Goal: Task Accomplishment & Management: Use online tool/utility

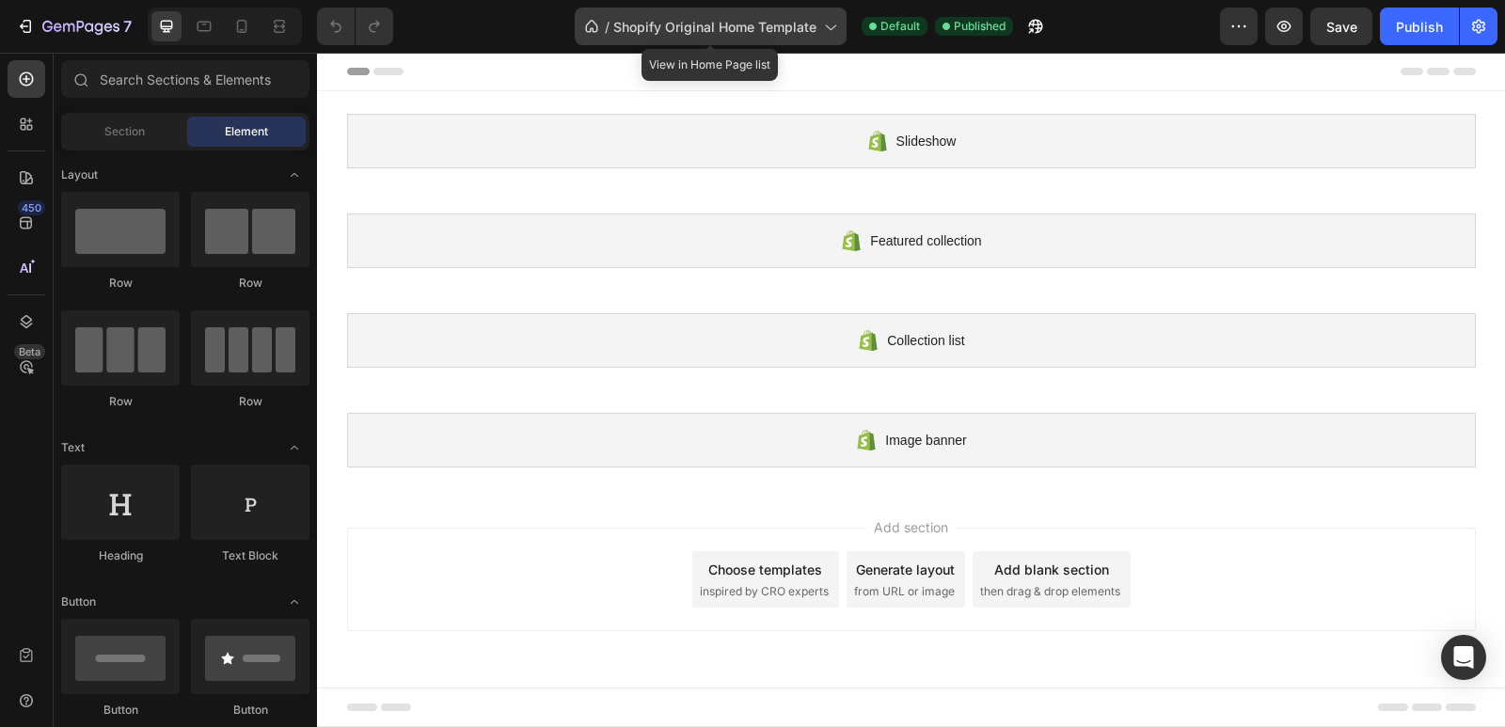
click at [724, 32] on span "Shopify Original Home Template" at bounding box center [714, 27] width 203 height 20
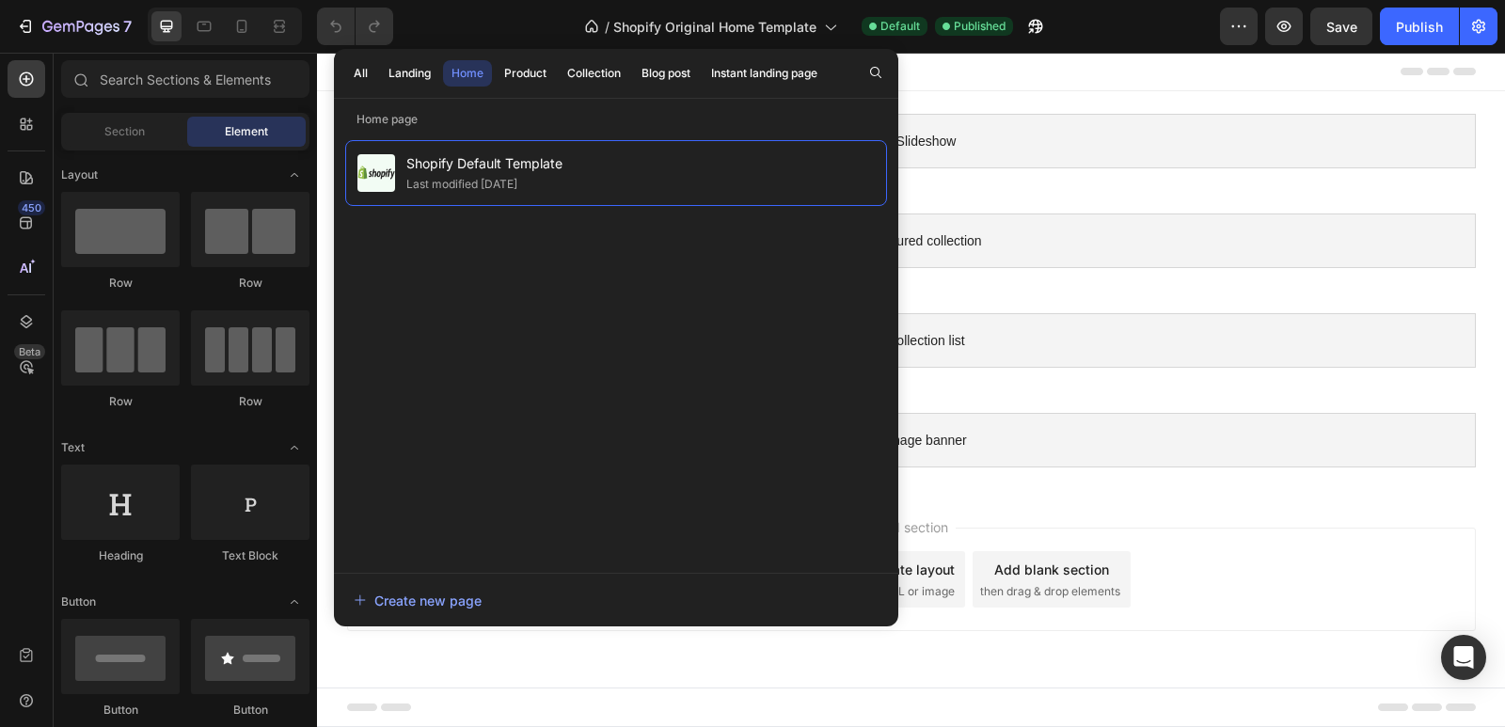
click at [482, 75] on div "Home" at bounding box center [467, 73] width 32 height 17
click at [481, 76] on div "Home" at bounding box center [467, 73] width 32 height 17
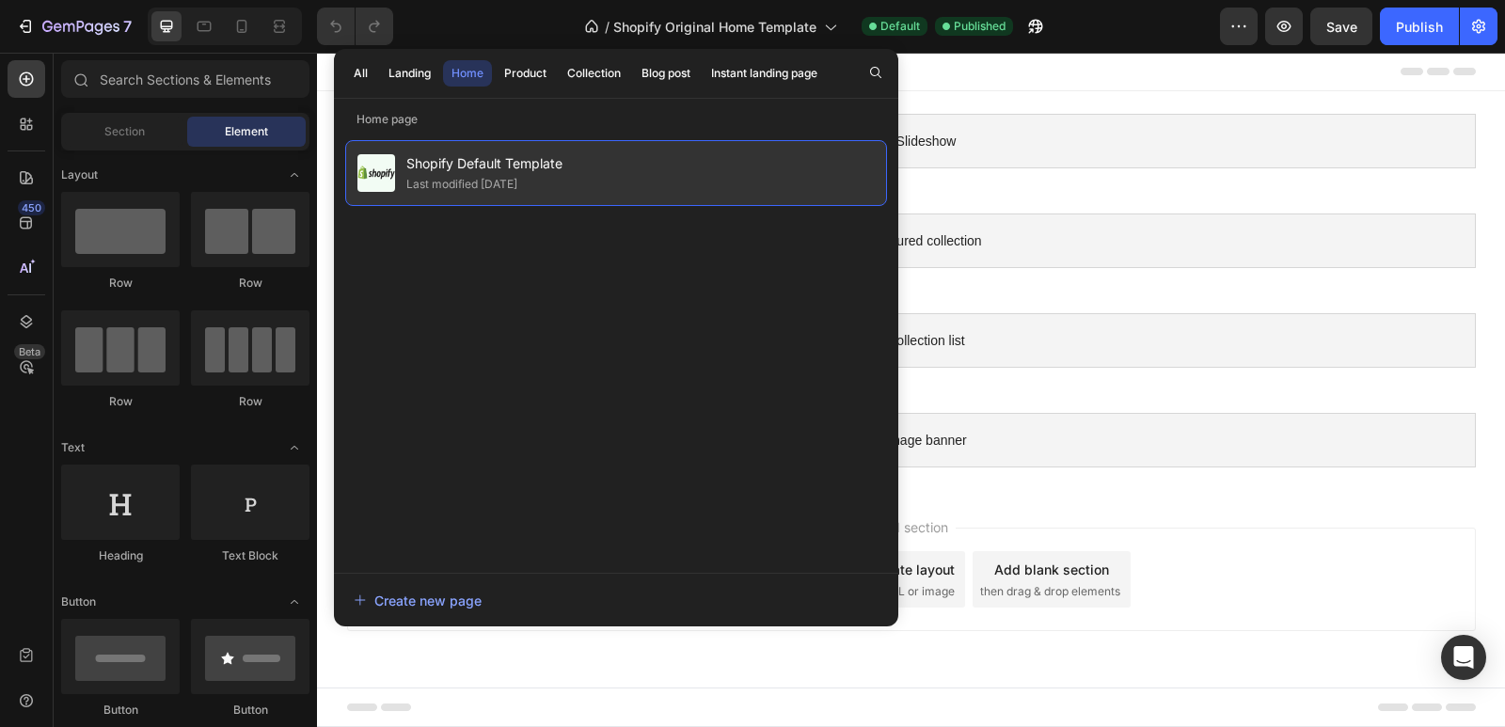
click at [494, 193] on div "Last modified [DATE]" at bounding box center [461, 184] width 111 height 19
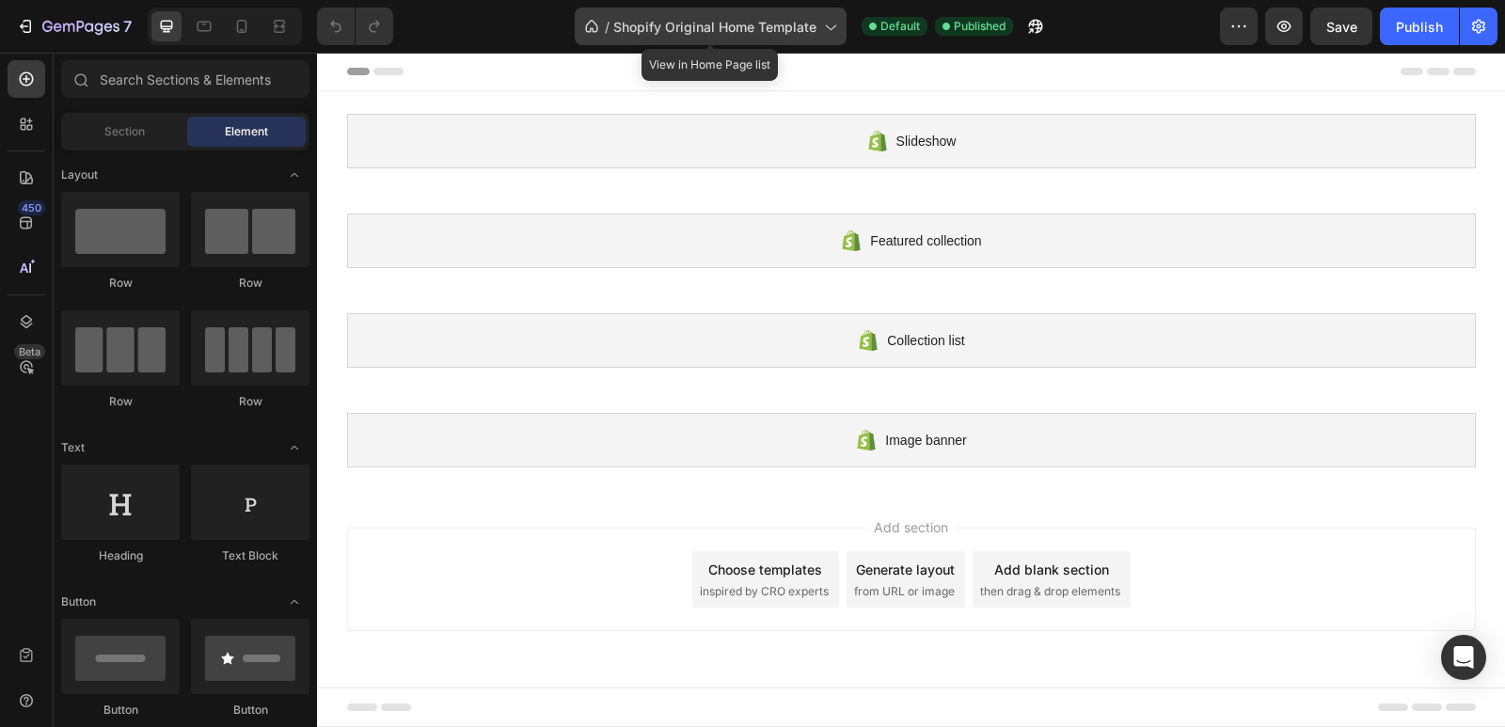
click at [752, 39] on div "/ Shopify Original Home Template" at bounding box center [711, 27] width 272 height 38
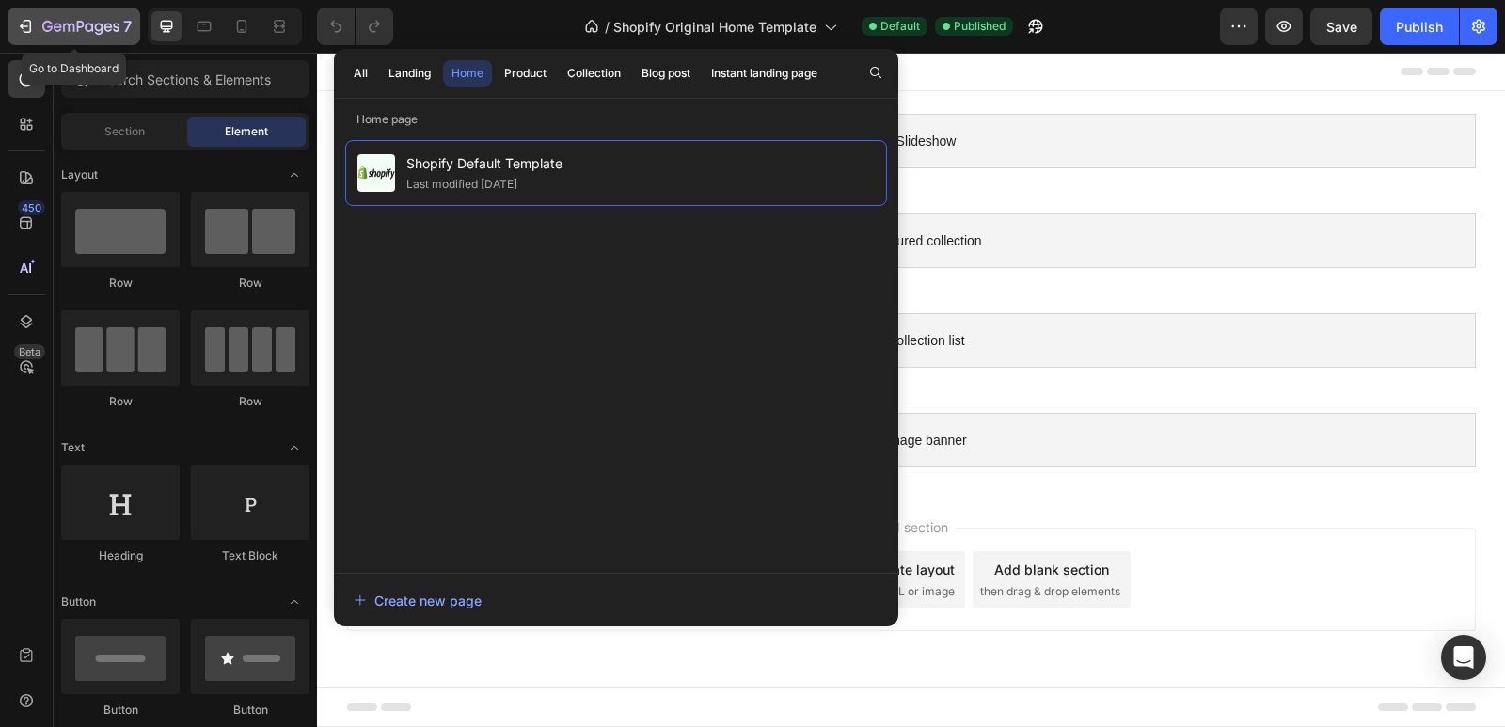
click at [51, 17] on div "7" at bounding box center [86, 26] width 89 height 23
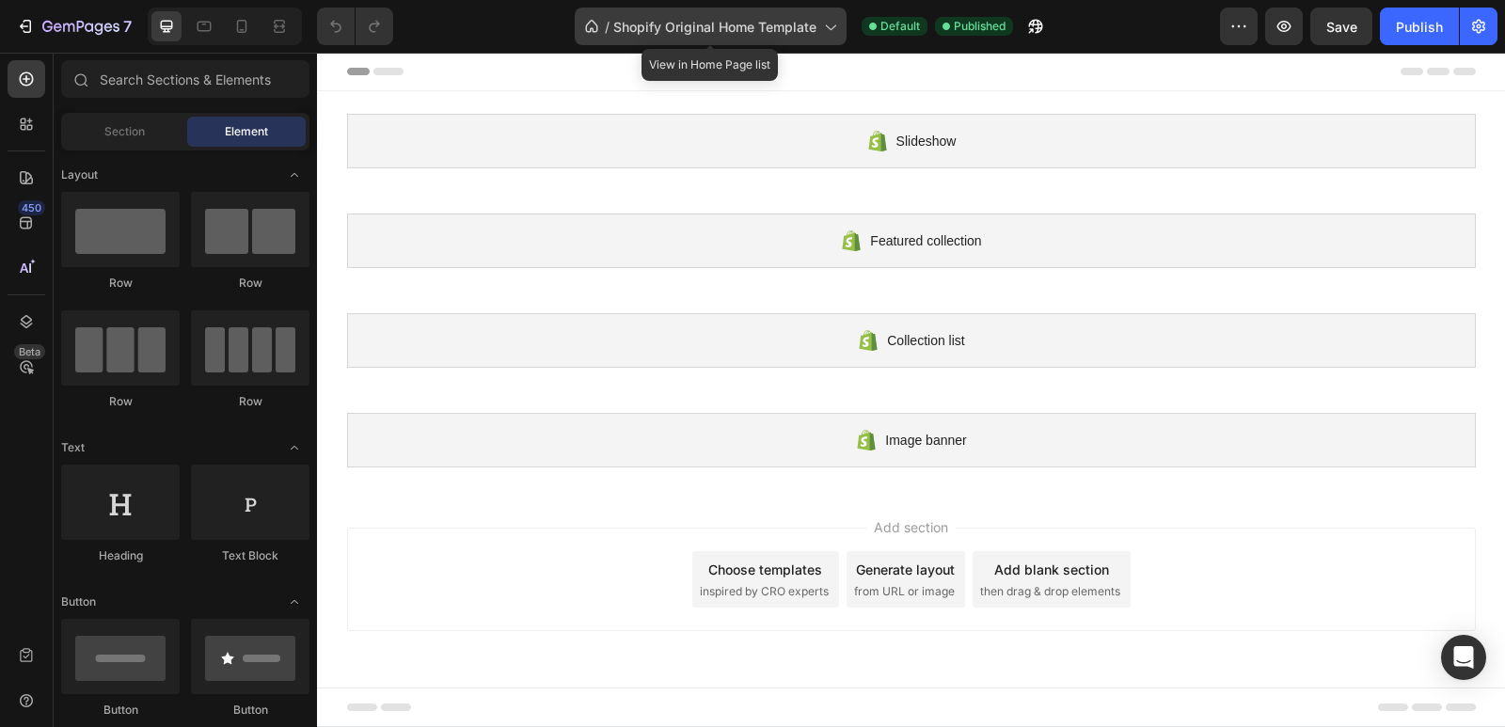
click at [679, 23] on span "Shopify Original Home Template" at bounding box center [714, 27] width 203 height 20
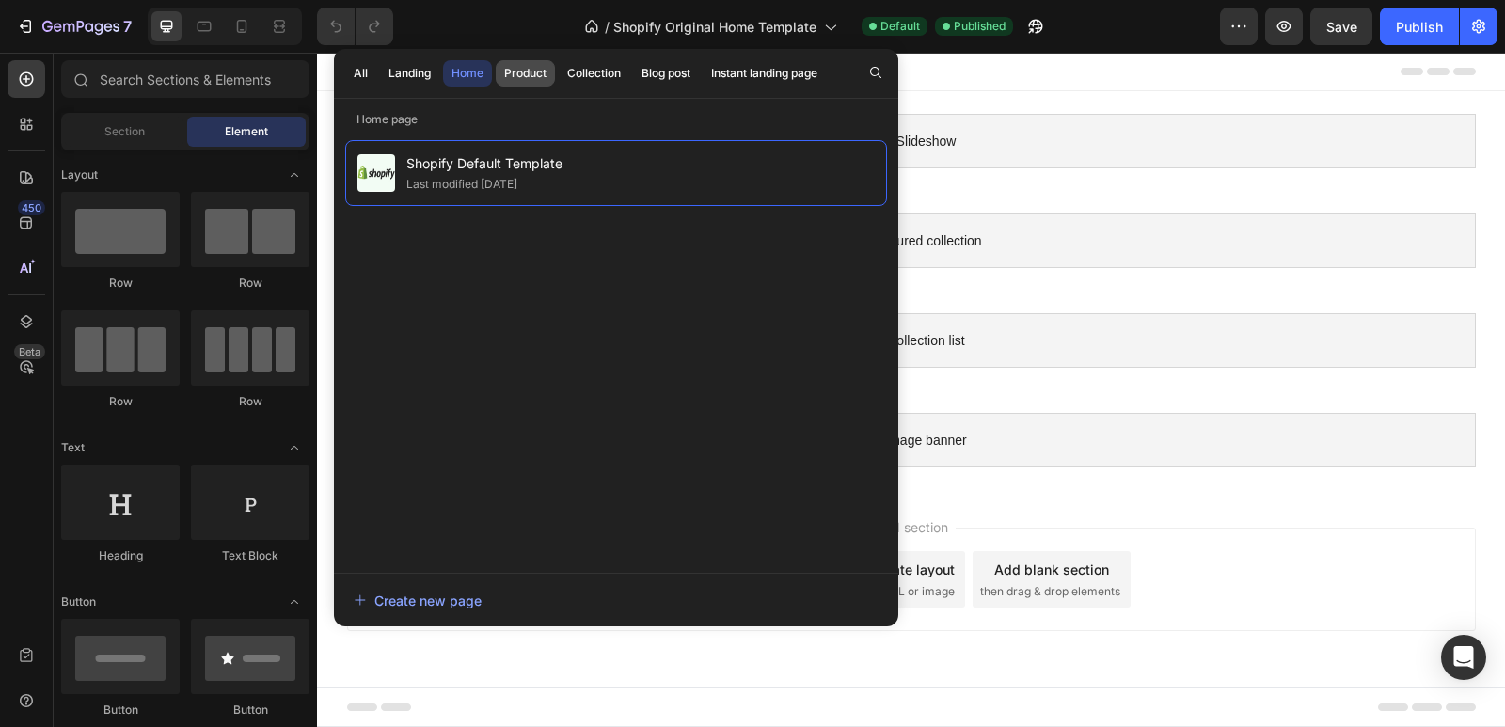
click at [516, 73] on div "Product" at bounding box center [525, 73] width 42 height 17
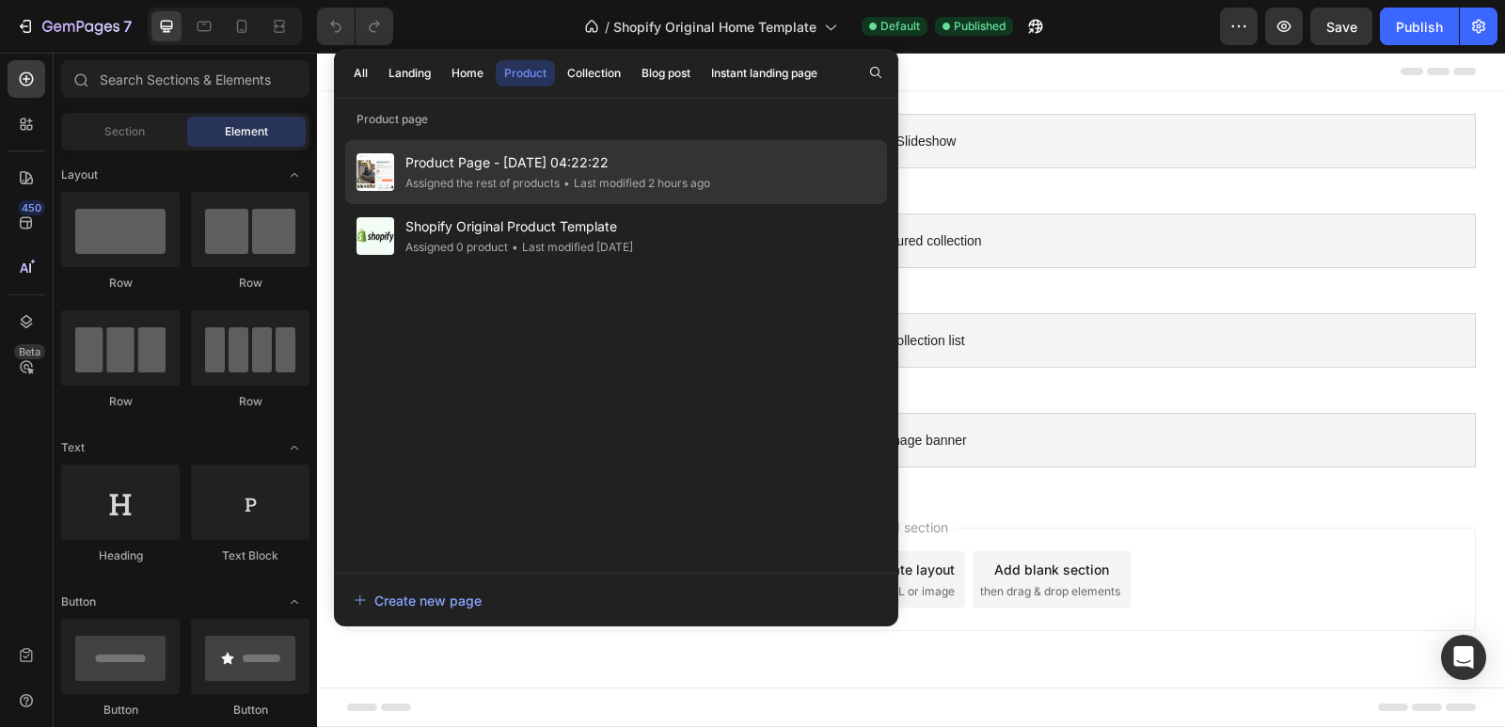
click at [578, 185] on div "• Last modified 2 hours ago" at bounding box center [635, 183] width 150 height 19
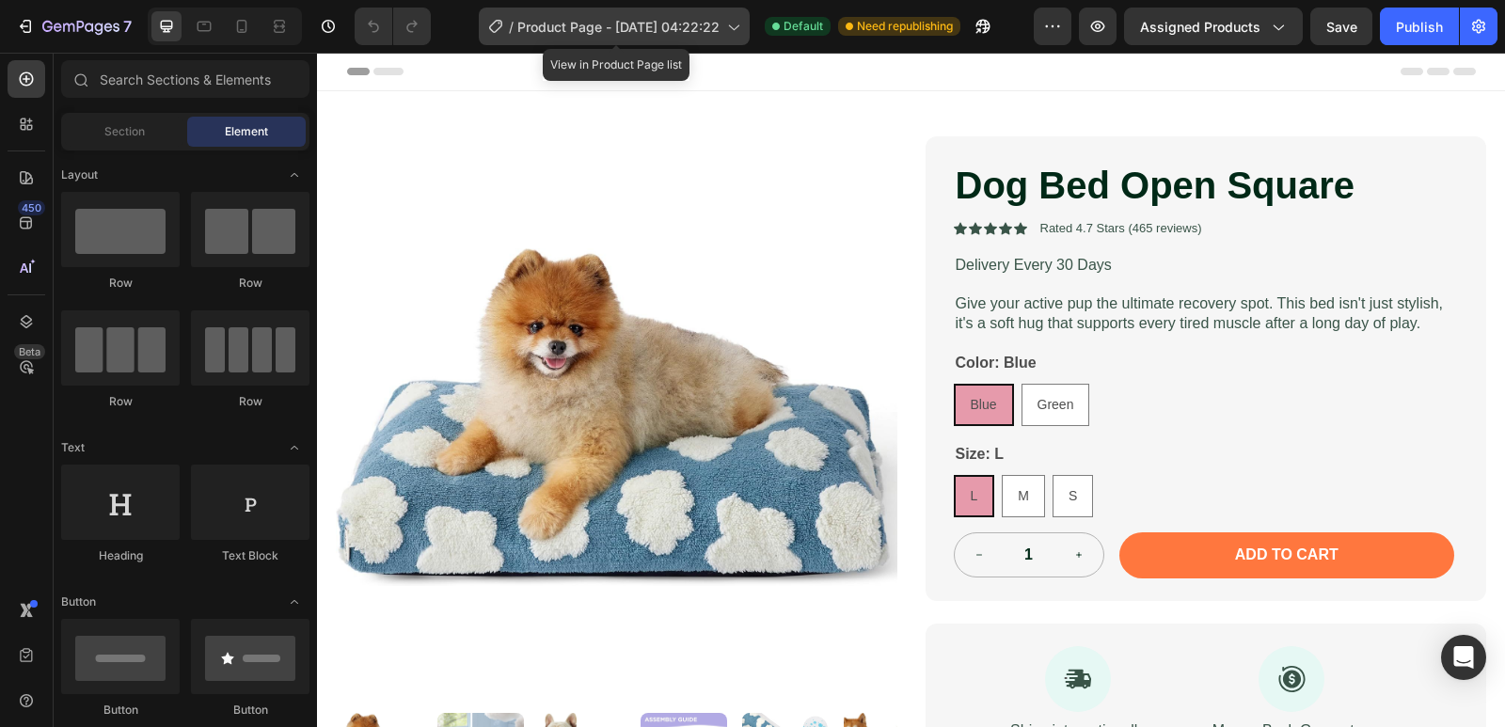
click at [644, 27] on span "Product Page - Sep 24, 04:22:22" at bounding box center [618, 27] width 202 height 20
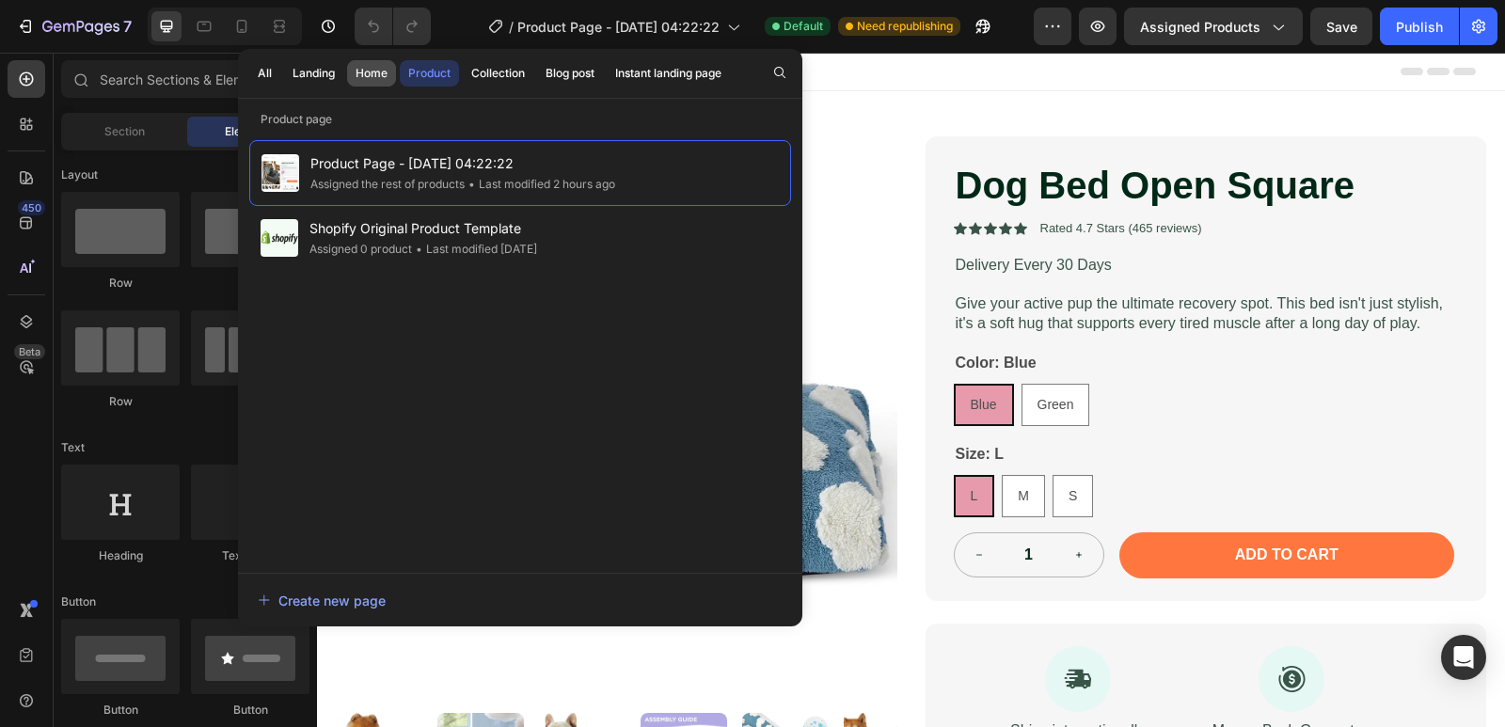
click at [376, 74] on div "Home" at bounding box center [372, 73] width 32 height 17
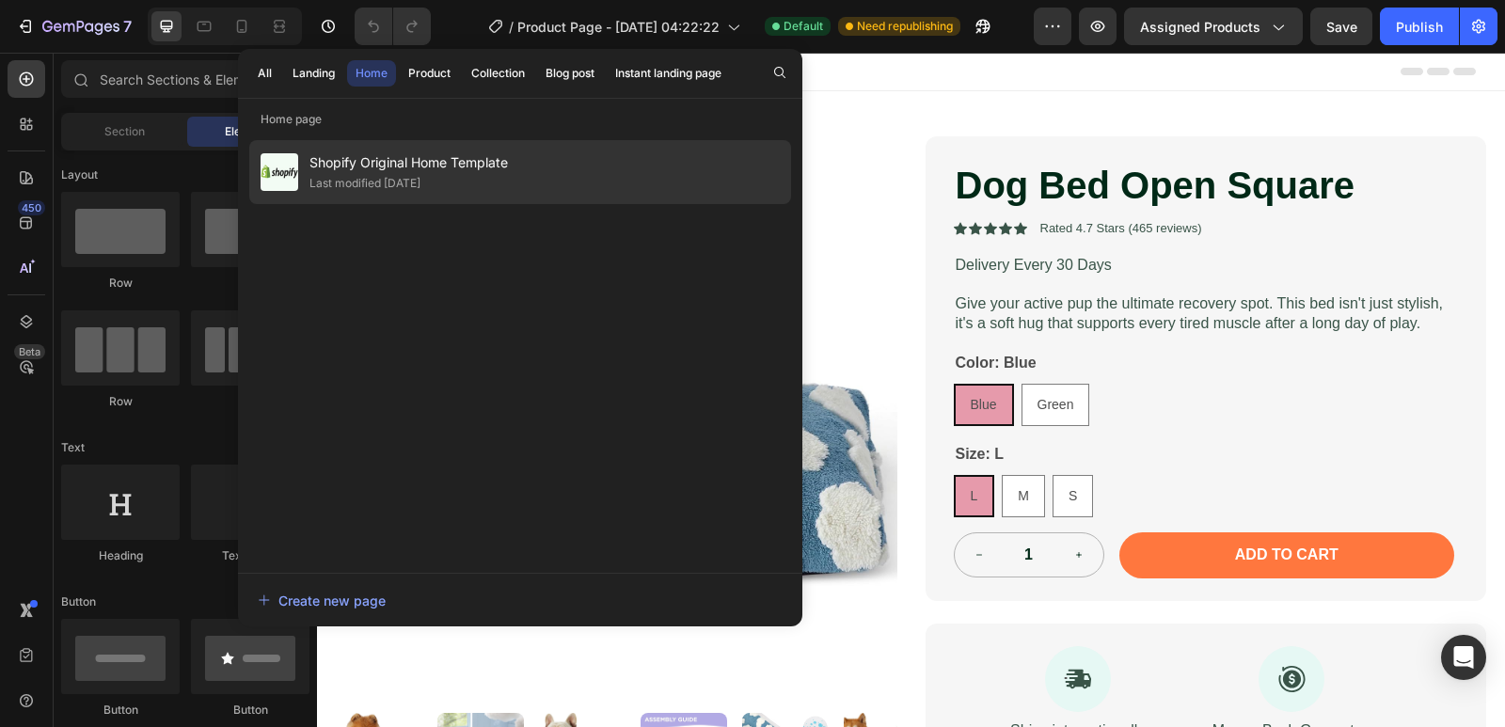
click at [420, 181] on div "Last modified [DATE]" at bounding box center [364, 183] width 111 height 19
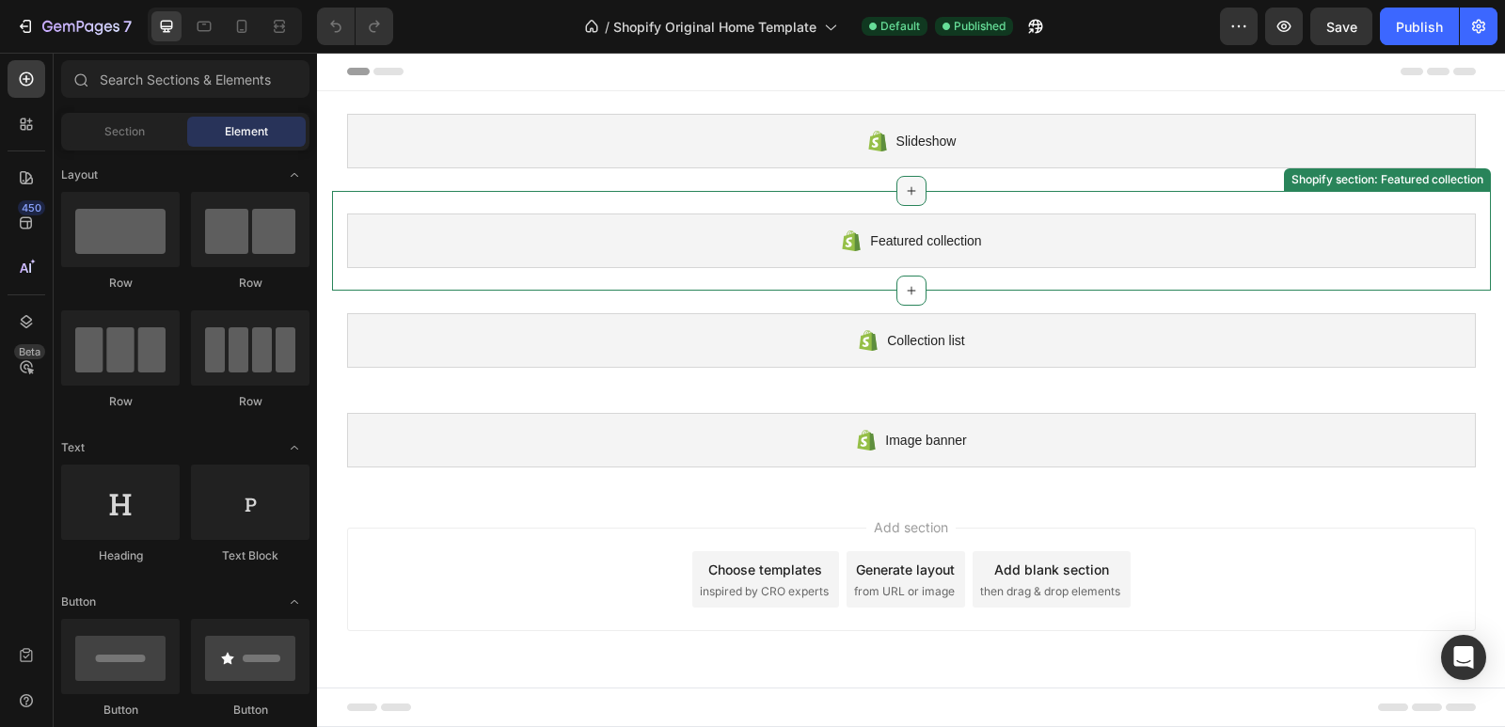
click at [917, 191] on icon at bounding box center [911, 190] width 15 height 15
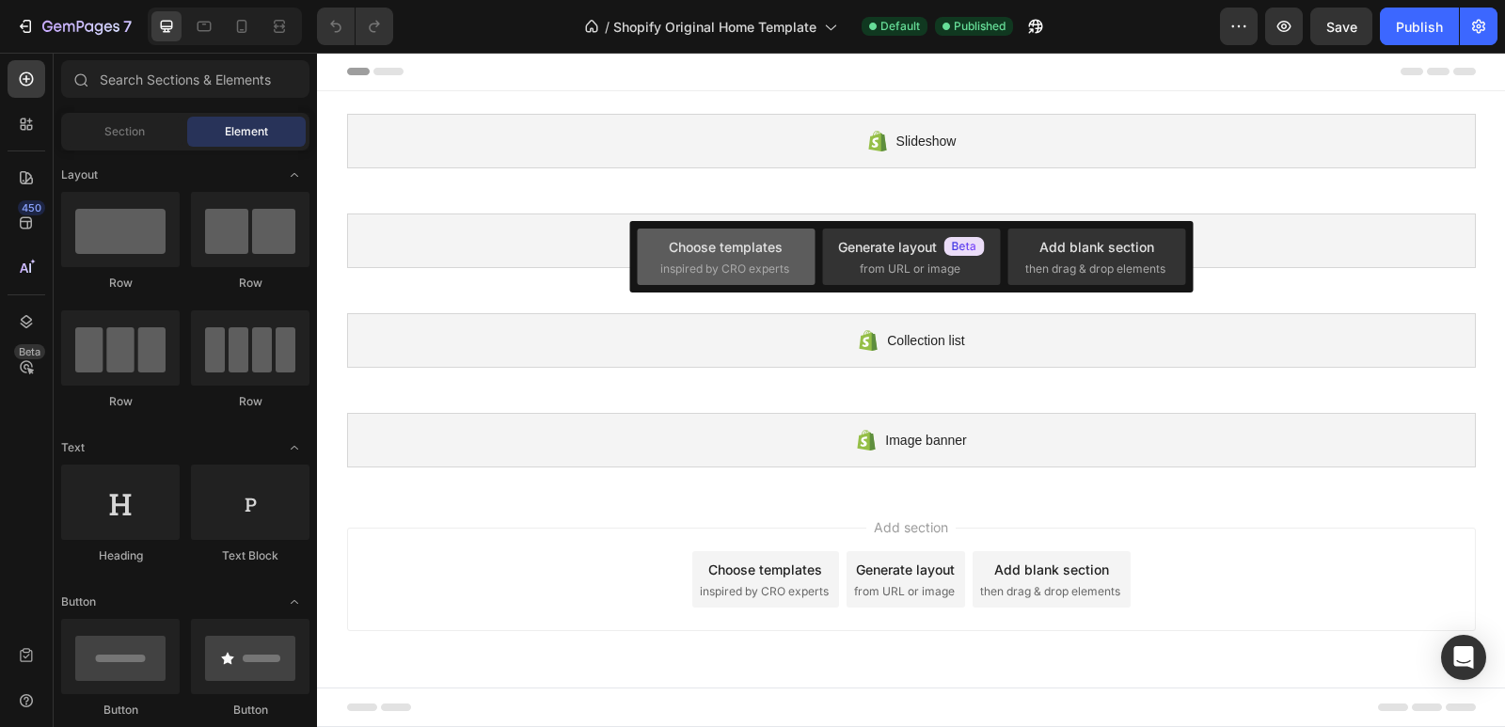
click at [726, 245] on div "Choose templates" at bounding box center [726, 247] width 114 height 20
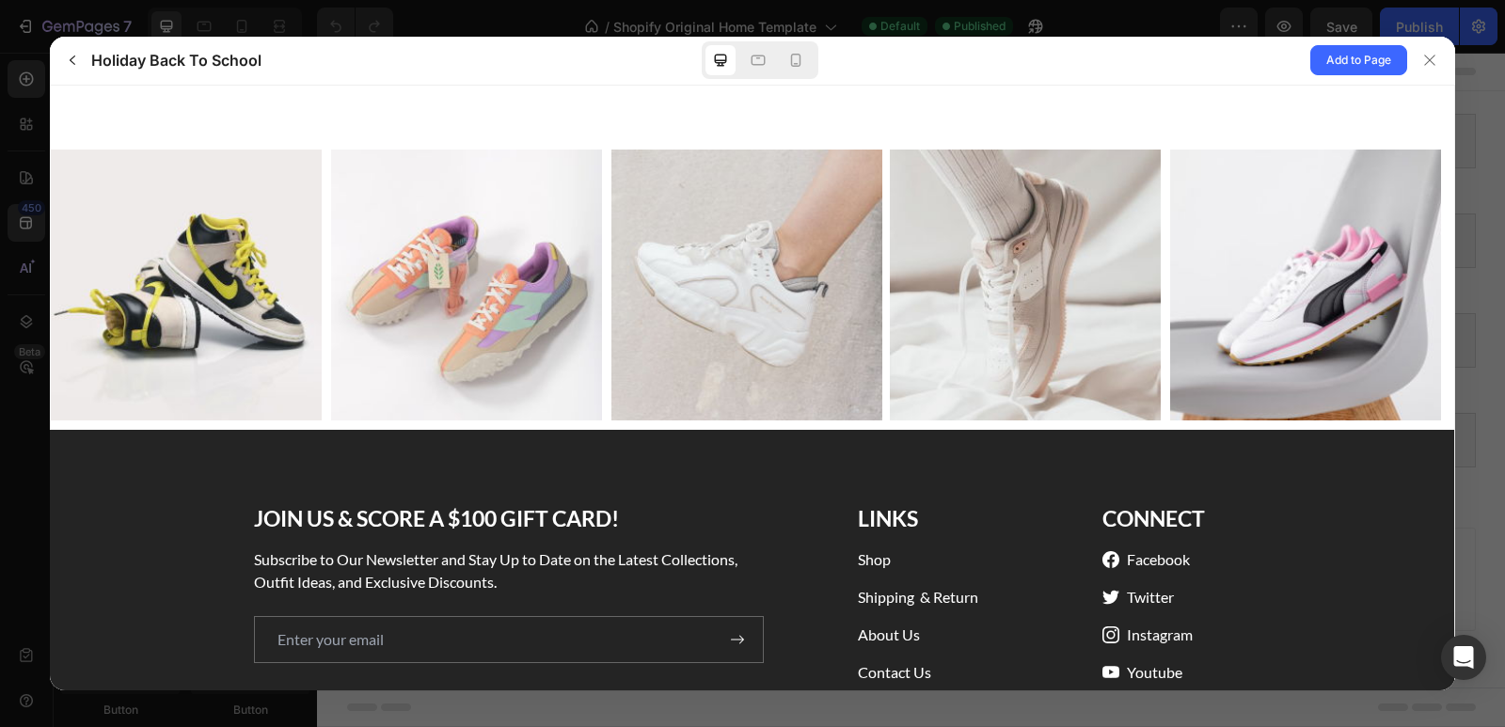
scroll to position [3833, 0]
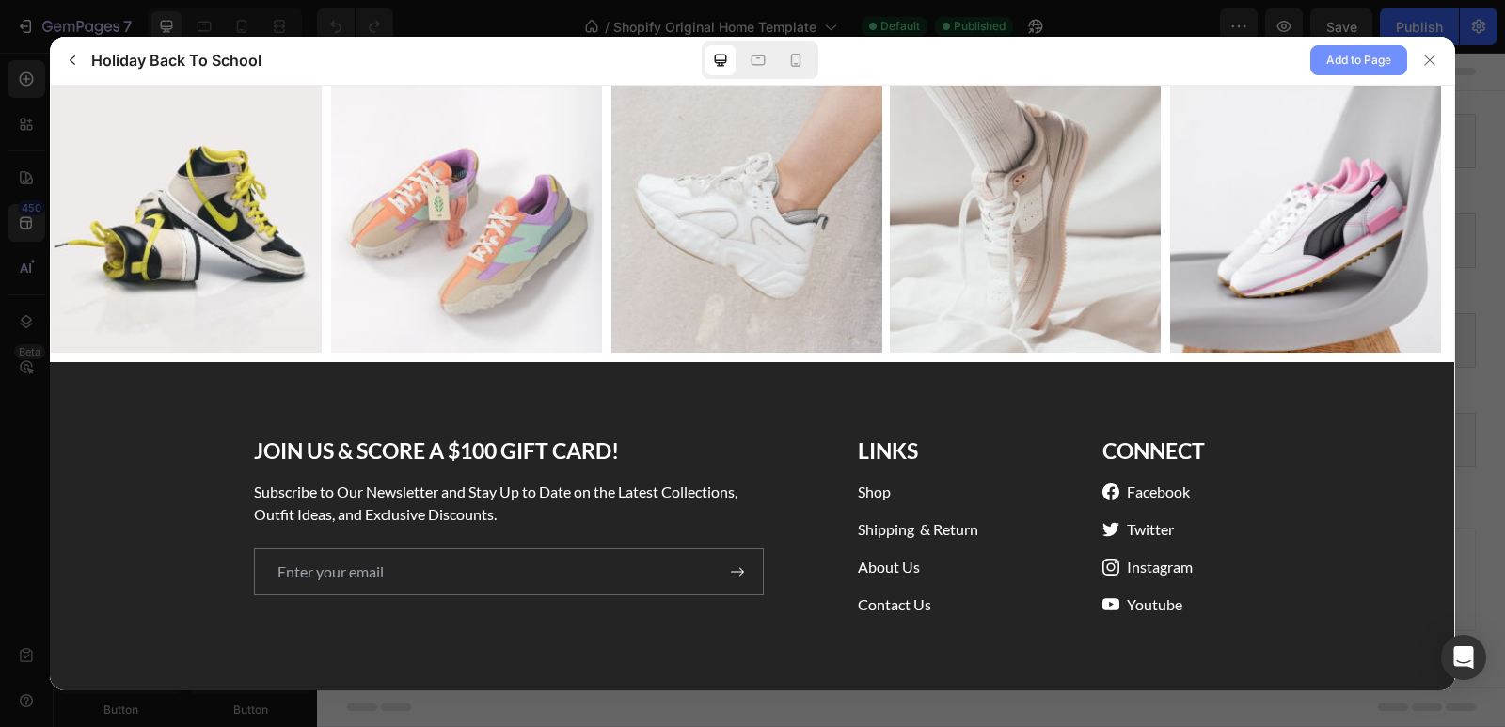
click at [1356, 45] on button "Add to Page" at bounding box center [1358, 60] width 97 height 30
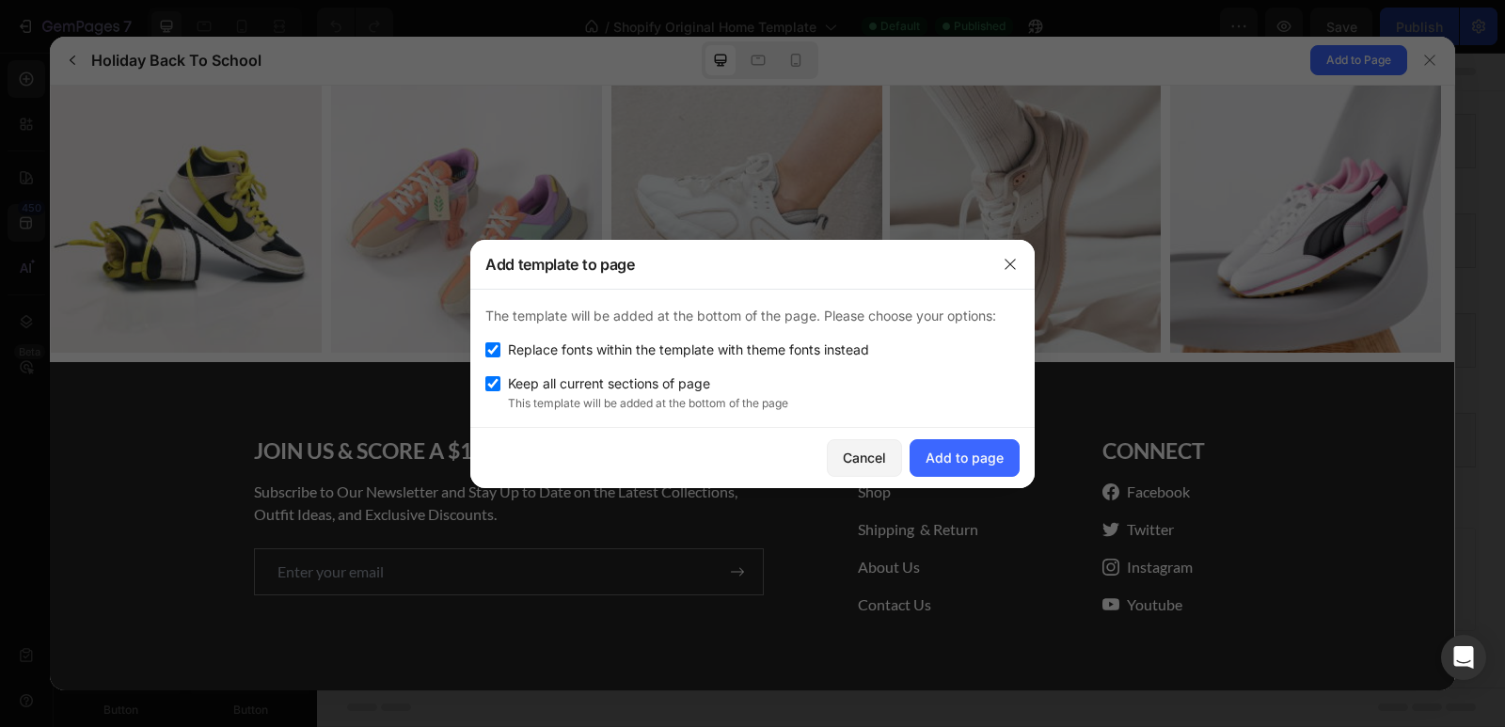
click at [497, 378] on input "checkbox" at bounding box center [492, 383] width 15 height 15
checkbox input "false"
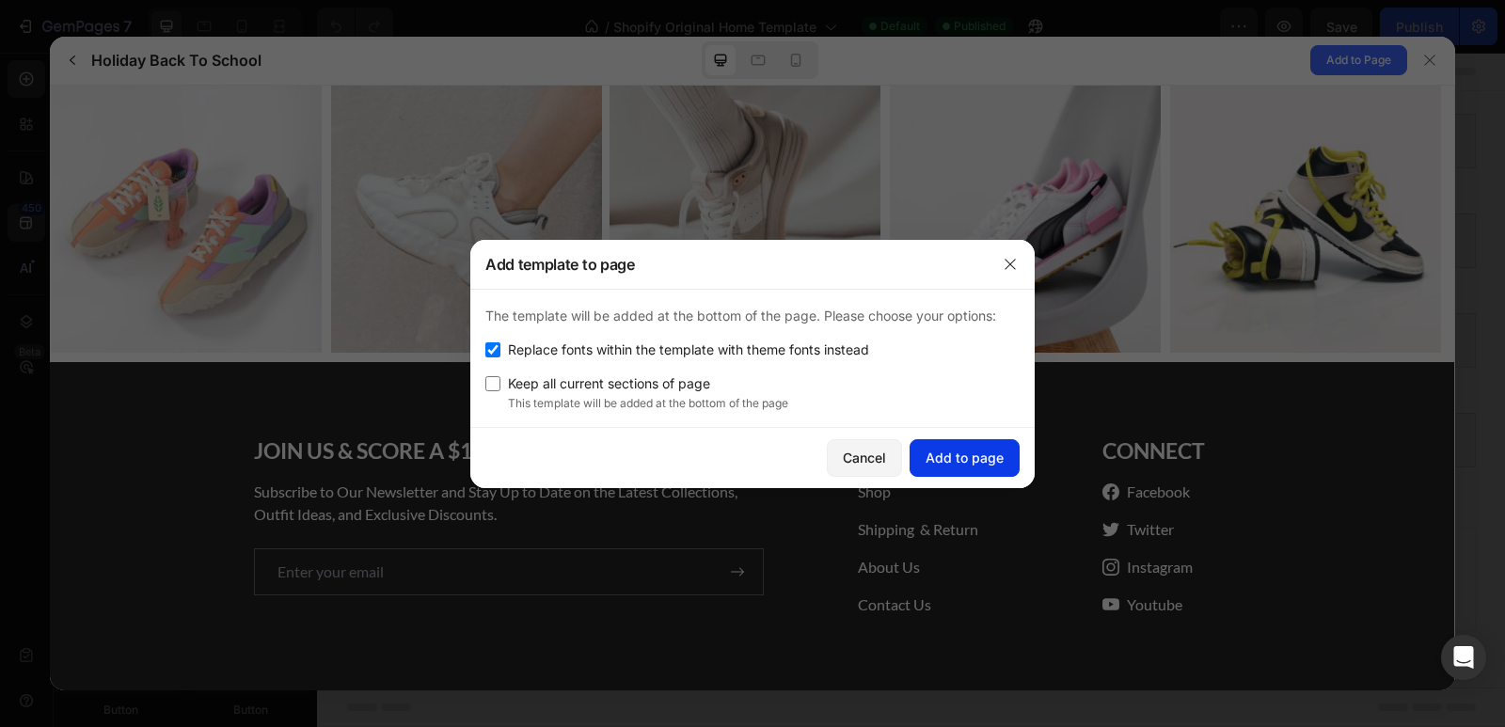
click at [963, 452] on div "Add to page" at bounding box center [965, 458] width 78 height 20
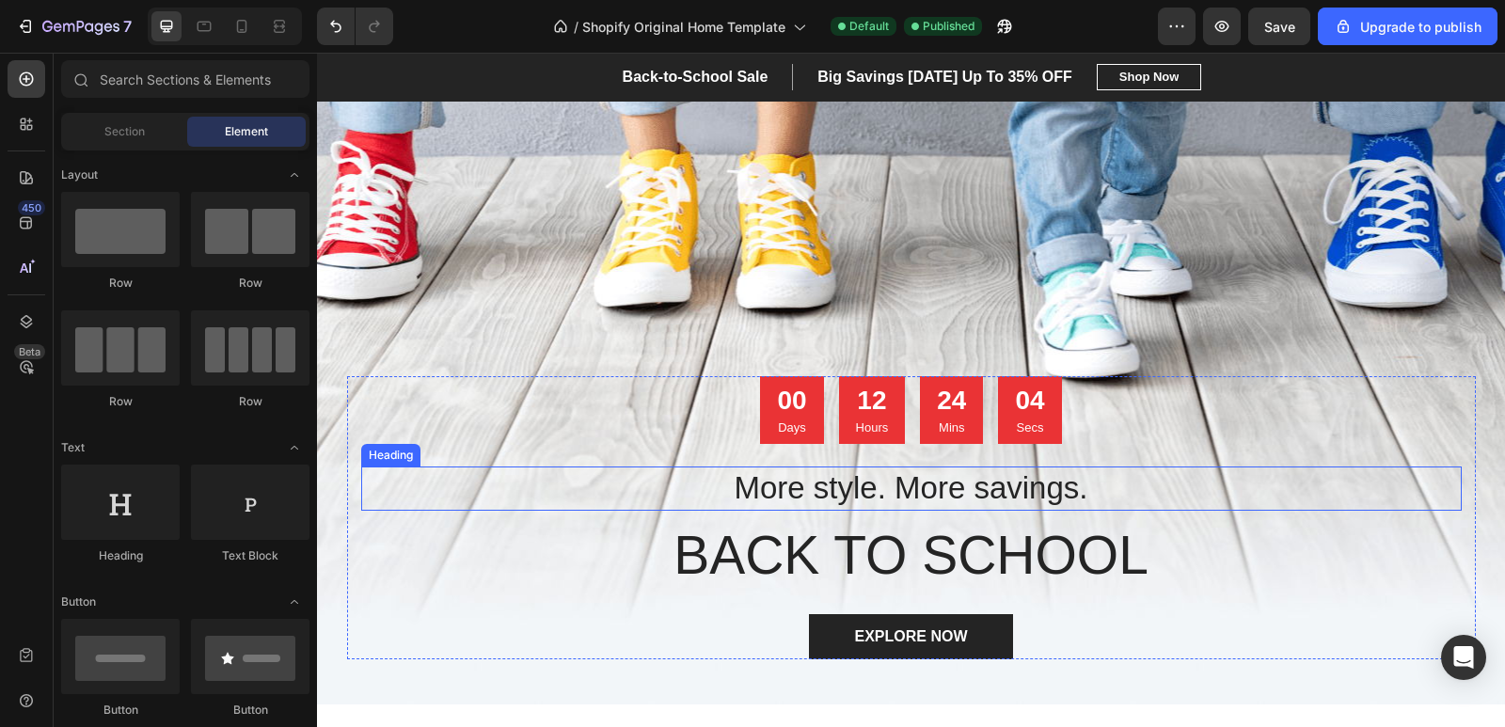
scroll to position [0, 0]
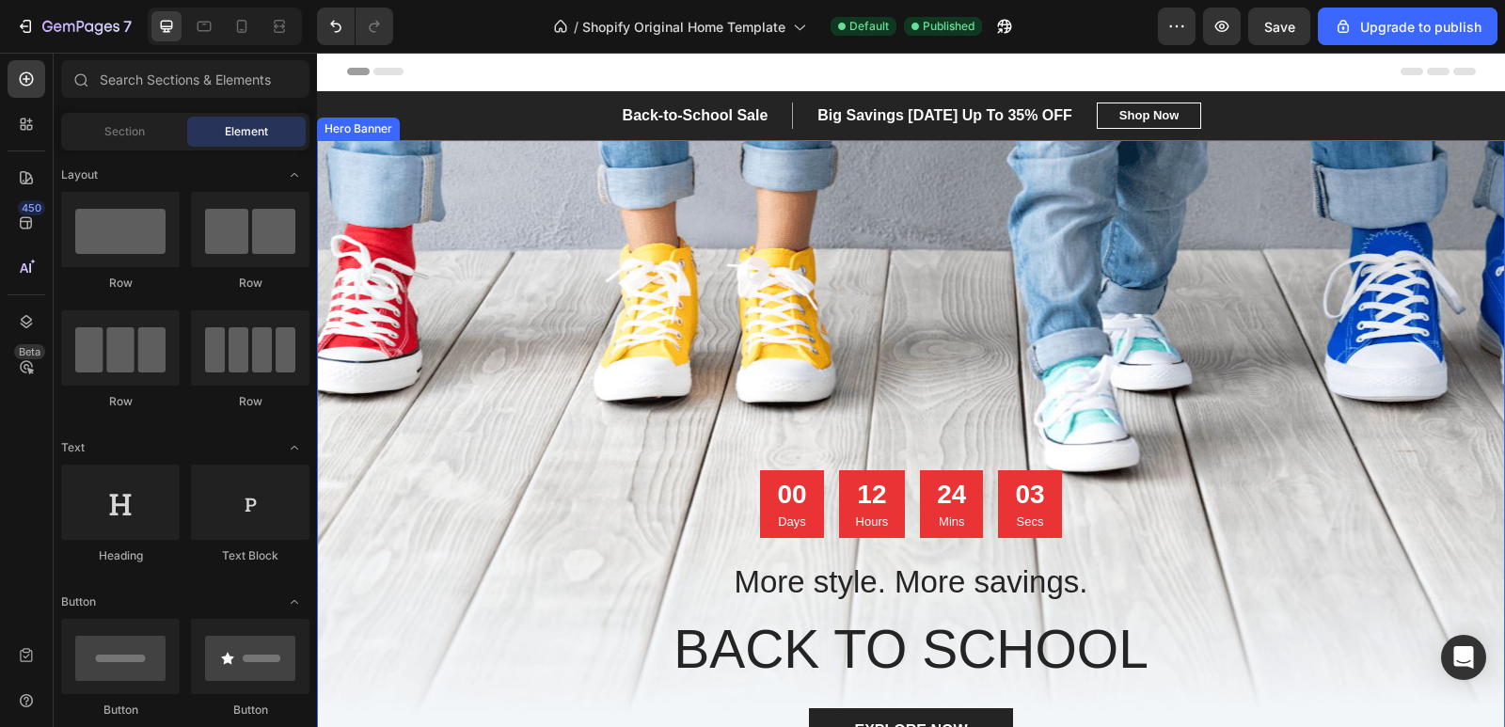
click at [1058, 297] on div "Overlay" at bounding box center [911, 469] width 1188 height 658
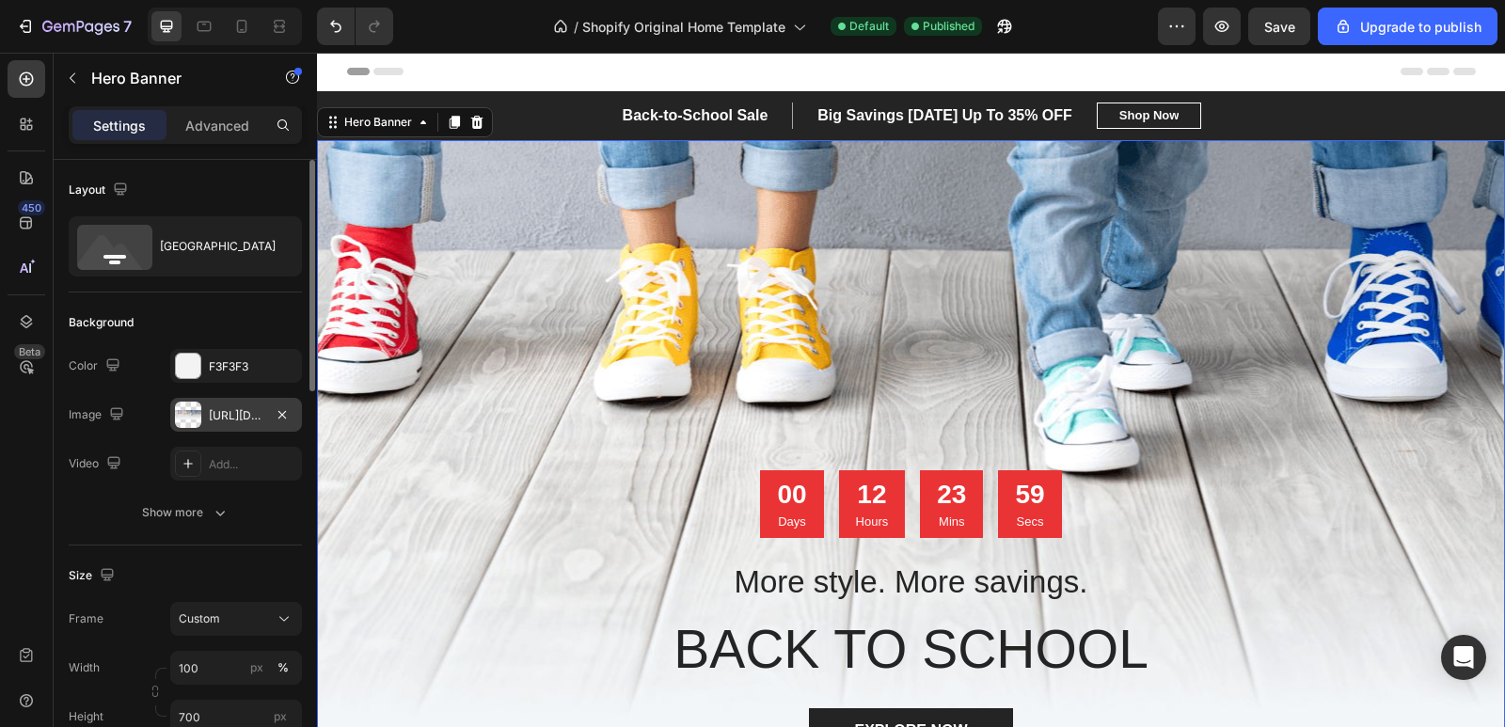
click at [206, 406] on div "https://ucarecdn.com/ed03b17b-99c9-48c4-95a0-ab11ffcb6077/-/format/auto/" at bounding box center [236, 415] width 132 height 34
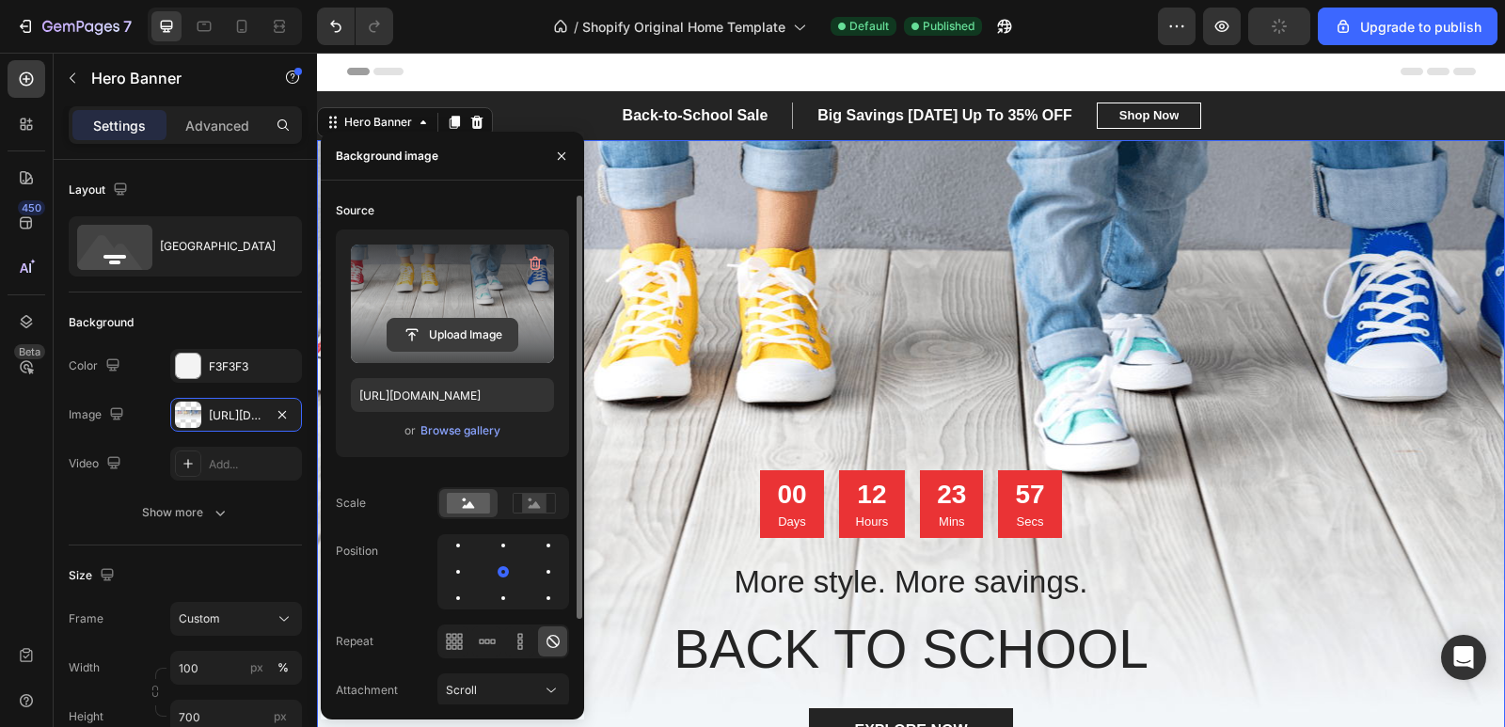
click at [454, 336] on input "file" at bounding box center [453, 335] width 130 height 32
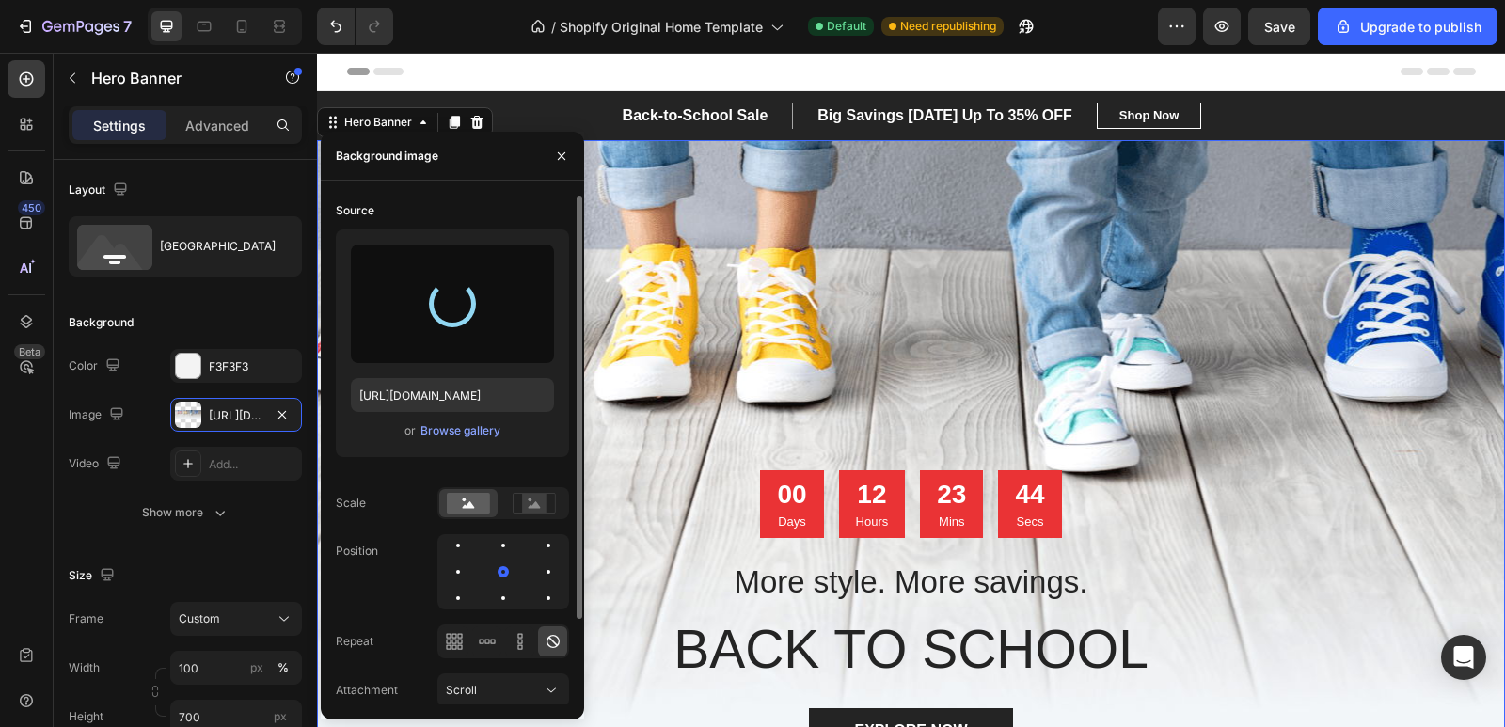
type input "[URL][DOMAIN_NAME]"
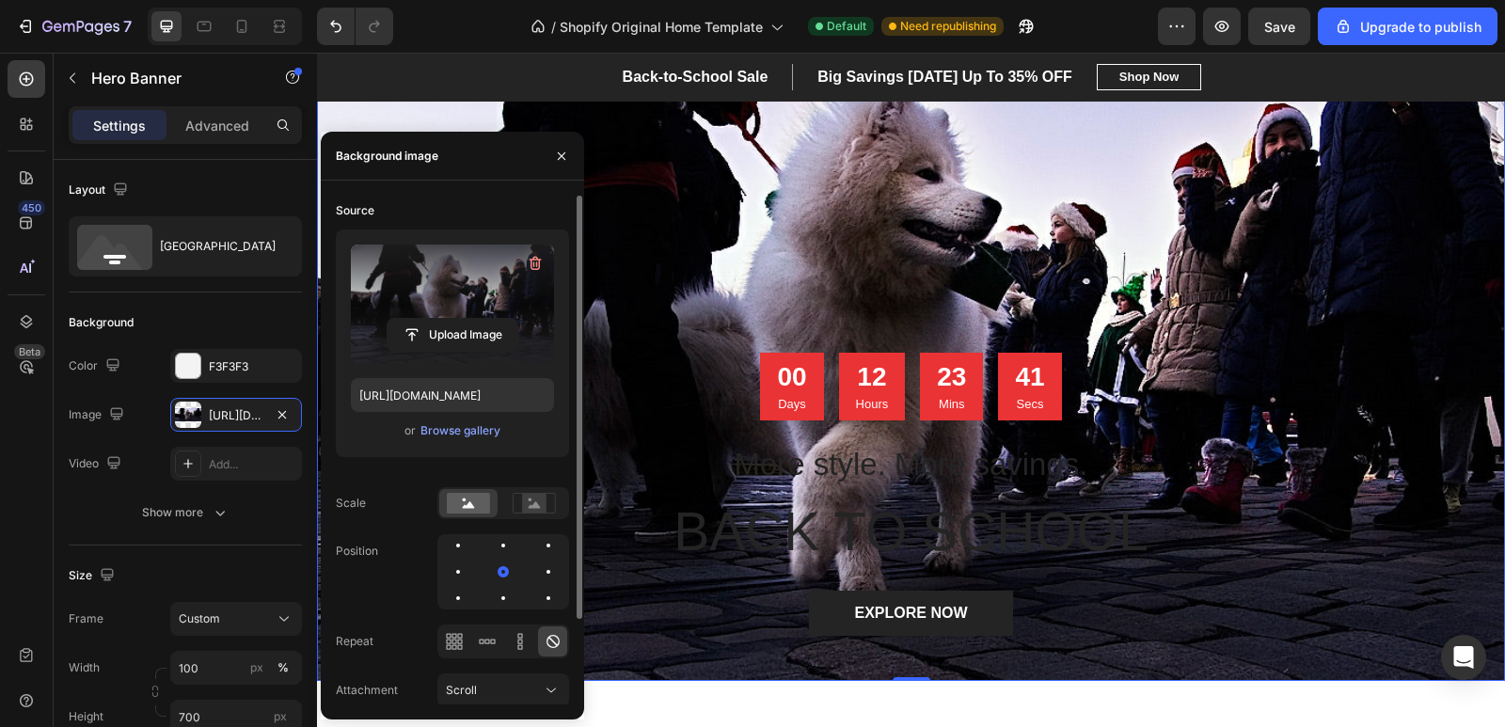
scroll to position [188, 0]
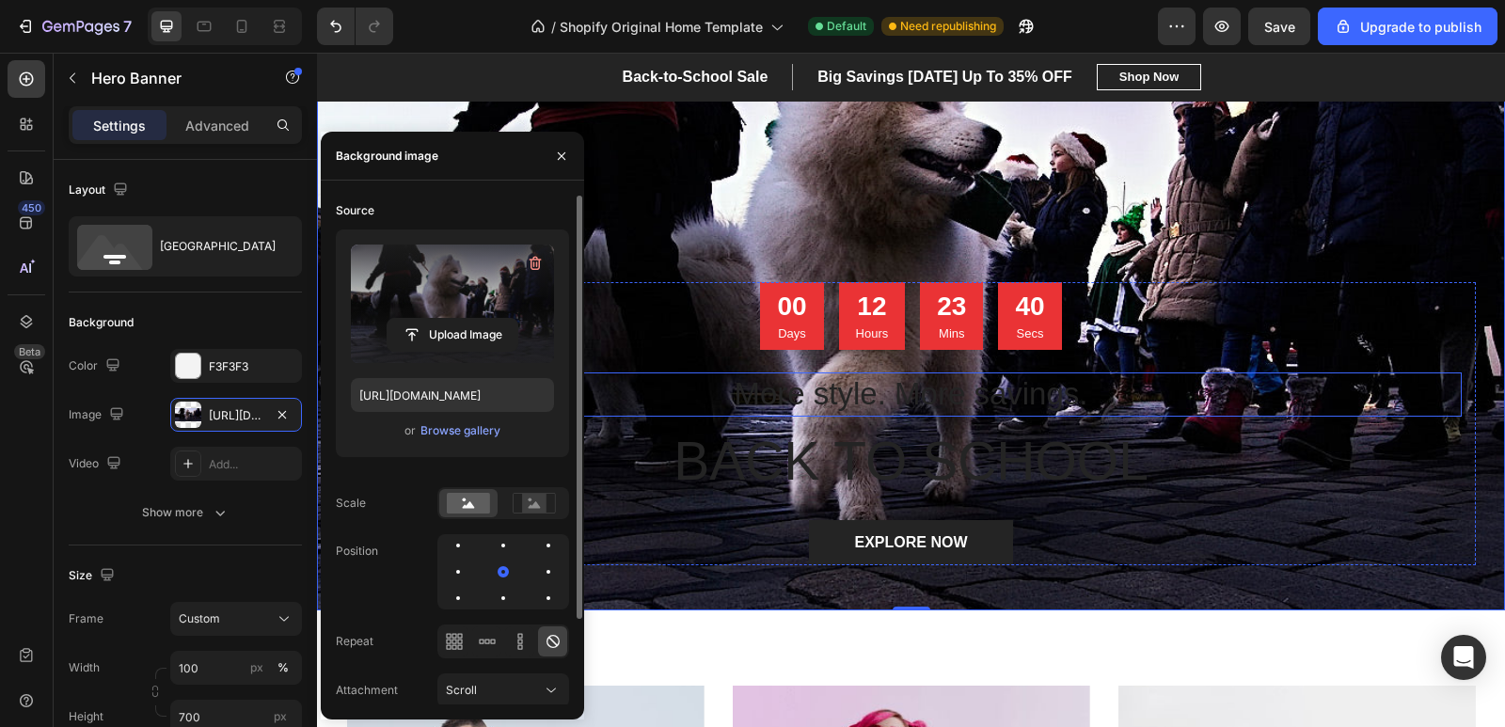
click at [897, 395] on p "More style. More savings." at bounding box center [911, 394] width 1097 height 40
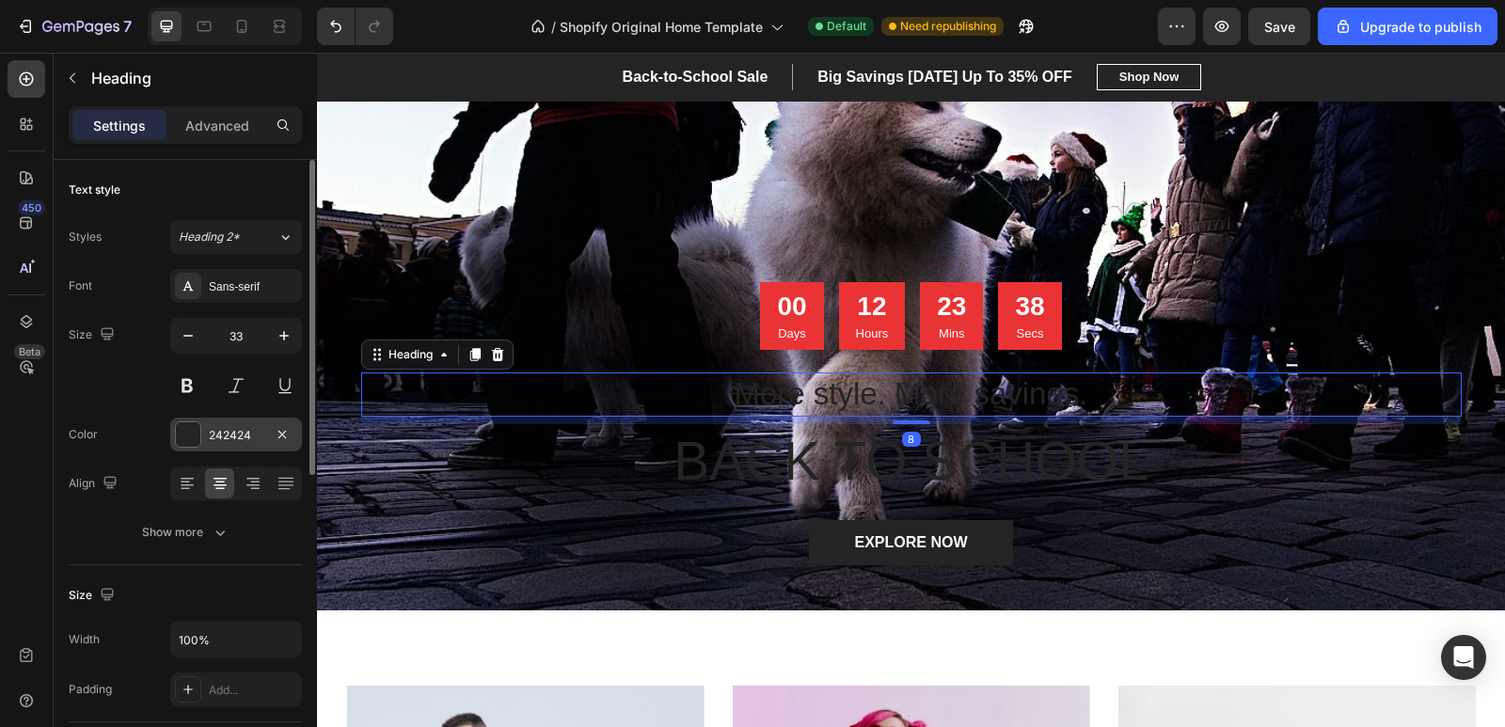
click at [187, 437] on div at bounding box center [188, 434] width 24 height 24
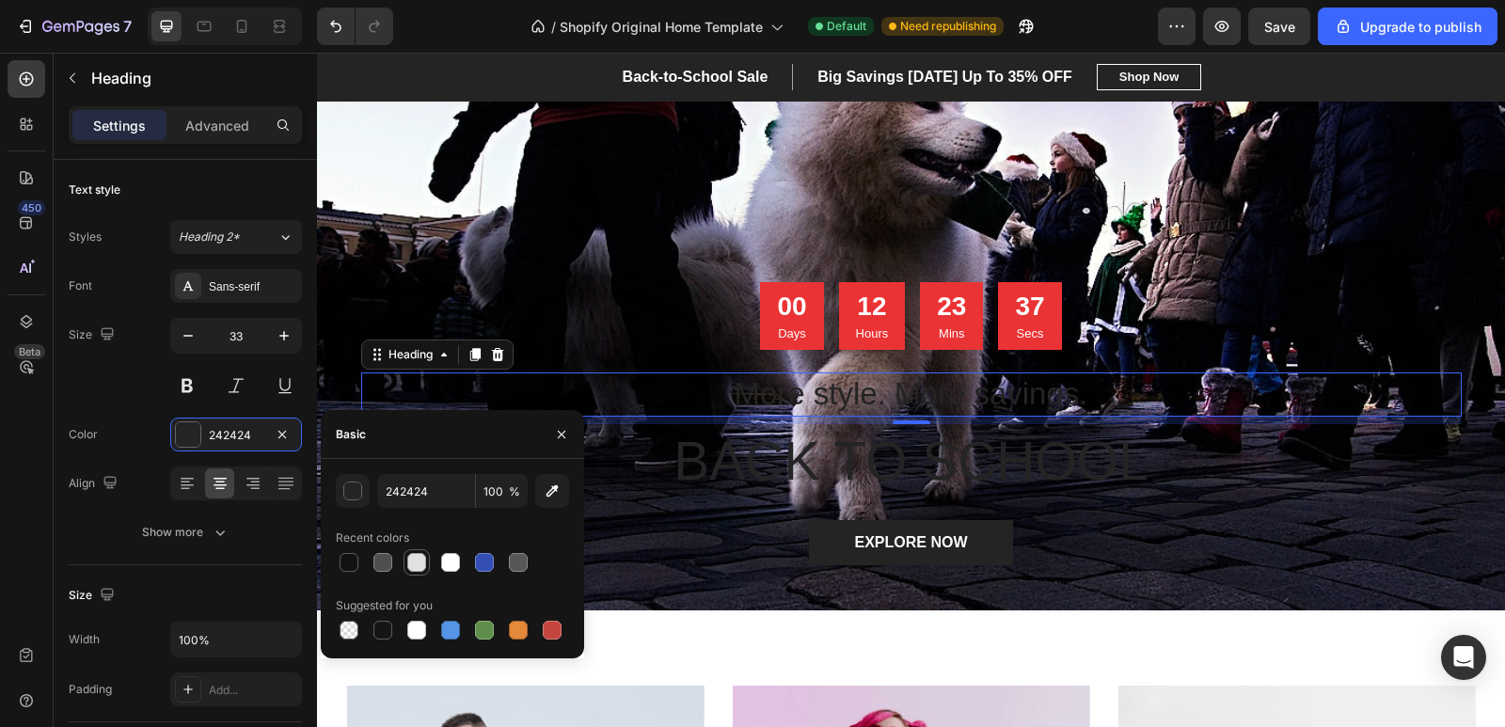
click at [418, 557] on div at bounding box center [416, 562] width 19 height 19
type input "E2E2E2"
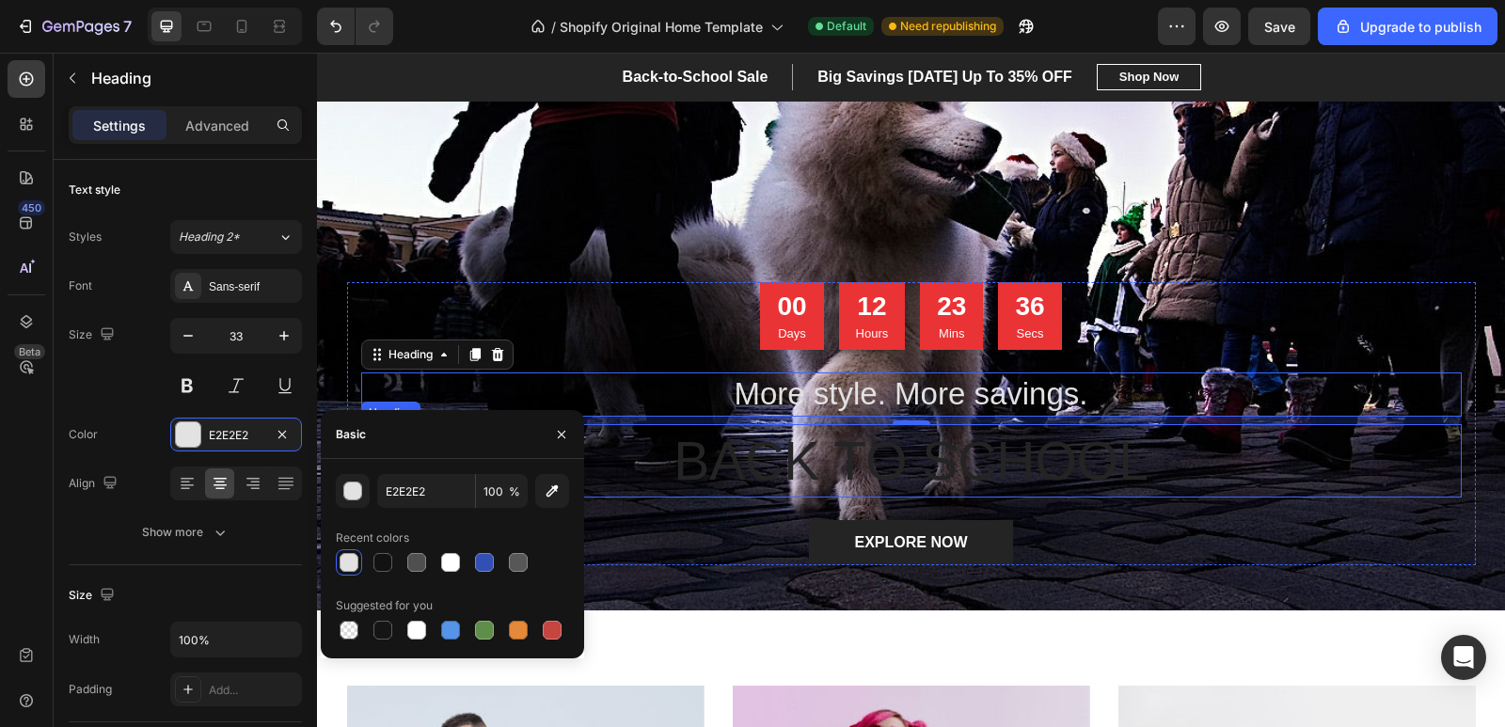
click at [779, 477] on p "BACK TO SCHOOL" at bounding box center [911, 461] width 1097 height 70
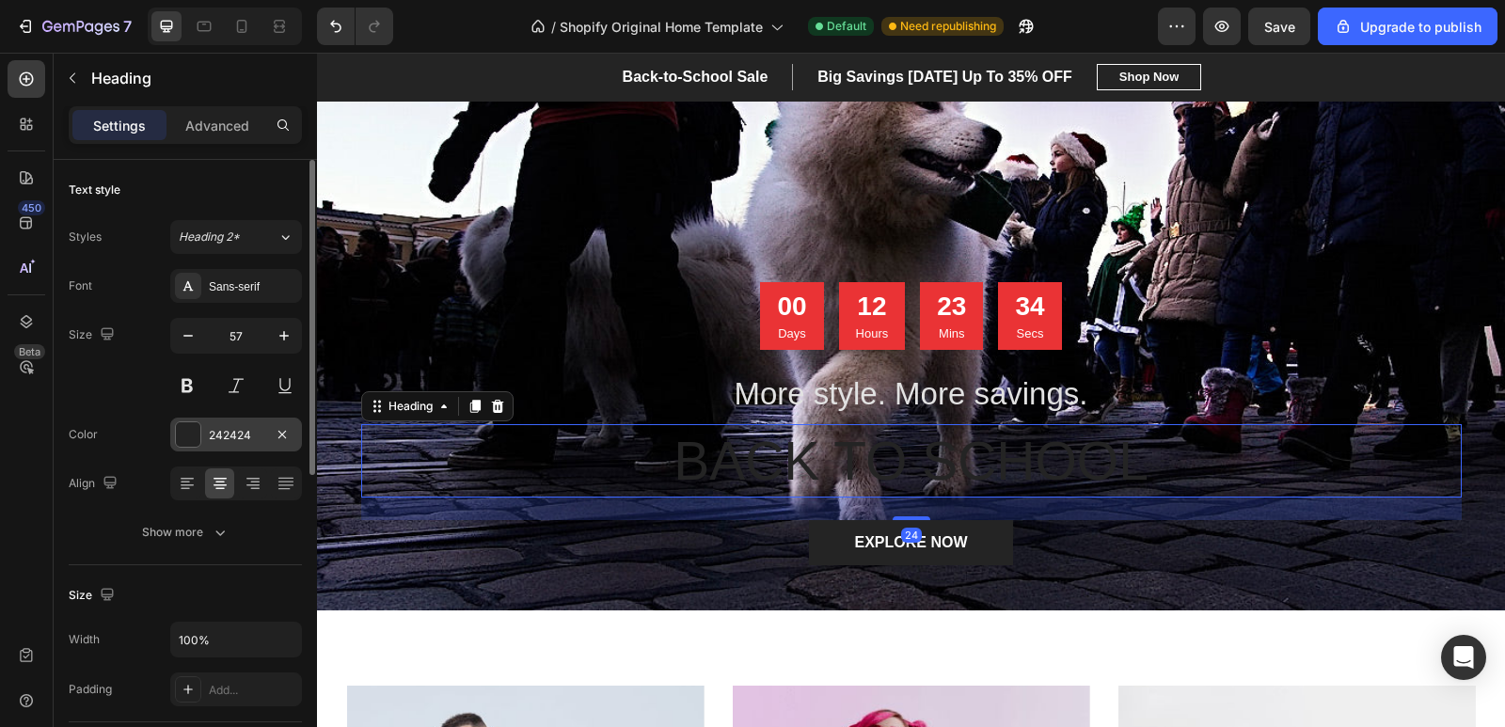
click at [182, 431] on div at bounding box center [188, 434] width 24 height 24
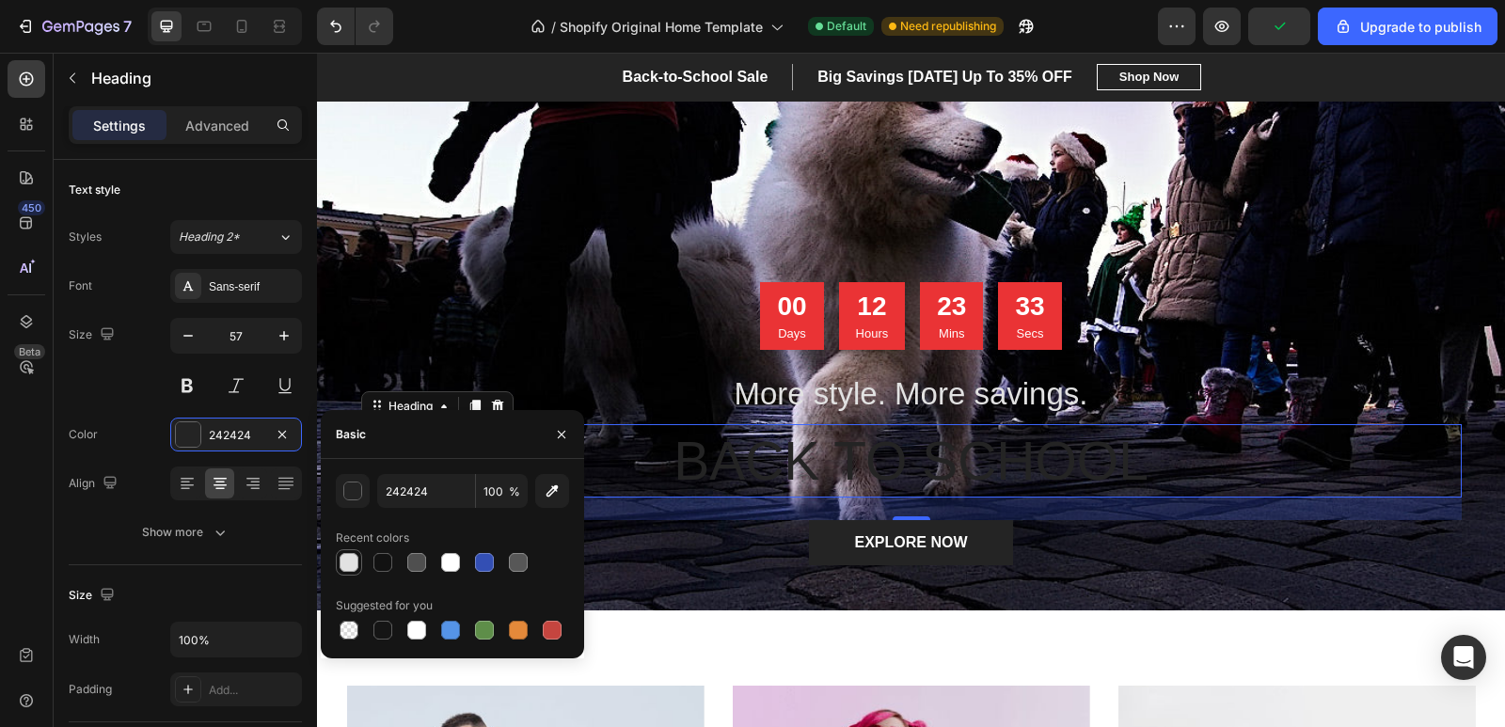
click at [351, 568] on div at bounding box center [349, 562] width 19 height 19
type input "E2E2E2"
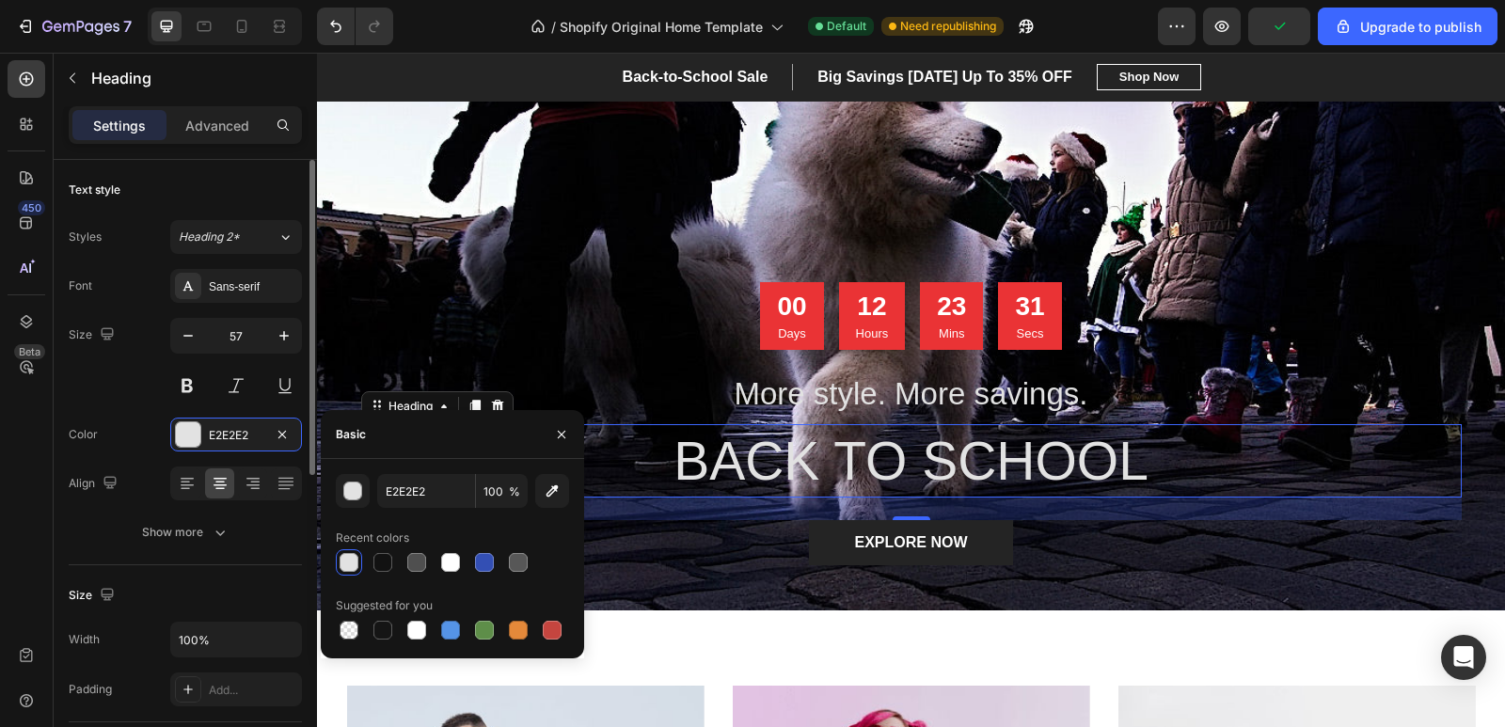
click at [130, 395] on div "Size 57" at bounding box center [185, 360] width 233 height 85
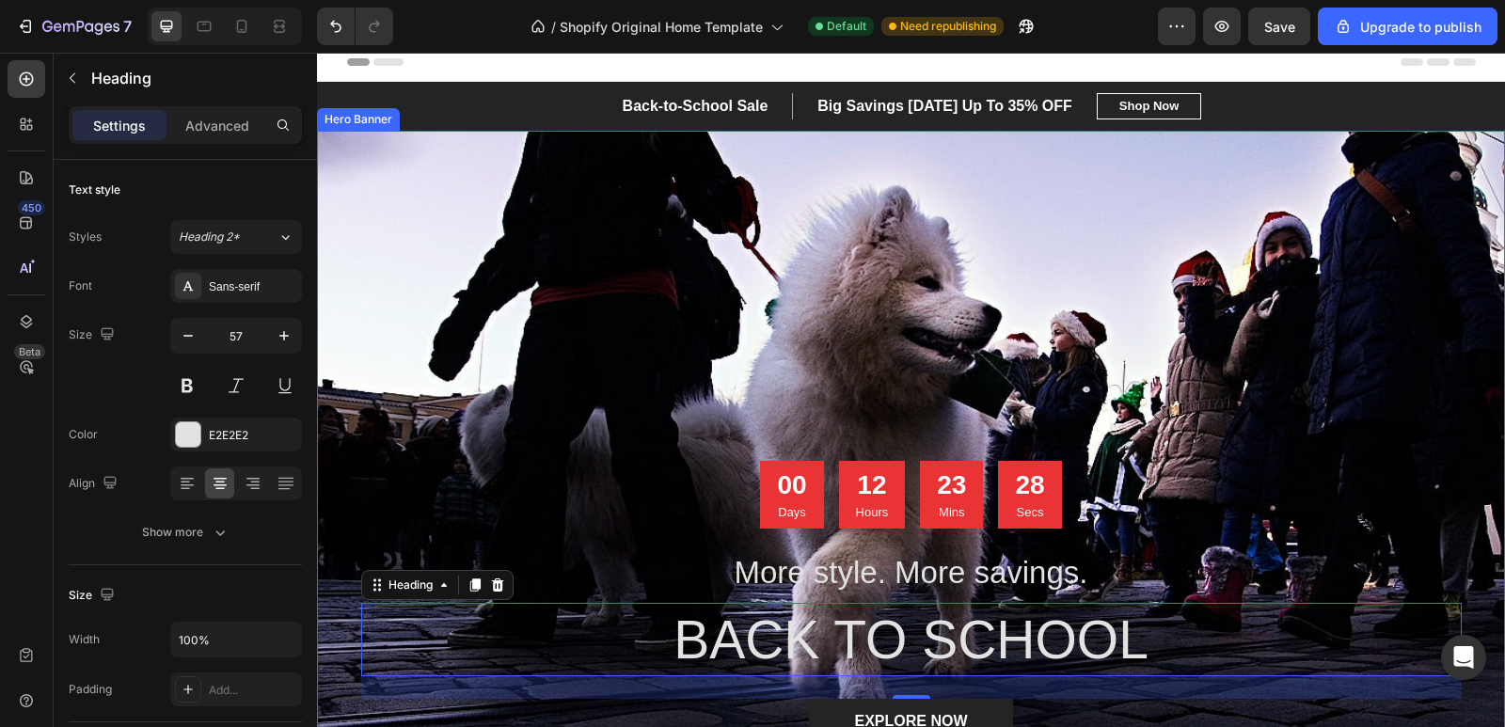
scroll to position [0, 0]
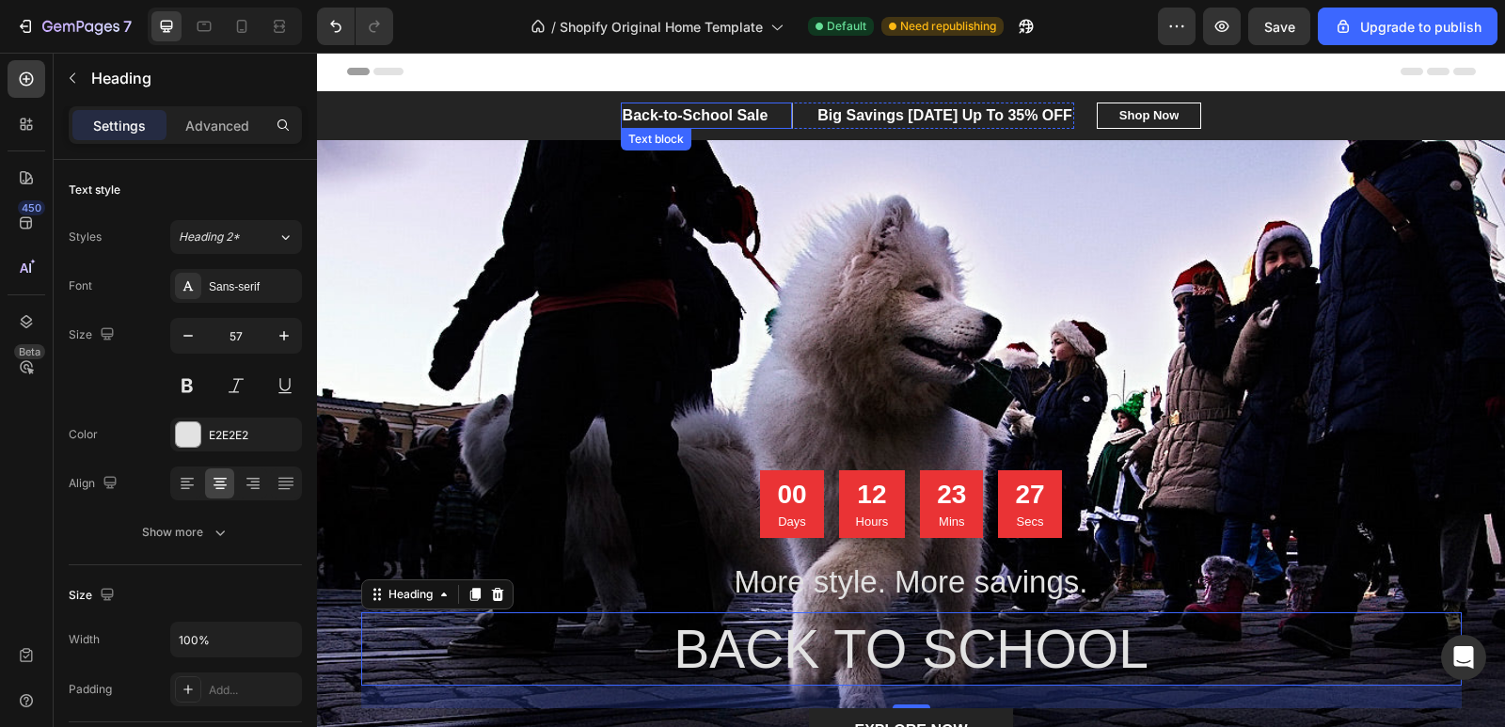
click at [722, 118] on p "Back-to-School Sale" at bounding box center [696, 115] width 146 height 23
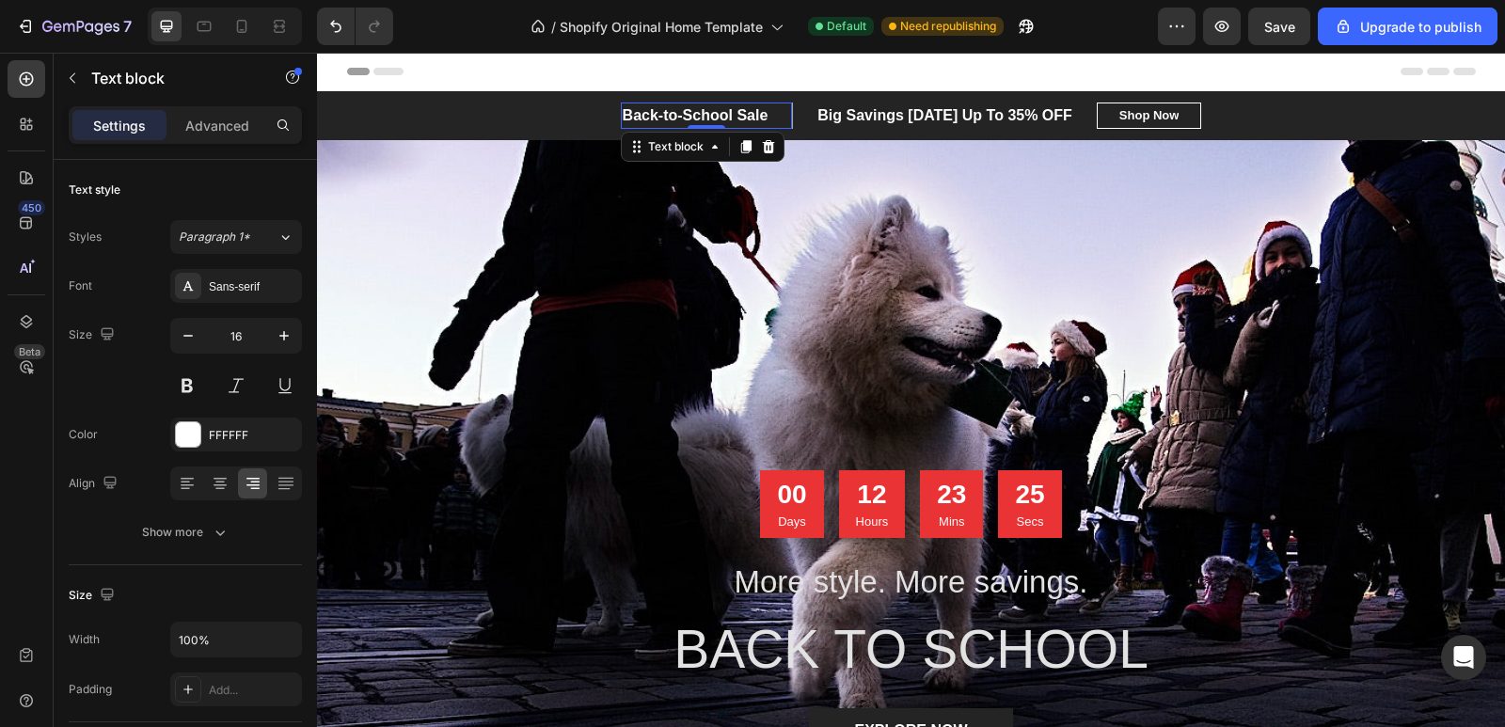
click at [729, 110] on p "Back-to-School Sale" at bounding box center [696, 115] width 146 height 23
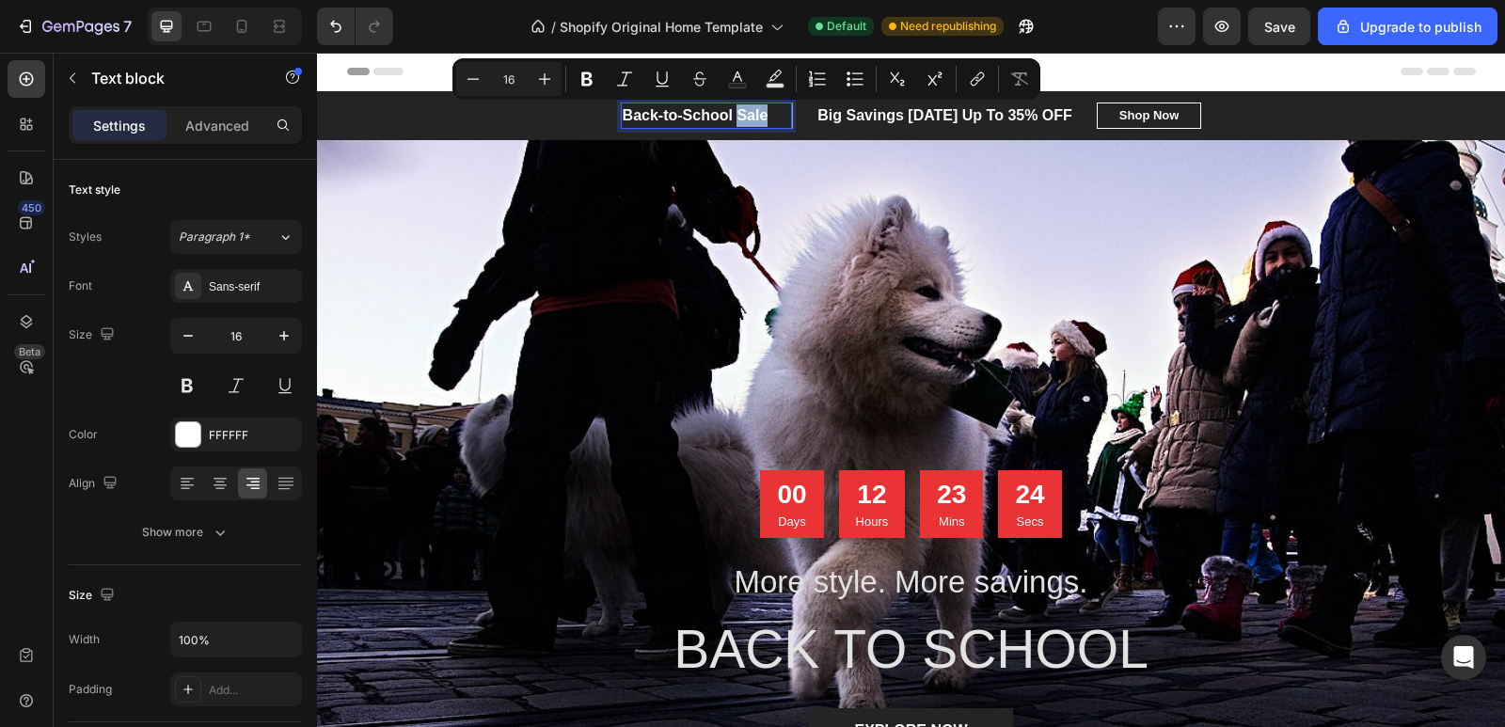
click at [753, 114] on p "Back-to-School Sale" at bounding box center [696, 115] width 146 height 23
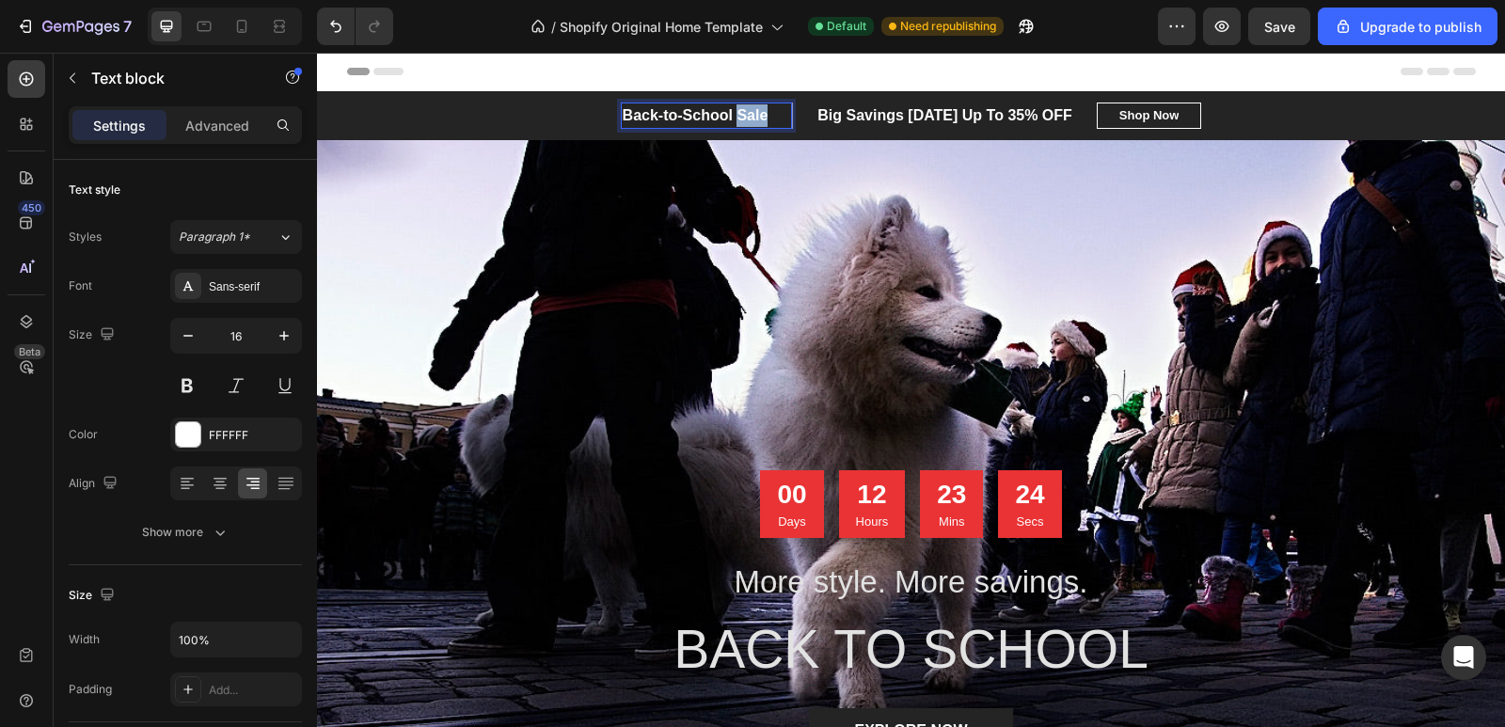
click at [753, 114] on p "Back-to-School Sale" at bounding box center [696, 115] width 146 height 23
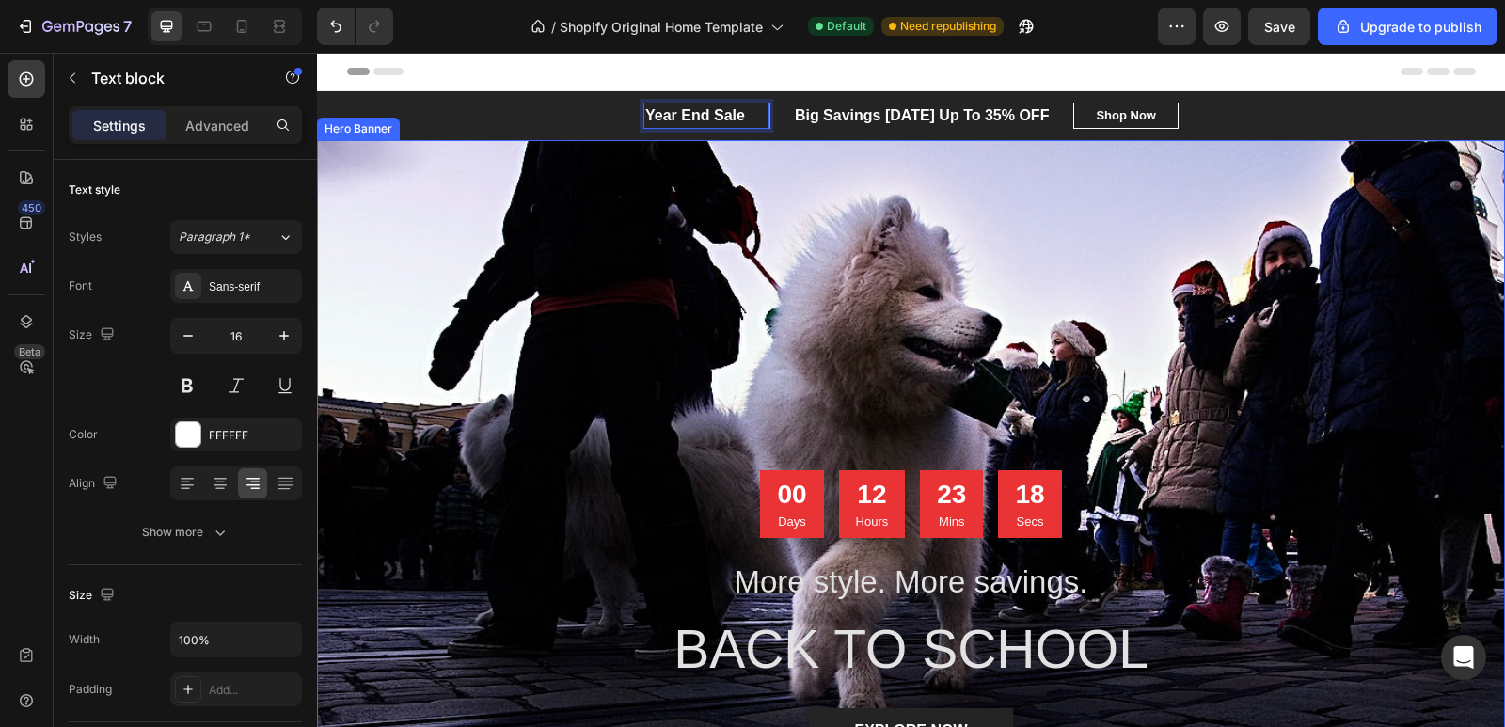
scroll to position [188, 0]
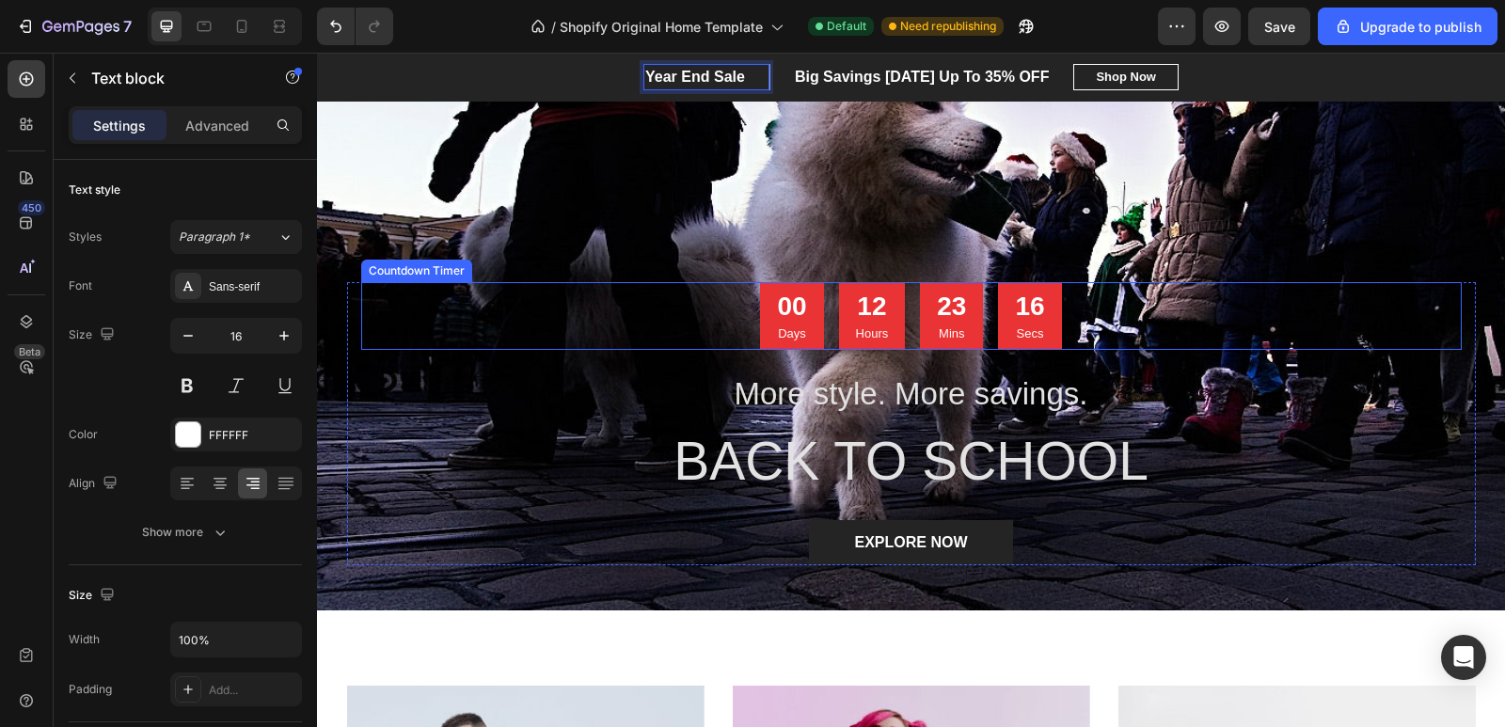
click at [636, 318] on div "00 Days 12 Hours 23 Mins 16 Secs" at bounding box center [911, 316] width 1100 height 68
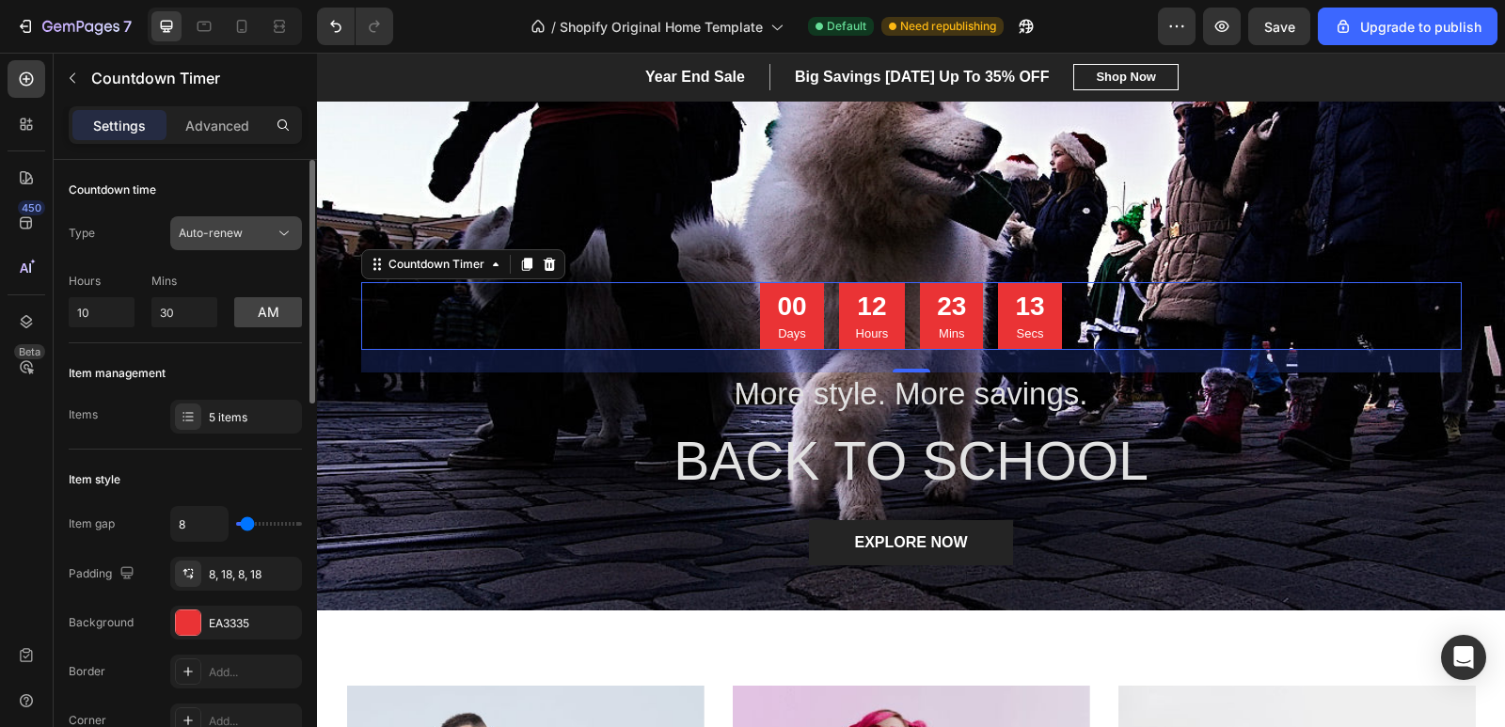
click at [259, 235] on div "Auto-renew" at bounding box center [227, 233] width 96 height 17
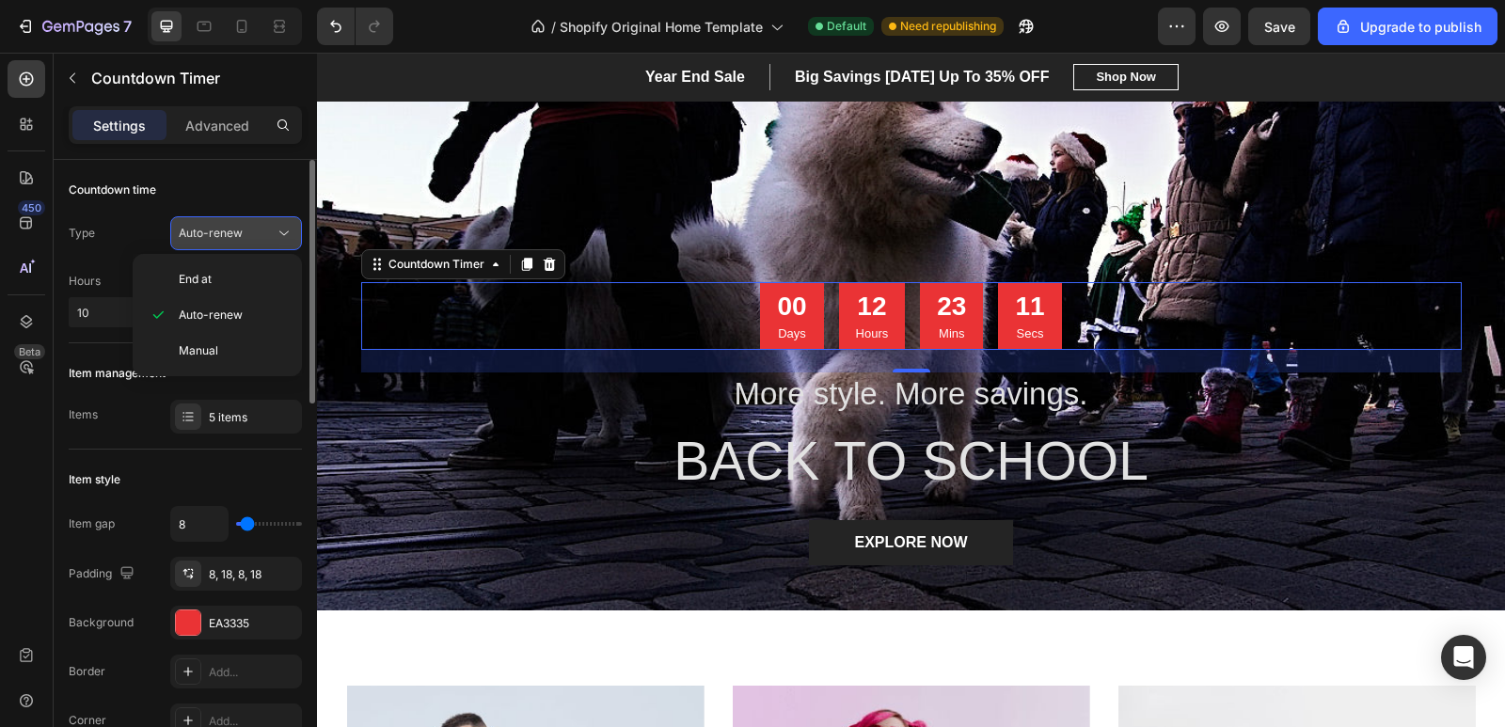
click at [259, 235] on div "Auto-renew" at bounding box center [227, 233] width 96 height 17
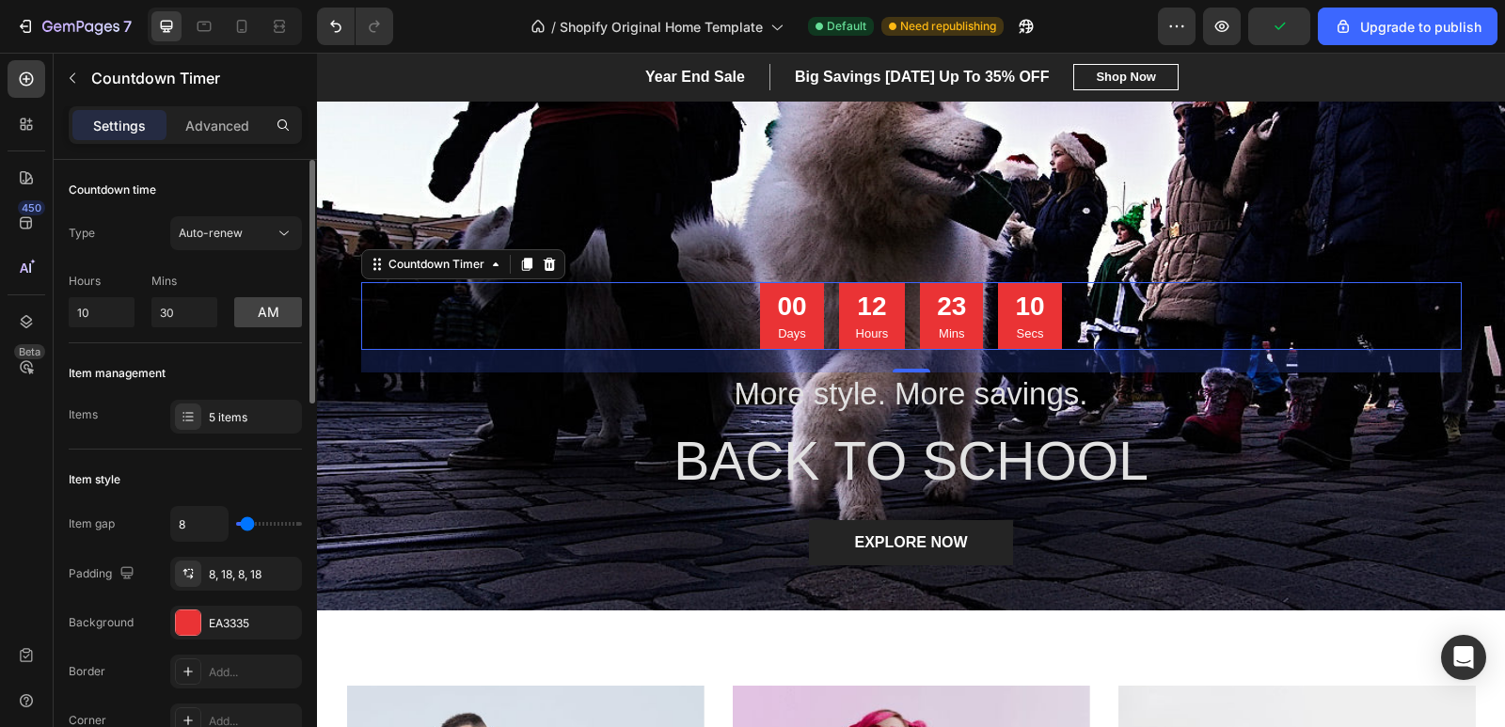
scroll to position [94, 0]
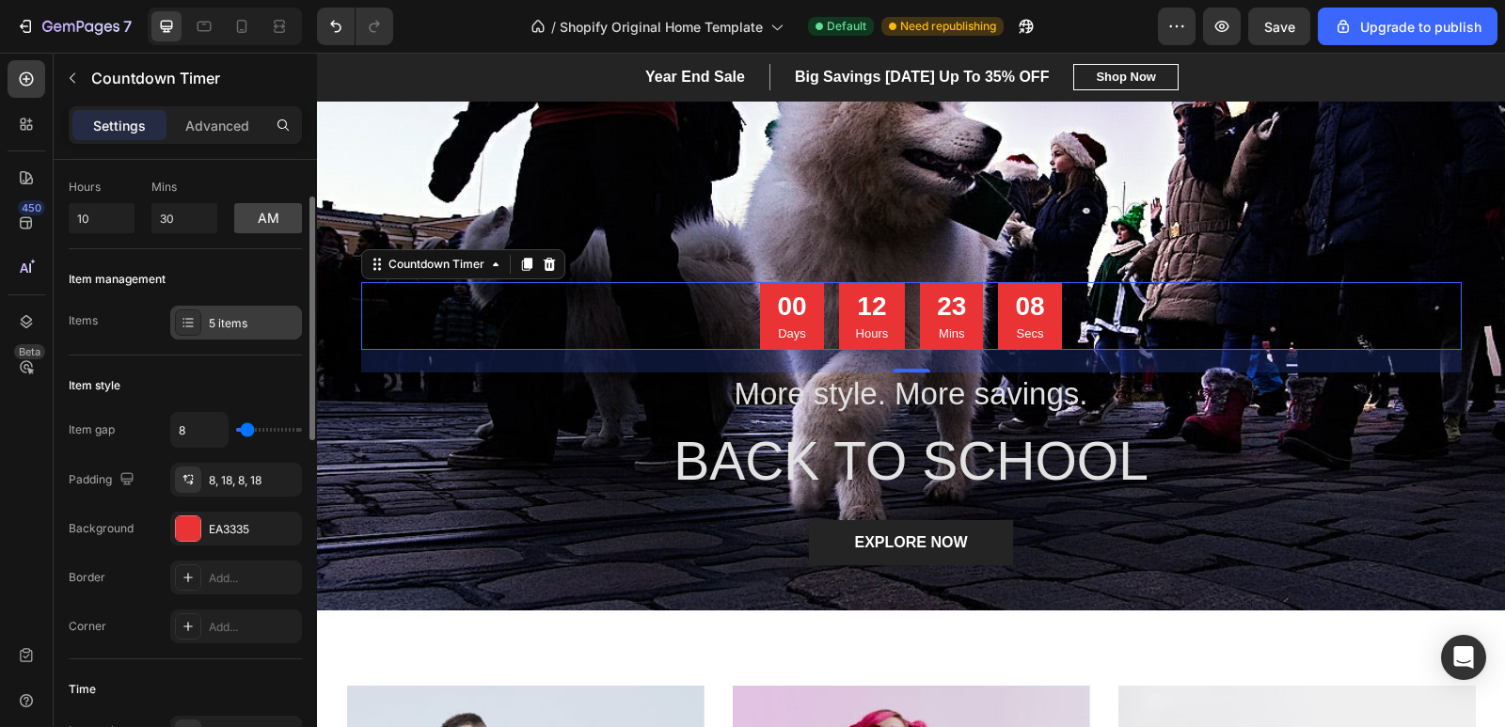
click at [200, 321] on div at bounding box center [188, 322] width 26 height 26
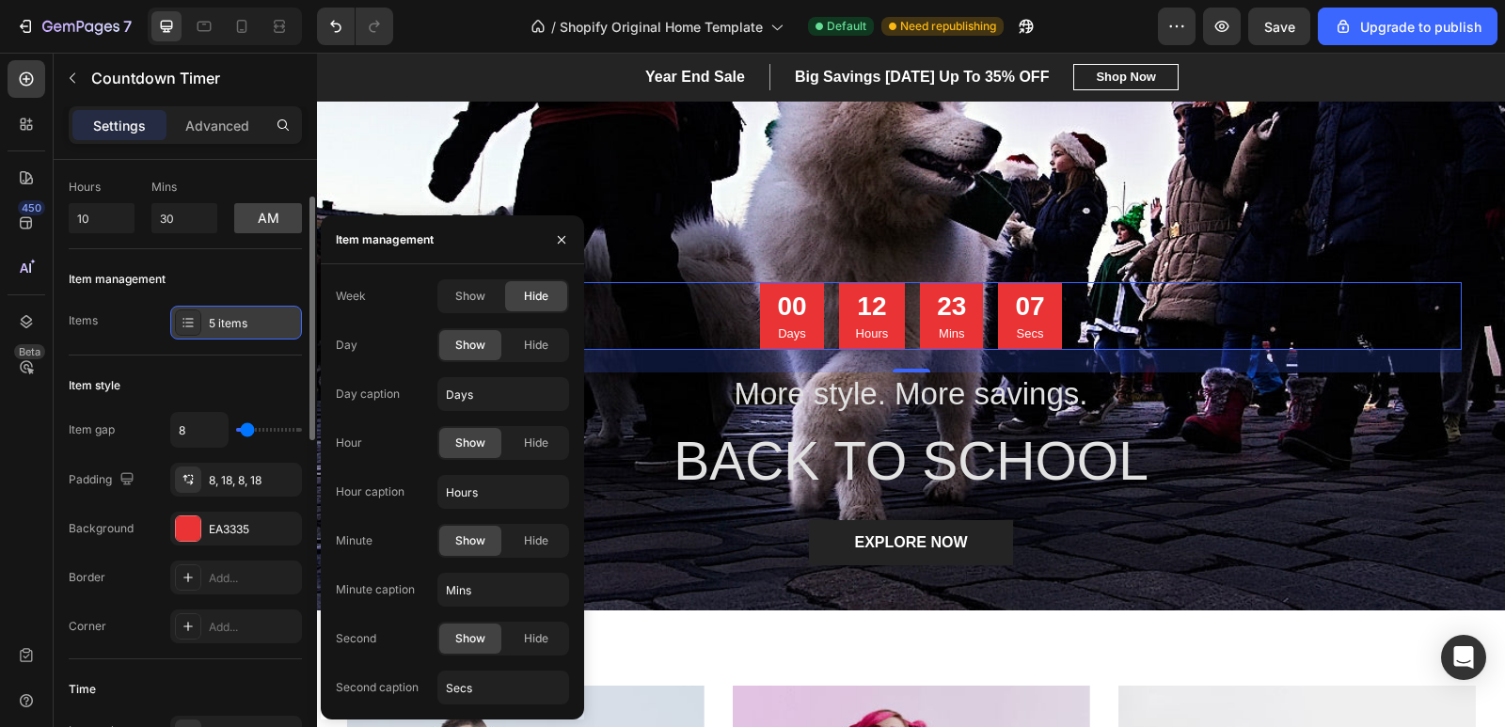
click at [200, 321] on div at bounding box center [188, 322] width 26 height 26
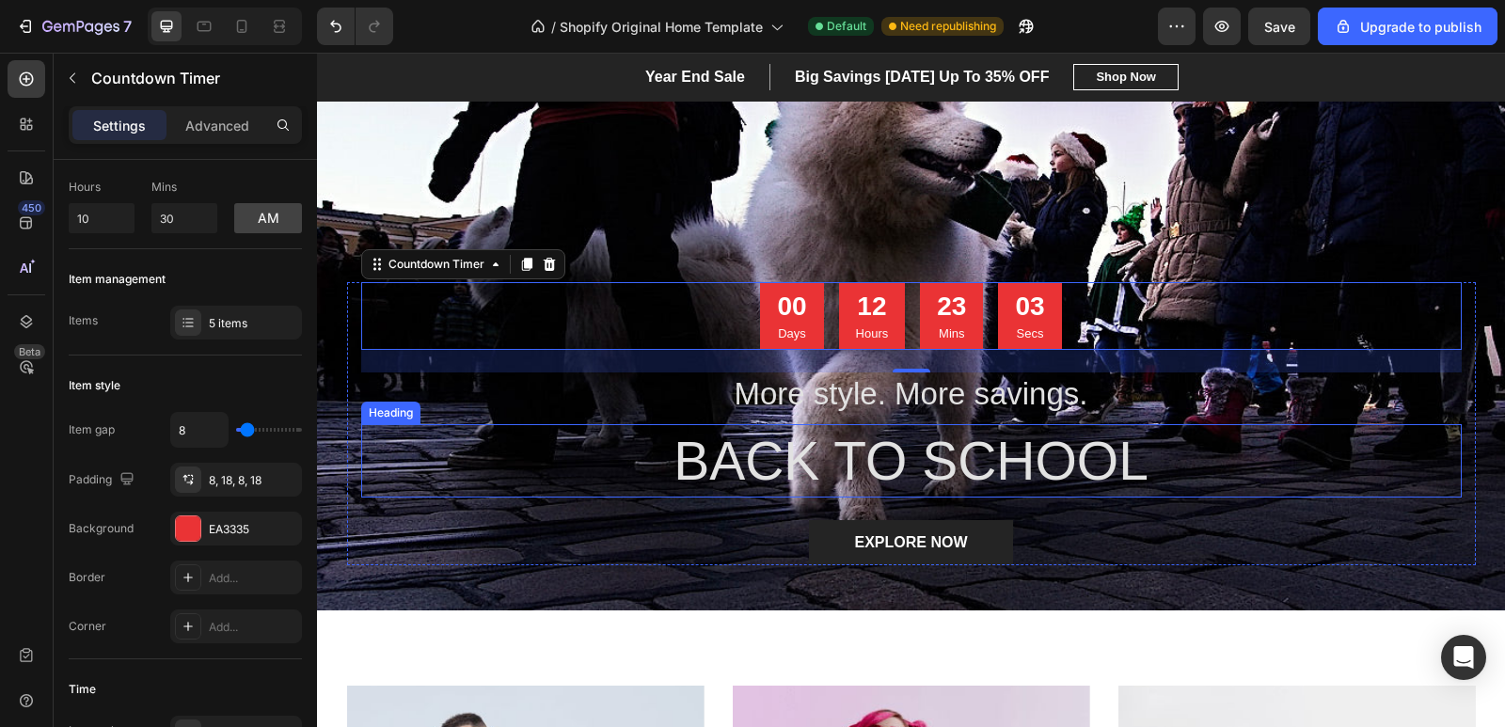
click at [946, 464] on p "BACK TO SCHOOL" at bounding box center [911, 461] width 1097 height 70
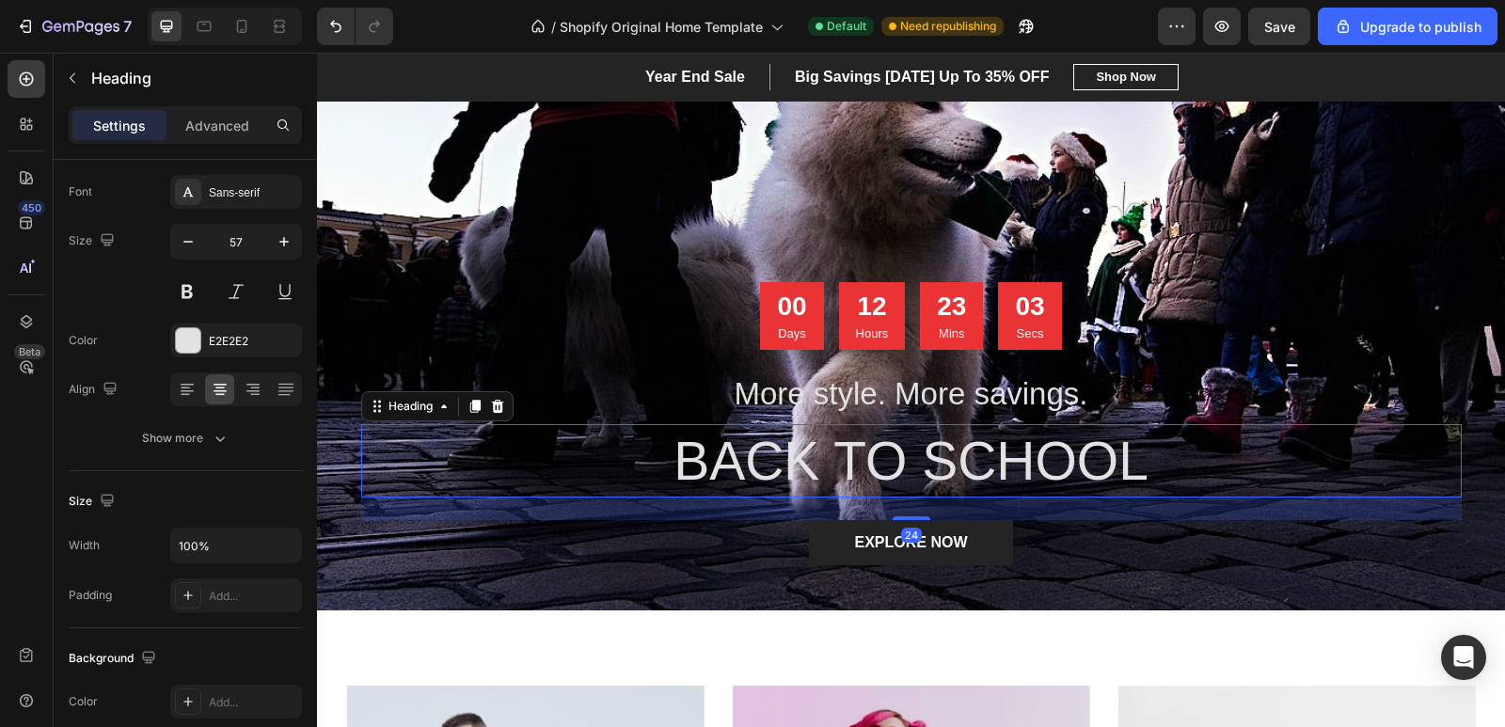
scroll to position [0, 0]
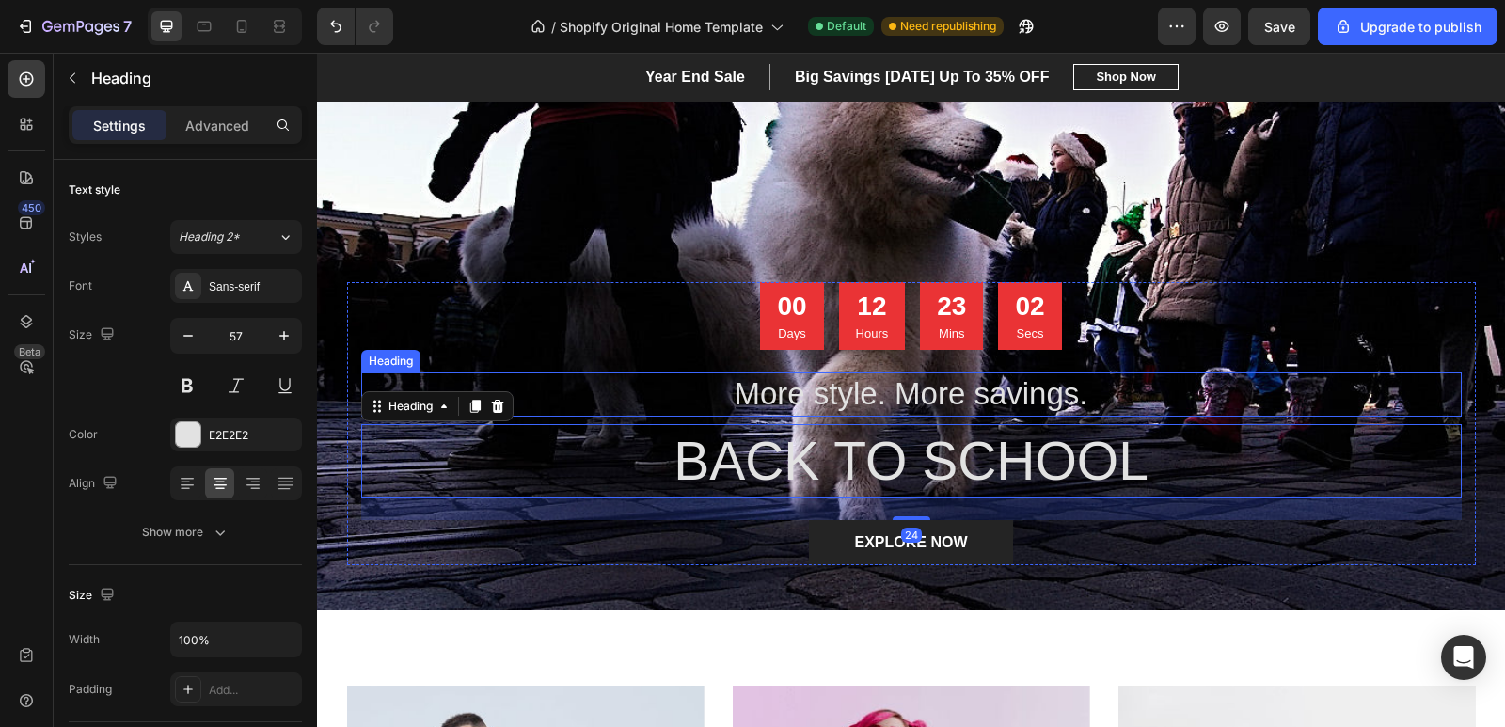
click at [839, 391] on p "More style. More savings." at bounding box center [911, 394] width 1097 height 40
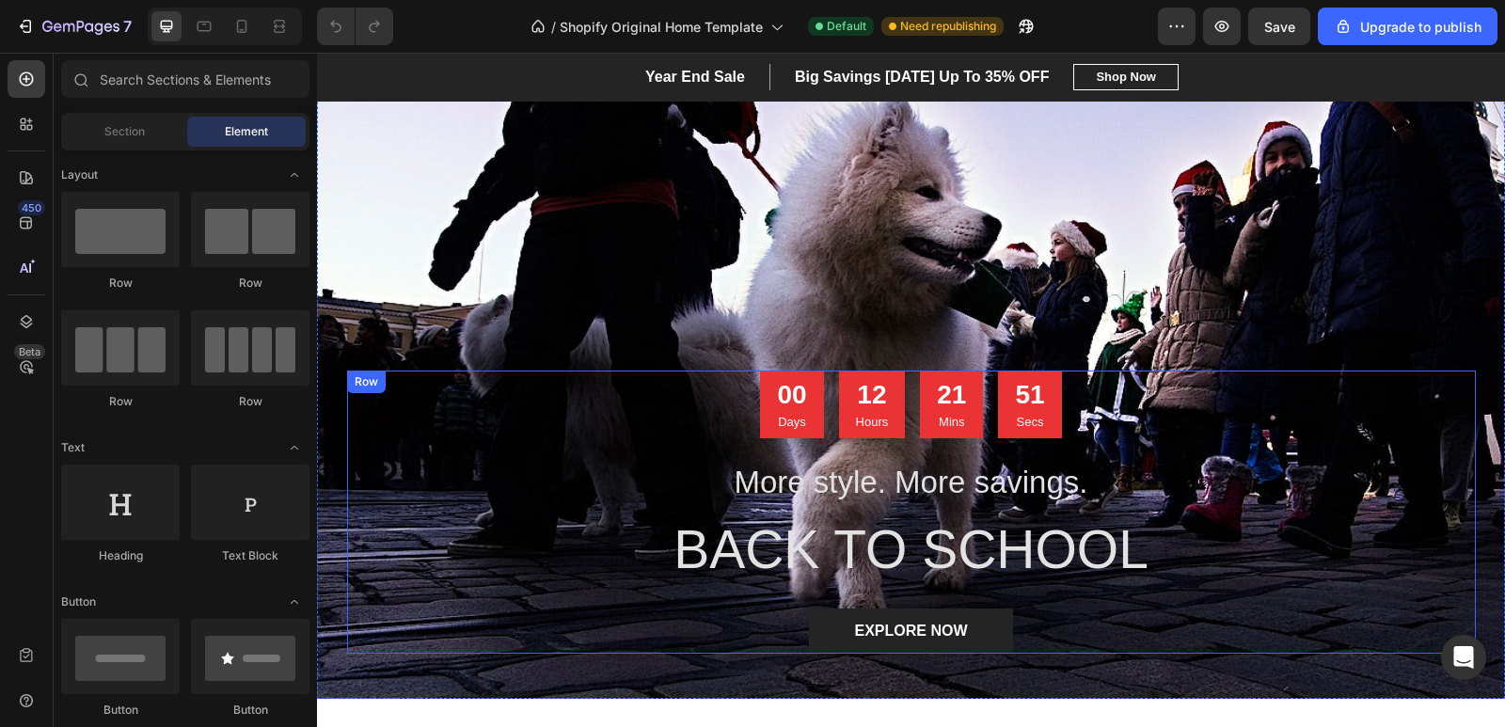
scroll to position [94, 0]
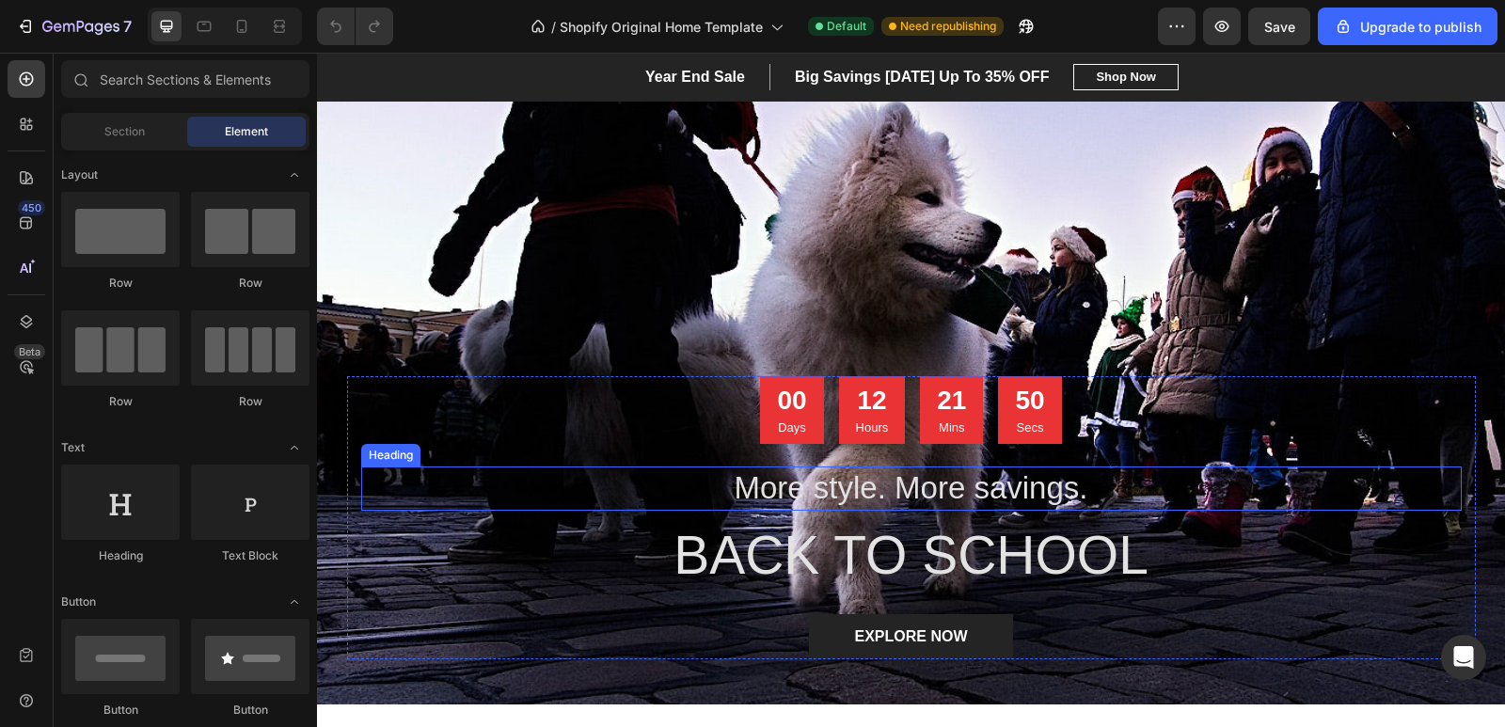
drag, startPoint x: 1078, startPoint y: 486, endPoint x: 1094, endPoint y: 489, distance: 16.2
click at [1078, 487] on p "More style. More savings." at bounding box center [911, 488] width 1097 height 40
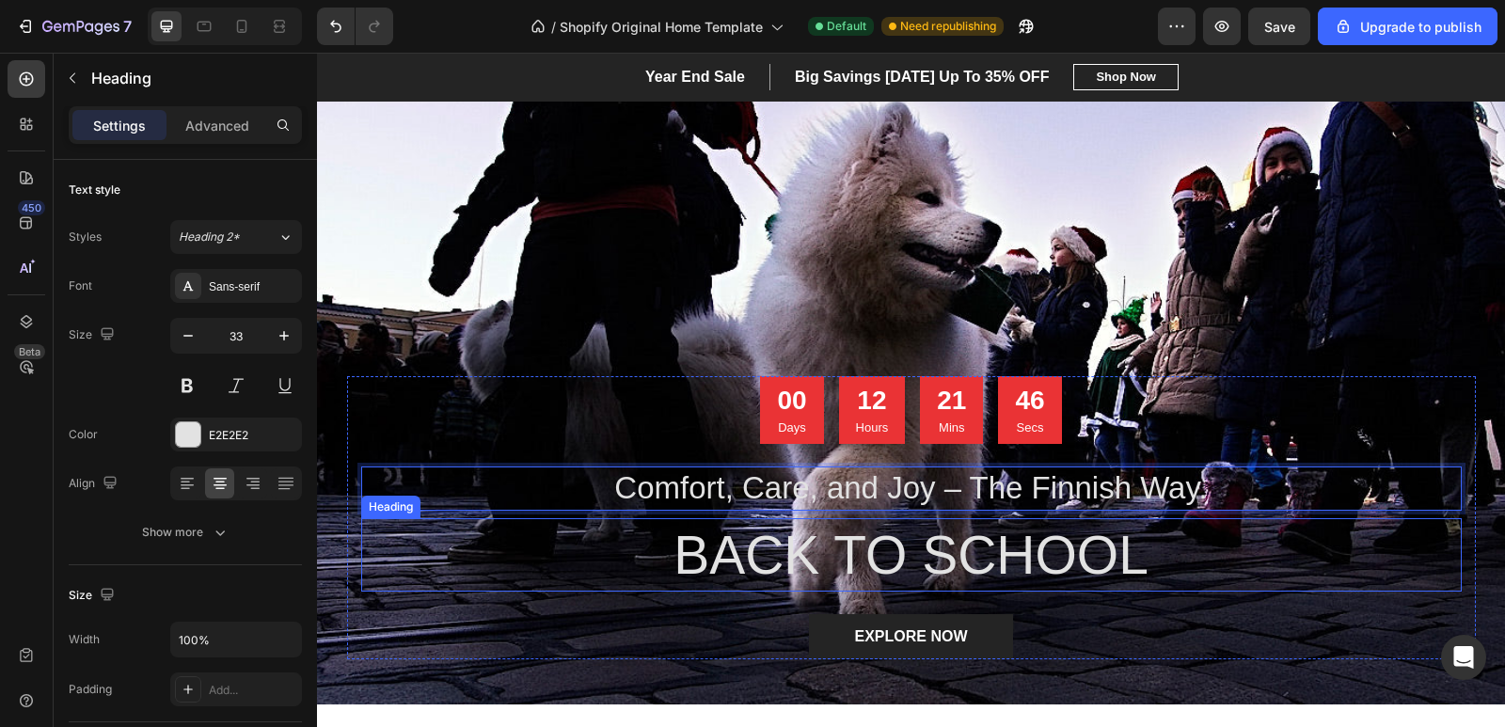
click at [1142, 565] on p "BACK TO SCHOOL" at bounding box center [911, 555] width 1097 height 70
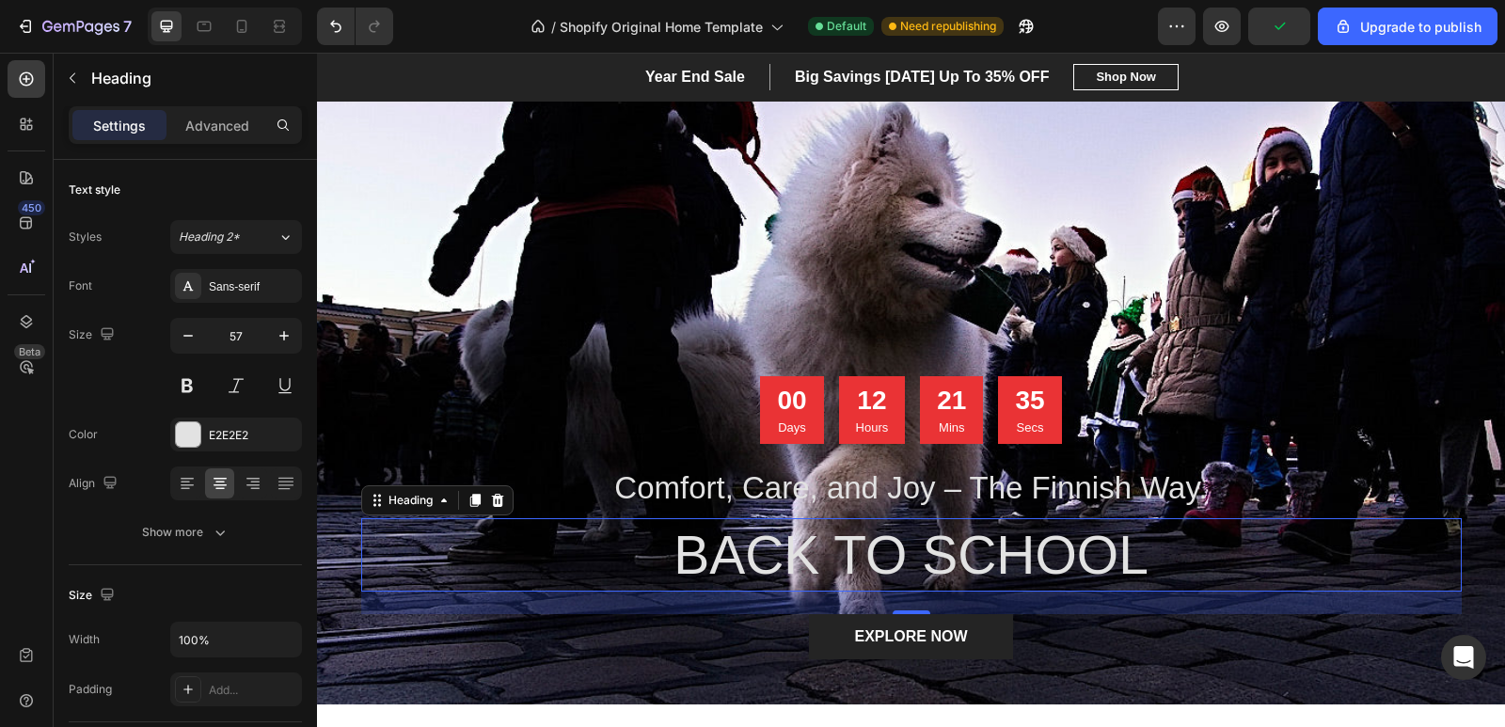
click at [1164, 564] on p "BACK TO SCHOOL" at bounding box center [911, 555] width 1097 height 70
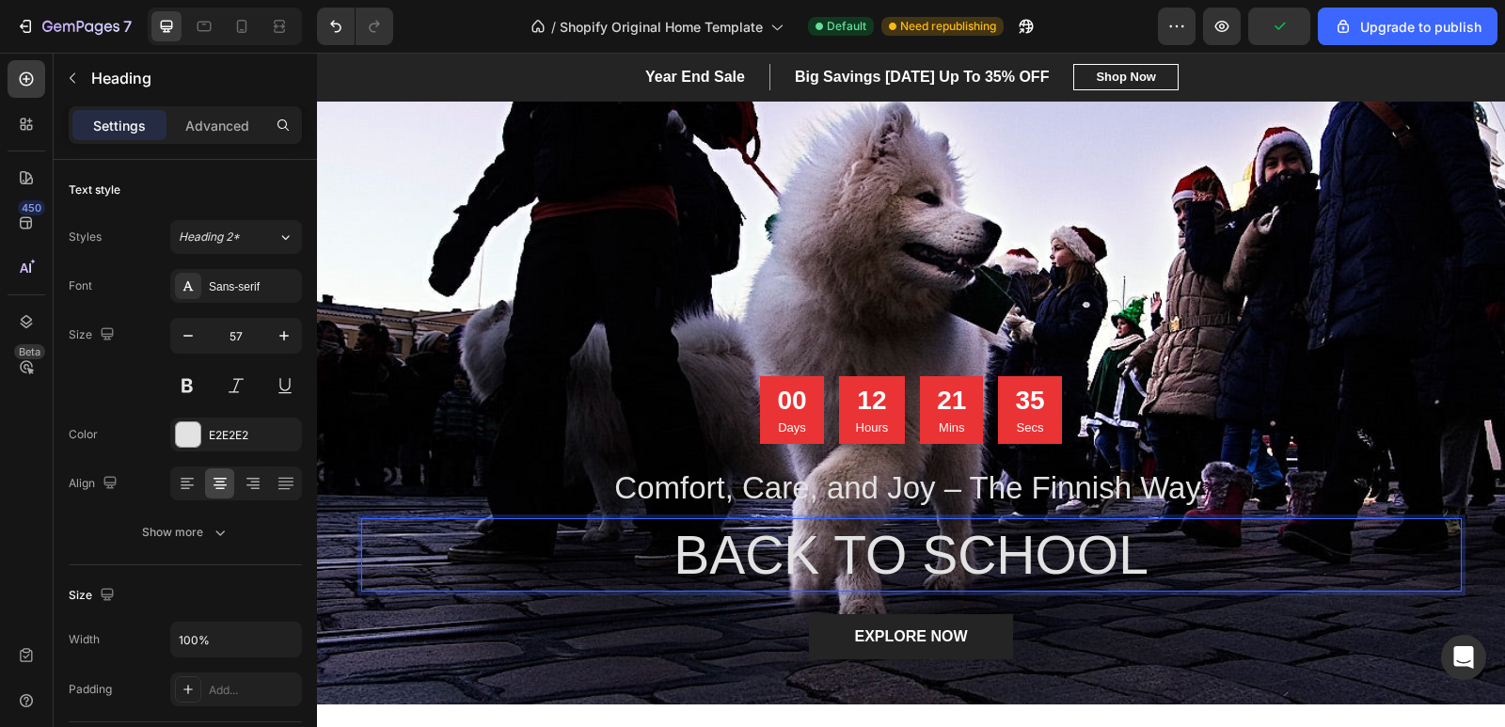
click at [1164, 564] on p "BACK TO SCHOOL" at bounding box center [911, 555] width 1097 height 70
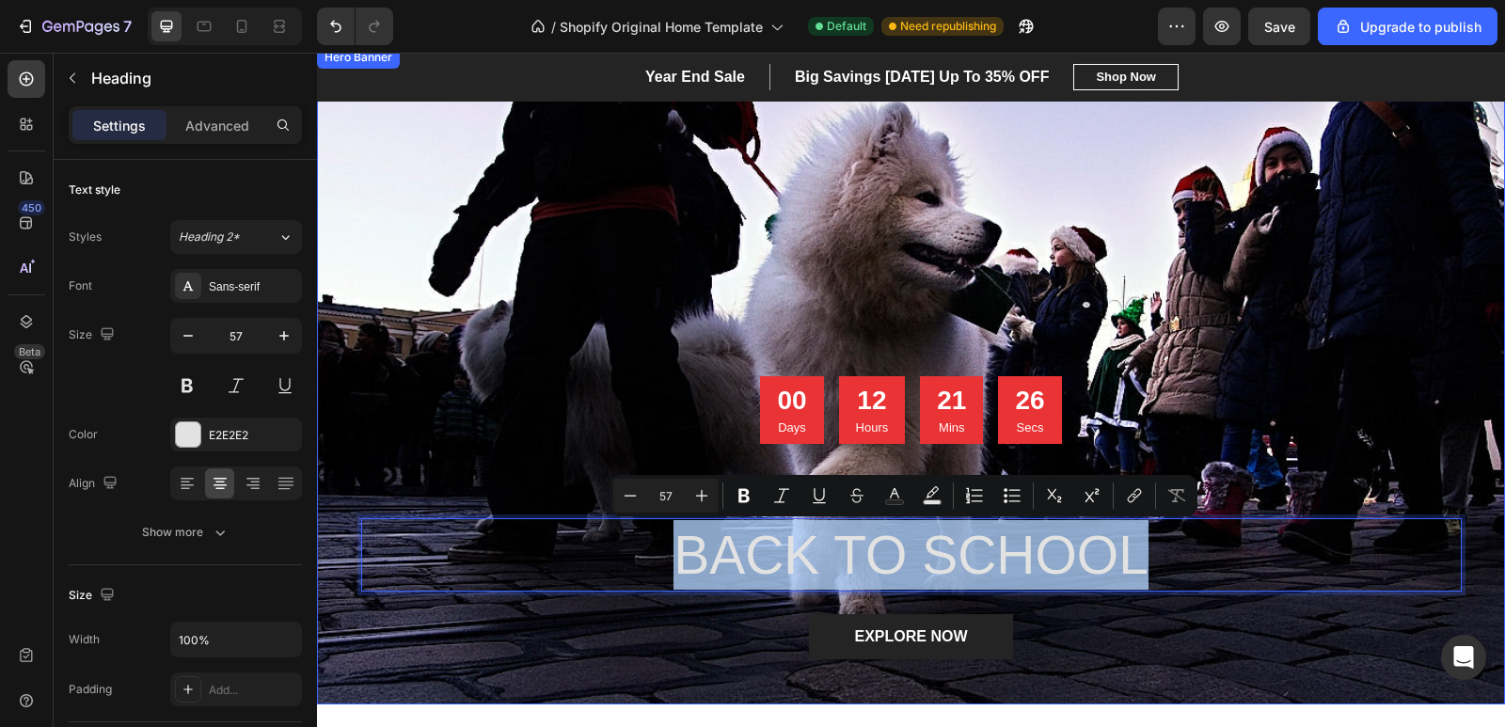
click at [1288, 361] on div "Overlay" at bounding box center [911, 375] width 1188 height 658
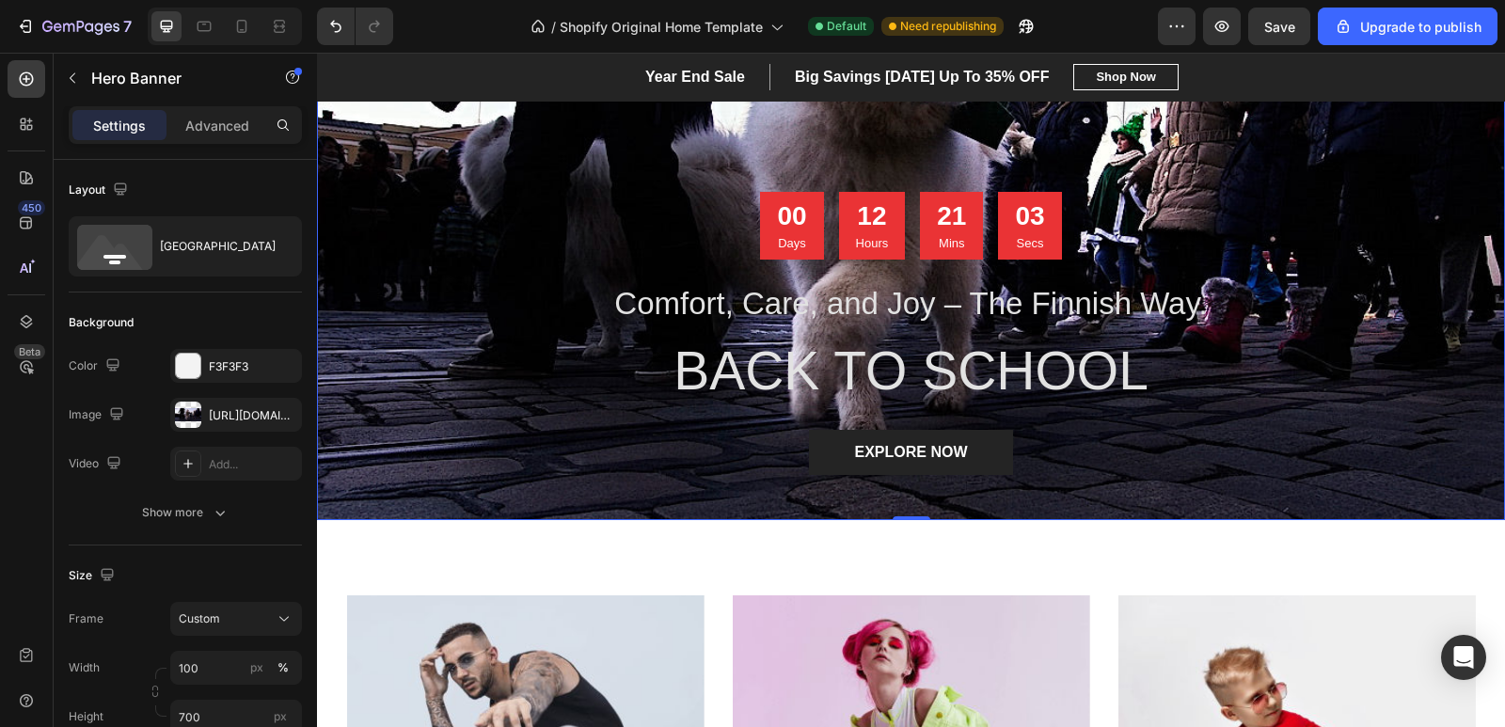
scroll to position [282, 0]
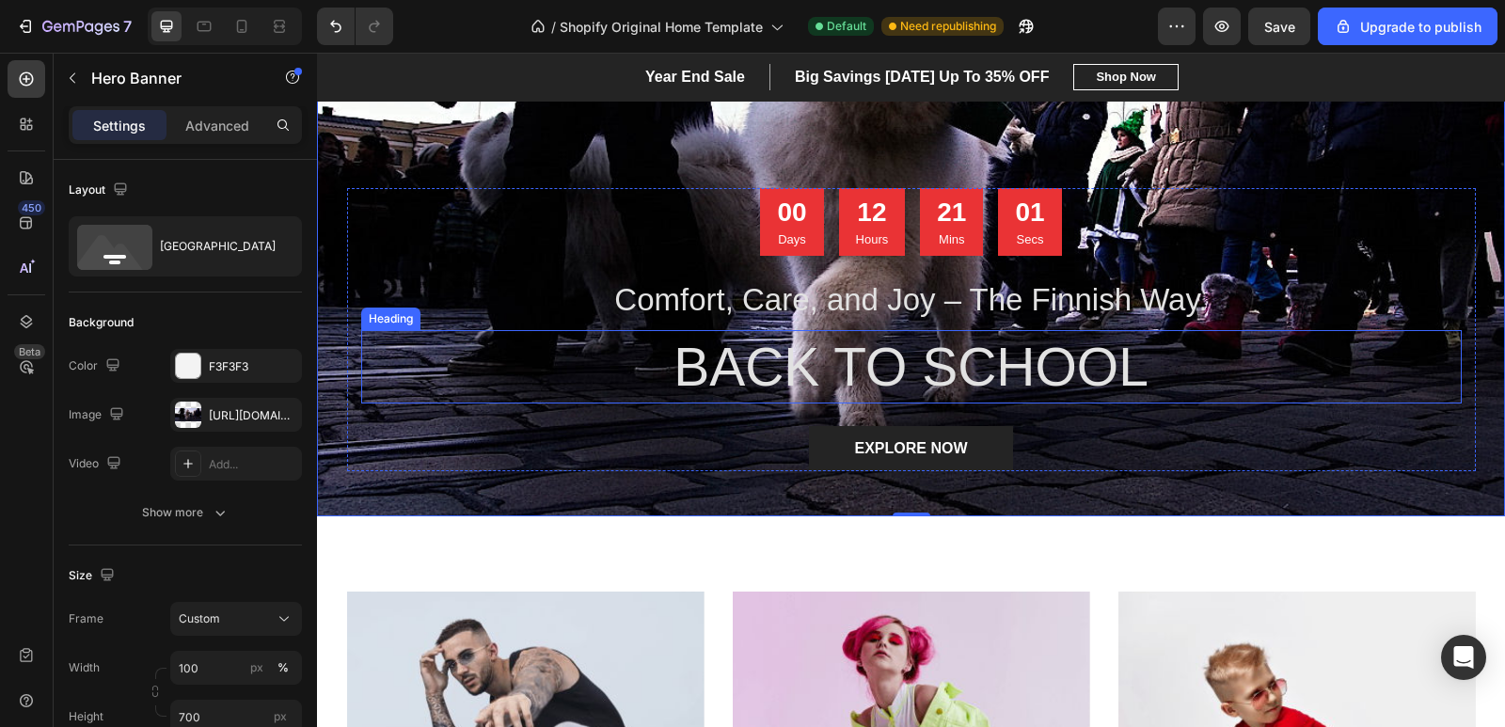
click at [1142, 368] on p "BACK TO SCHOOL" at bounding box center [911, 367] width 1097 height 70
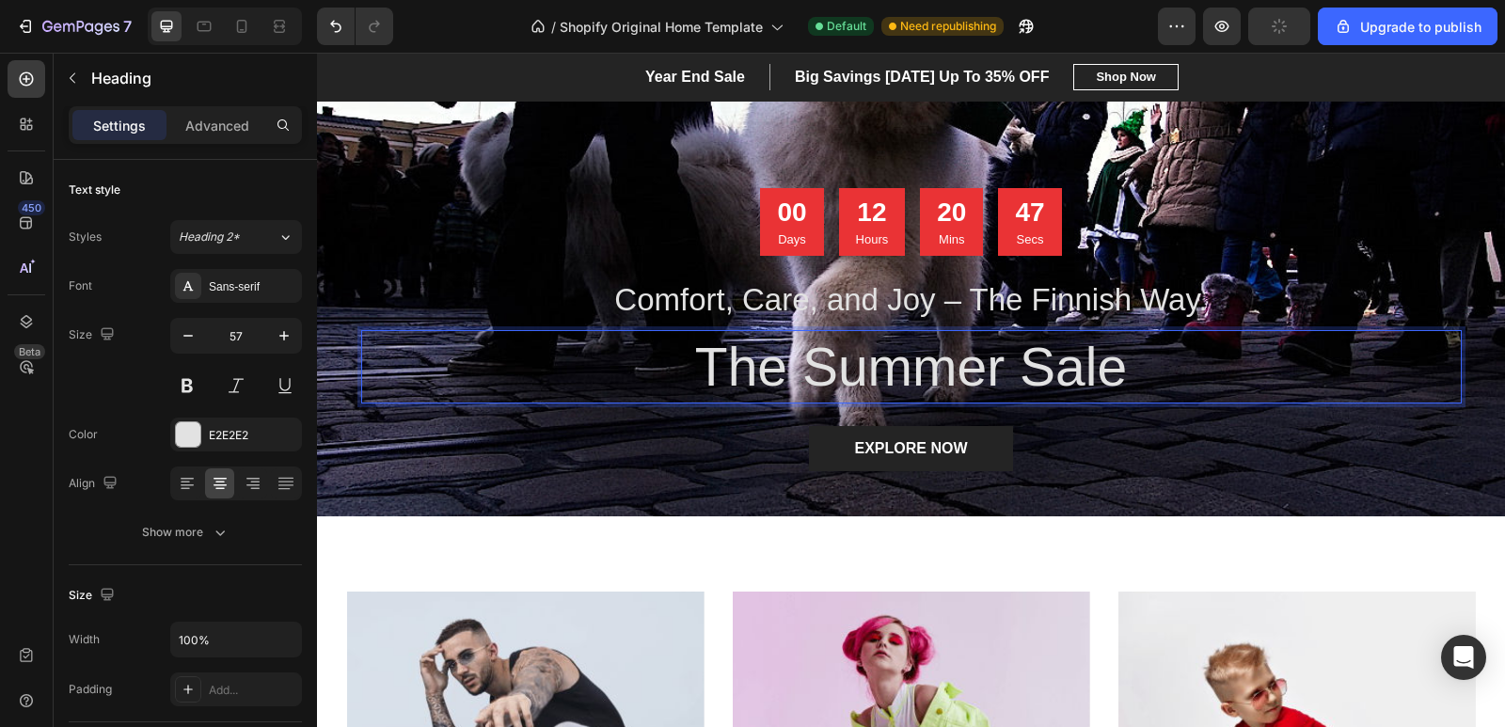
click at [667, 362] on p "The Summer Sale" at bounding box center [911, 367] width 1097 height 70
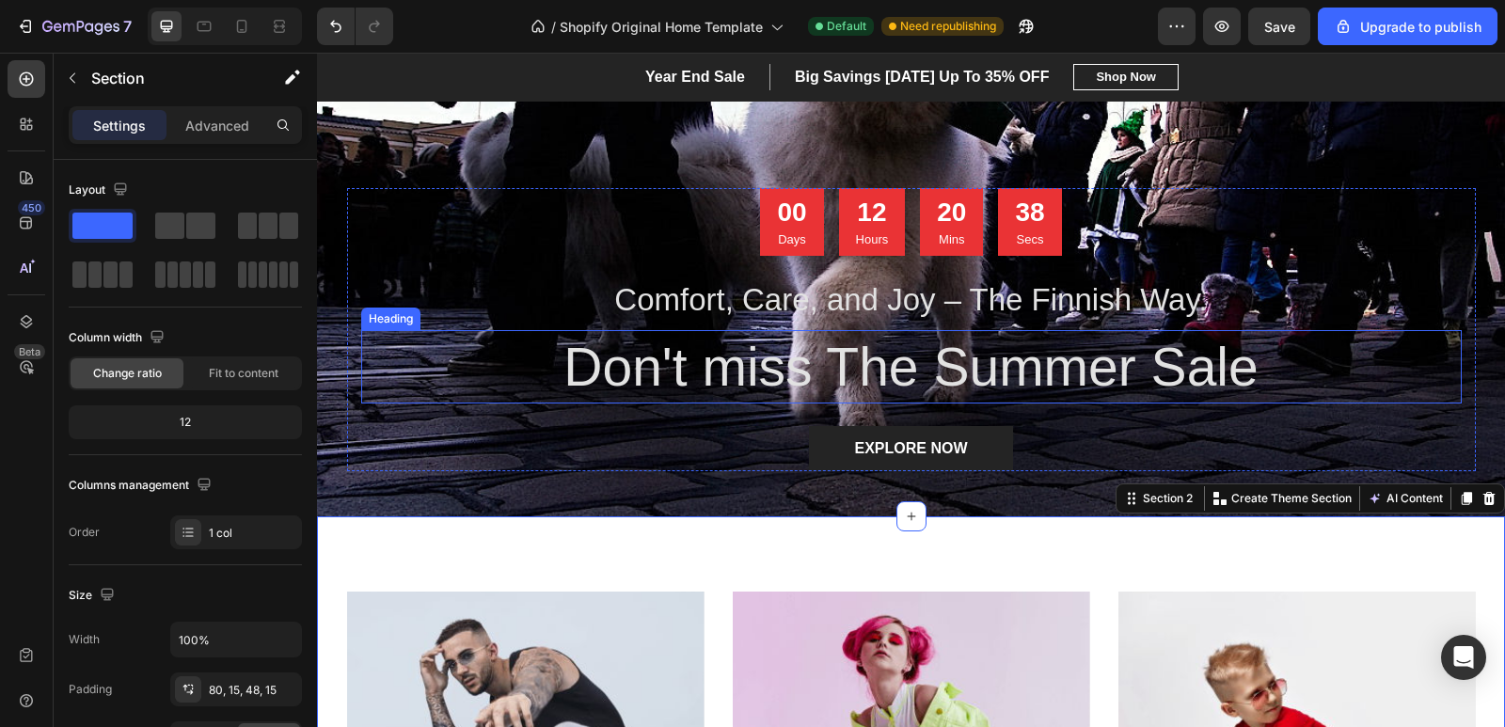
click at [810, 360] on p "Don't miss The Summer Sale" at bounding box center [911, 367] width 1097 height 70
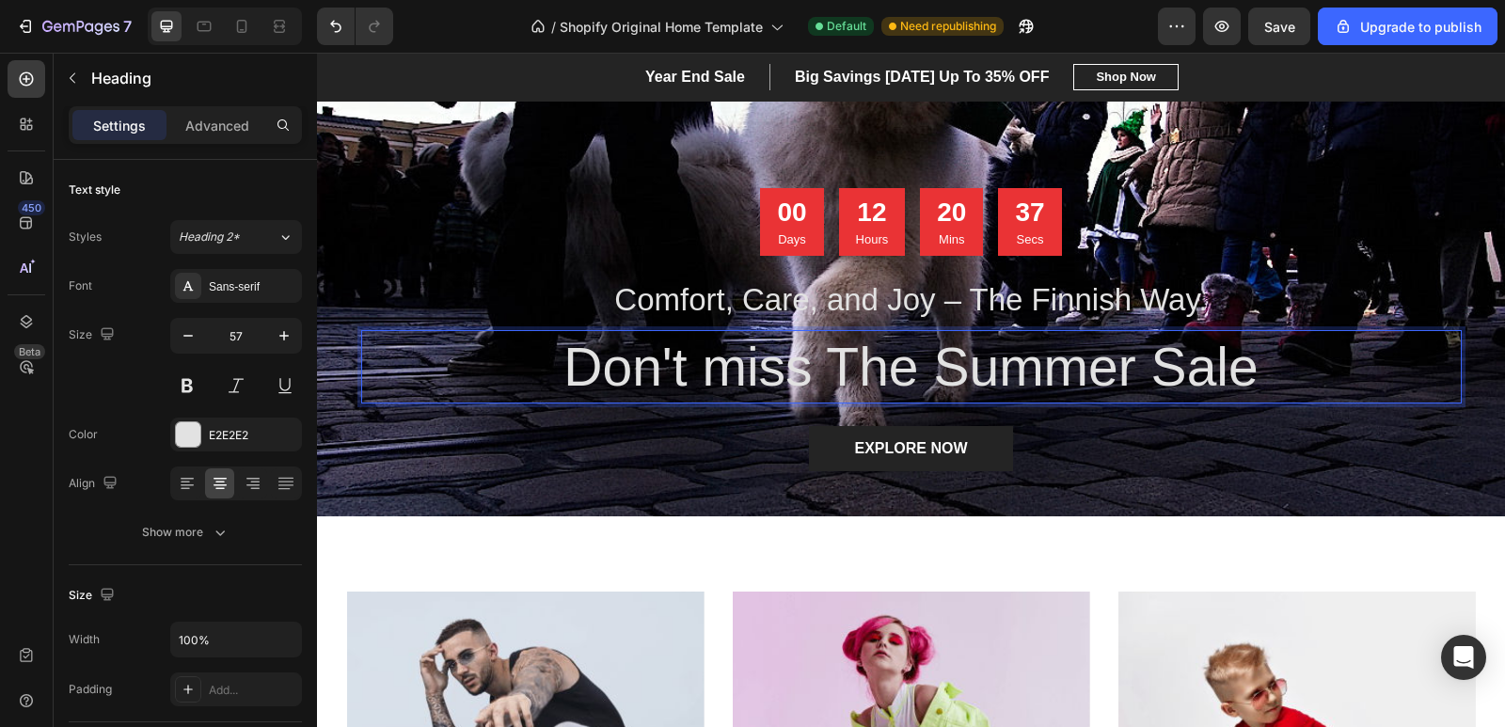
click at [838, 359] on p "Don't miss The Summer Sale" at bounding box center [911, 367] width 1097 height 70
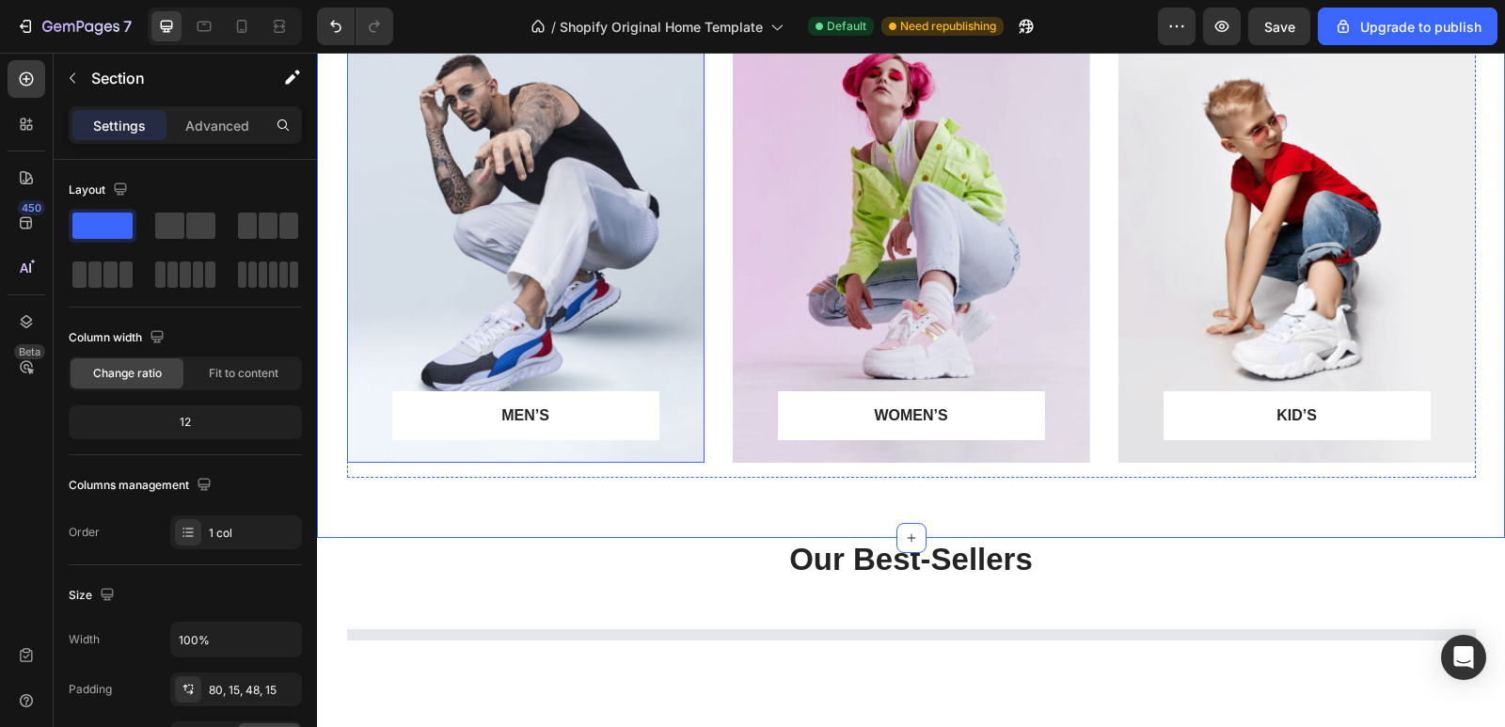
scroll to position [752, 0]
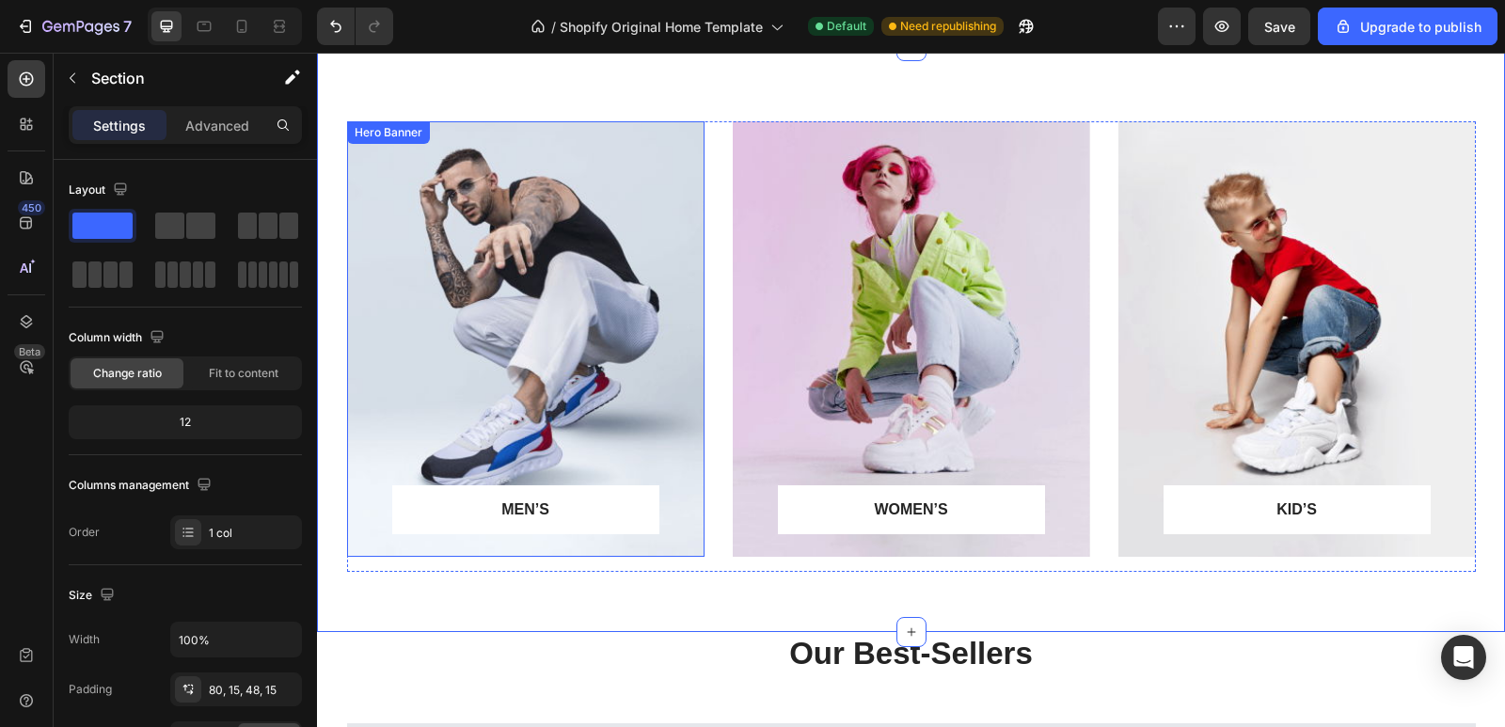
click at [511, 213] on div "Overlay" at bounding box center [525, 338] width 357 height 435
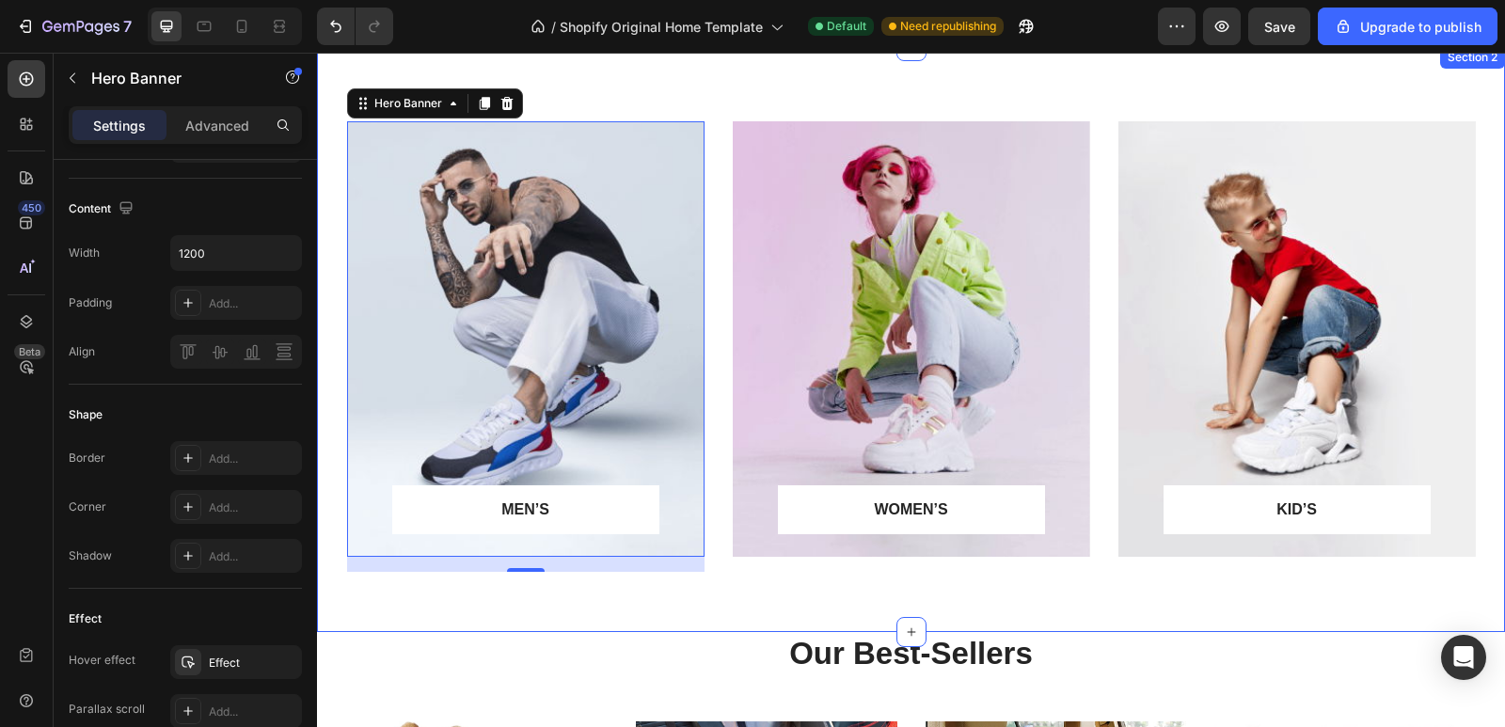
scroll to position [658, 0]
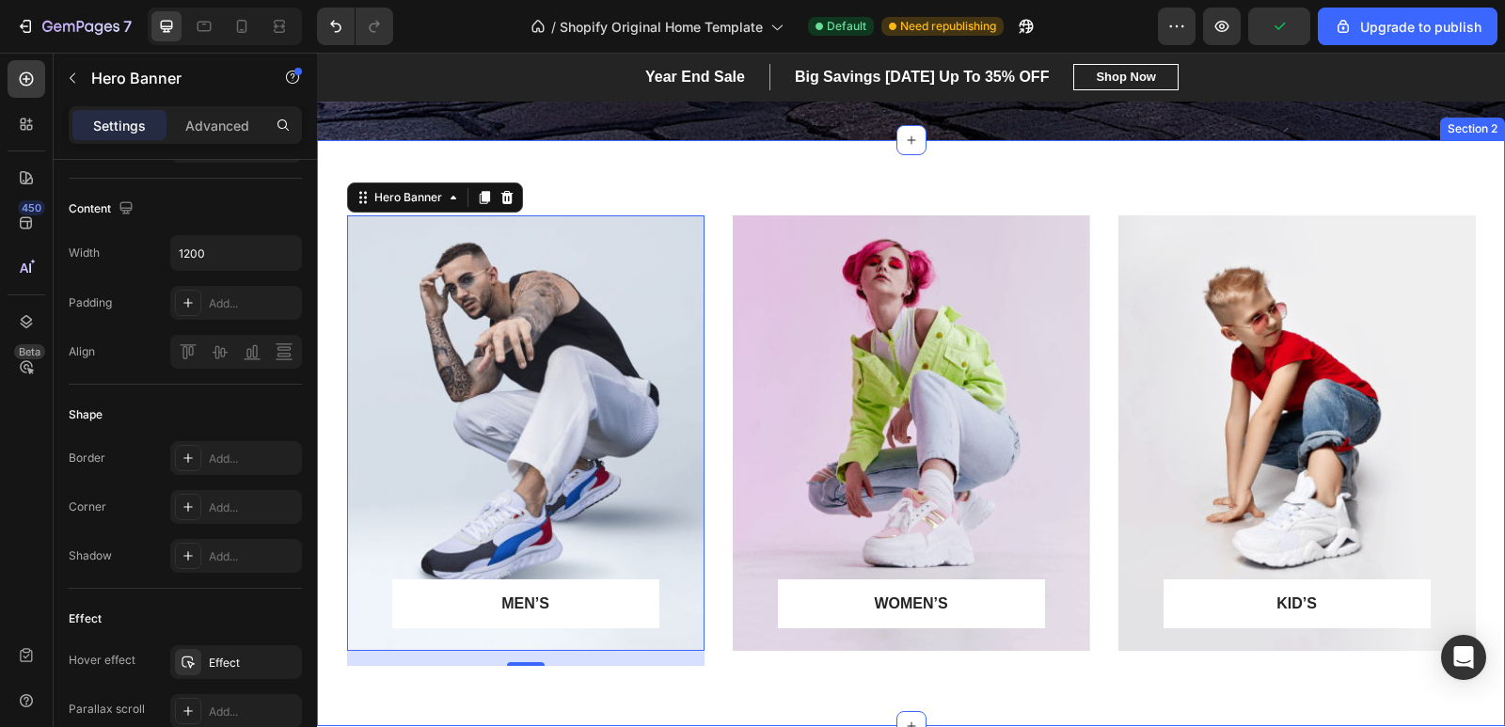
click at [885, 196] on div "MEN’S Text block Row Row Hero Banner 16 WOMEN’S Text block Row Row Hero Banner …" at bounding box center [911, 433] width 1188 height 586
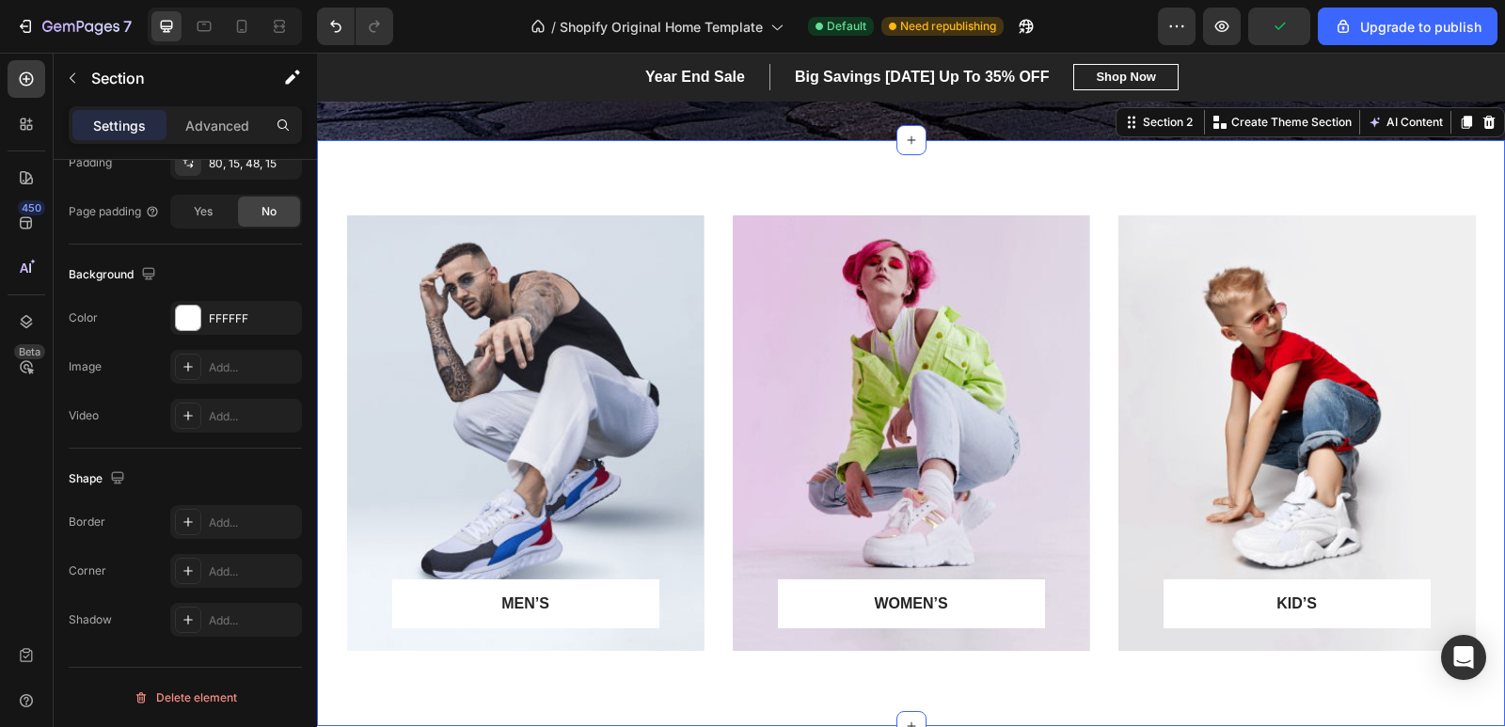
scroll to position [0, 0]
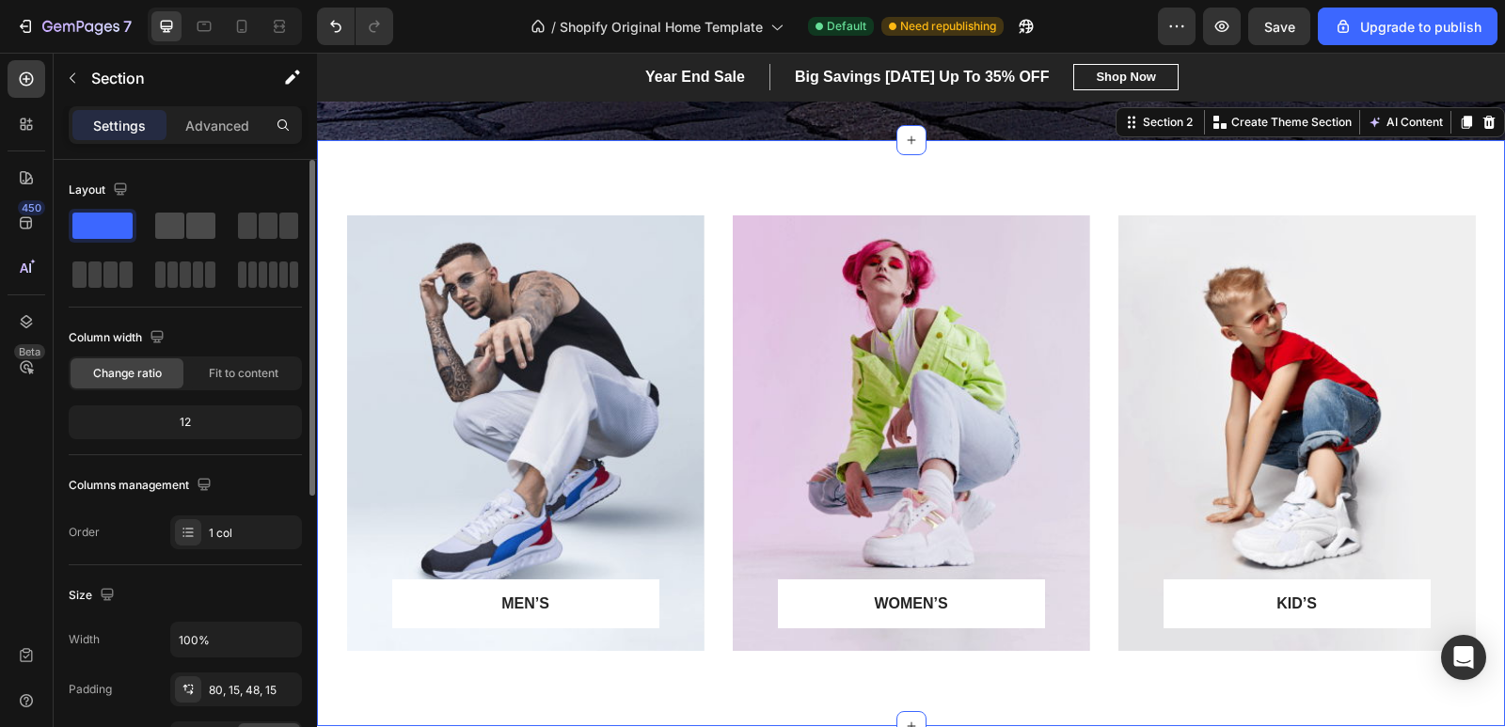
click at [169, 216] on span at bounding box center [169, 226] width 29 height 26
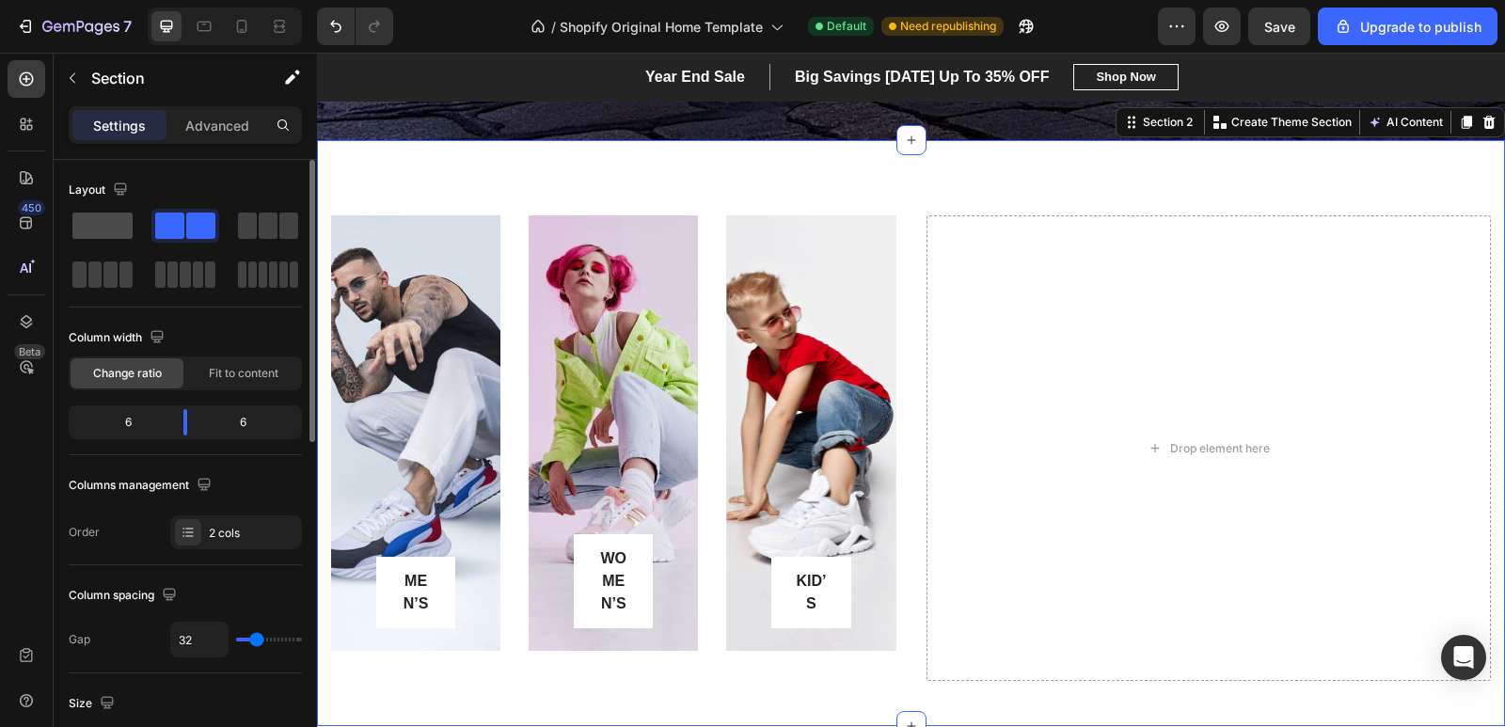
click at [98, 227] on span at bounding box center [102, 226] width 60 height 26
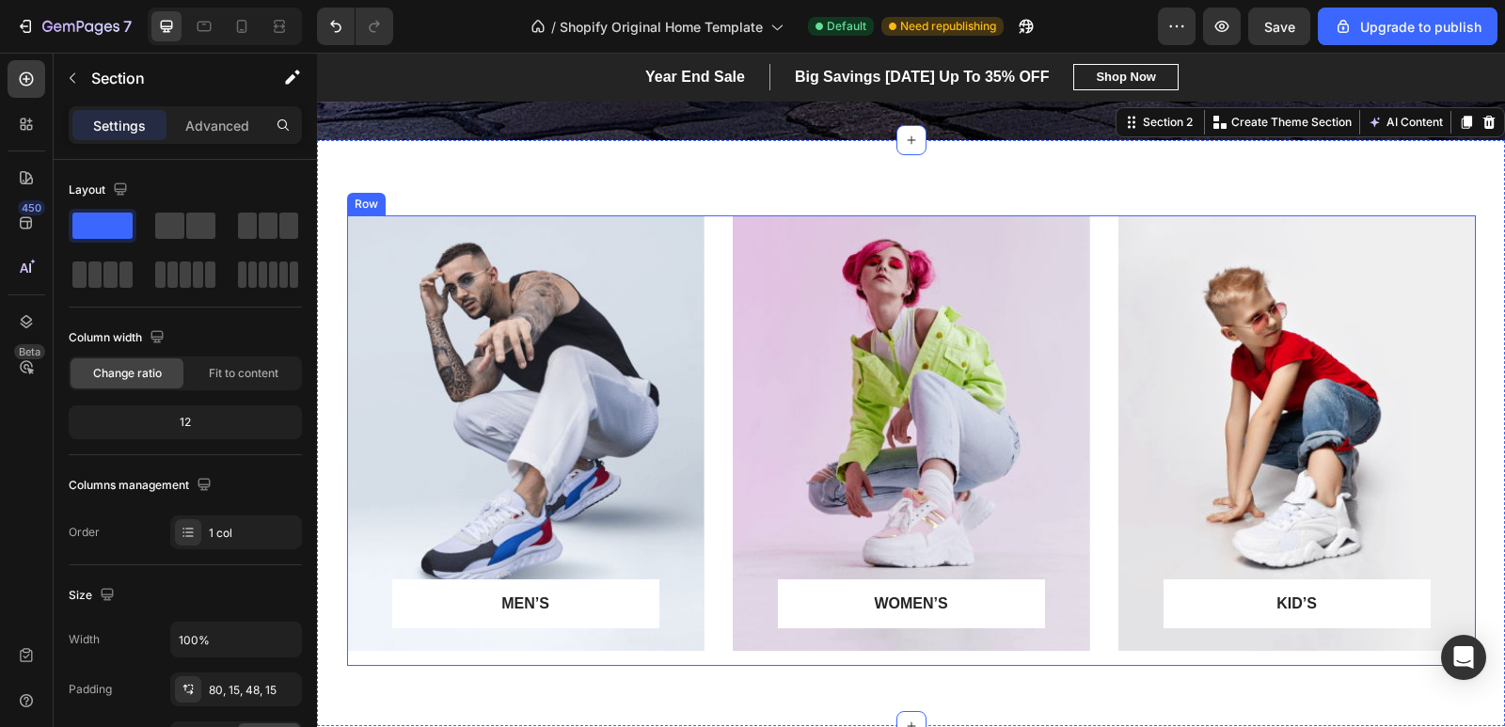
click at [1091, 222] on div "MEN’S Text block Row Row Hero Banner WOMEN’S Text block Row Row Hero Banner KID…" at bounding box center [911, 440] width 1129 height 451
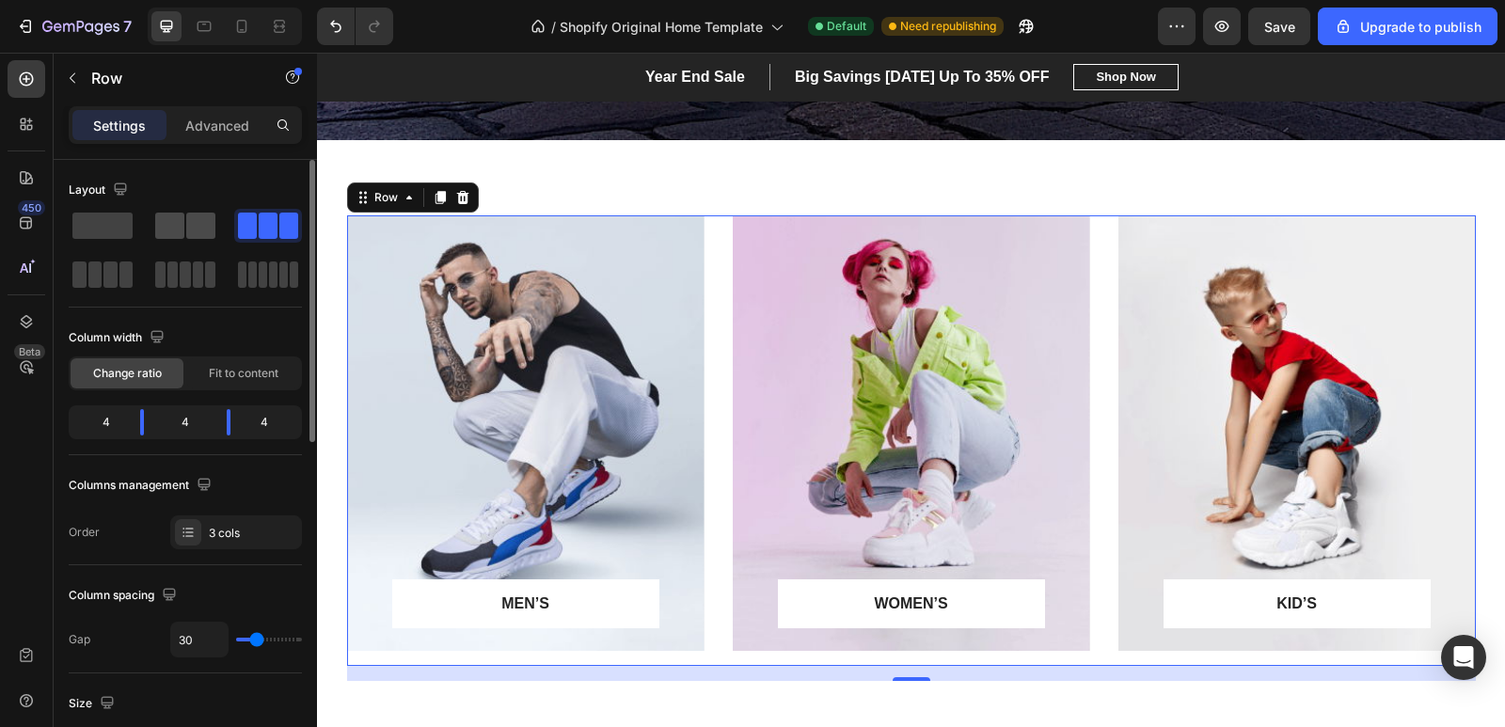
click at [205, 220] on span at bounding box center [200, 226] width 29 height 26
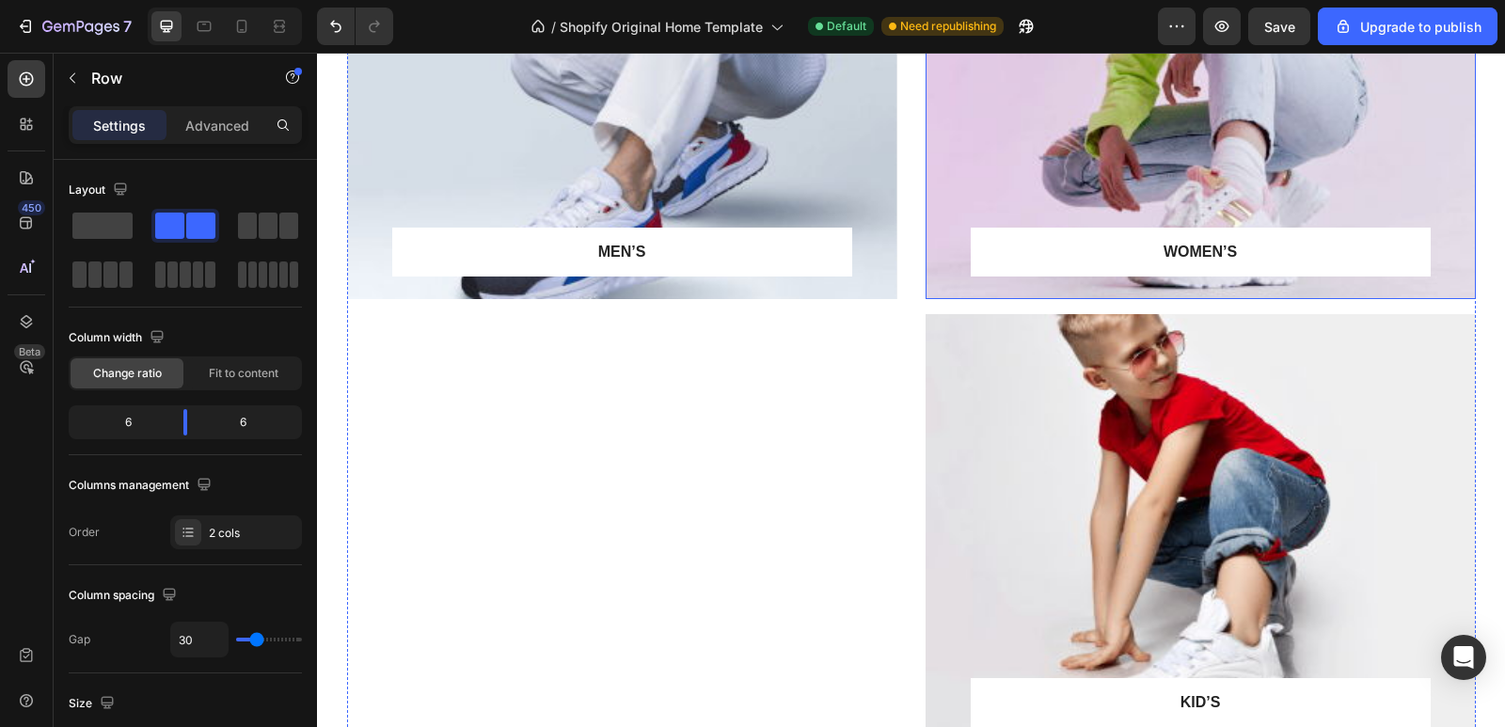
scroll to position [1035, 0]
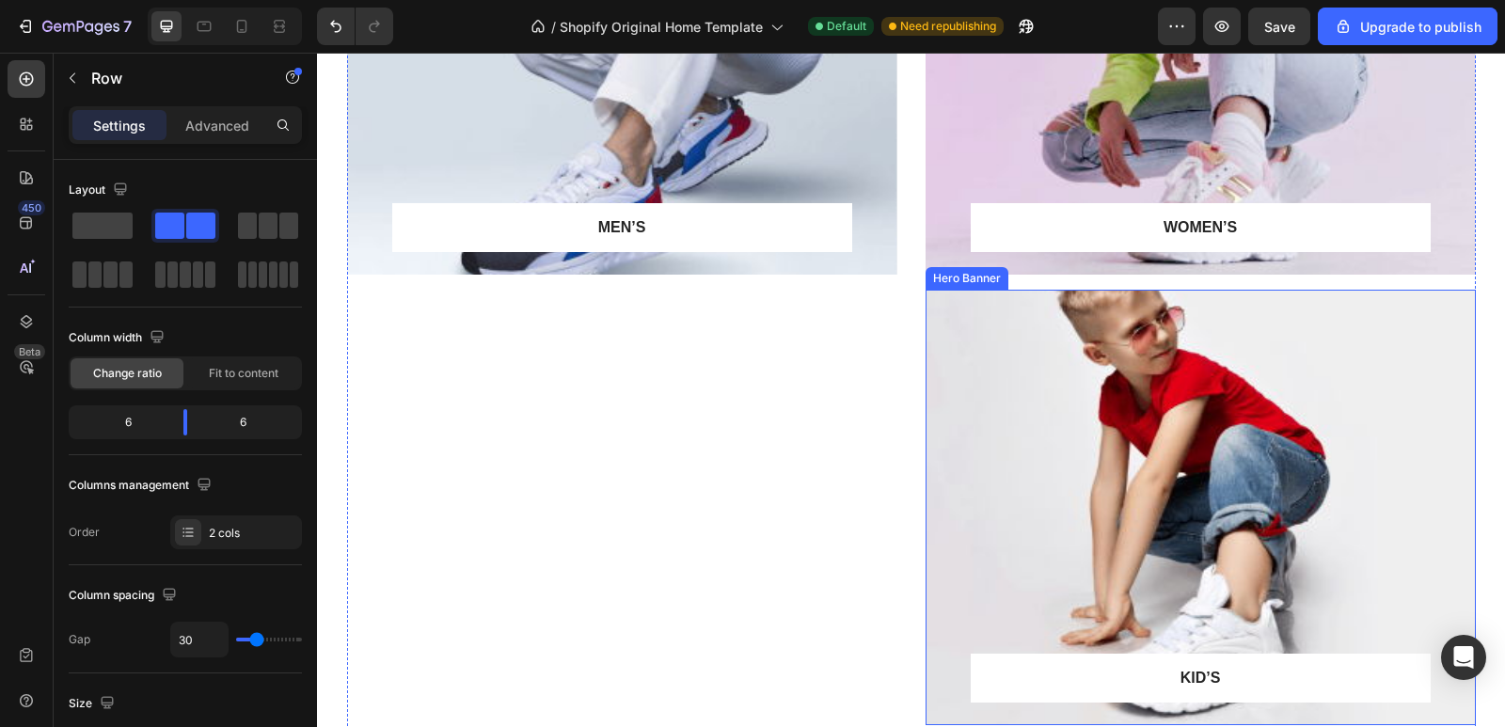
click at [1161, 460] on div "Overlay" at bounding box center [1201, 507] width 550 height 435
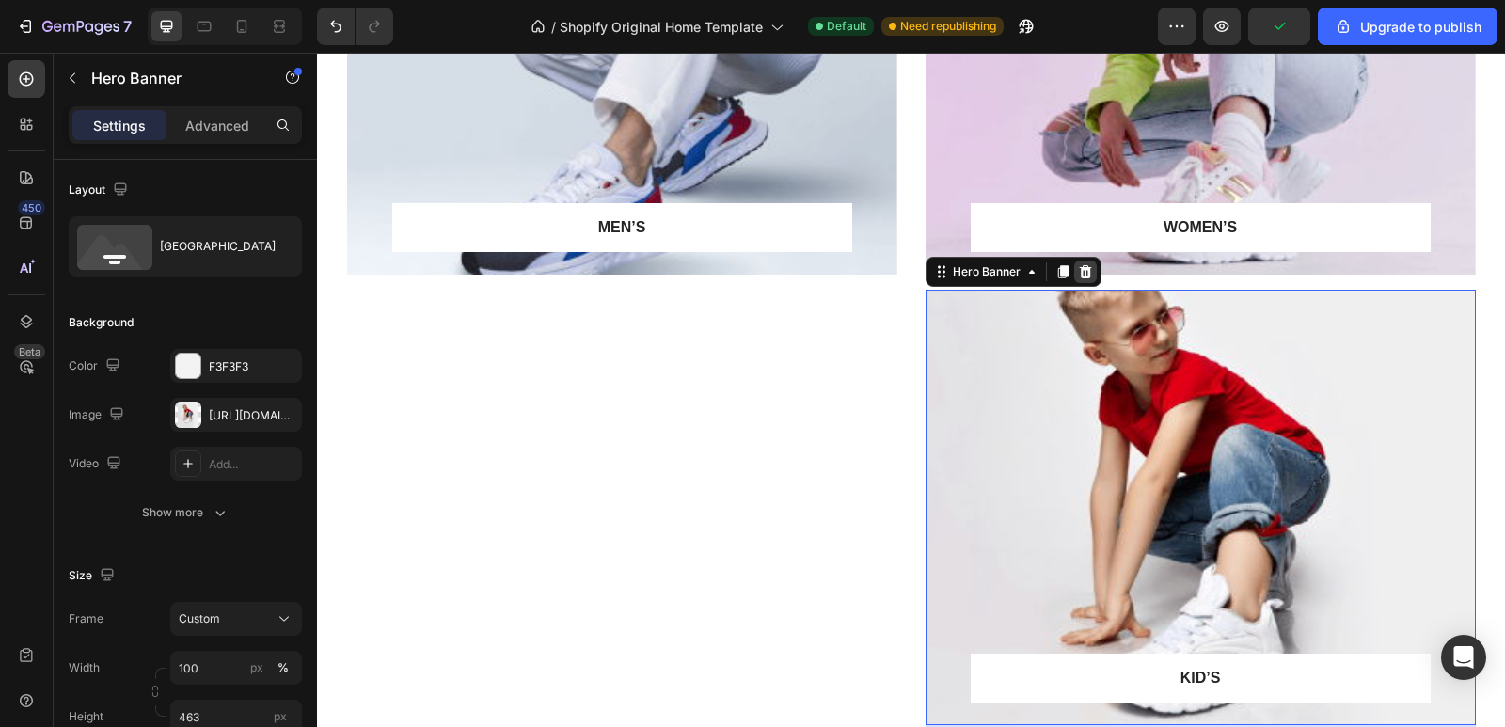
click at [1079, 270] on icon at bounding box center [1085, 271] width 12 height 13
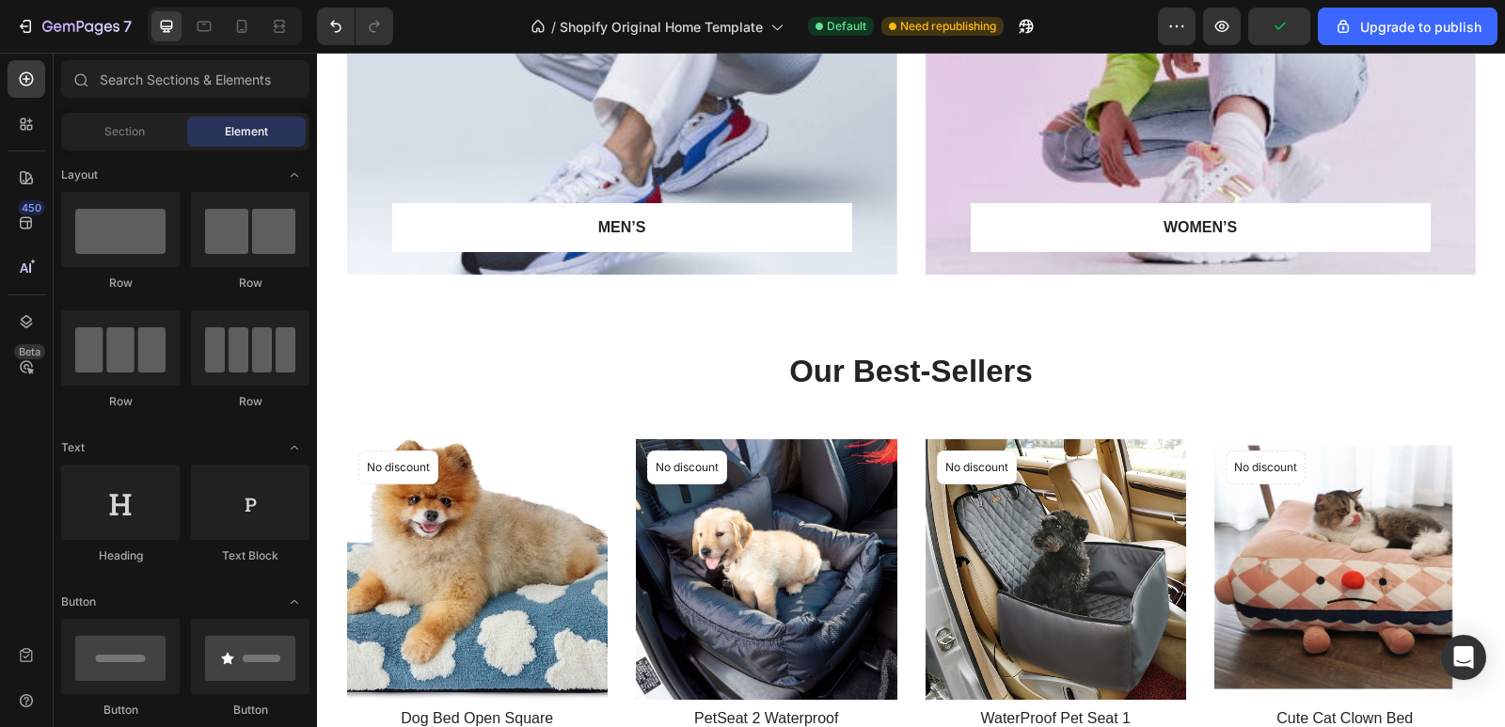
scroll to position [658, 0]
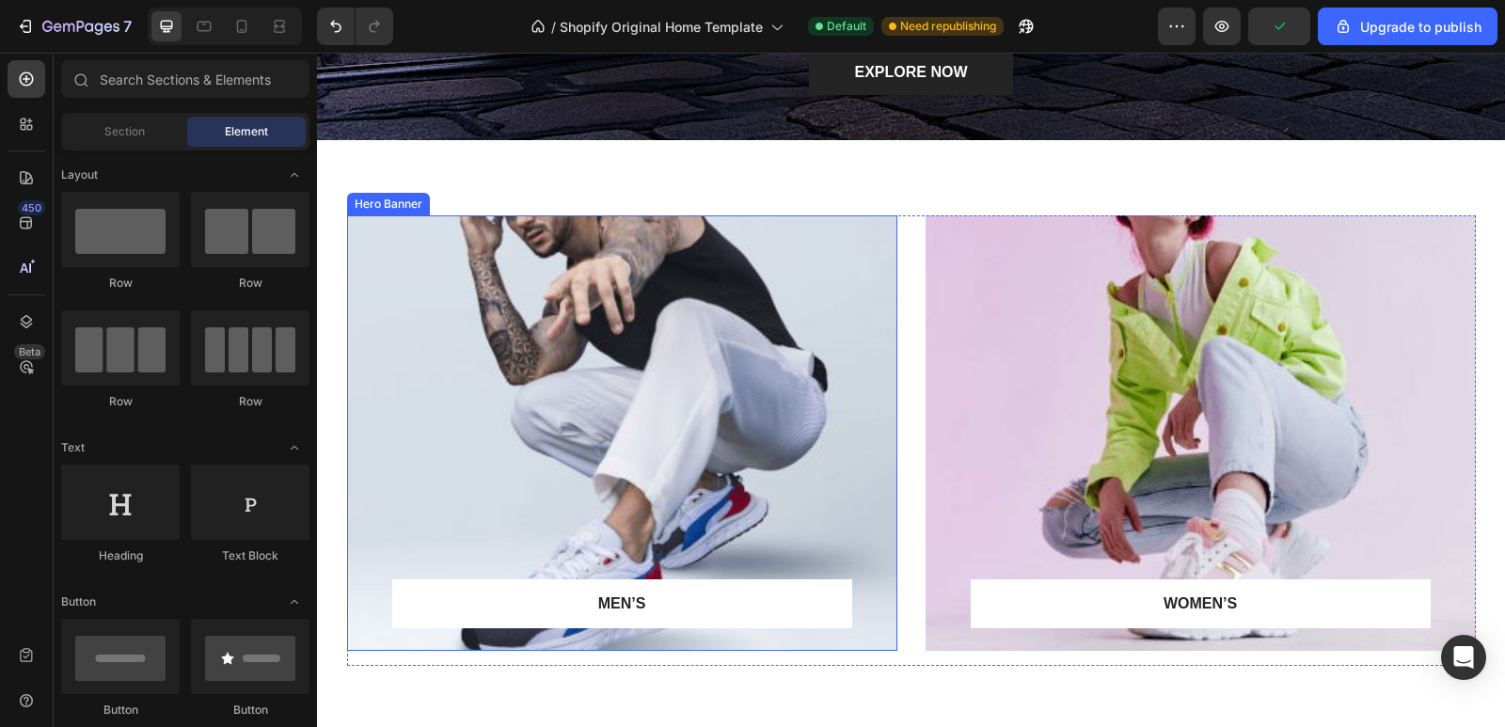
click at [714, 364] on div "Overlay" at bounding box center [622, 432] width 550 height 435
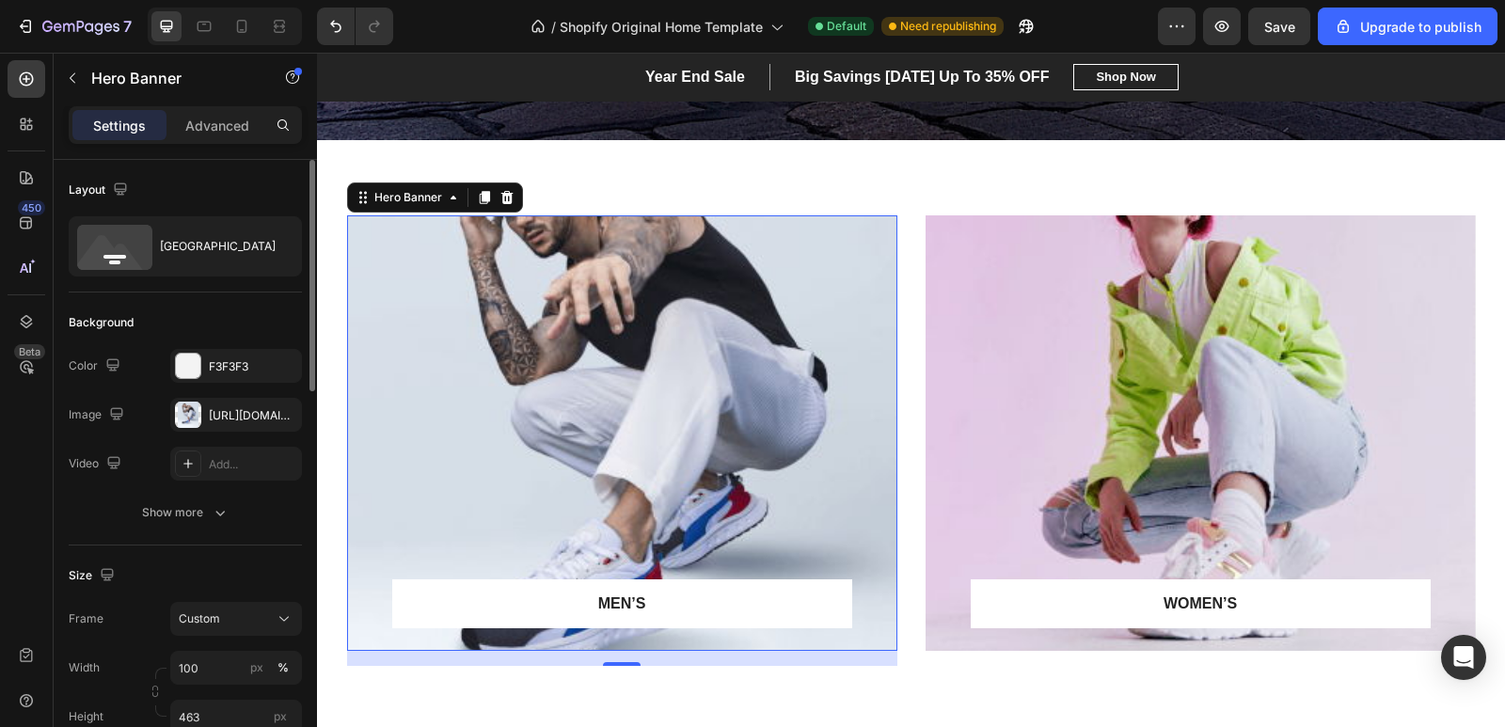
scroll to position [94, 0]
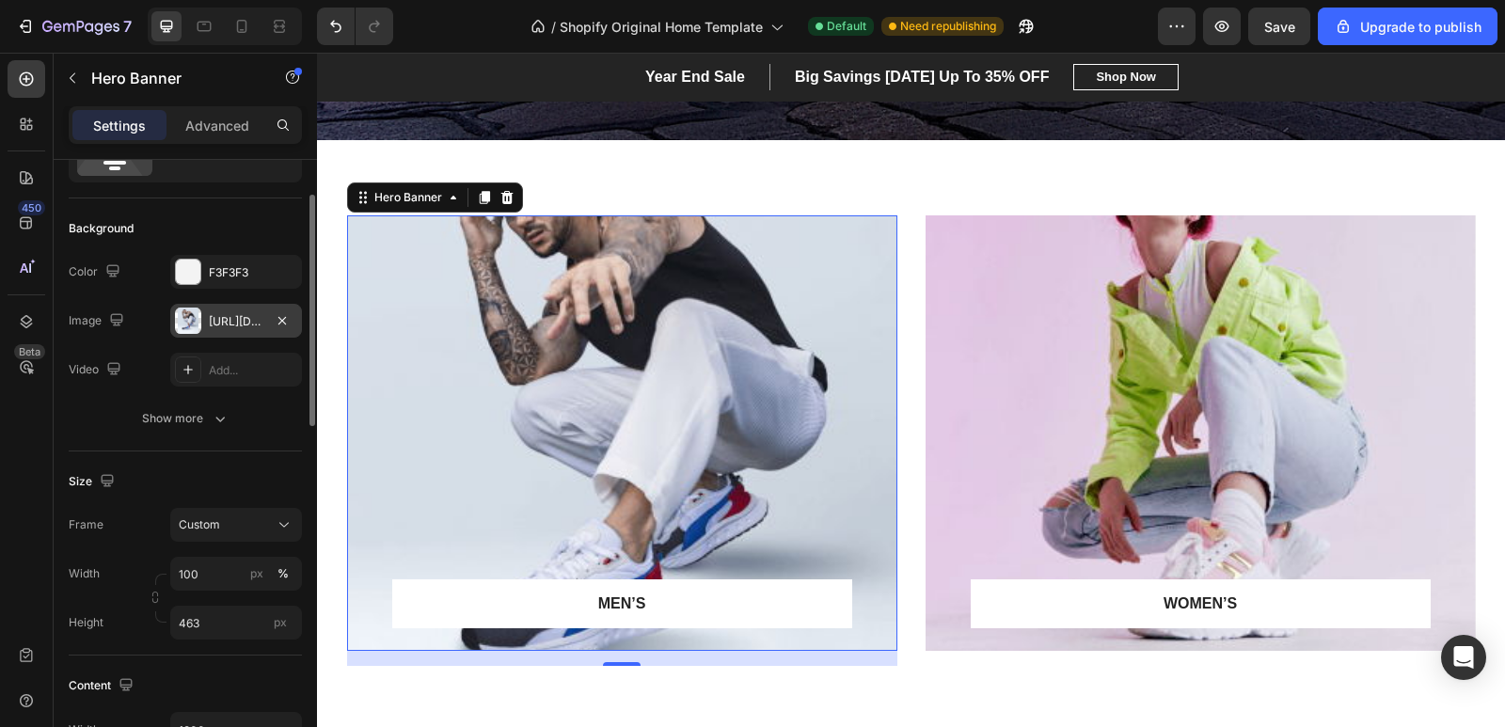
click at [226, 327] on div "[URL][DOMAIN_NAME]" at bounding box center [236, 321] width 55 height 17
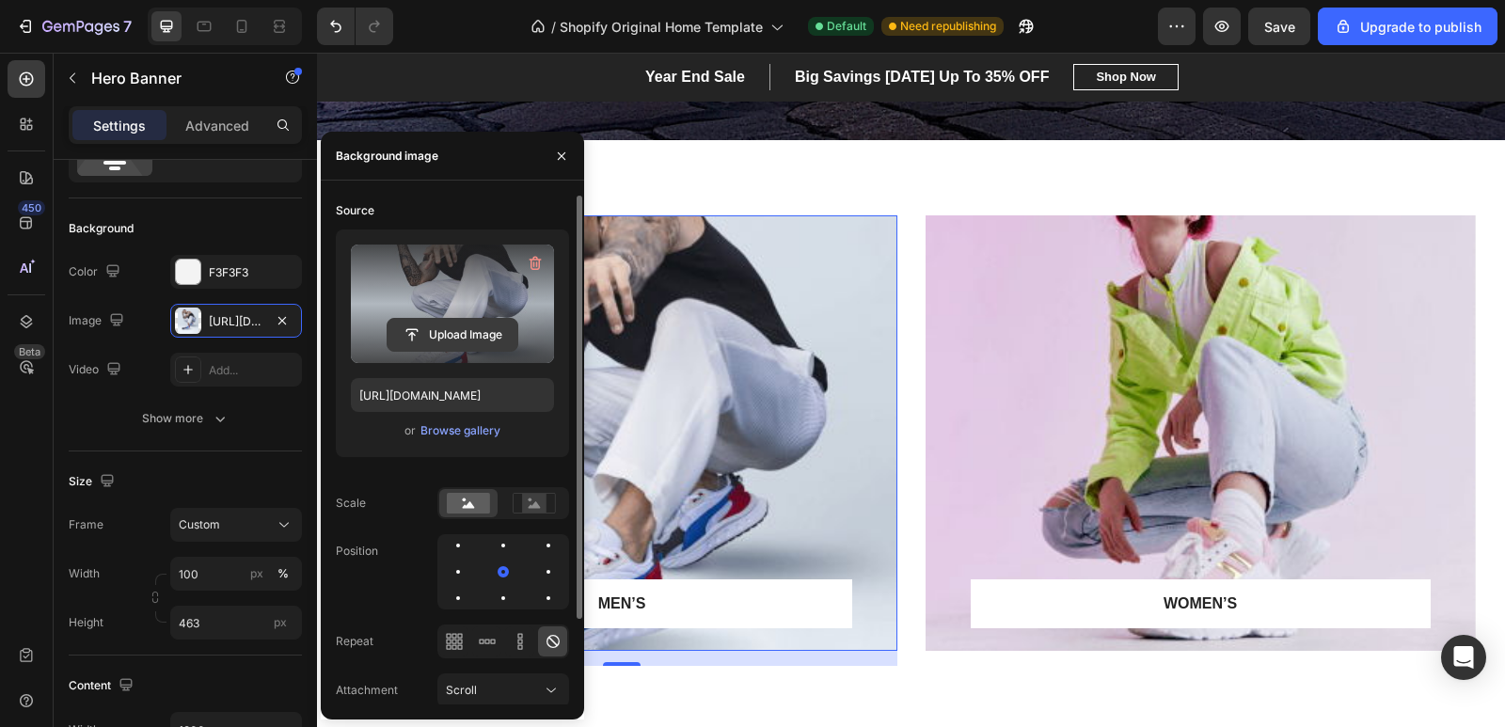
click at [452, 329] on input "file" at bounding box center [453, 335] width 130 height 32
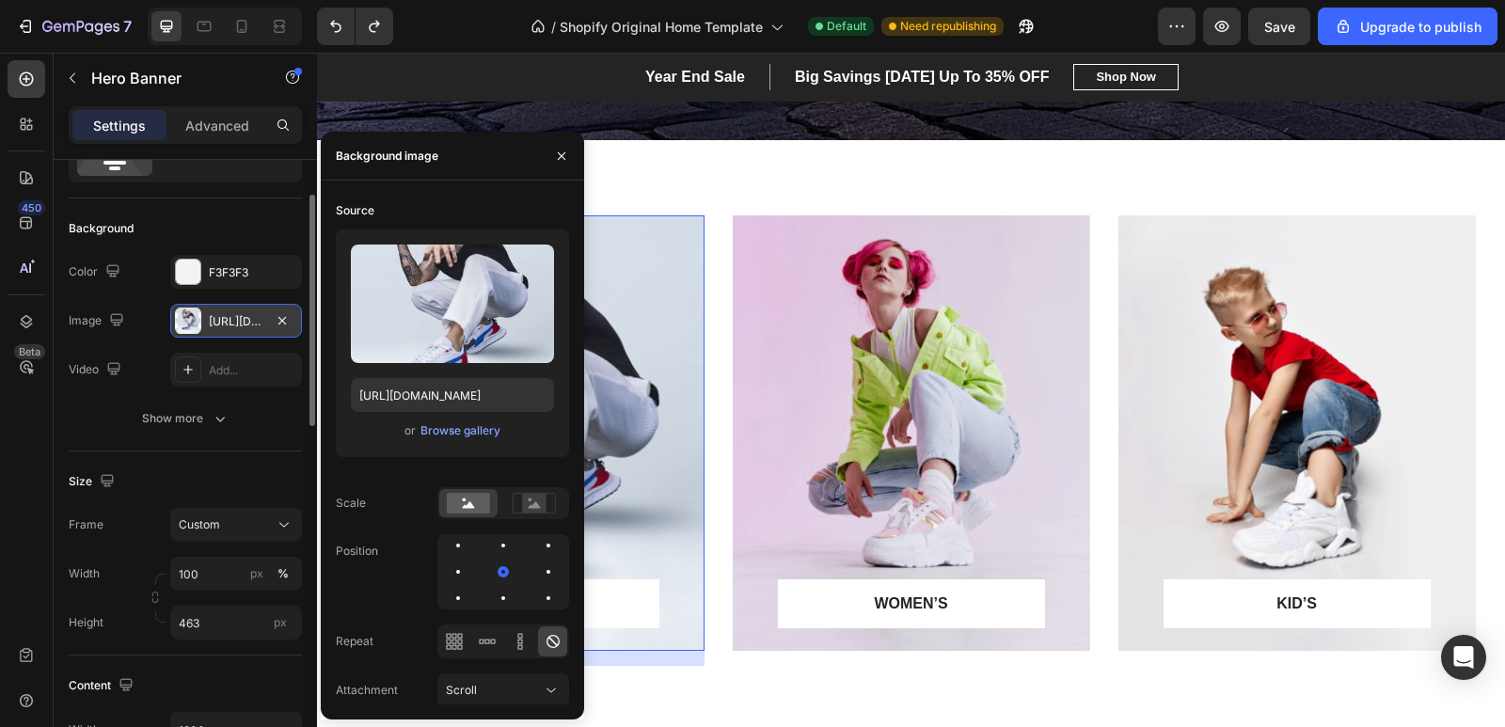
click at [254, 315] on div "[URL][DOMAIN_NAME]" at bounding box center [236, 321] width 55 height 17
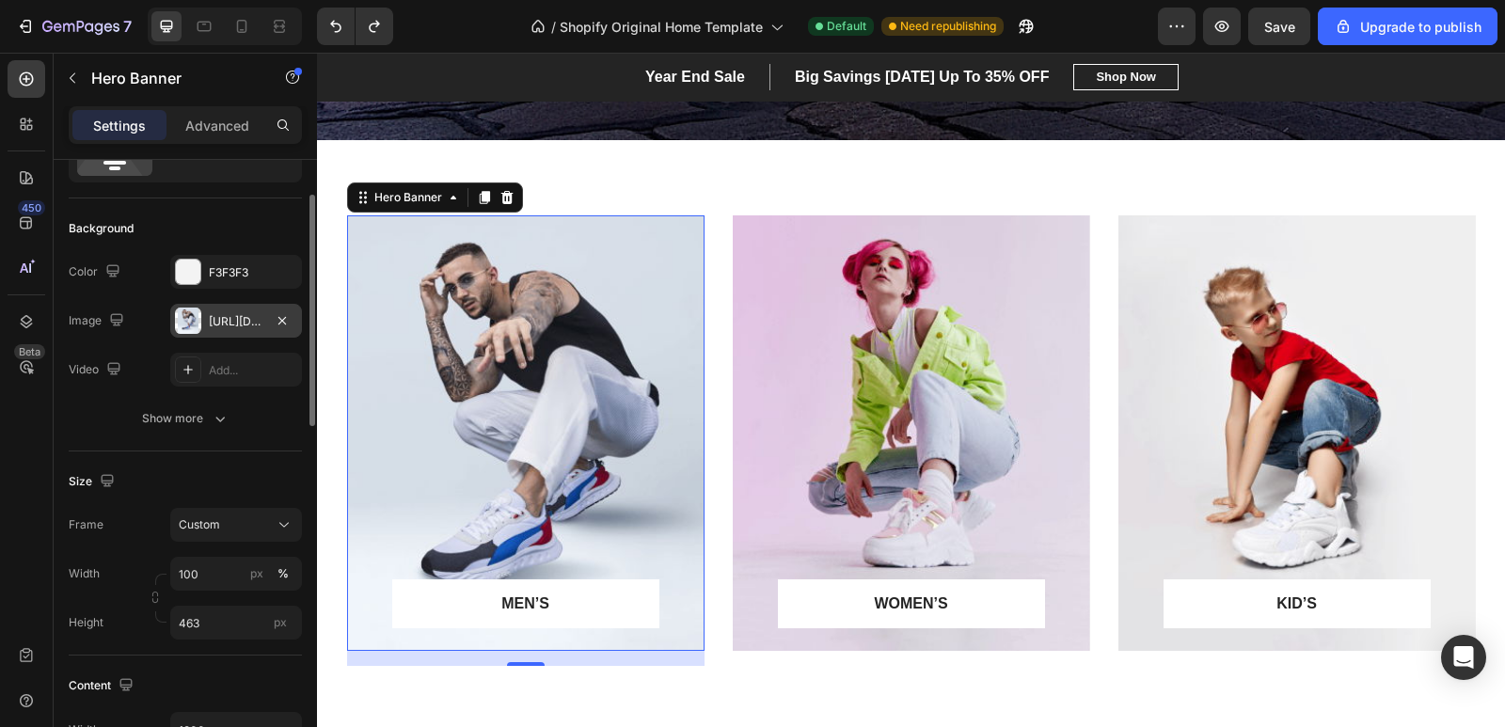
click at [235, 325] on div "[URL][DOMAIN_NAME]" at bounding box center [236, 321] width 55 height 17
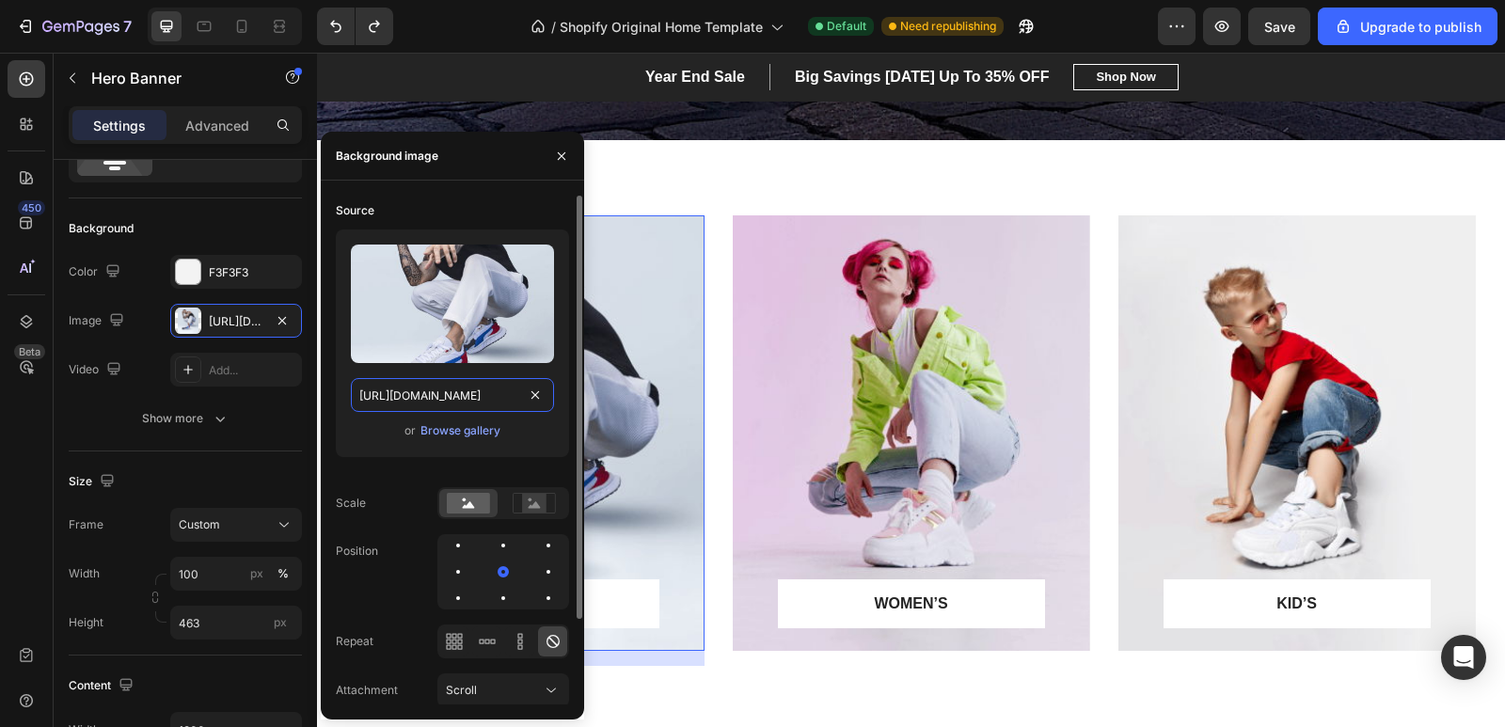
click at [500, 402] on input "[URL][DOMAIN_NAME]" at bounding box center [452, 395] width 203 height 34
paste input "[DOMAIN_NAME][URL]"
type input "[URL][DOMAIN_NAME]"
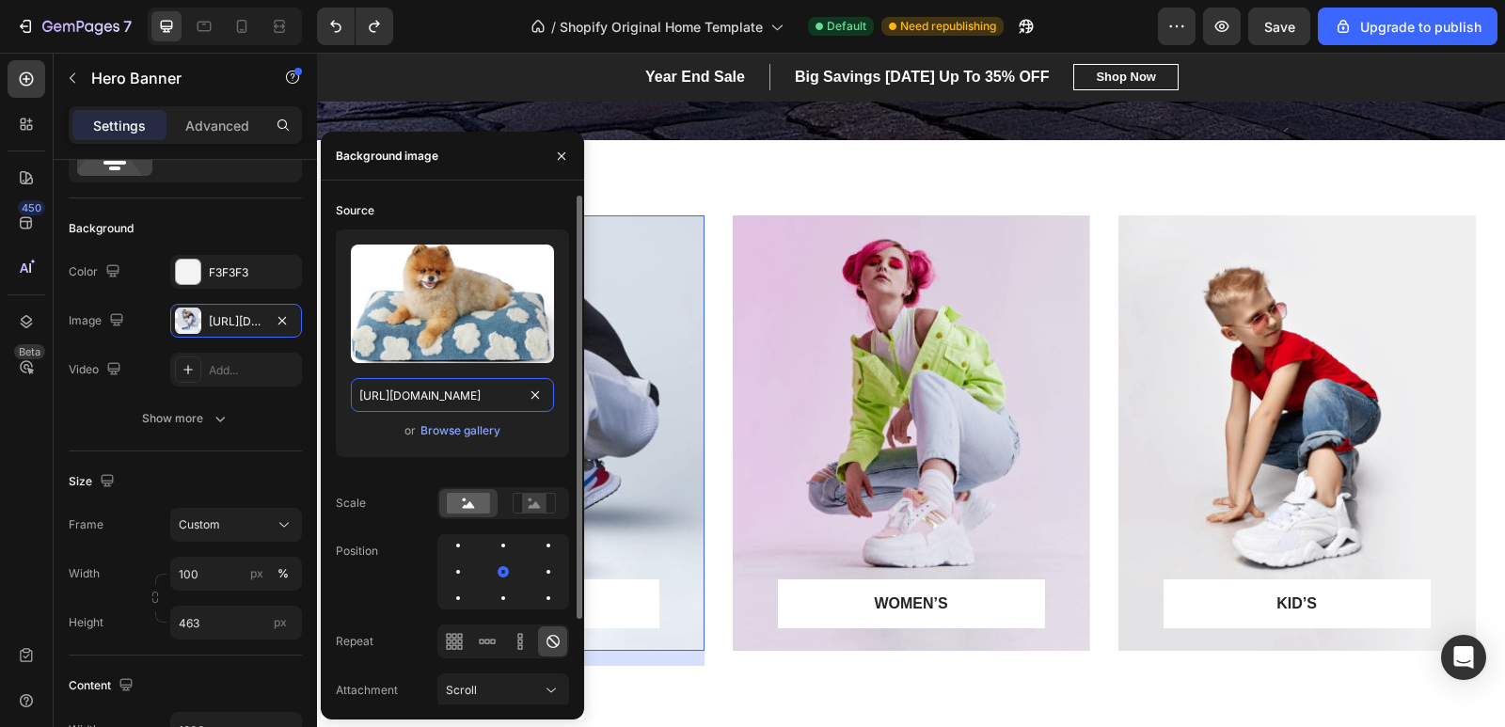
scroll to position [0, 466]
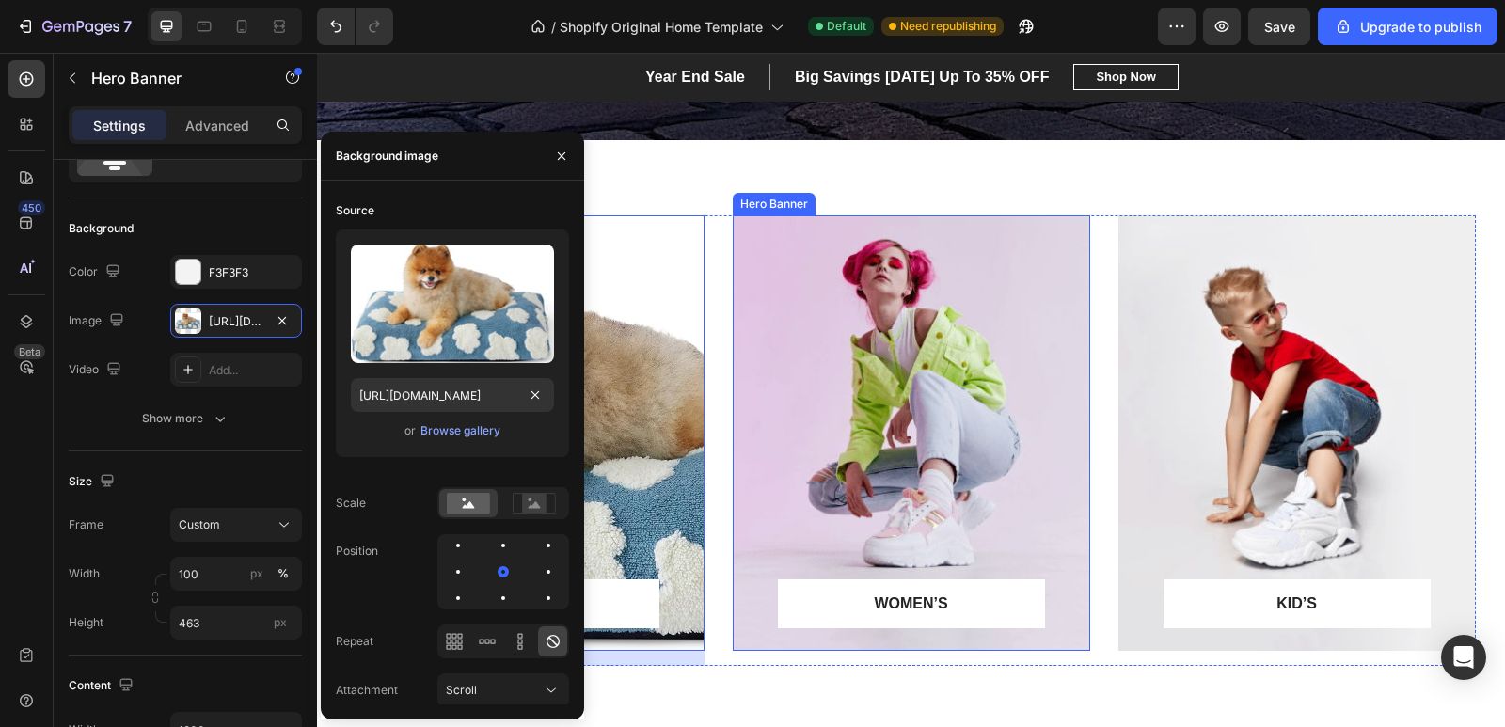
click at [859, 460] on div "Overlay" at bounding box center [911, 432] width 357 height 435
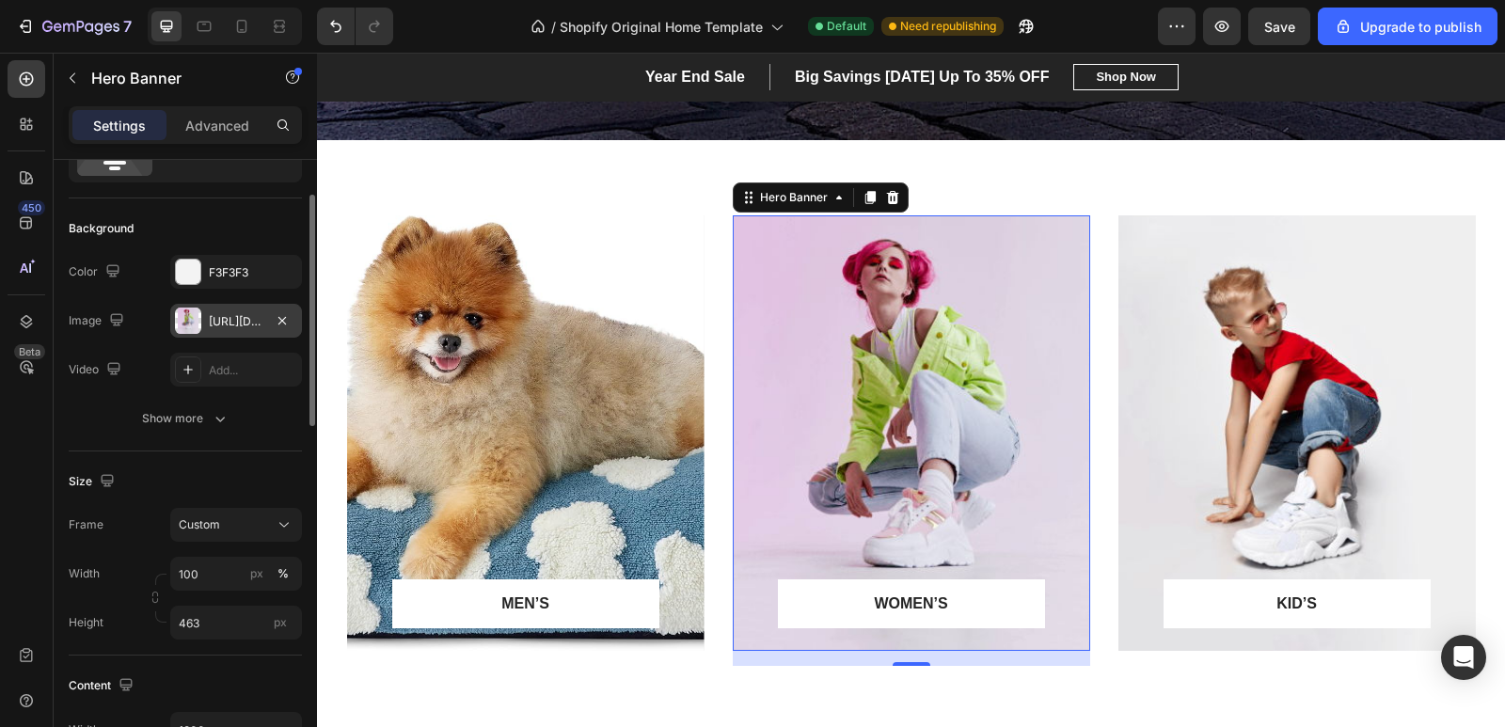
click at [225, 324] on div "https://ucarecdn.com/91d1886f-51f0-4901-b545-c0188fda3e76/-/format/auto/" at bounding box center [236, 321] width 55 height 17
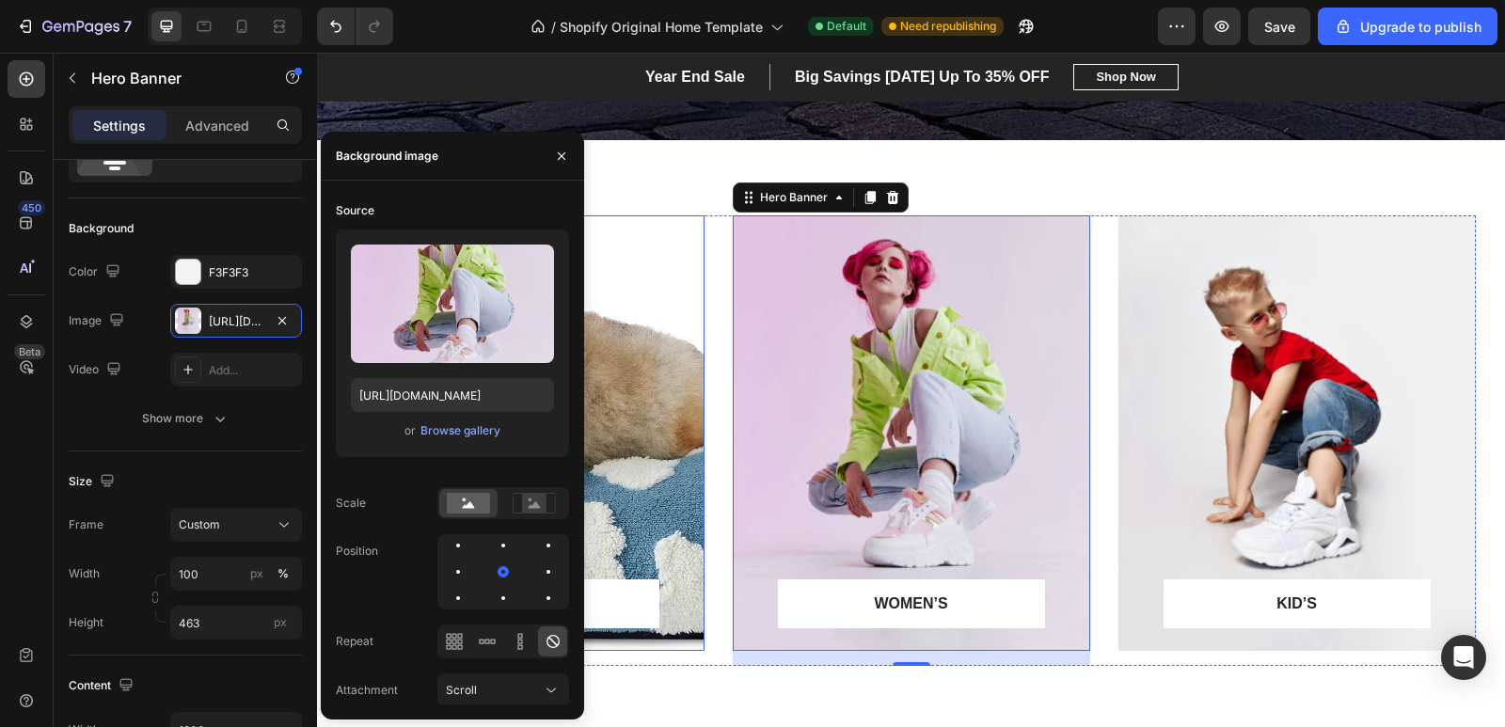
click at [630, 346] on div "Overlay" at bounding box center [525, 432] width 357 height 435
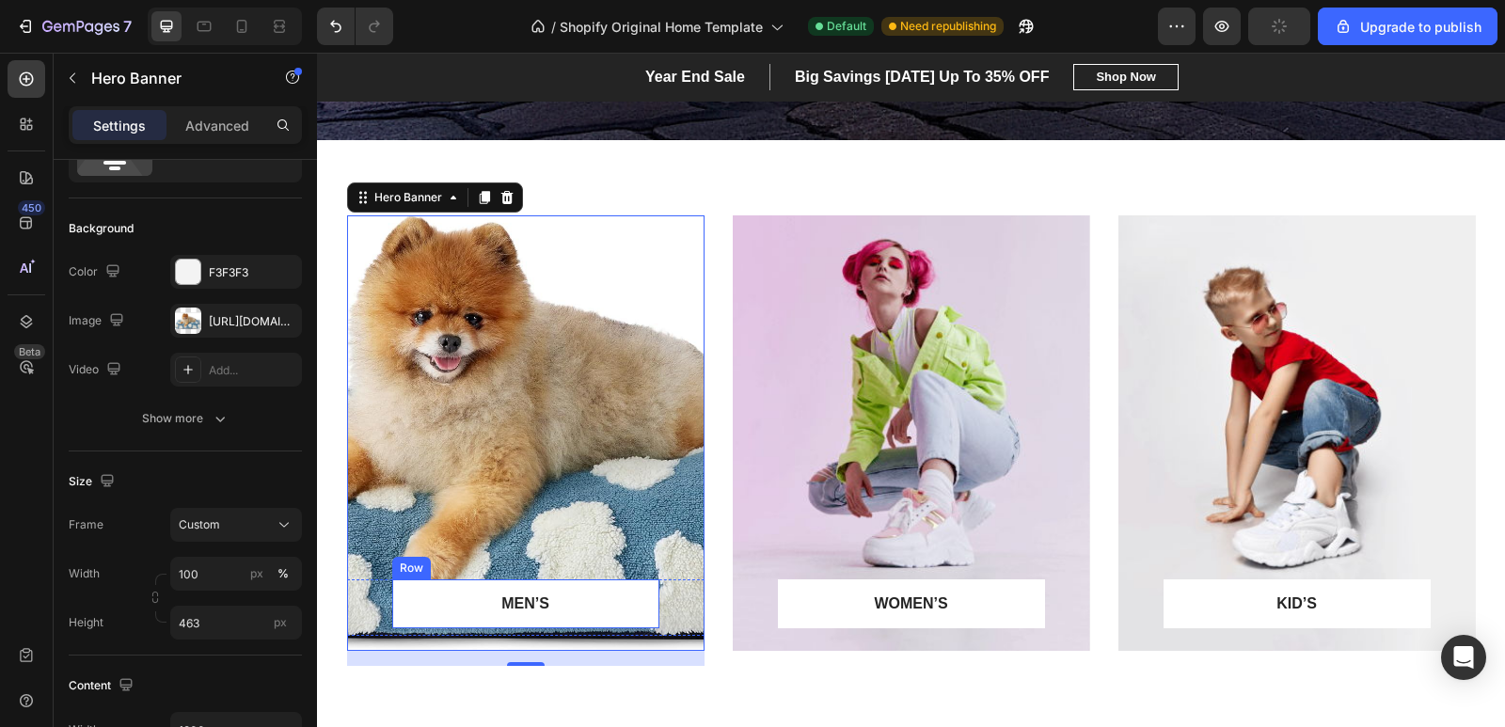
click at [622, 587] on div "MEN’S Text block Row" at bounding box center [525, 603] width 267 height 49
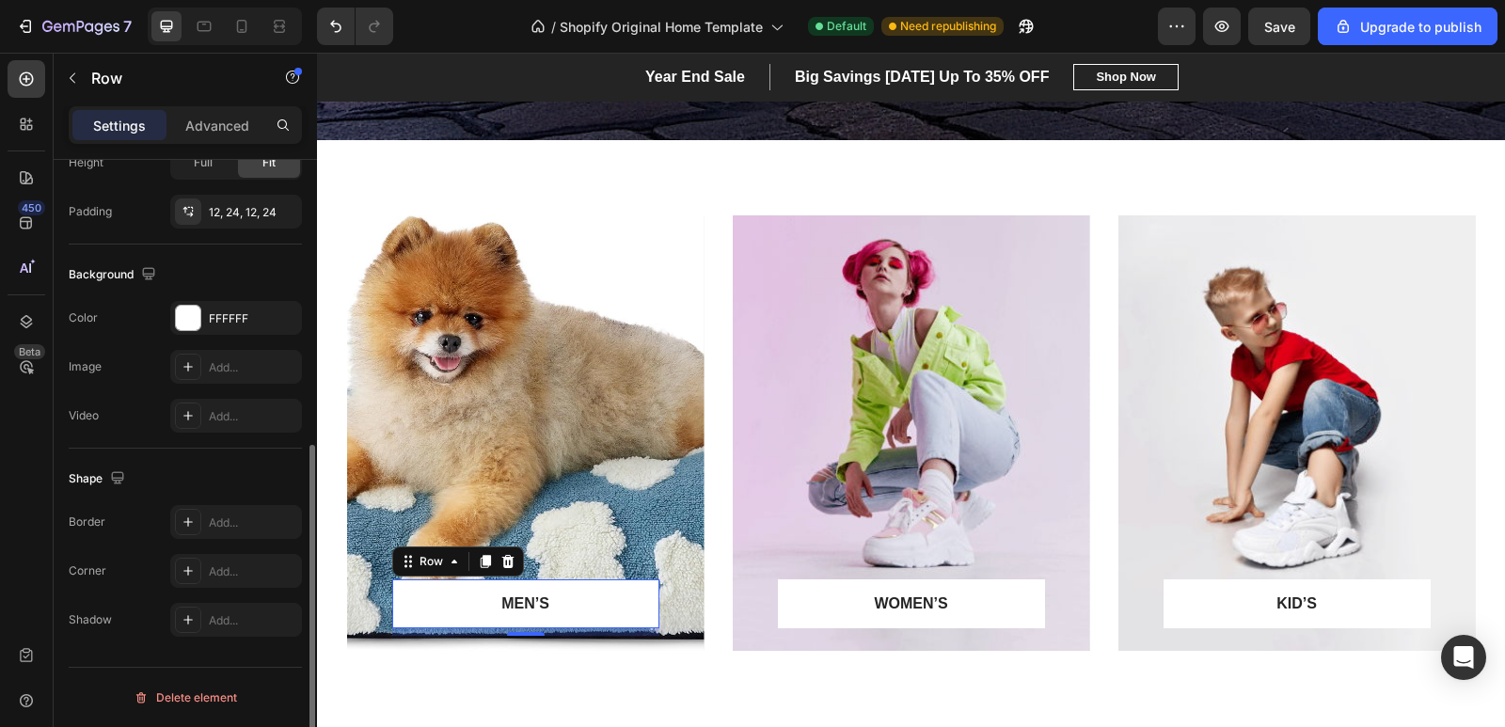
scroll to position [0, 0]
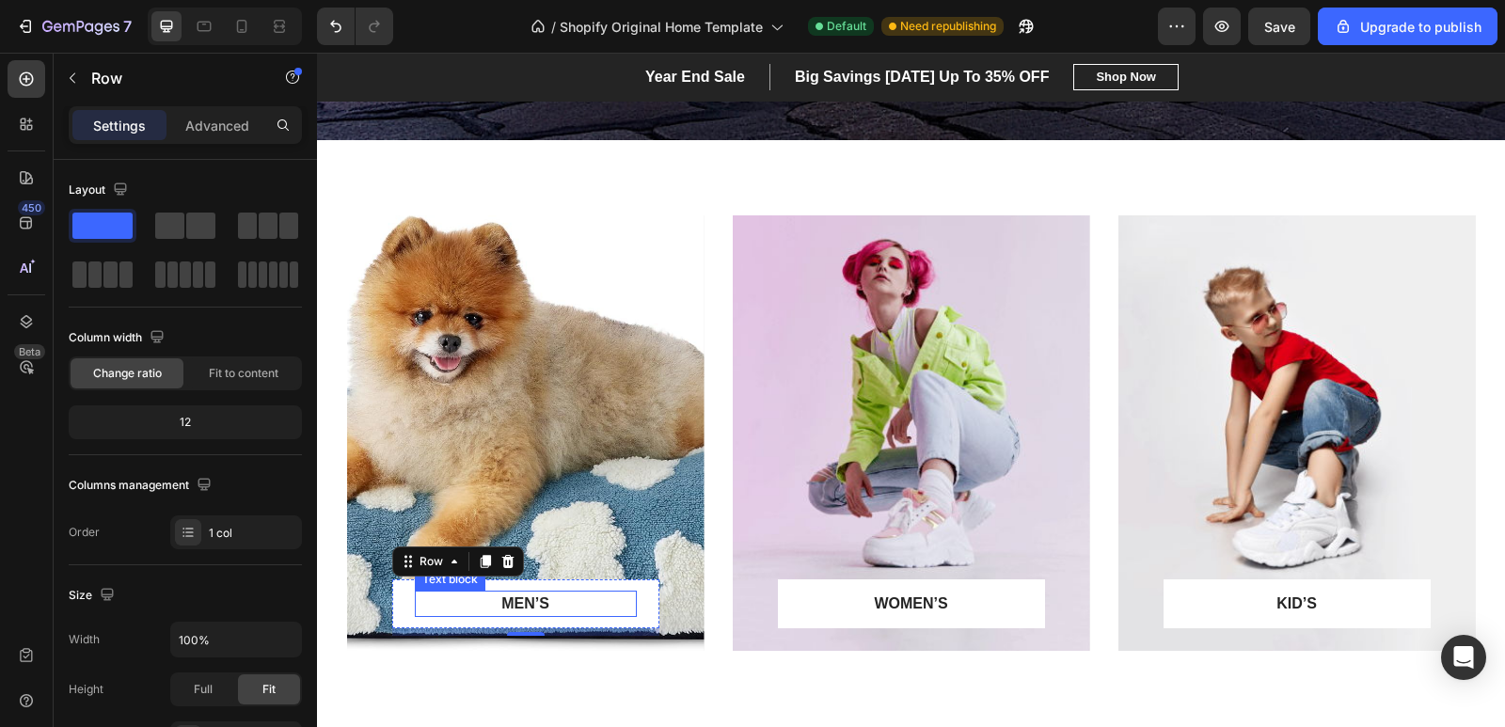
click at [546, 607] on p "MEN’S" at bounding box center [526, 604] width 218 height 23
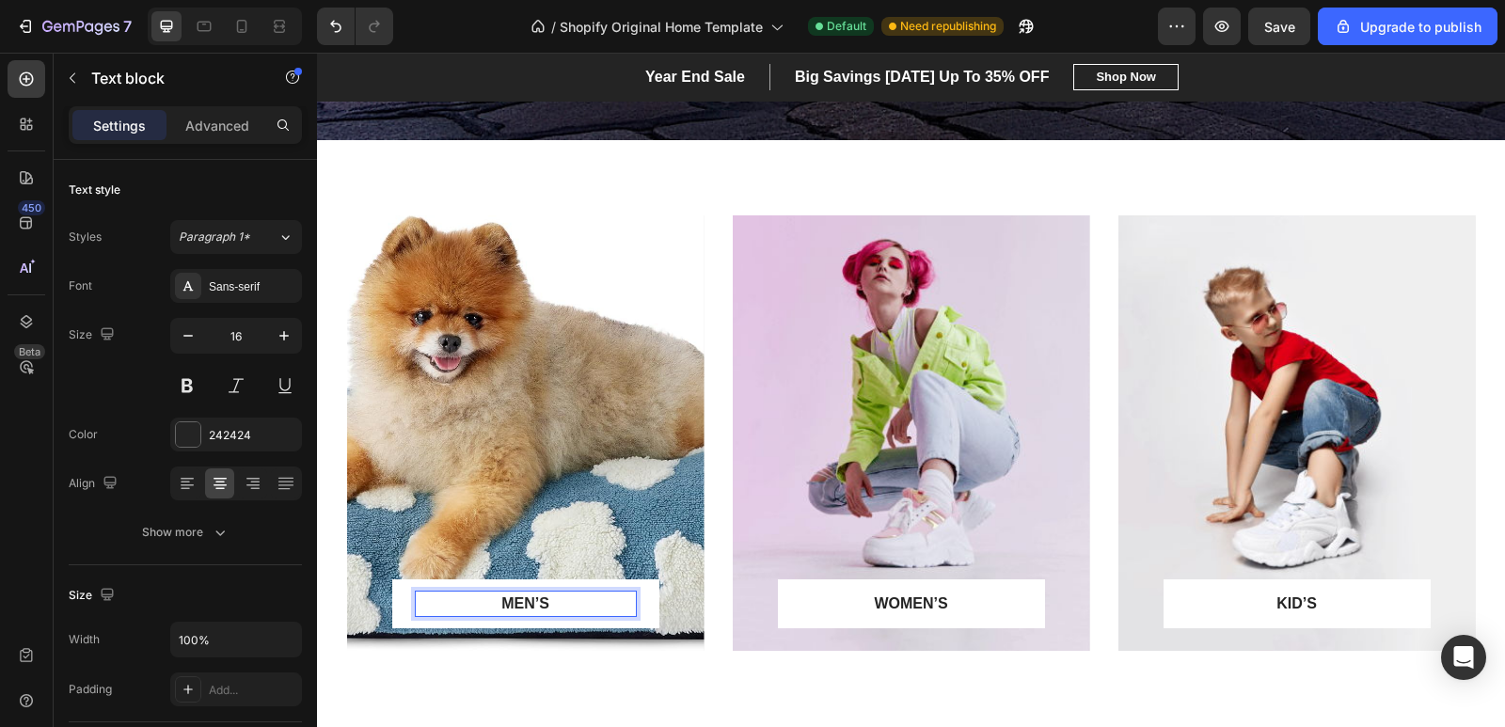
click at [566, 602] on p "MEN’S" at bounding box center [526, 604] width 218 height 23
click at [565, 603] on p "MEN’S" at bounding box center [526, 604] width 218 height 23
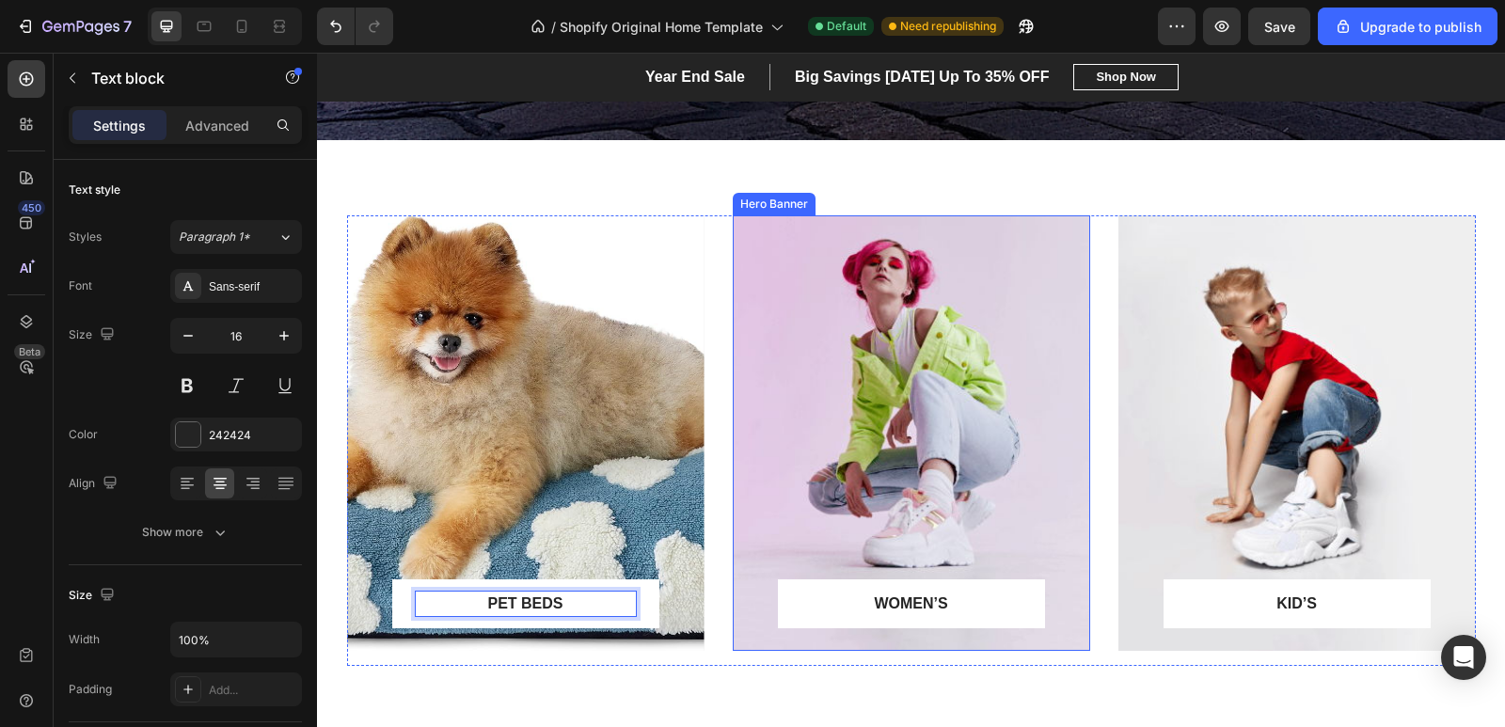
click at [1000, 296] on div "Overlay" at bounding box center [911, 432] width 357 height 435
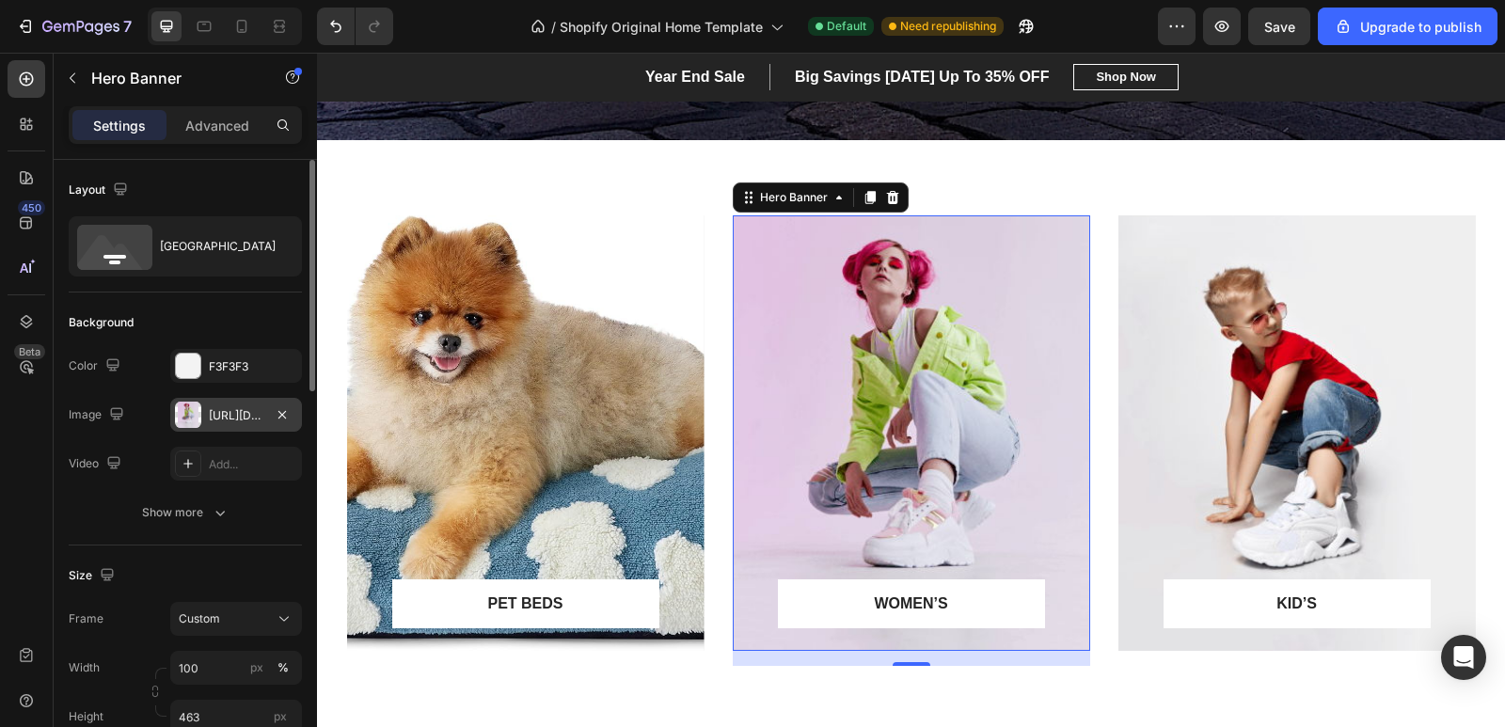
click at [230, 405] on div "https://ucarecdn.com/91d1886f-51f0-4901-b545-c0188fda3e76/-/format/auto/" at bounding box center [236, 415] width 132 height 34
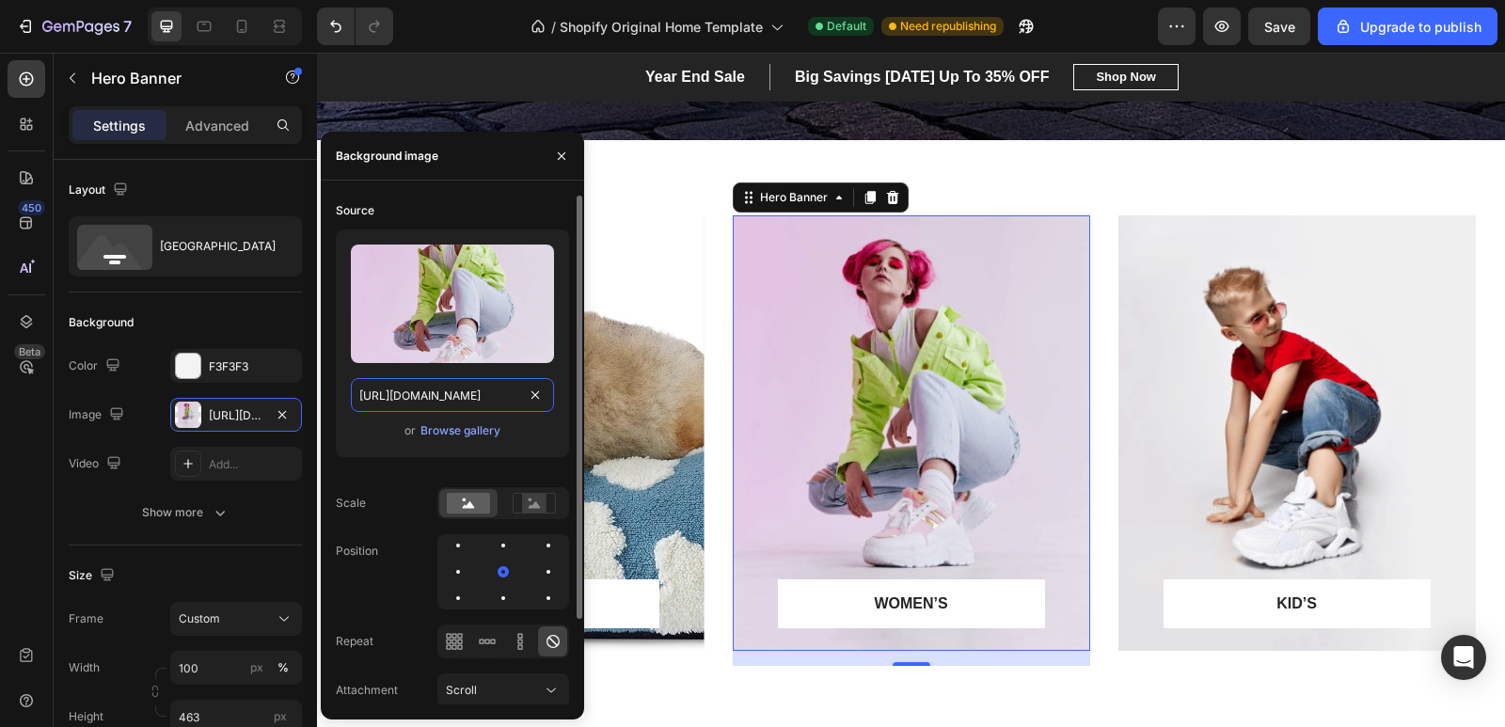
click at [482, 407] on input "https://ucarecdn.com/91d1886f-51f0-4901-b545-c0188fda3e76/-/format/auto/" at bounding box center [452, 395] width 203 height 34
paste input "cdn.shopify.com/s/files/1/0907/6077/3965/files/16e4bf2d-2534-48ba-b115-e890c341…"
type input "https://cdn.shopify.com/s/files/1/0907/6077/3965/files/16e4bf2d-2534-48ba-b115-…"
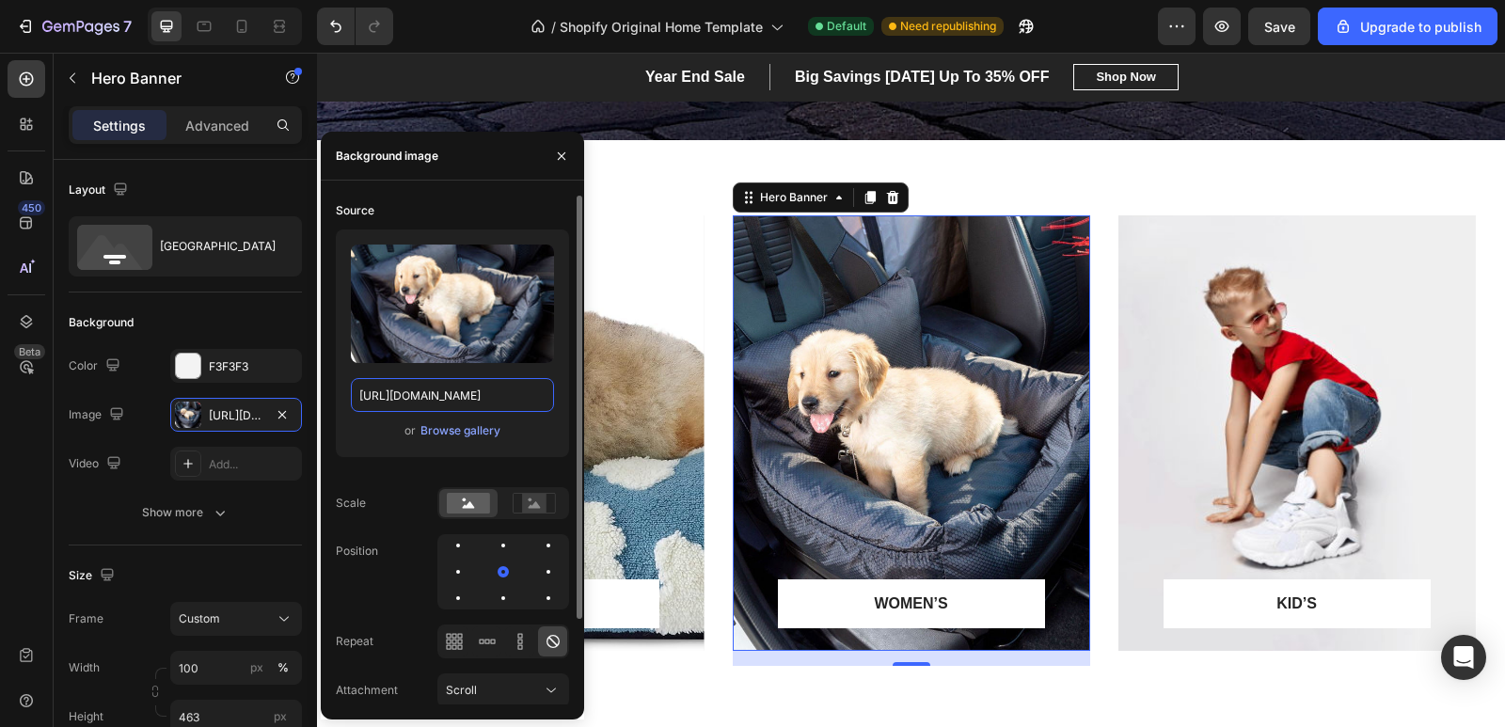
scroll to position [0, 468]
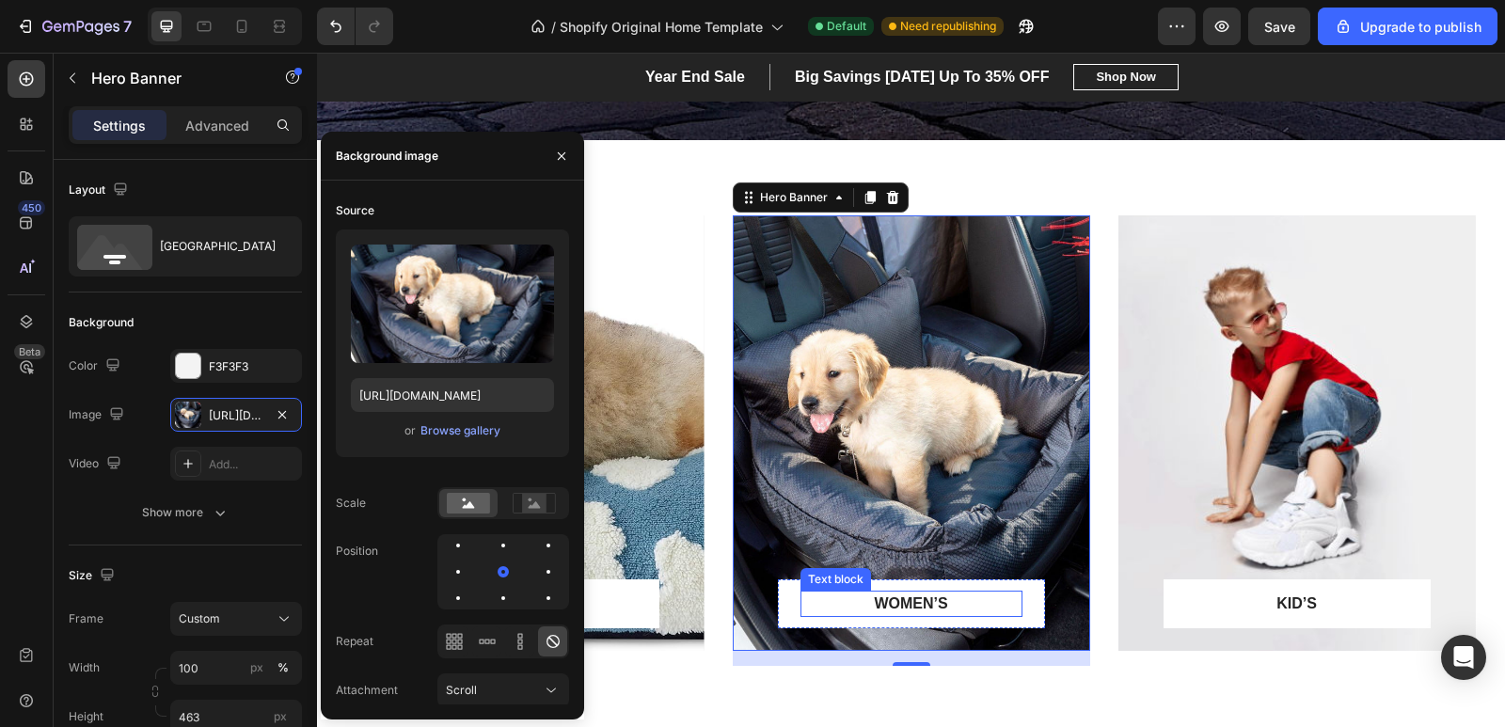
click at [932, 599] on p "WOMEN’S" at bounding box center [911, 604] width 218 height 23
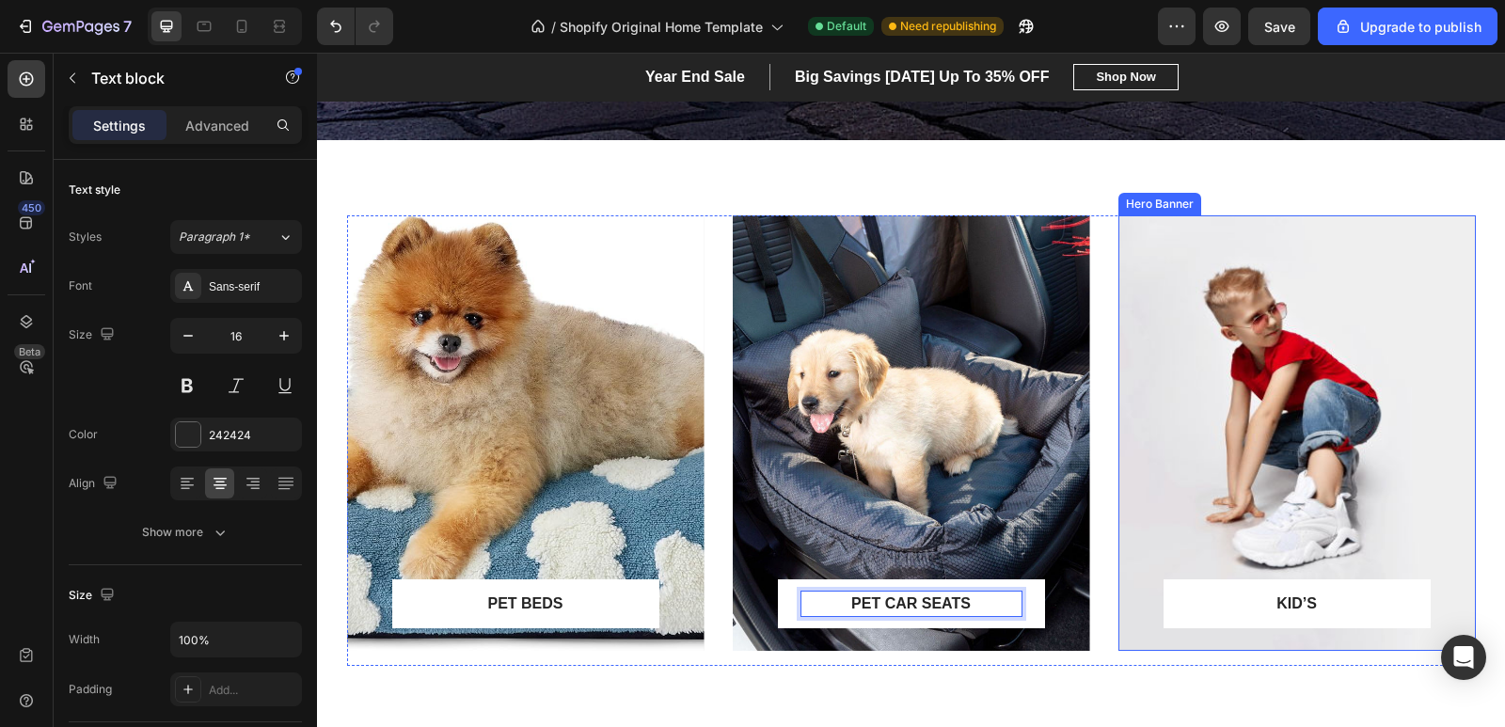
click at [1286, 374] on div "Overlay" at bounding box center [1296, 432] width 357 height 435
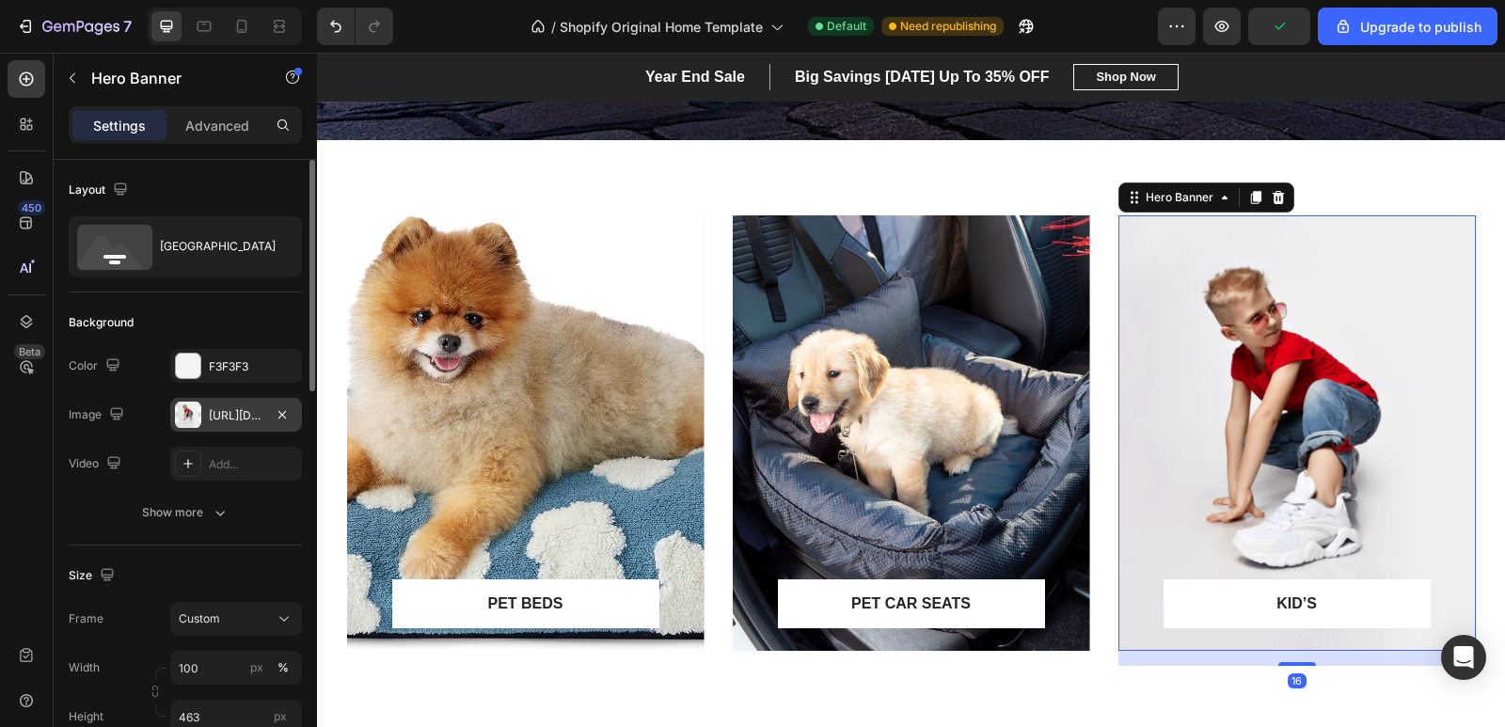
click at [223, 412] on div "https://ucarecdn.com/1574fc0a-16b2-4bf1-9796-e0736579cfe2/-/format/auto/" at bounding box center [236, 415] width 55 height 17
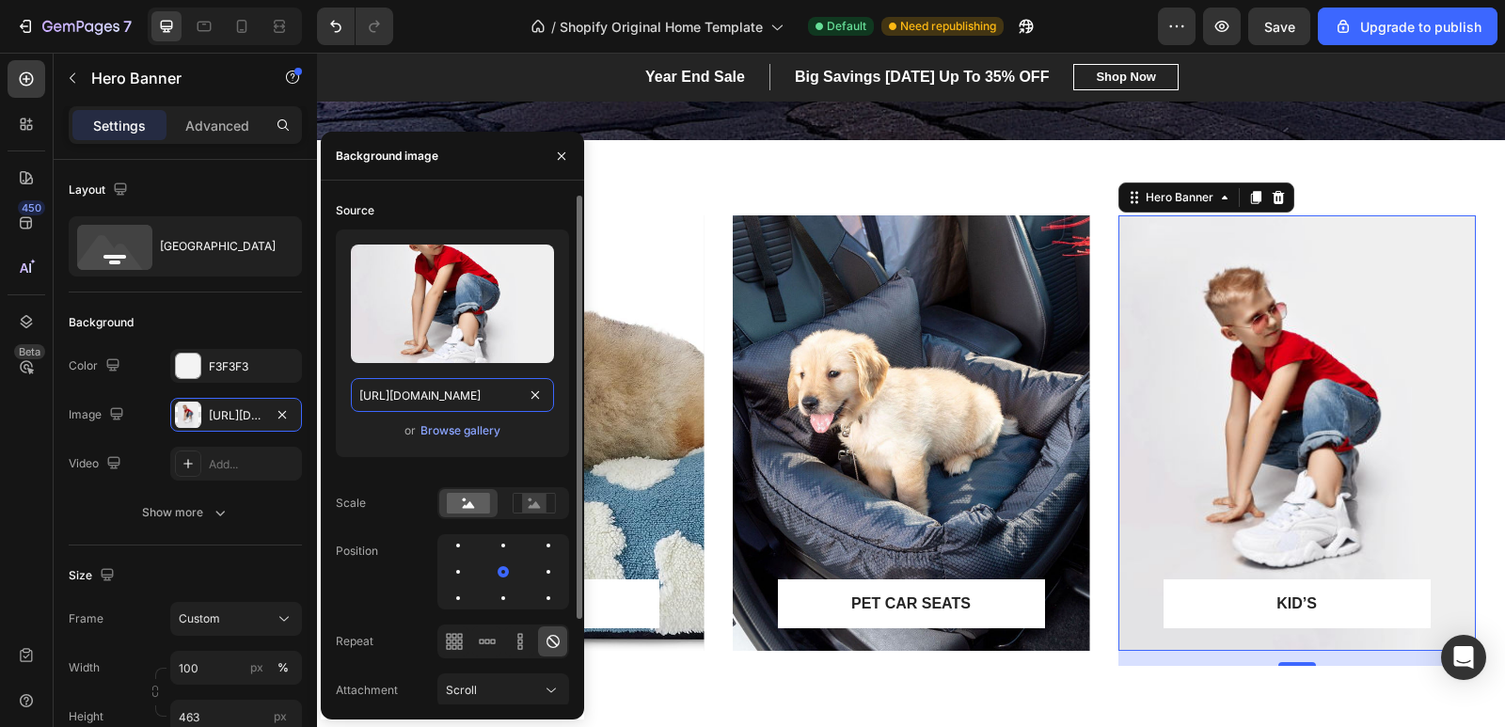
click at [387, 392] on input "https://ucarecdn.com/1574fc0a-16b2-4bf1-9796-e0736579cfe2/-/format/auto/" at bounding box center [452, 395] width 203 height 34
paste input "cdn.shopify.com/s/files/1/0907/6077/3965/files/c8c9abcf-2df4-4d3c-88c8-9bc9b18b…"
type input "https://cdn.shopify.com/s/files/1/0907/6077/3965/files/c8c9abcf-2df4-4d3c-88c8-…"
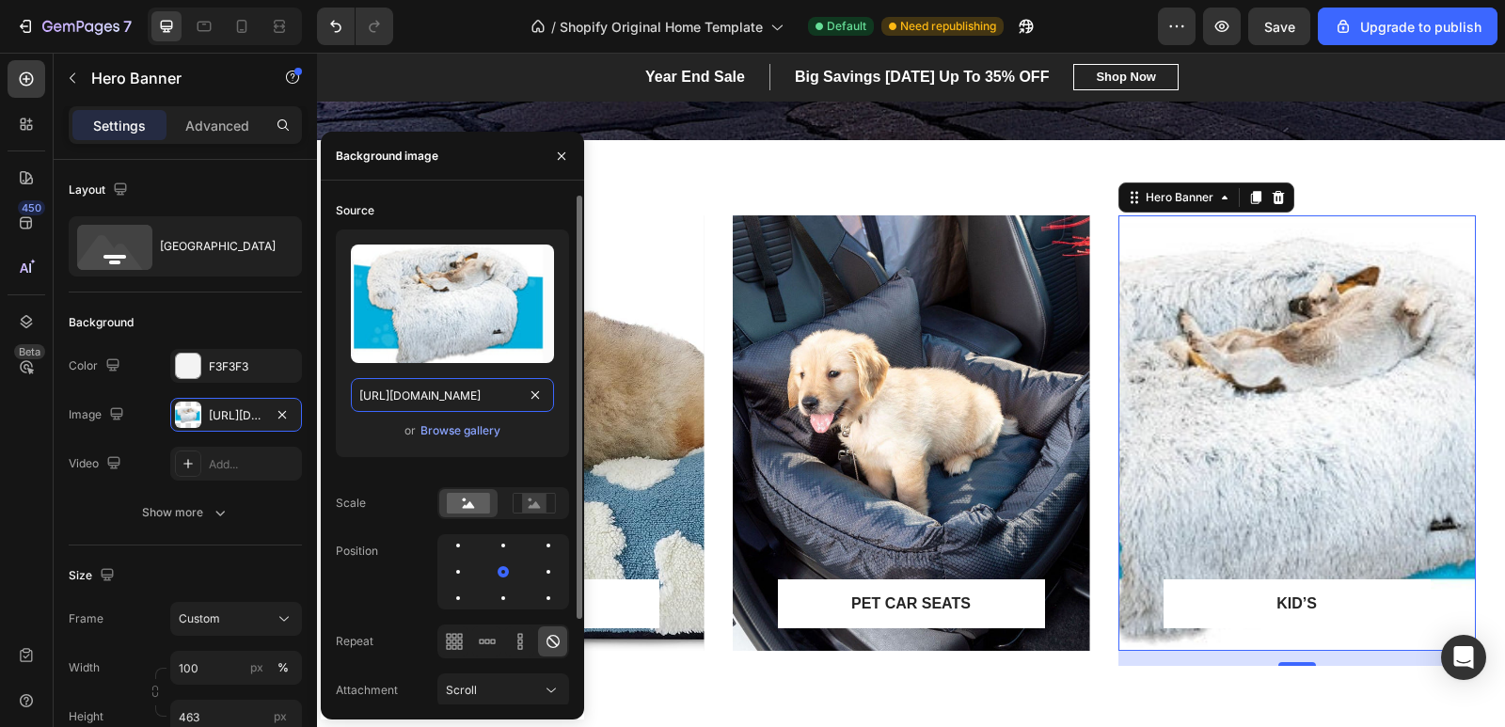
scroll to position [0, 471]
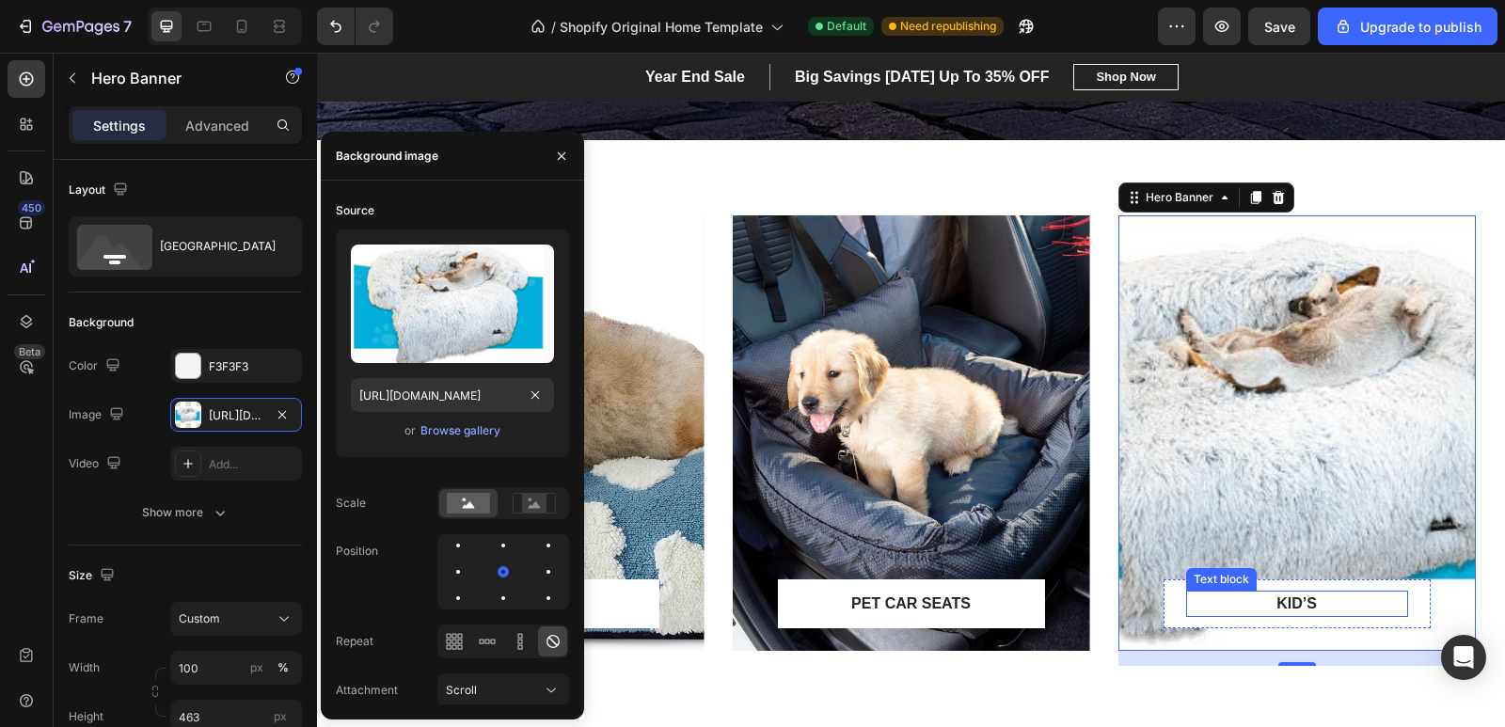
click at [1318, 607] on p "KID’S" at bounding box center [1297, 604] width 218 height 23
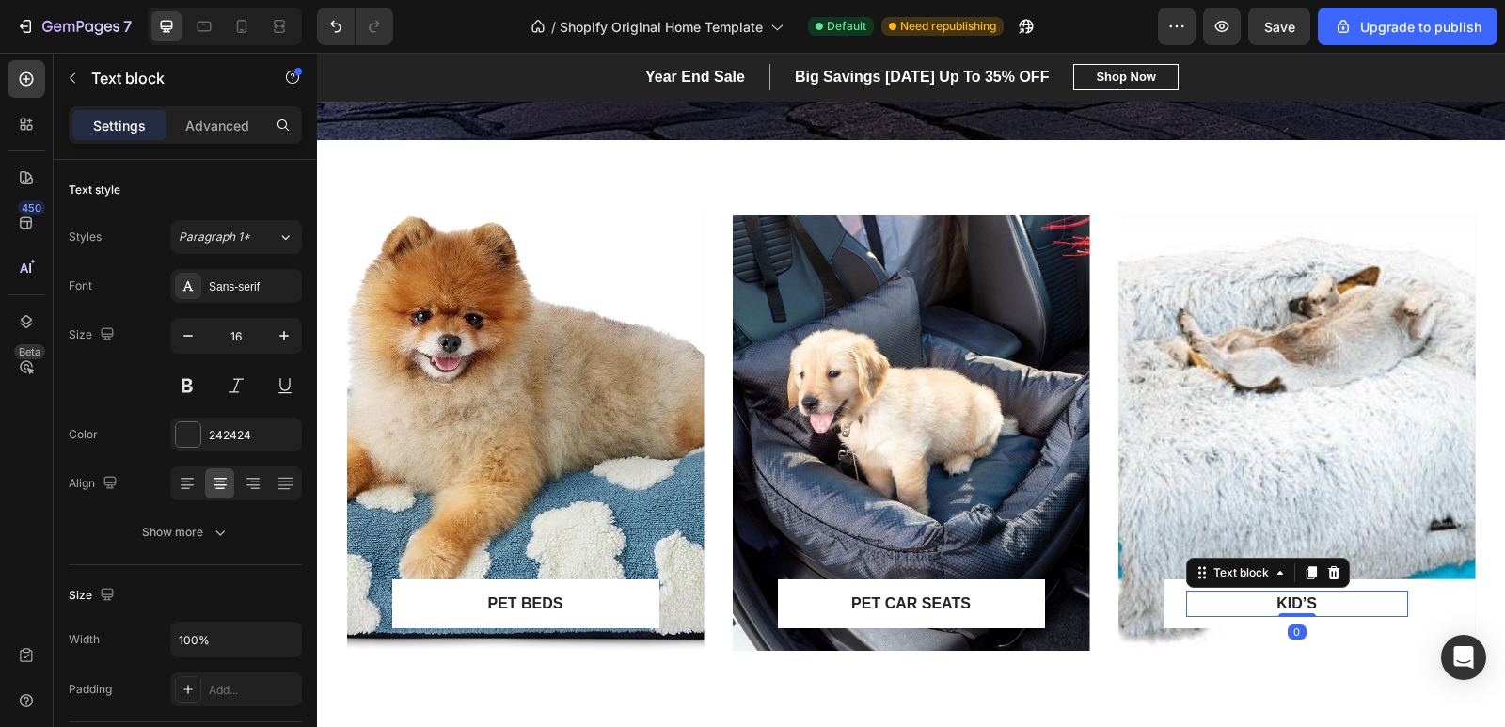
click at [1318, 607] on p "KID’S" at bounding box center [1297, 604] width 218 height 23
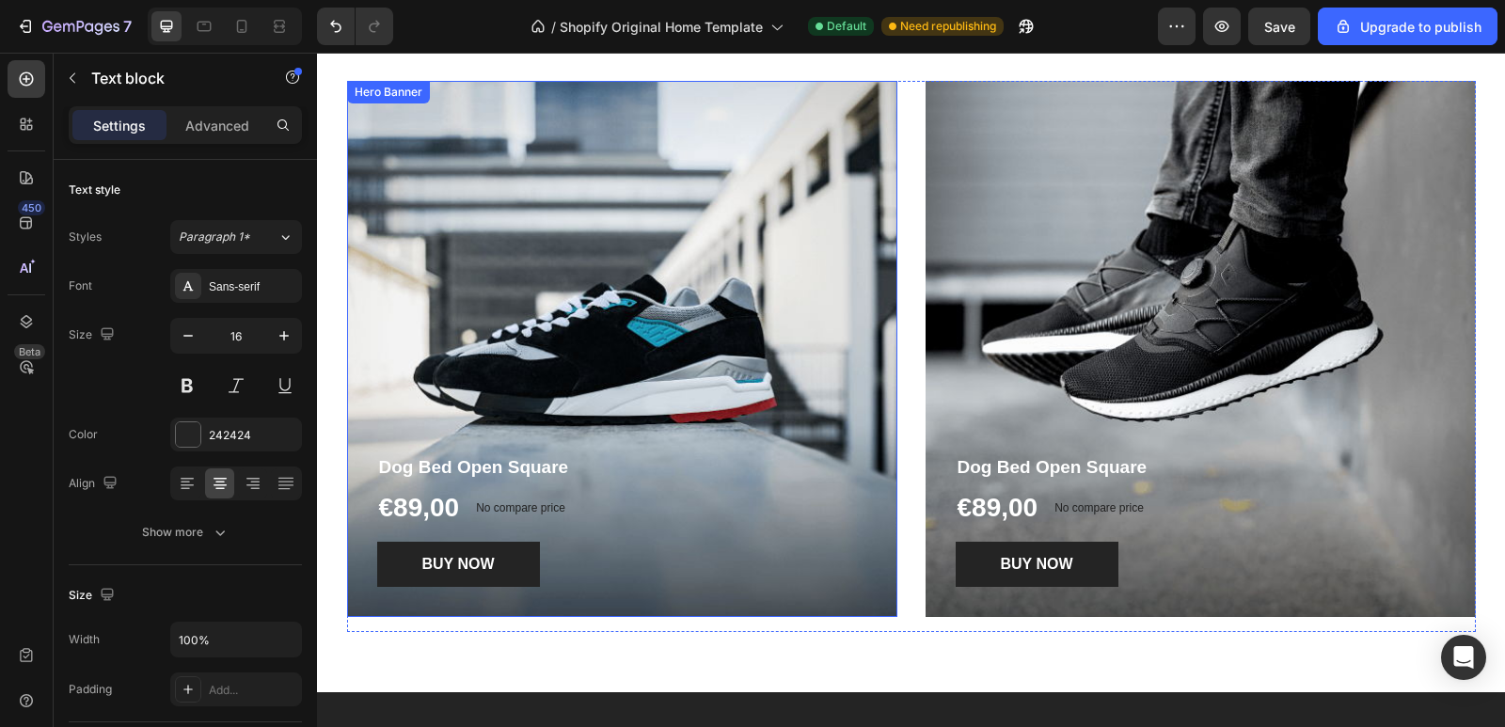
scroll to position [1787, 0]
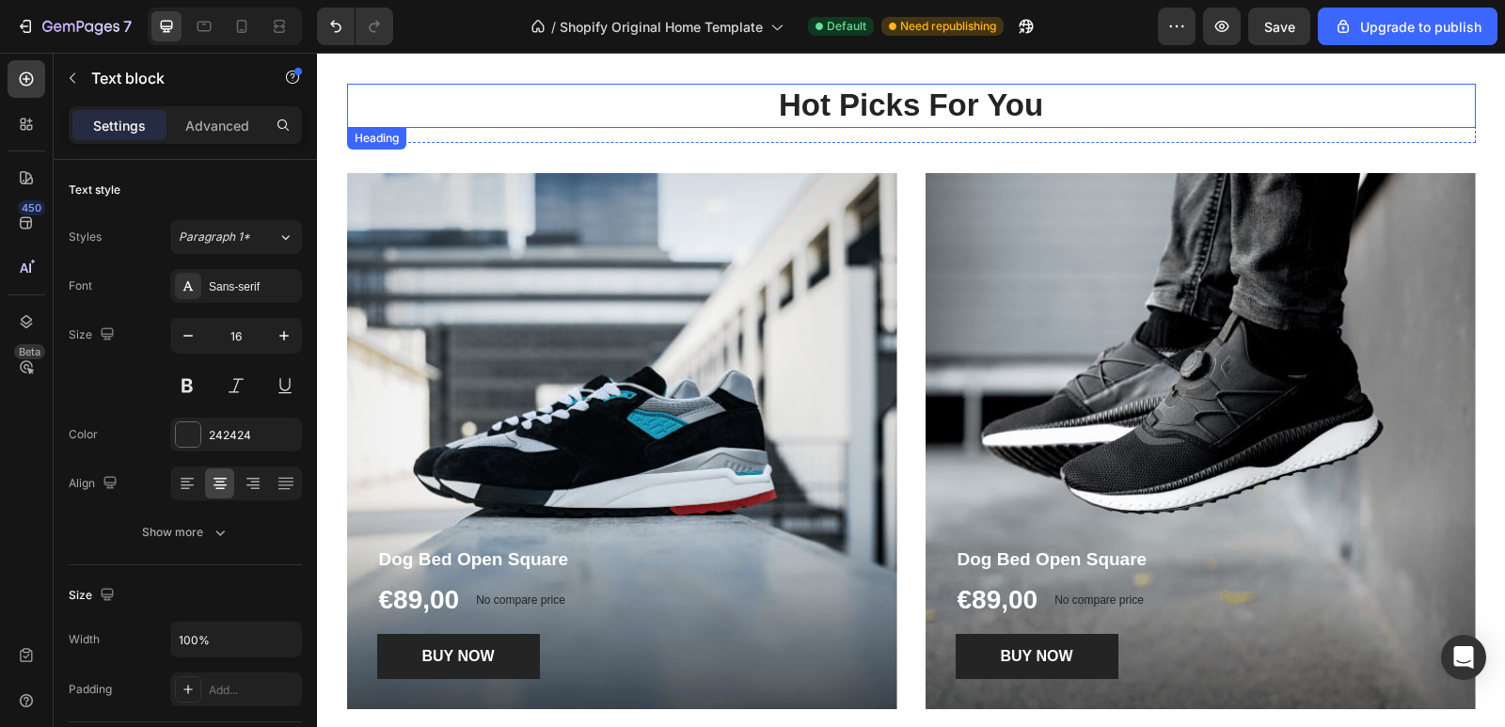
click at [1040, 114] on p "Hot Picks For You" at bounding box center [911, 106] width 1125 height 40
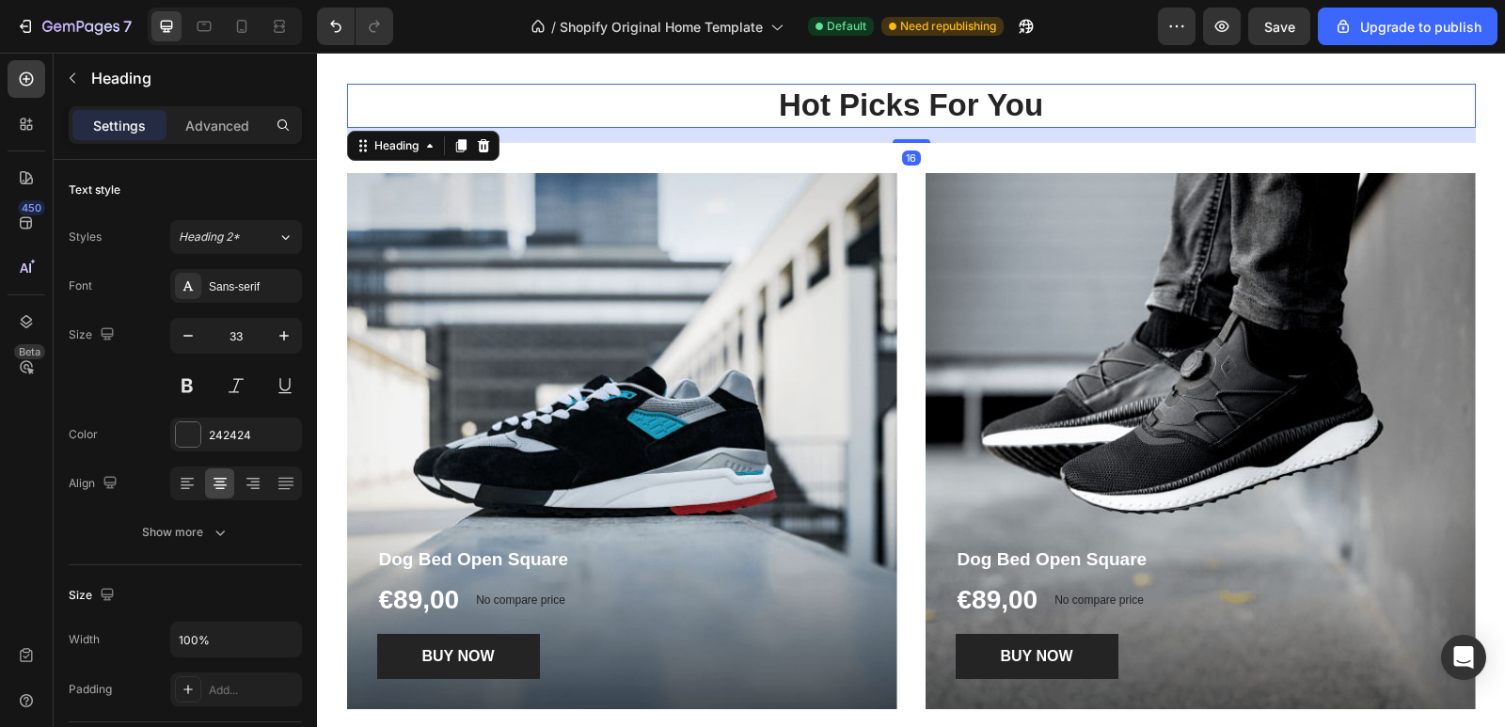
click at [1044, 108] on p "Hot Picks For You" at bounding box center [911, 106] width 1125 height 40
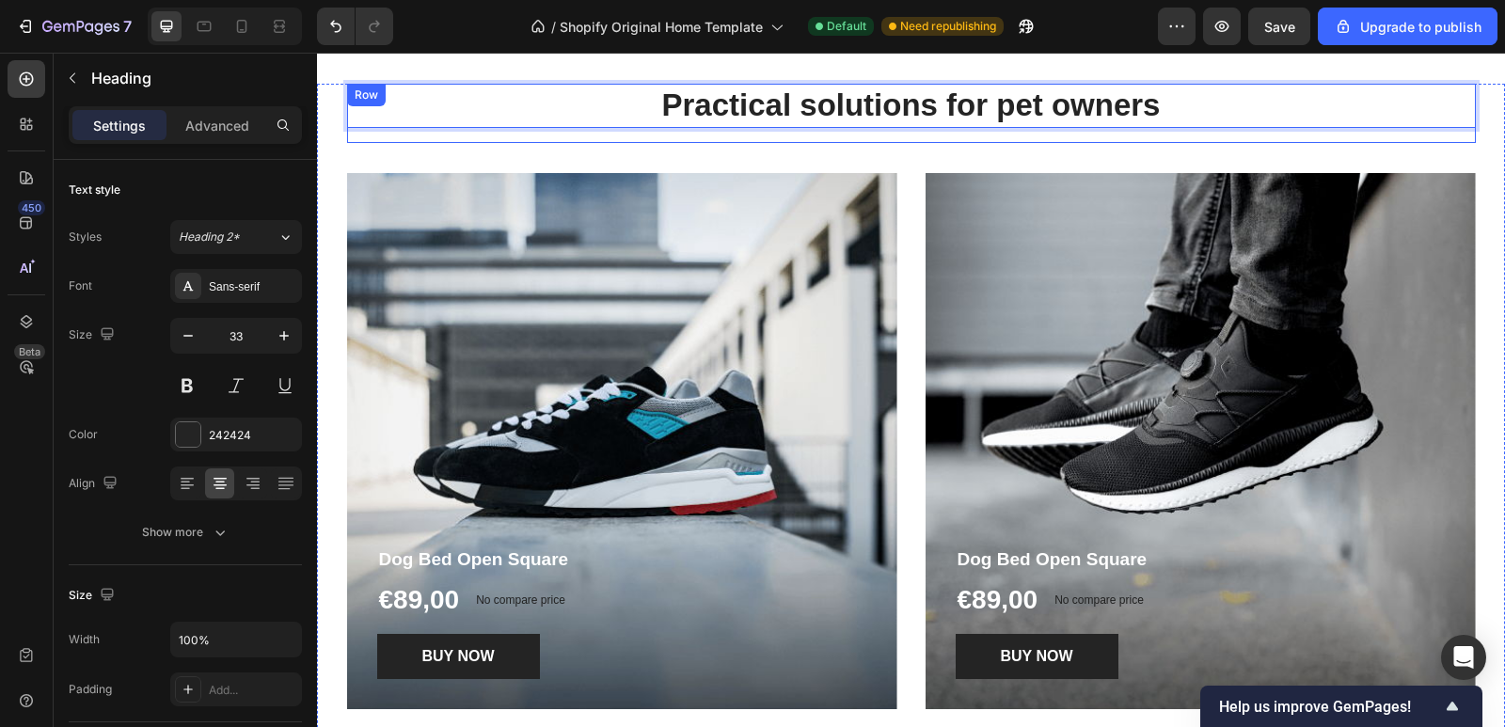
click at [904, 138] on div "Practical solutions for pet owners Heading 16" at bounding box center [911, 113] width 1129 height 59
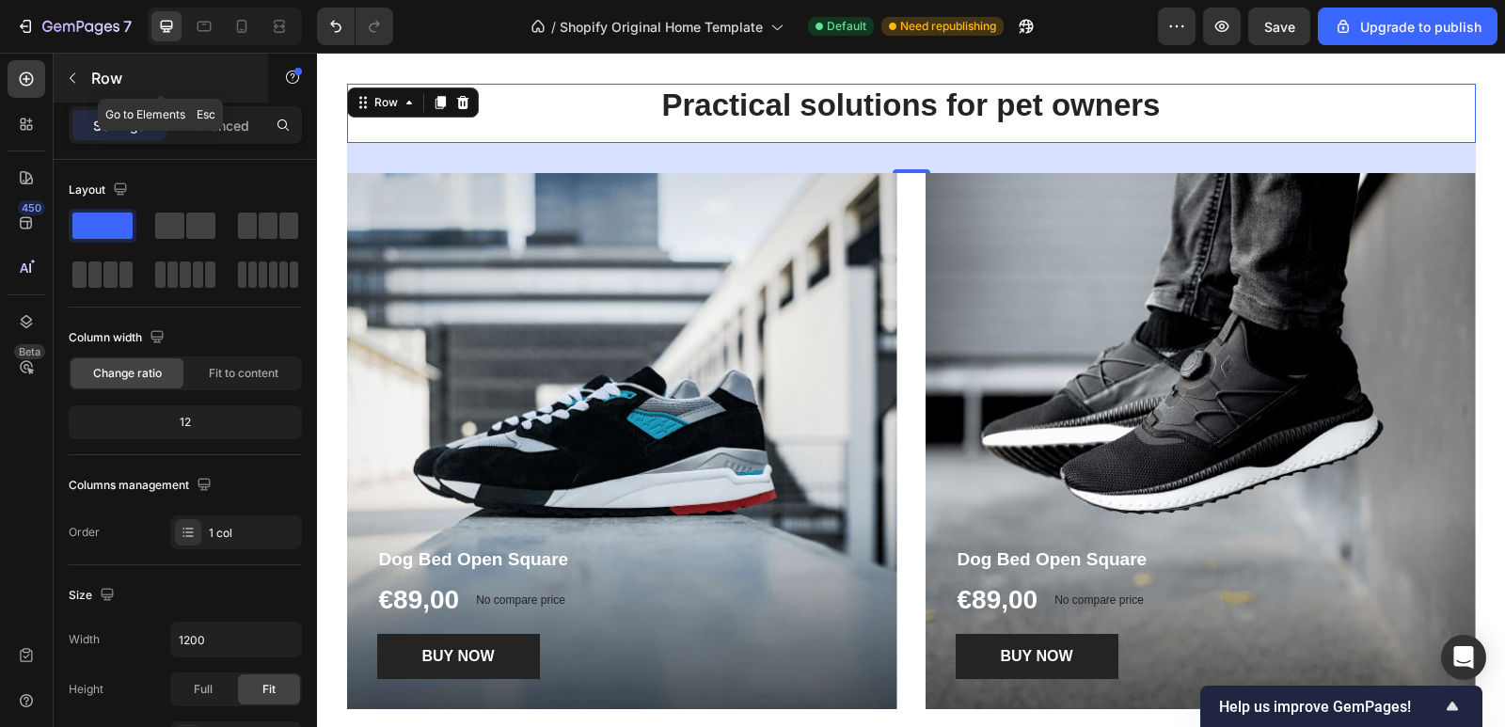
click at [77, 78] on icon "button" at bounding box center [72, 78] width 15 height 15
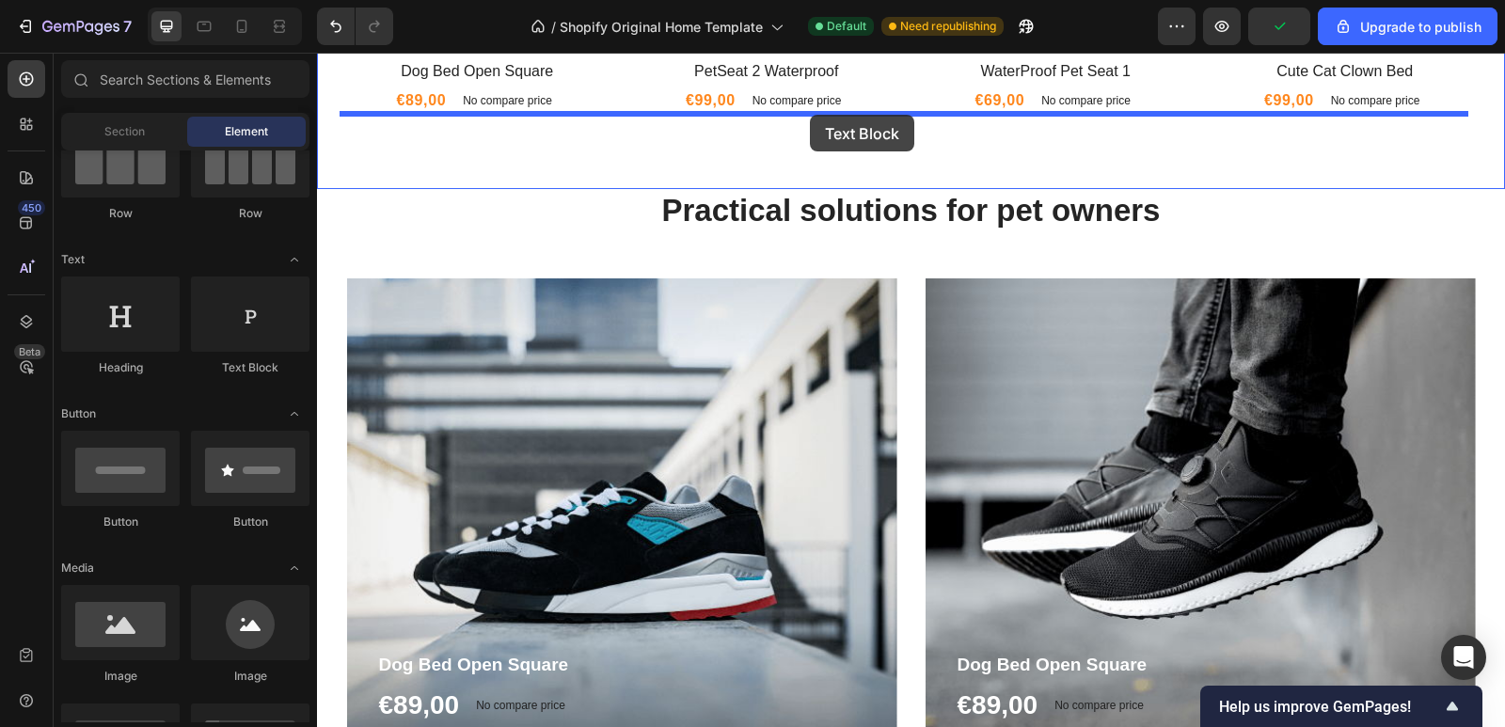
scroll to position [1677, 0]
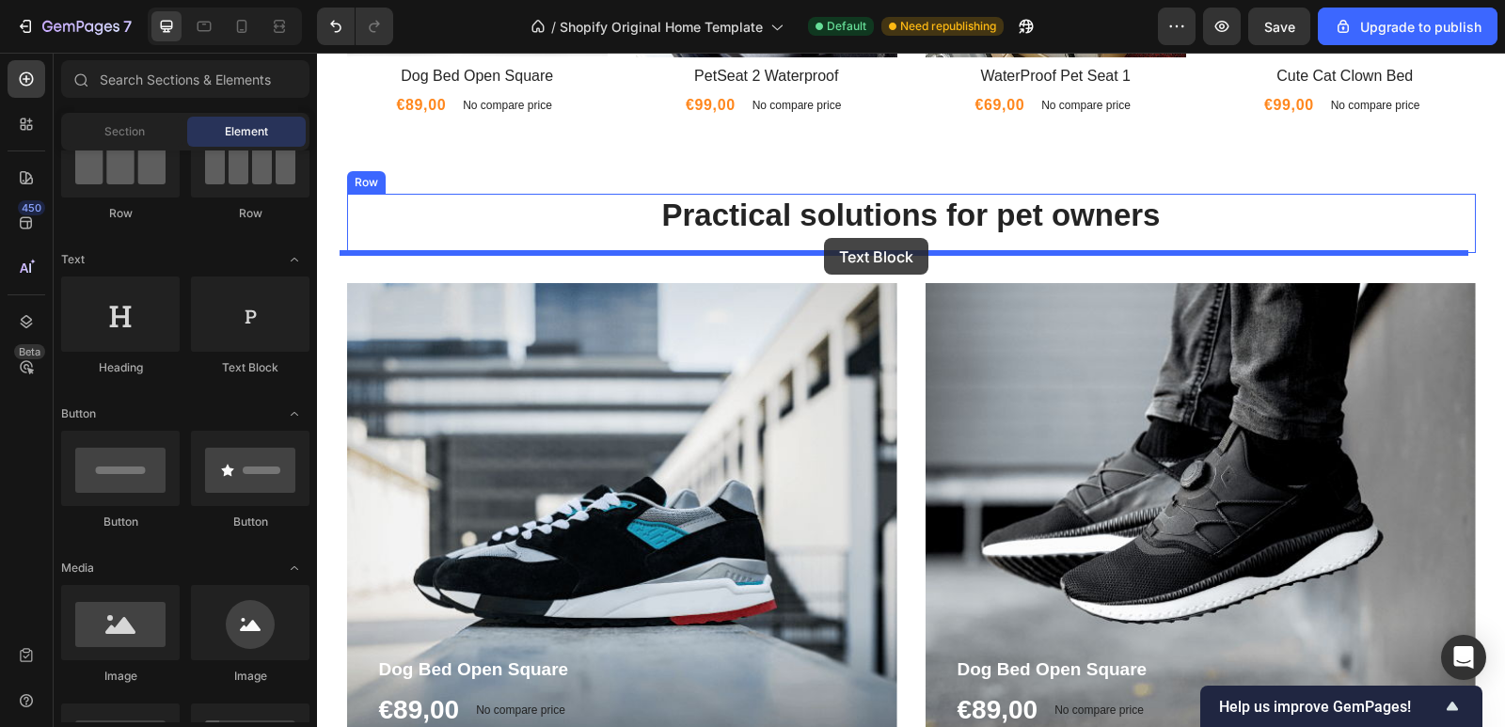
drag, startPoint x: 556, startPoint y: 366, endPoint x: 824, endPoint y: 238, distance: 297.0
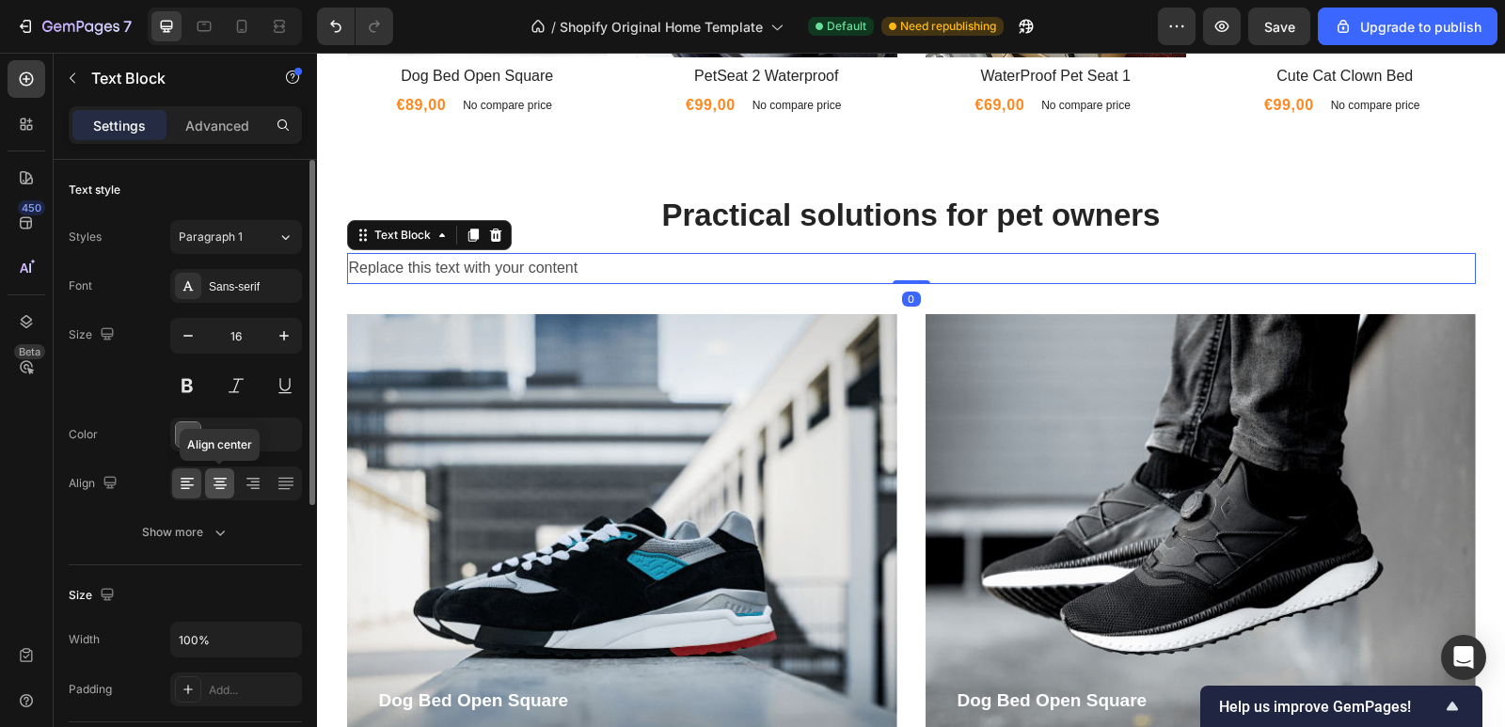
click at [213, 498] on div at bounding box center [219, 483] width 29 height 30
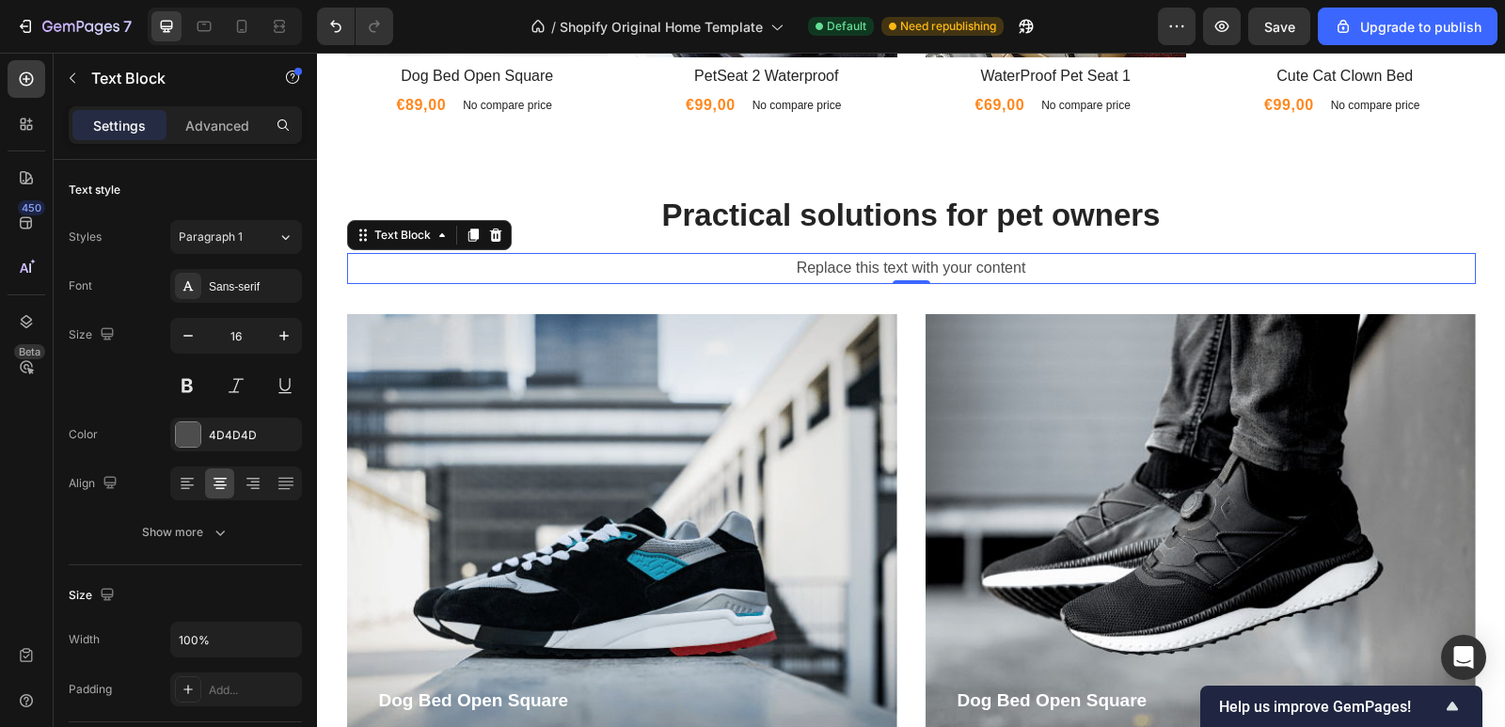
click at [1067, 266] on div "Replace this text with your content" at bounding box center [911, 268] width 1129 height 31
click at [1066, 266] on p "Replace this text with your content" at bounding box center [911, 268] width 1125 height 27
click at [840, 266] on p "With Nordic quality and reliability." at bounding box center [911, 268] width 1125 height 27
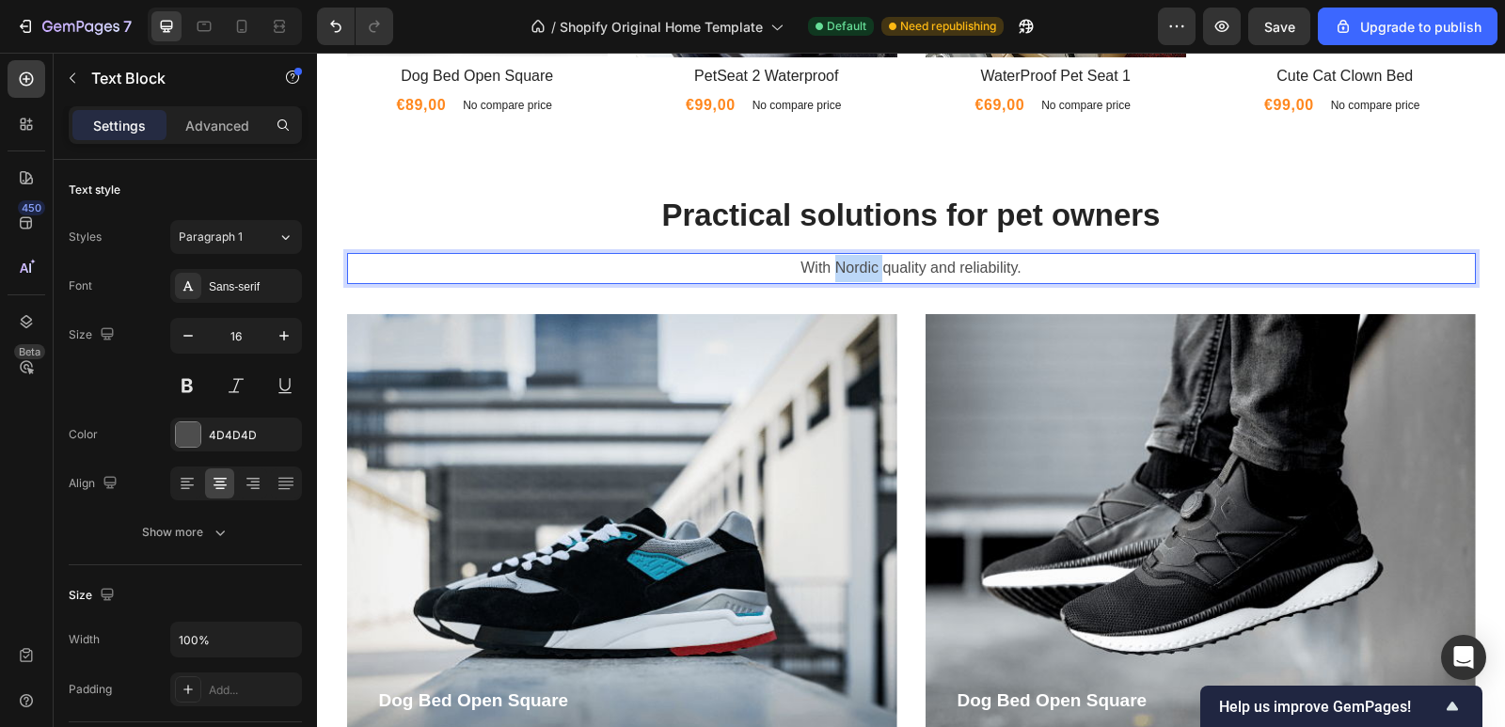
click at [840, 266] on p "With Nordic quality and reliability." at bounding box center [911, 268] width 1125 height 27
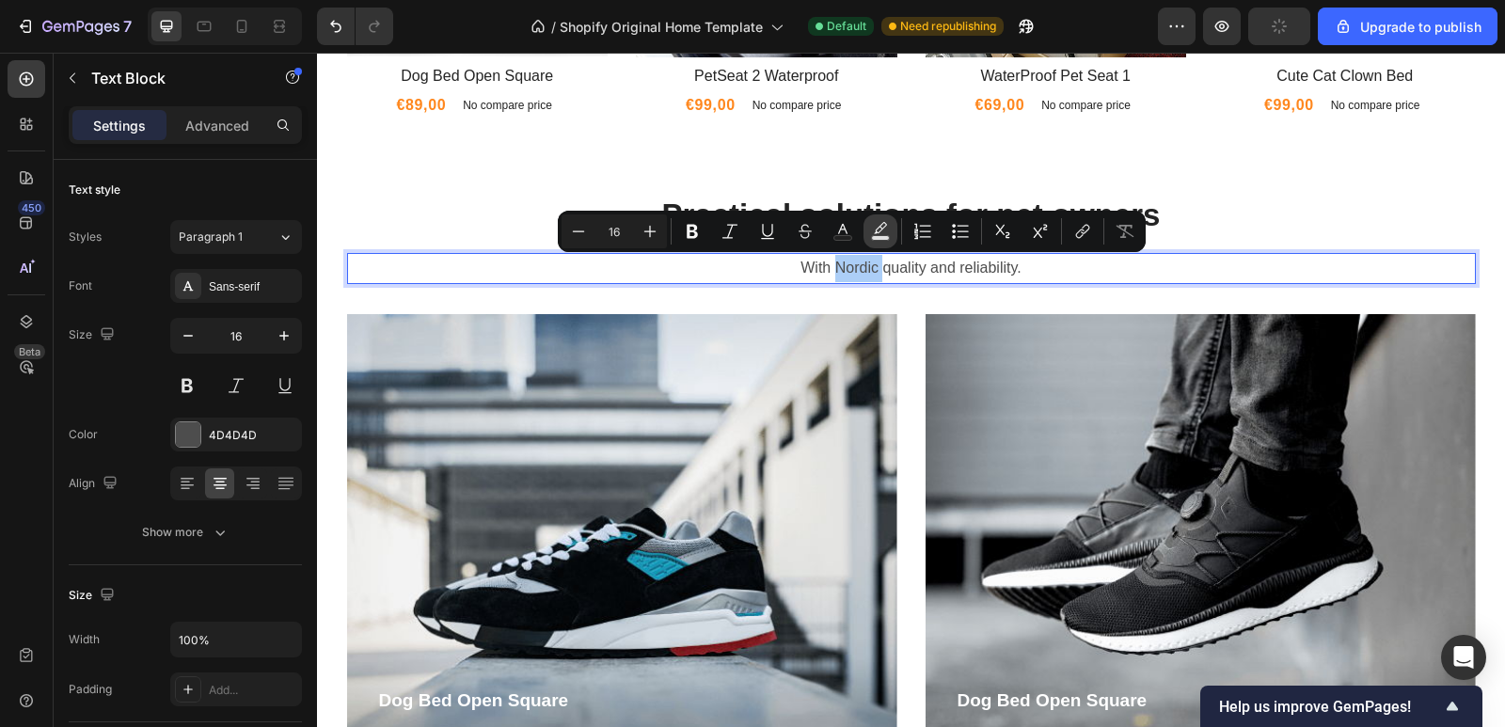
click at [879, 240] on rect "Editor contextual toolbar" at bounding box center [881, 238] width 18 height 5
type input "000000"
type input "77"
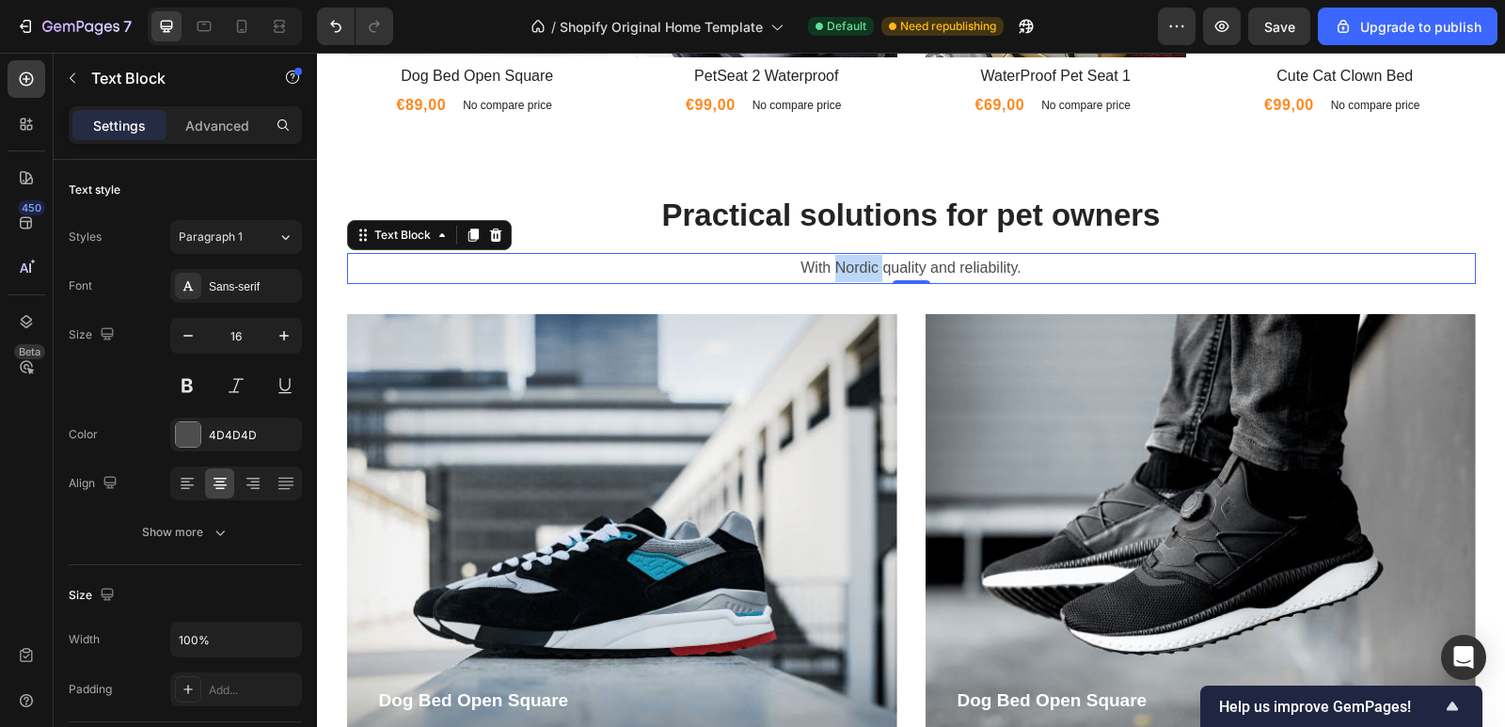
click at [856, 261] on p "With Nordic quality and reliability." at bounding box center [911, 268] width 1125 height 27
click at [847, 264] on p "With Nordic quality and reliability." at bounding box center [911, 268] width 1125 height 27
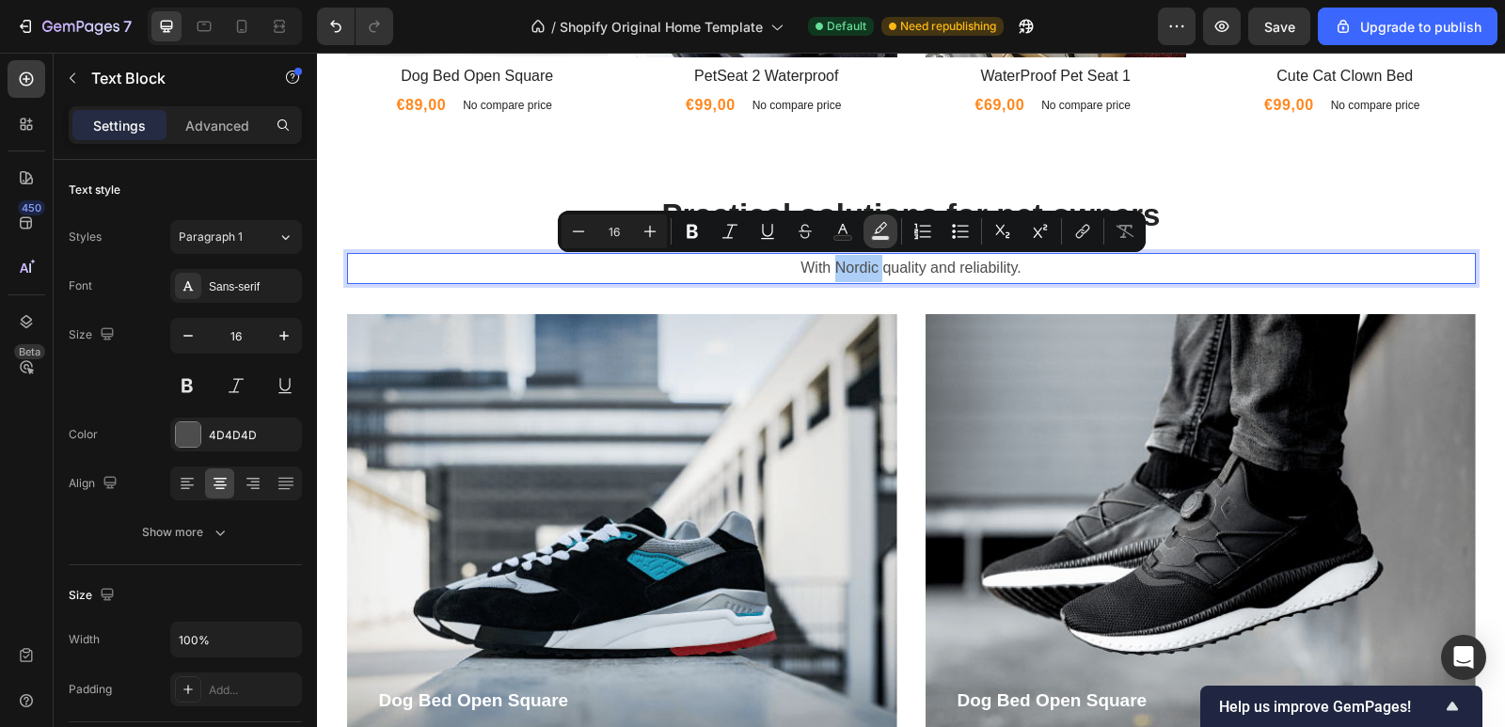
click at [876, 230] on icon "Editor contextual toolbar" at bounding box center [880, 227] width 13 height 11
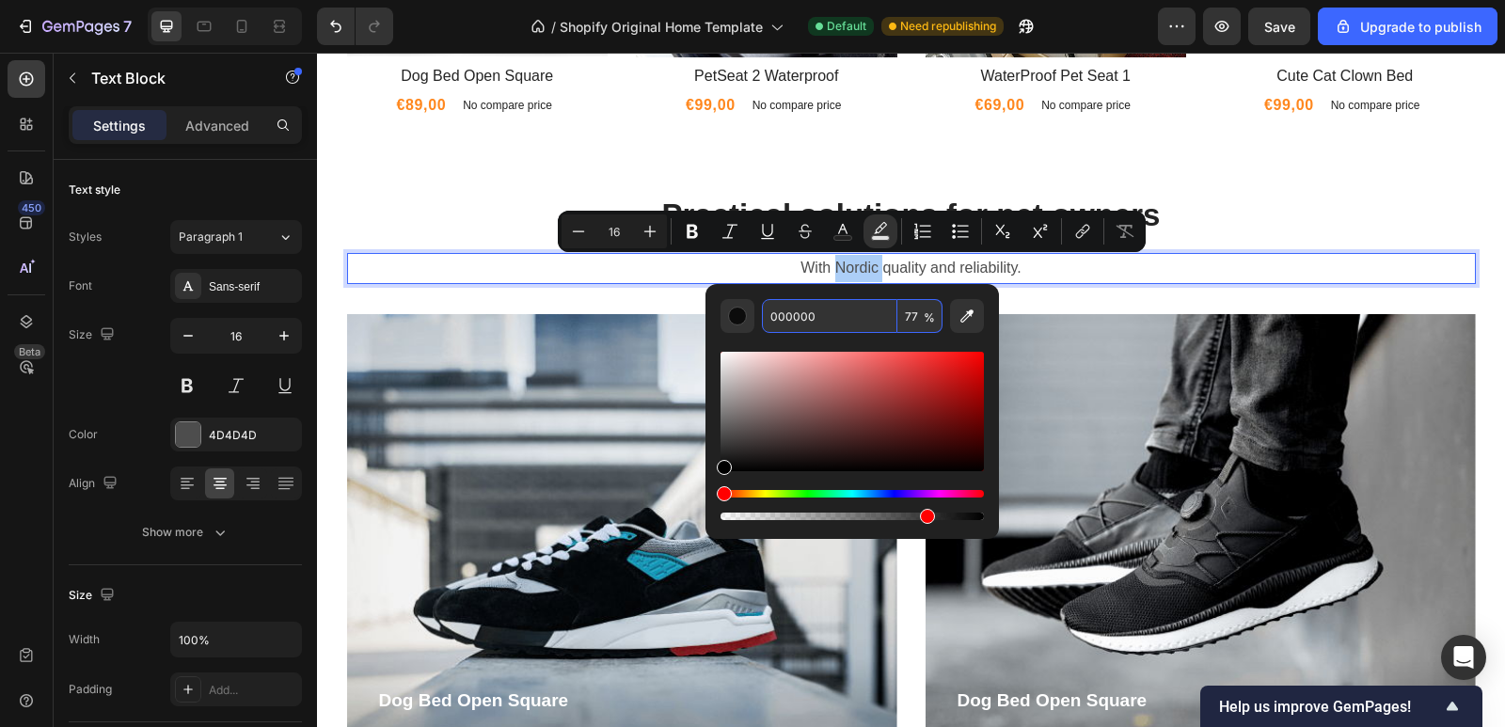
click at [838, 306] on input "000000" at bounding box center [829, 316] width 135 height 34
paste input "2F6C"
type input "002F6C"
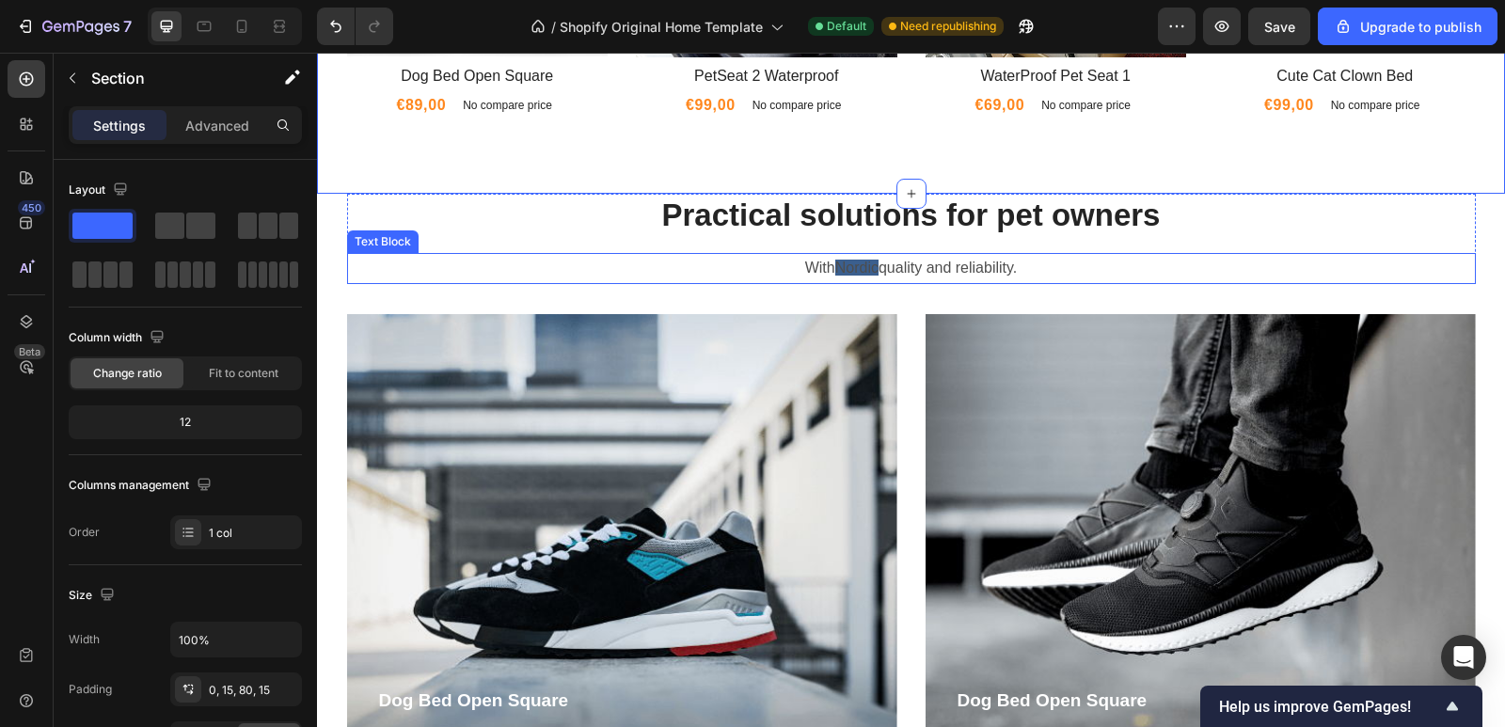
click at [844, 261] on span "Nordic" at bounding box center [856, 268] width 43 height 16
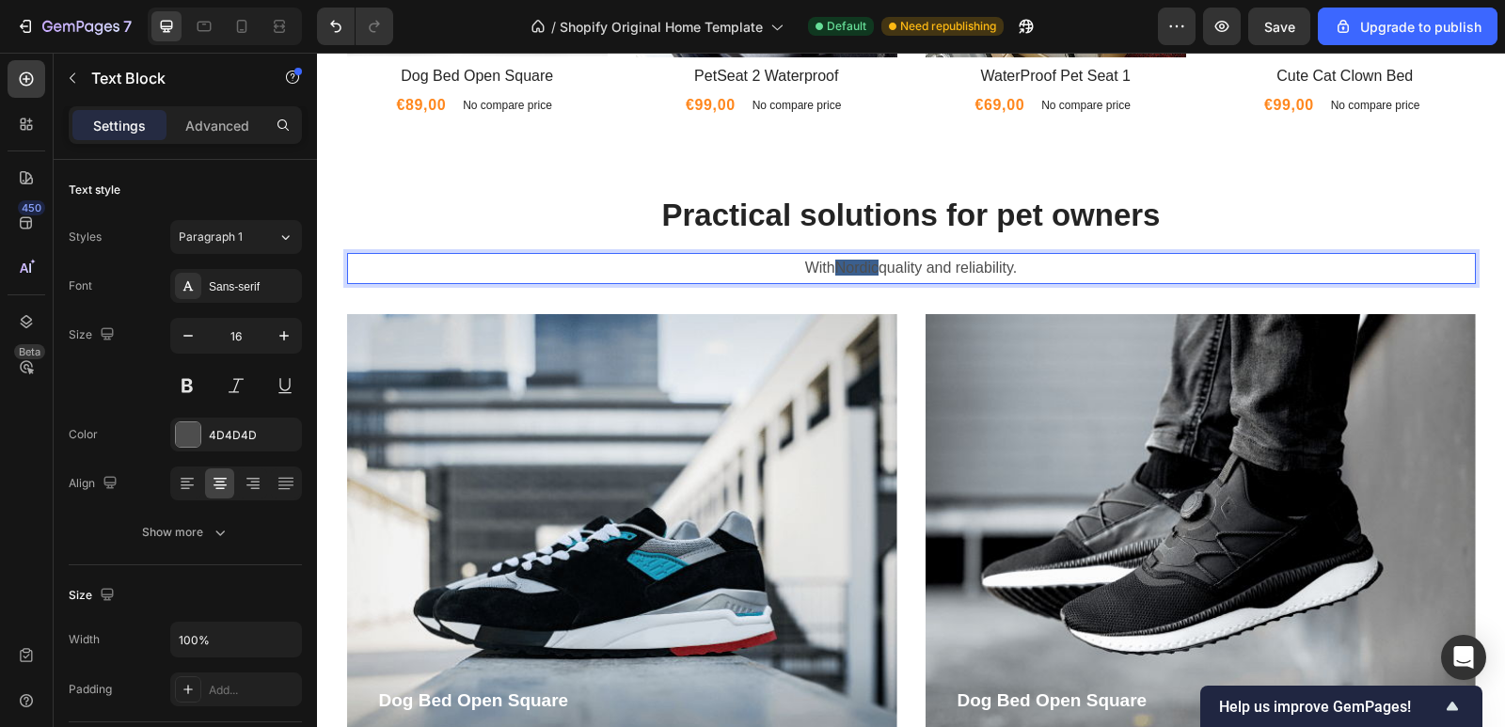
click at [845, 263] on span "Nordic" at bounding box center [856, 268] width 43 height 16
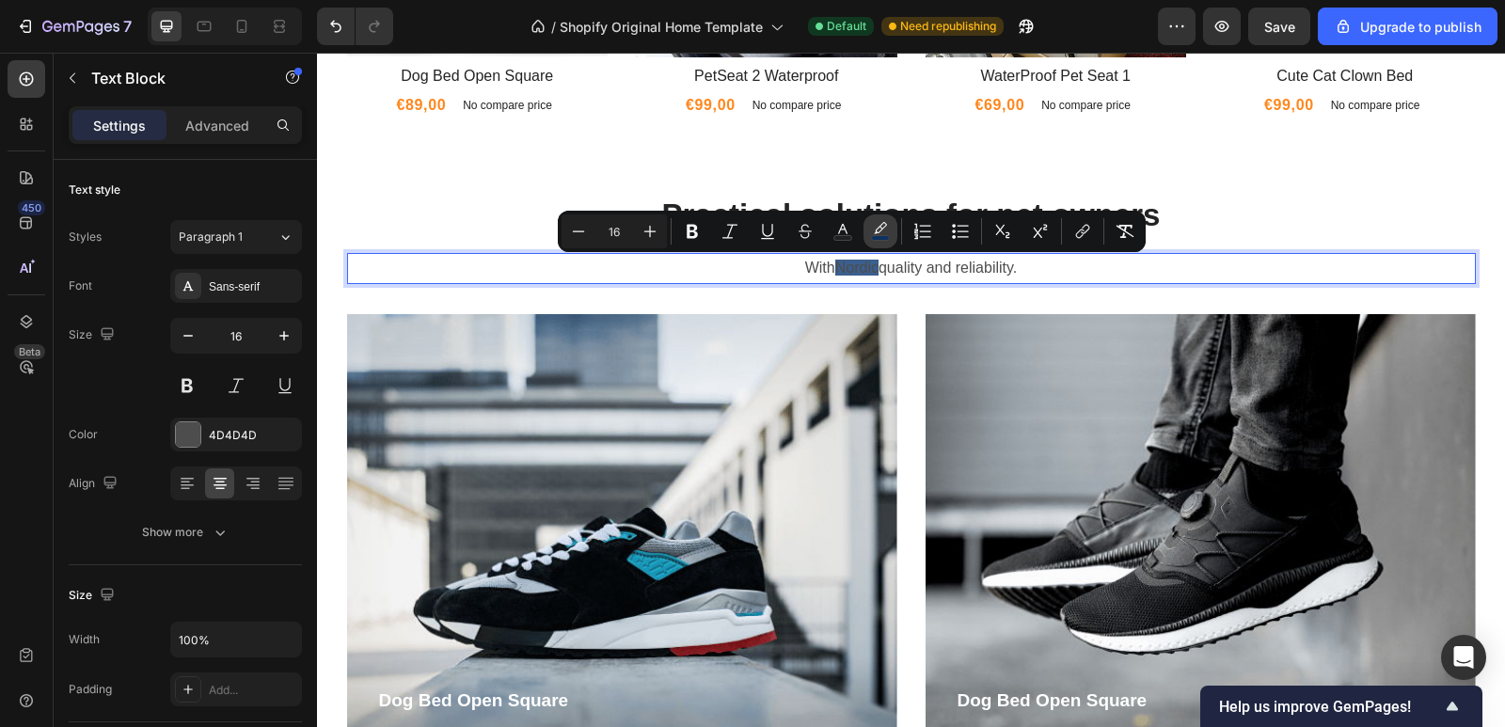
click at [881, 224] on icon "Editor contextual toolbar" at bounding box center [880, 231] width 19 height 19
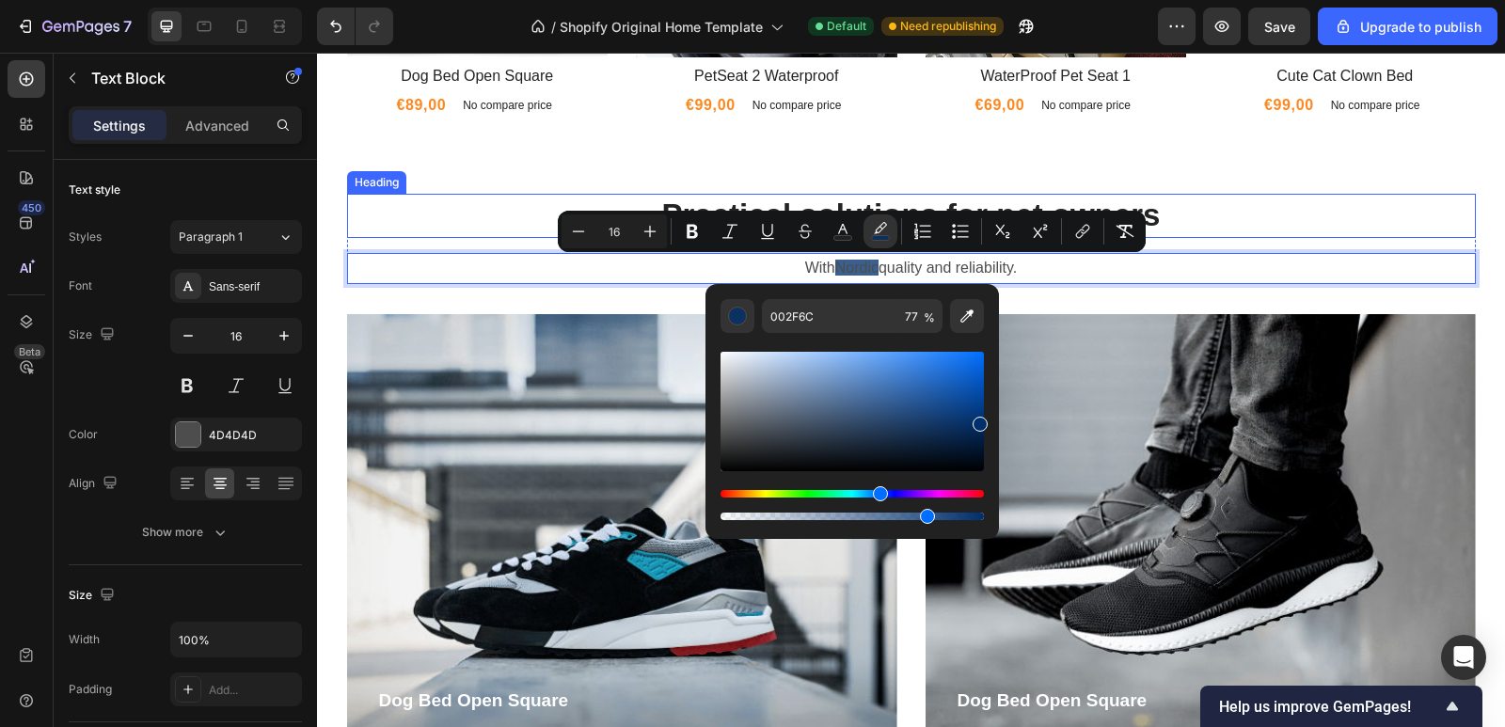
click at [1252, 209] on p "Practical solutions for pet owners" at bounding box center [911, 216] width 1125 height 40
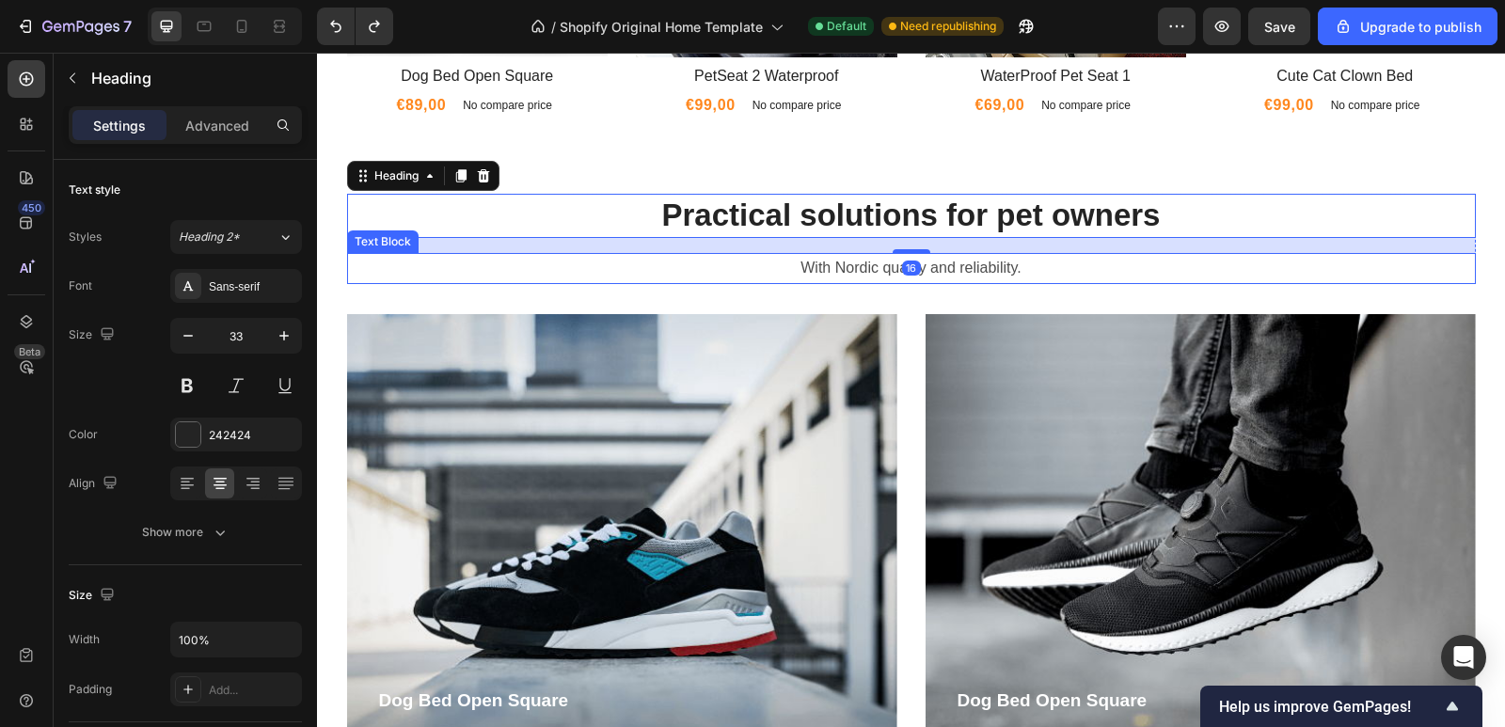
click at [841, 271] on p "With Nordic quality and reliability." at bounding box center [911, 268] width 1125 height 27
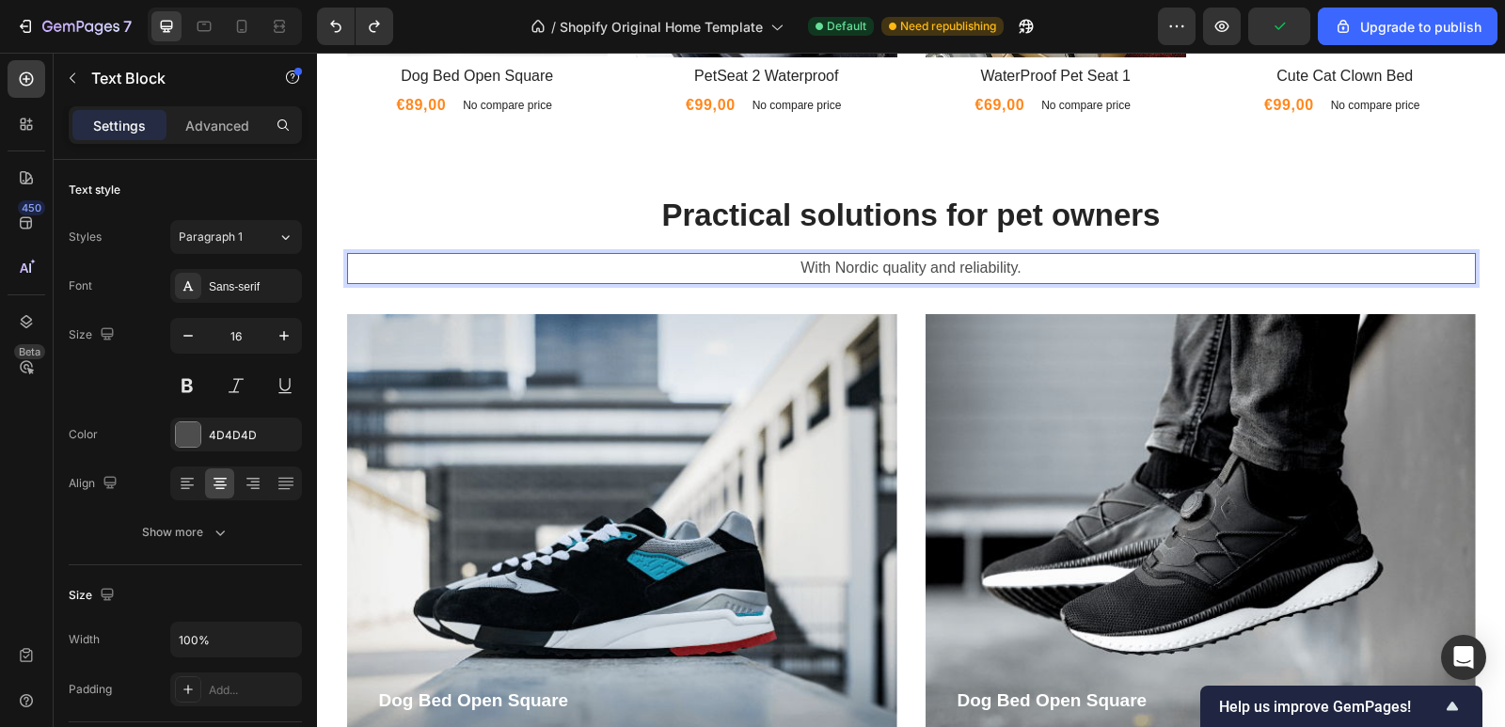
click at [849, 263] on p "With Nordic quality and reliability." at bounding box center [911, 268] width 1125 height 27
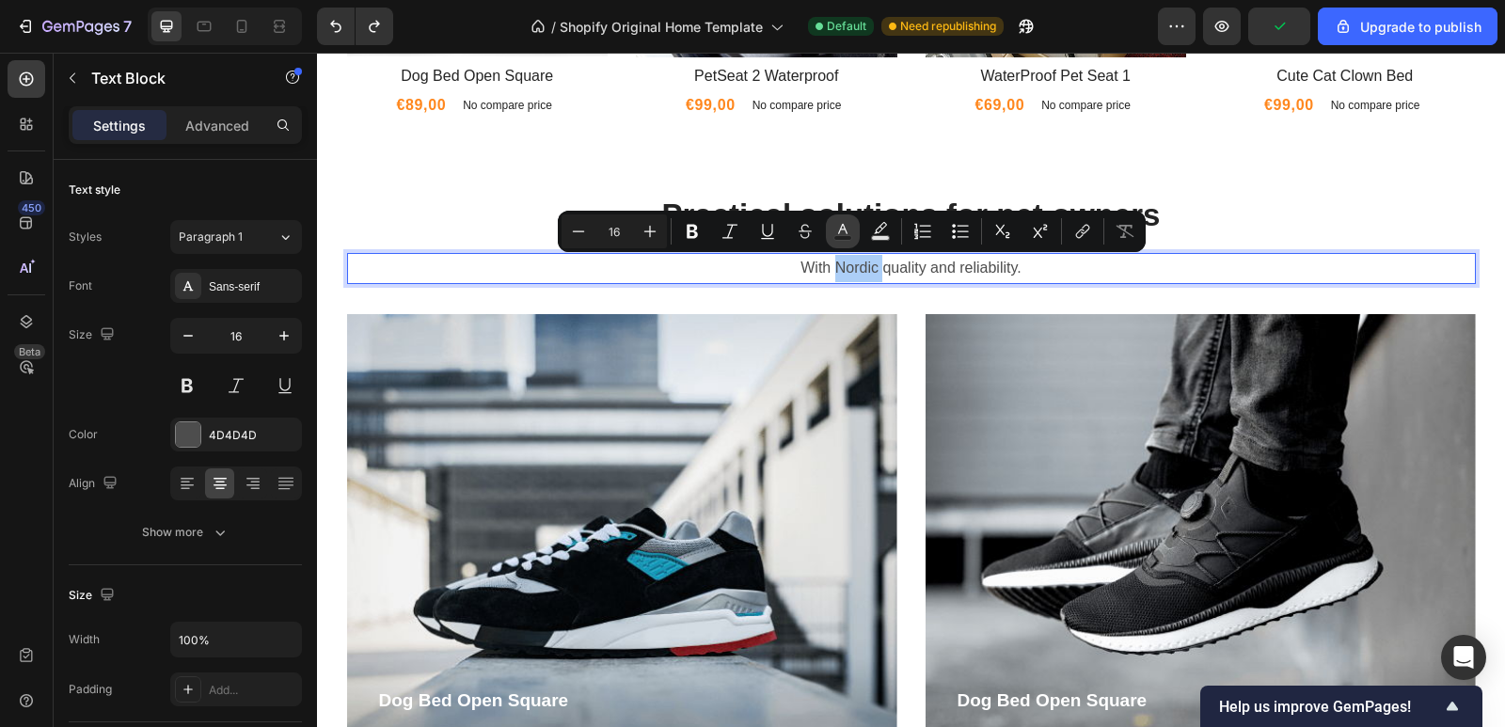
click at [845, 231] on icon "Editor contextual toolbar" at bounding box center [842, 231] width 19 height 19
type input "4D4D4D"
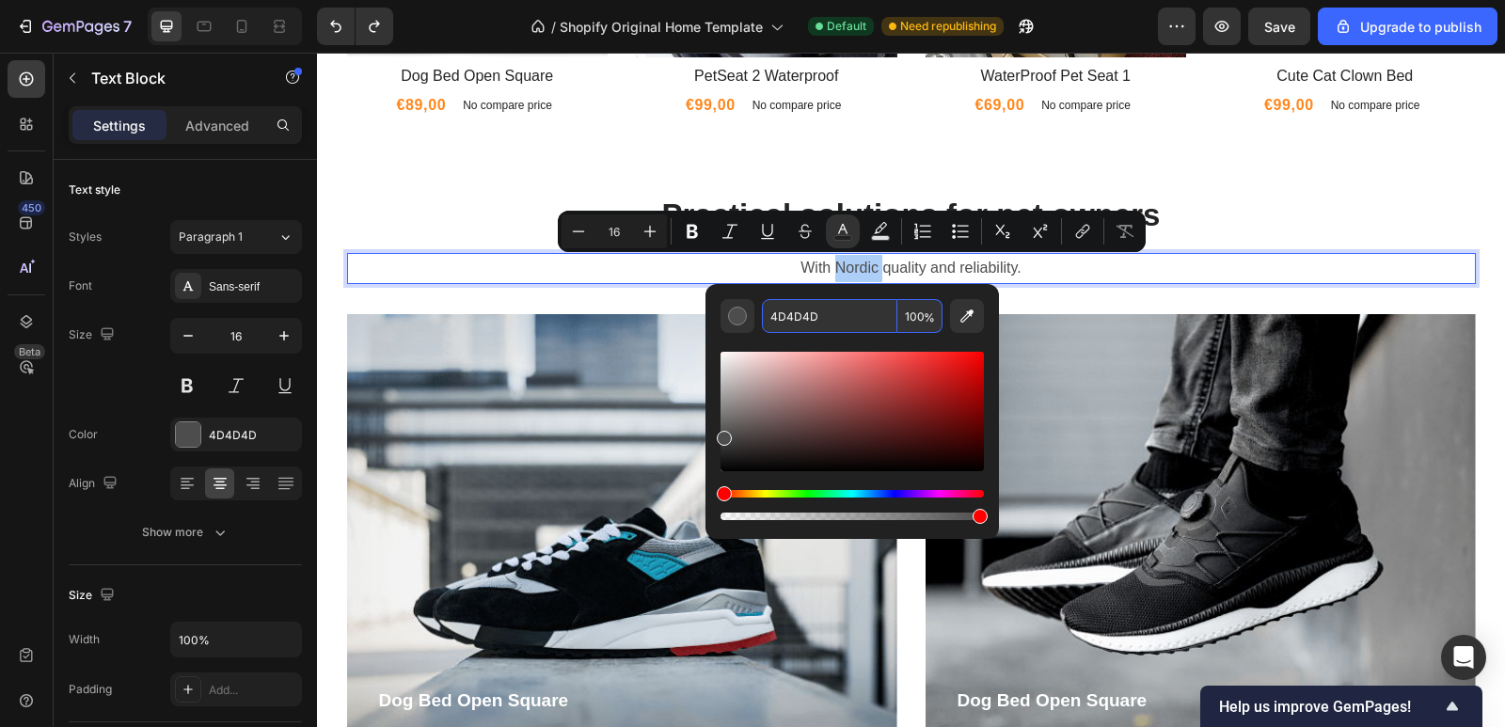
click at [824, 316] on input "4D4D4D" at bounding box center [829, 316] width 135 height 34
paste input "002F6C"
type input "002F6C"
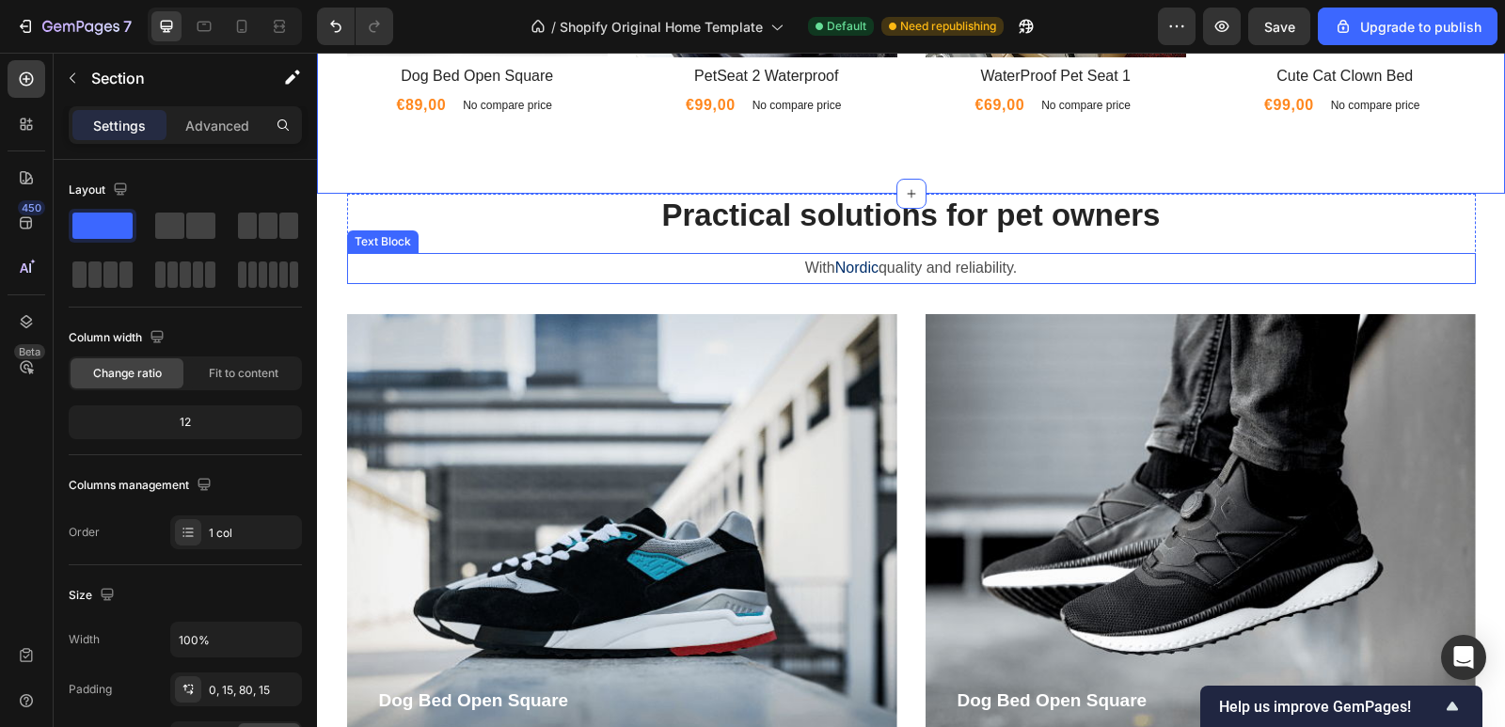
click at [850, 258] on p "With Nordic quality and reliability." at bounding box center [911, 268] width 1125 height 27
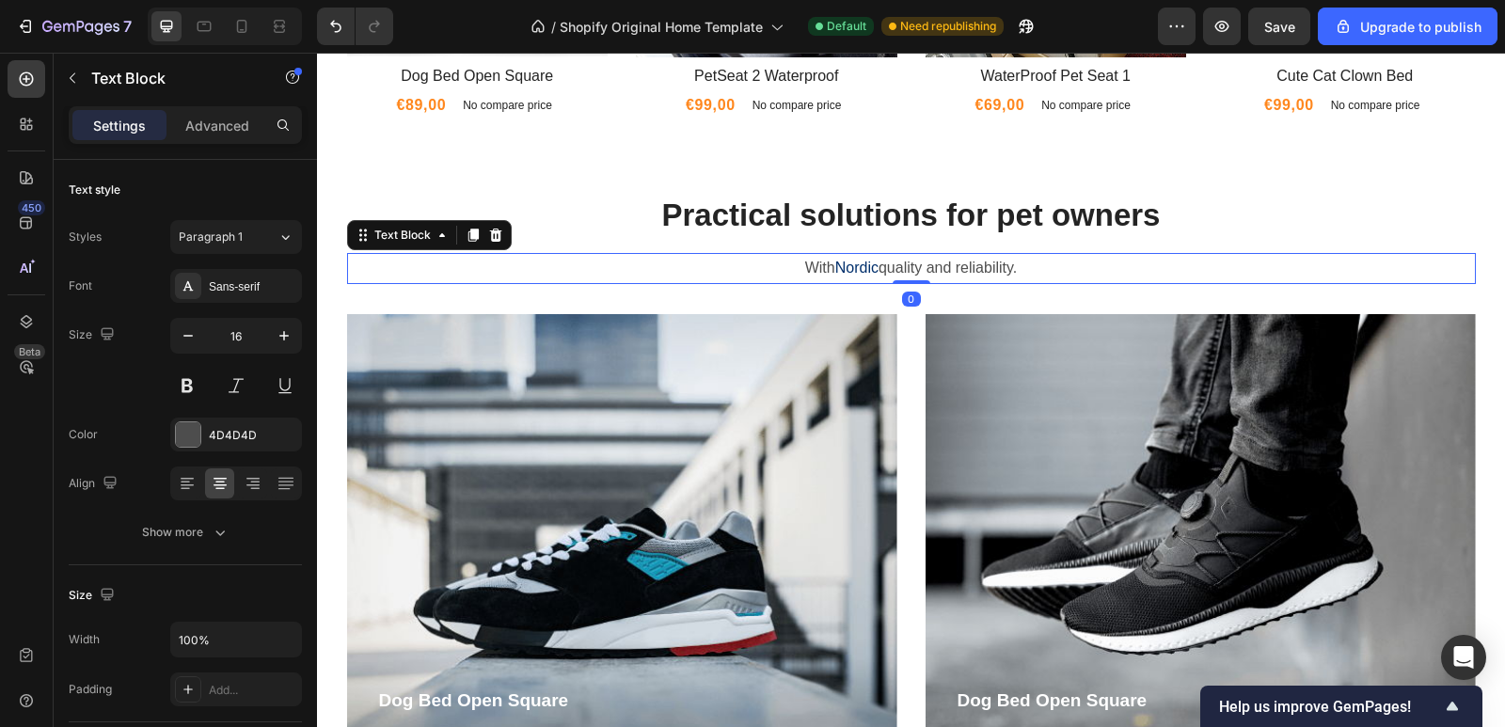
click at [791, 268] on p "With Nordic quality and reliability." at bounding box center [911, 268] width 1125 height 27
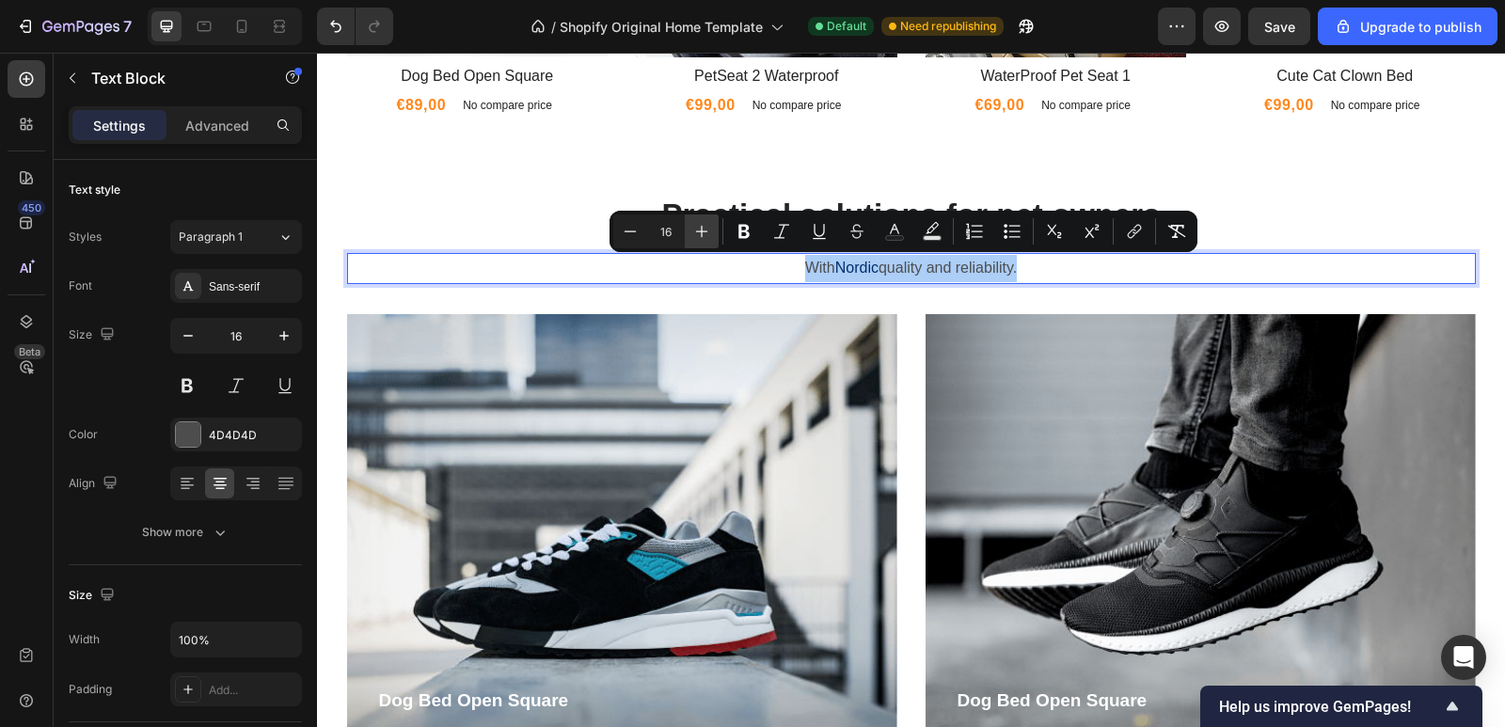
click at [695, 232] on icon "Editor contextual toolbar" at bounding box center [701, 231] width 19 height 19
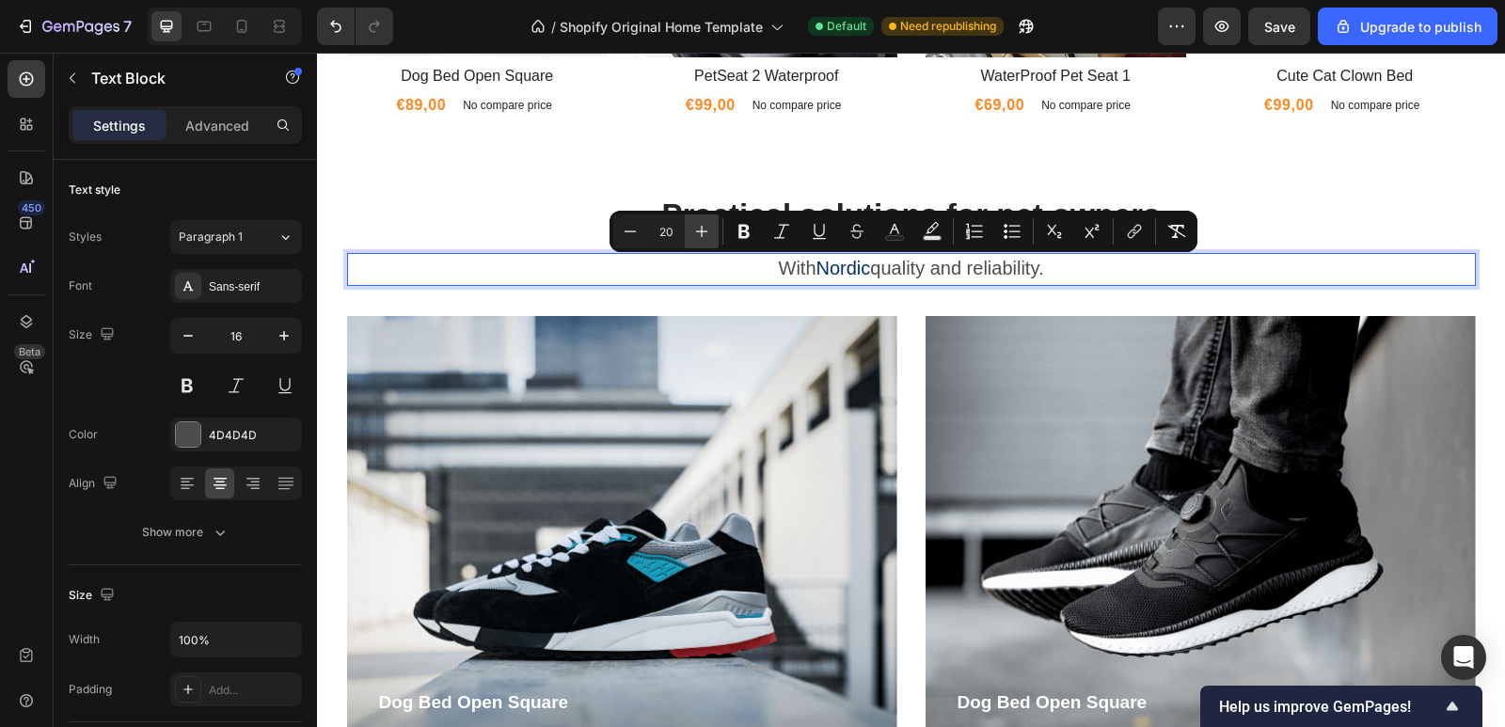
click at [695, 232] on icon "Editor contextual toolbar" at bounding box center [701, 231] width 19 height 19
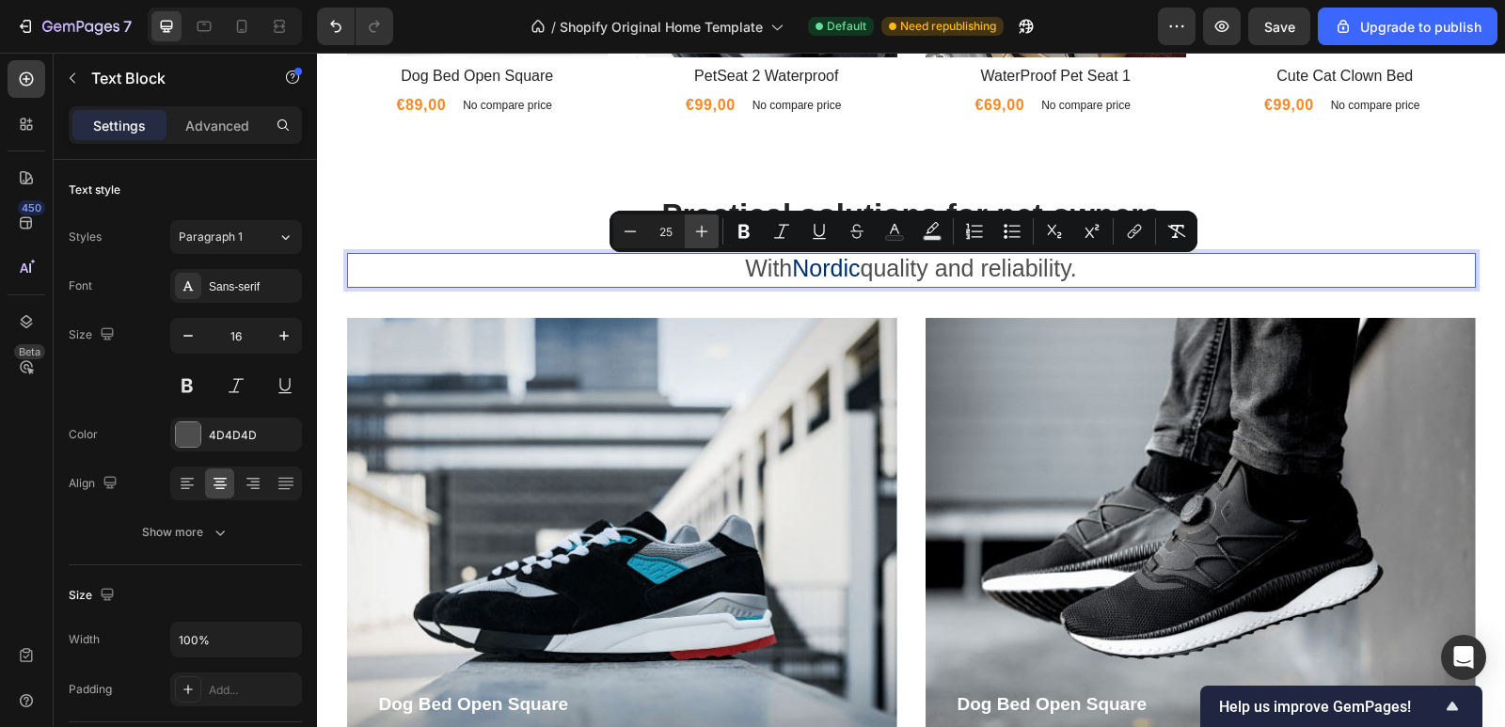
click at [695, 232] on icon "Editor contextual toolbar" at bounding box center [701, 231] width 19 height 19
type input "26"
click at [1314, 217] on p "Practical solutions for pet owners" at bounding box center [911, 216] width 1125 height 40
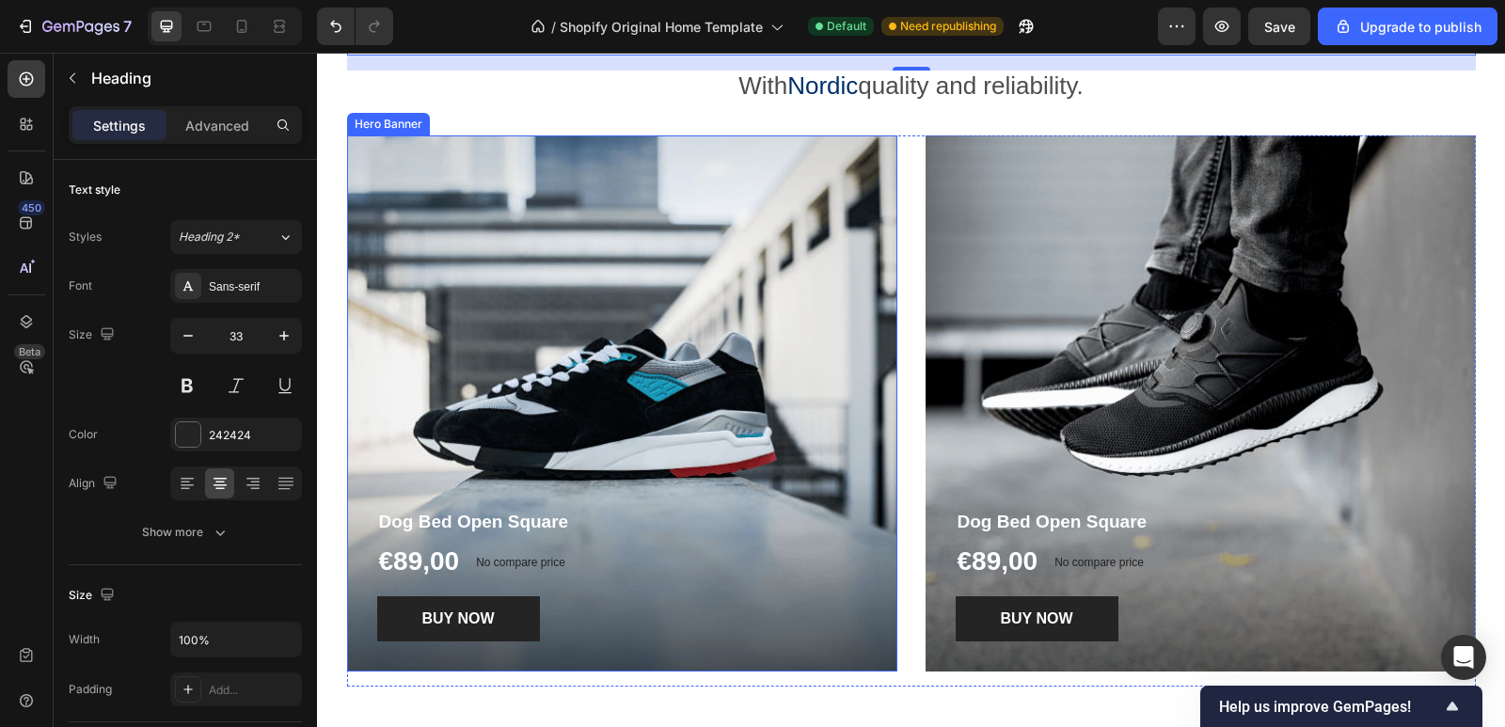
scroll to position [1959, 0]
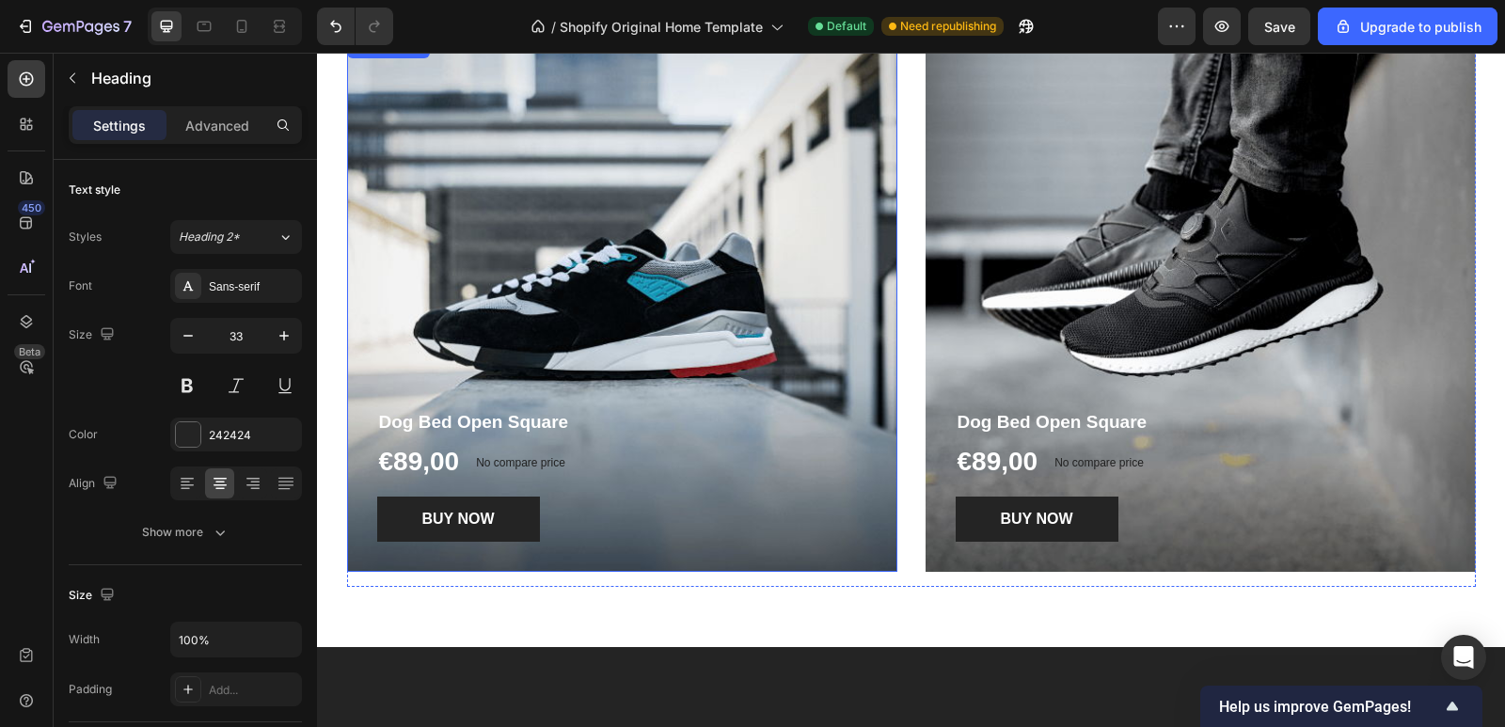
click at [619, 282] on div "Overlay" at bounding box center [622, 304] width 550 height 536
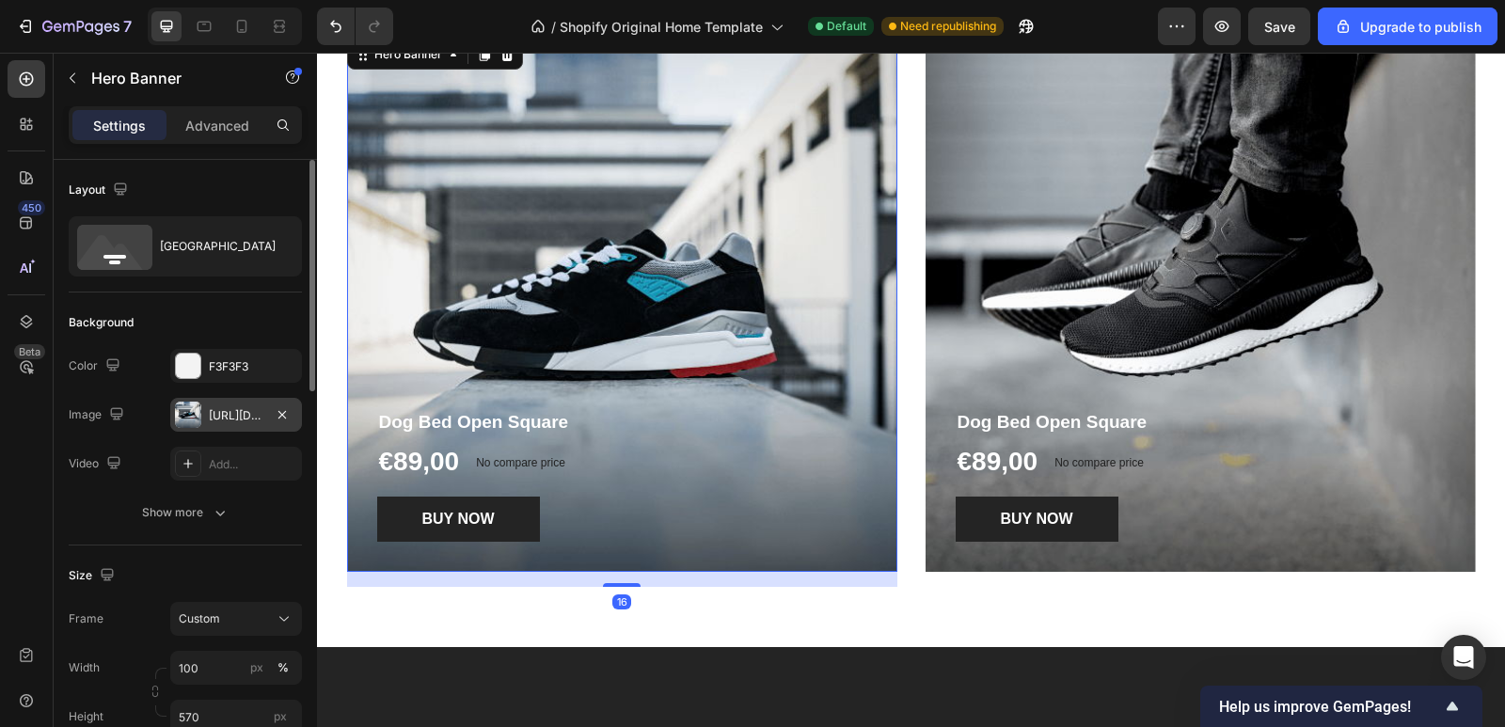
click at [215, 419] on div "https://ucarecdn.com/90e8764a-da5d-47d5-89df-b125050ac788/-/format/auto/" at bounding box center [236, 415] width 55 height 17
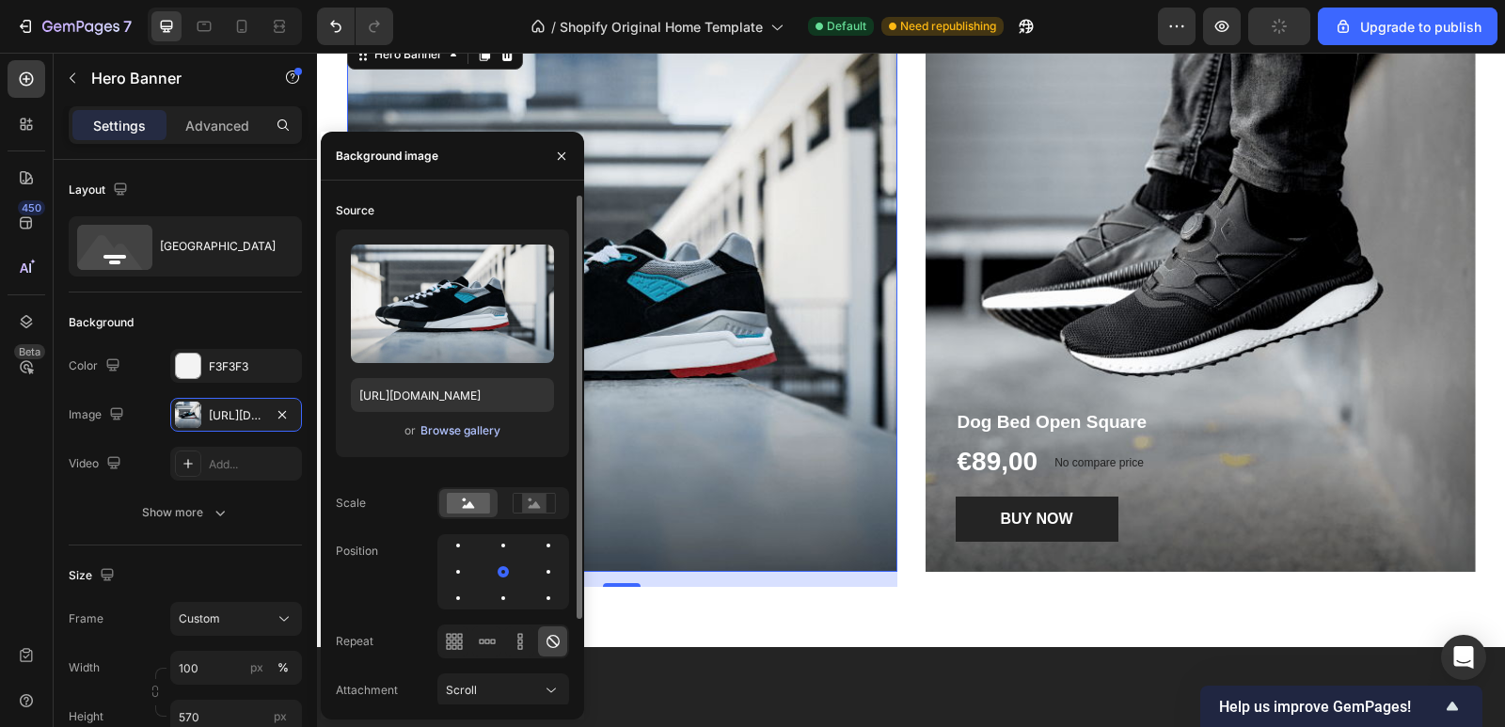
click at [436, 425] on div "Browse gallery" at bounding box center [460, 430] width 80 height 17
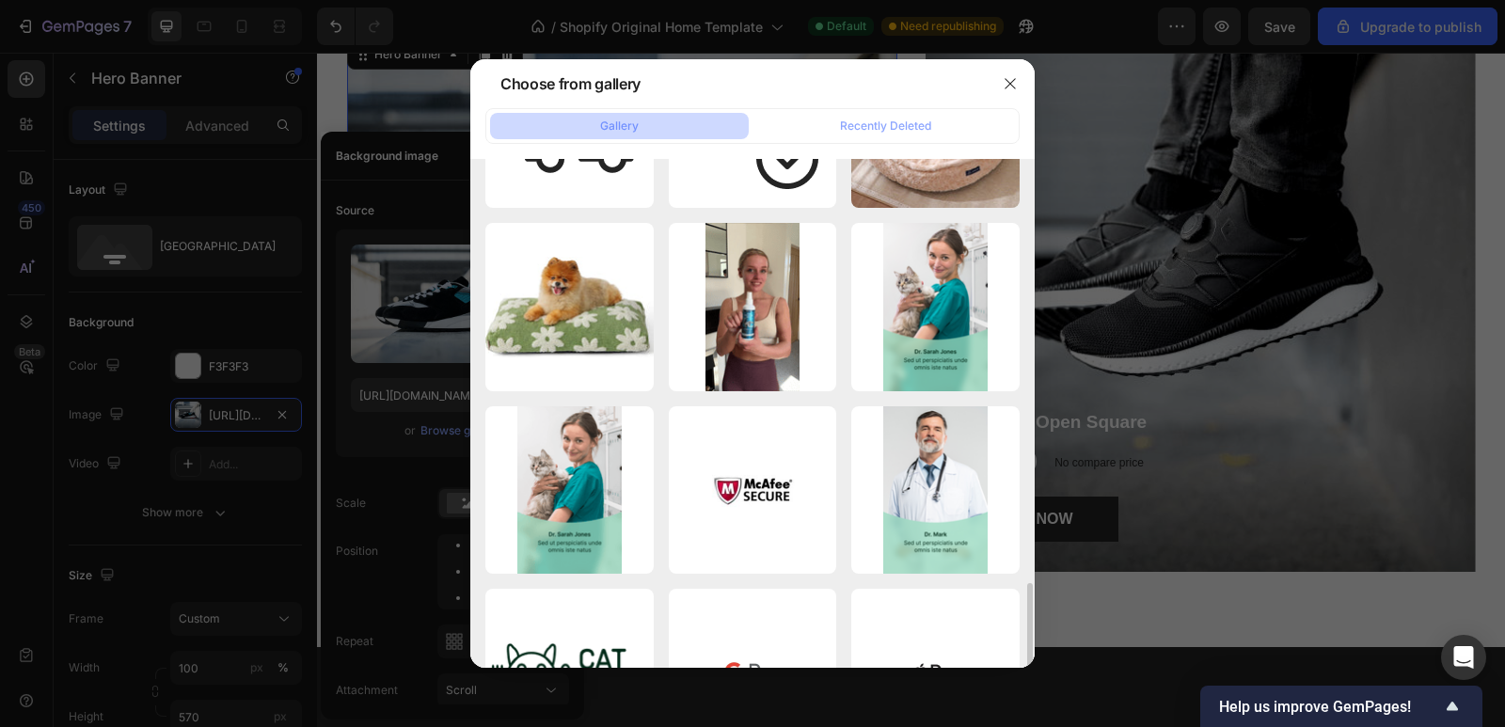
scroll to position [406, 0]
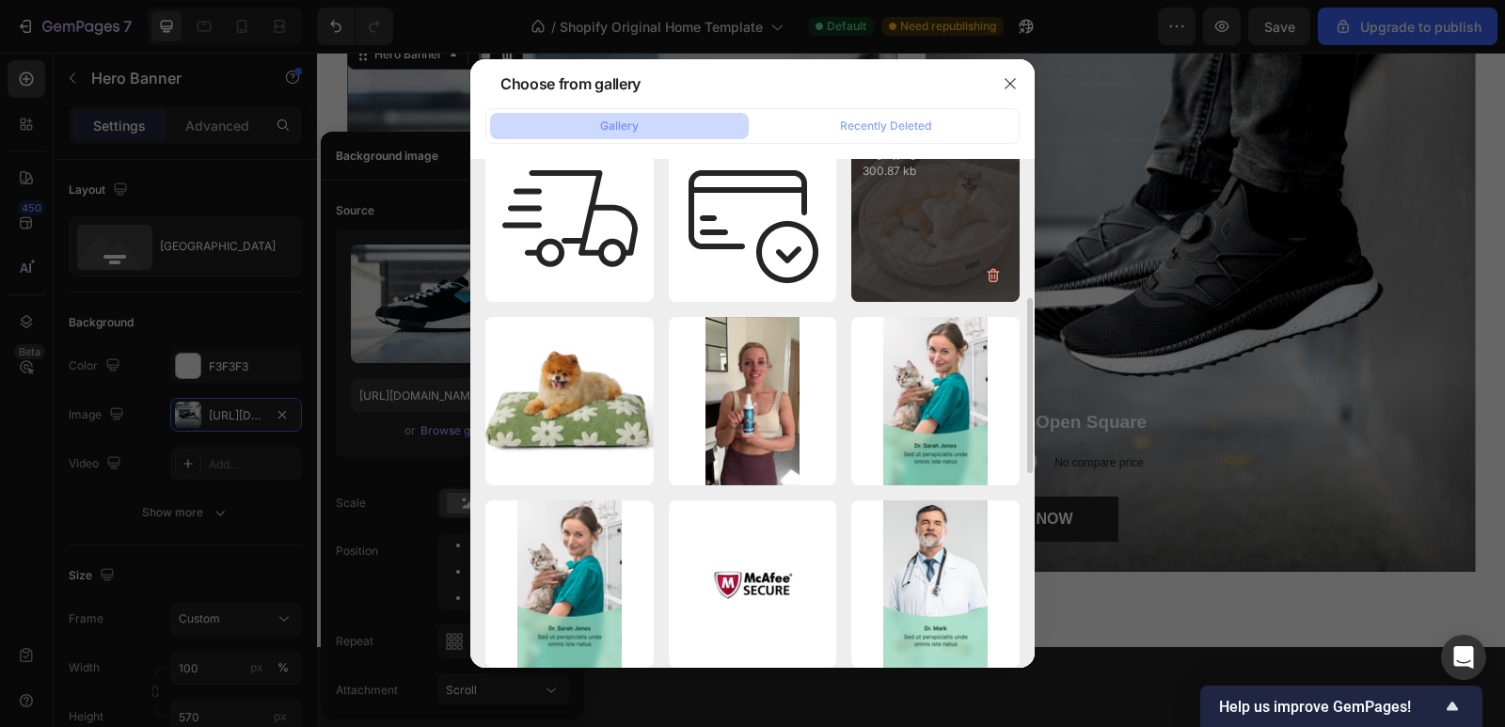
click at [917, 238] on div "dog2.jpeg 300.87 kb" at bounding box center [935, 218] width 168 height 168
type input "https://cdn.shopify.com/s/files/1/0907/6077/3965/files/gempages_585750011204076…"
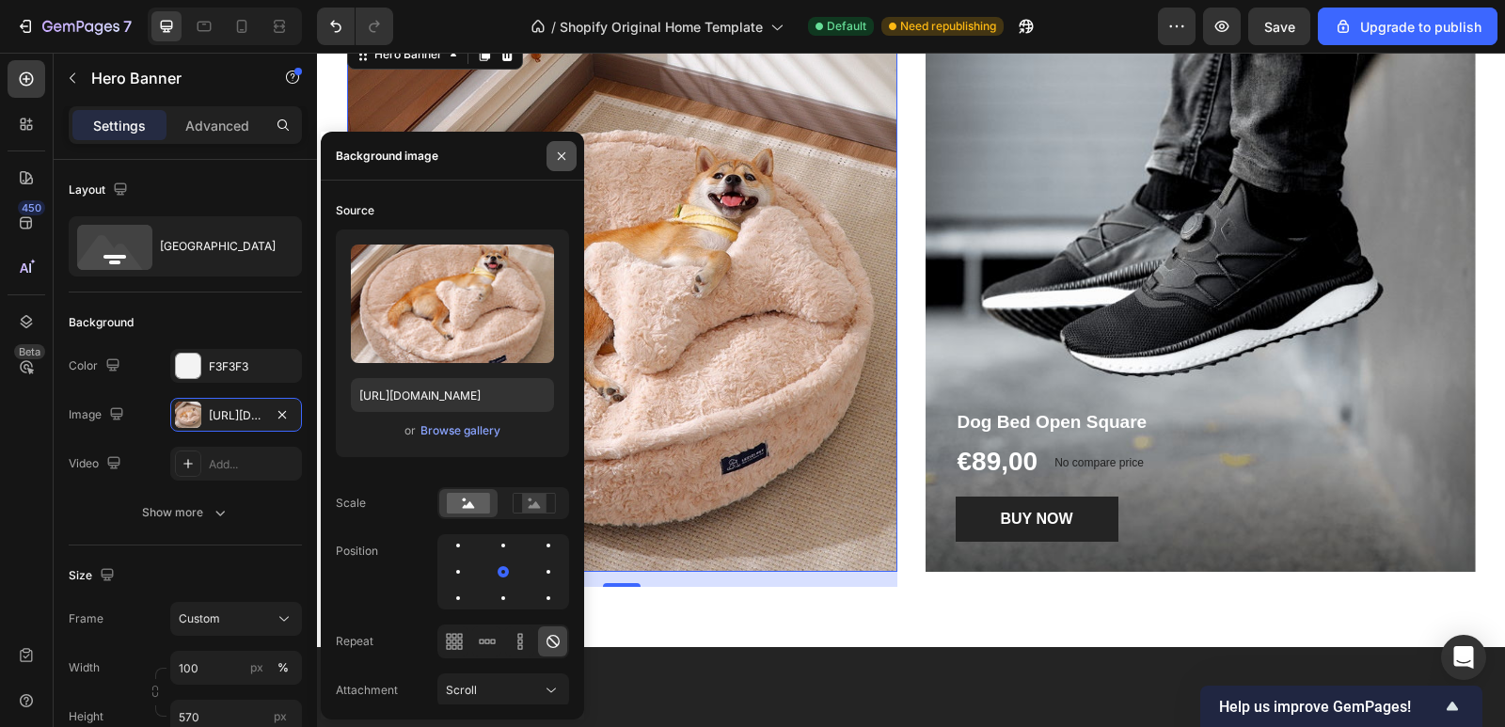
drag, startPoint x: 562, startPoint y: 152, endPoint x: 256, endPoint y: 176, distance: 307.5
click at [562, 152] on icon "button" at bounding box center [561, 156] width 15 height 15
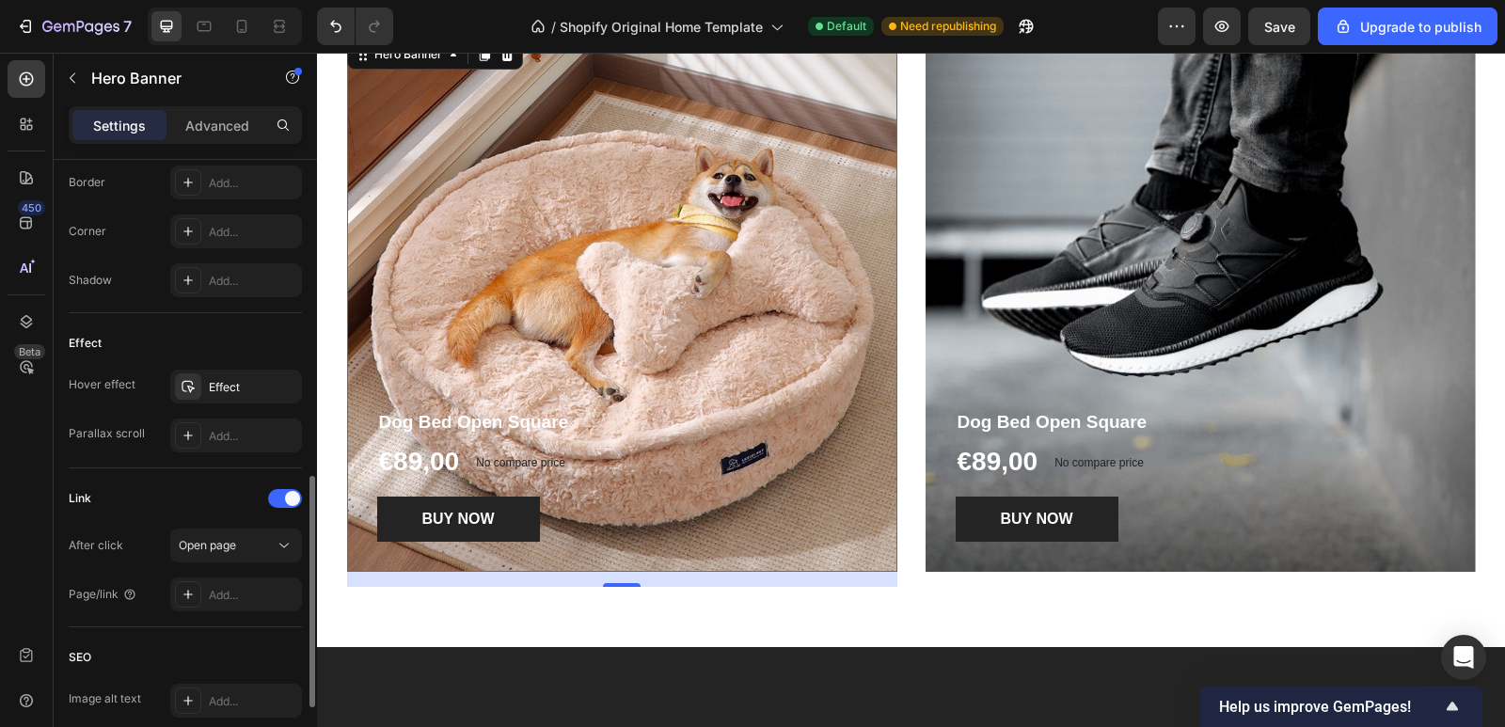
scroll to position [470, 0]
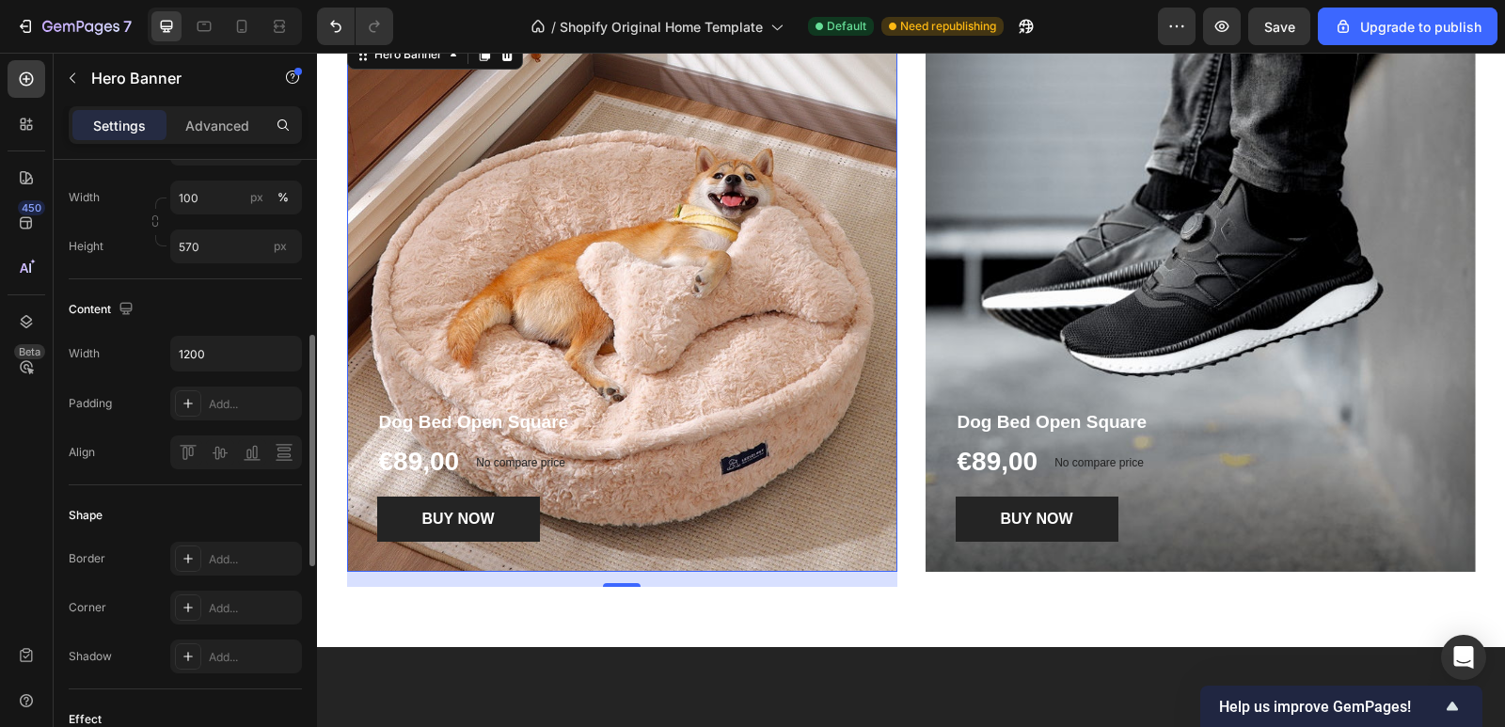
click at [743, 224] on div "Overlay" at bounding box center [622, 304] width 550 height 536
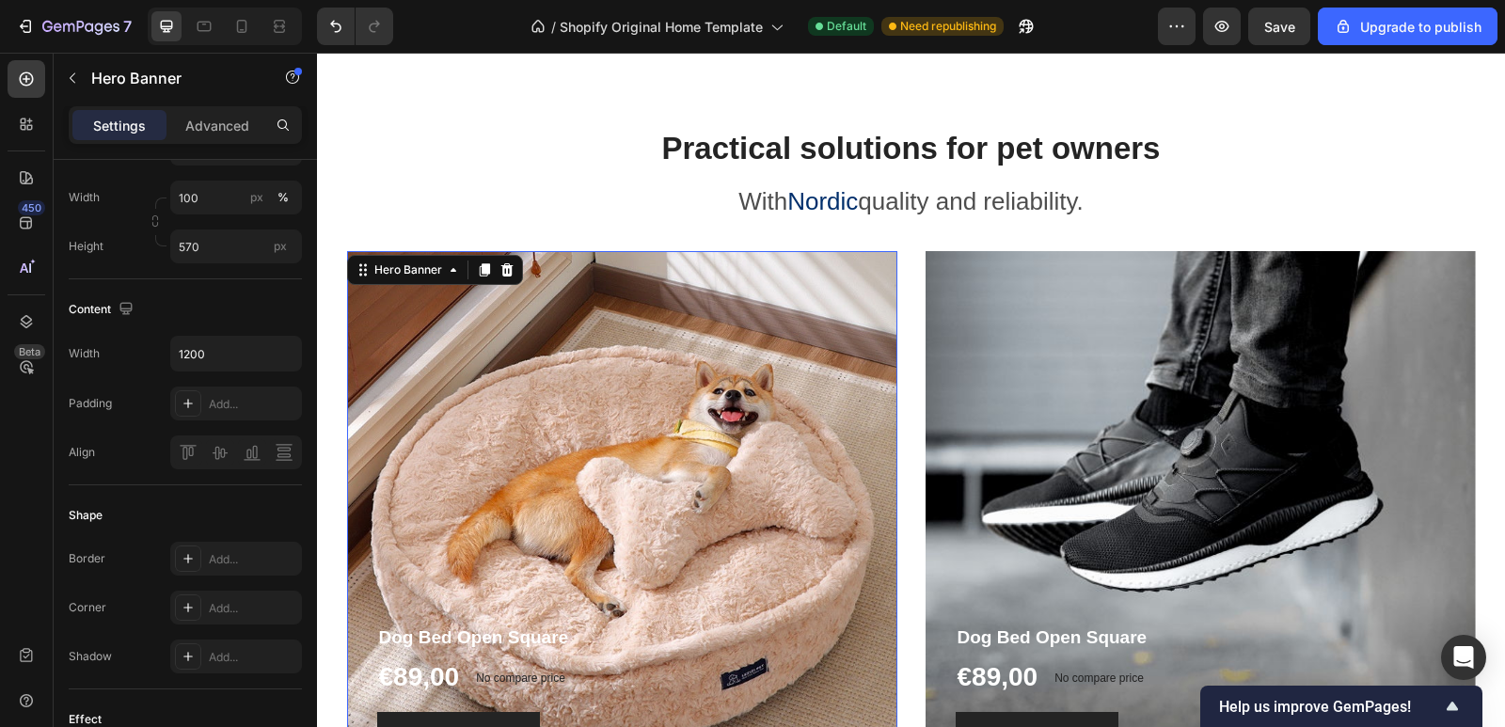
scroll to position [1771, 0]
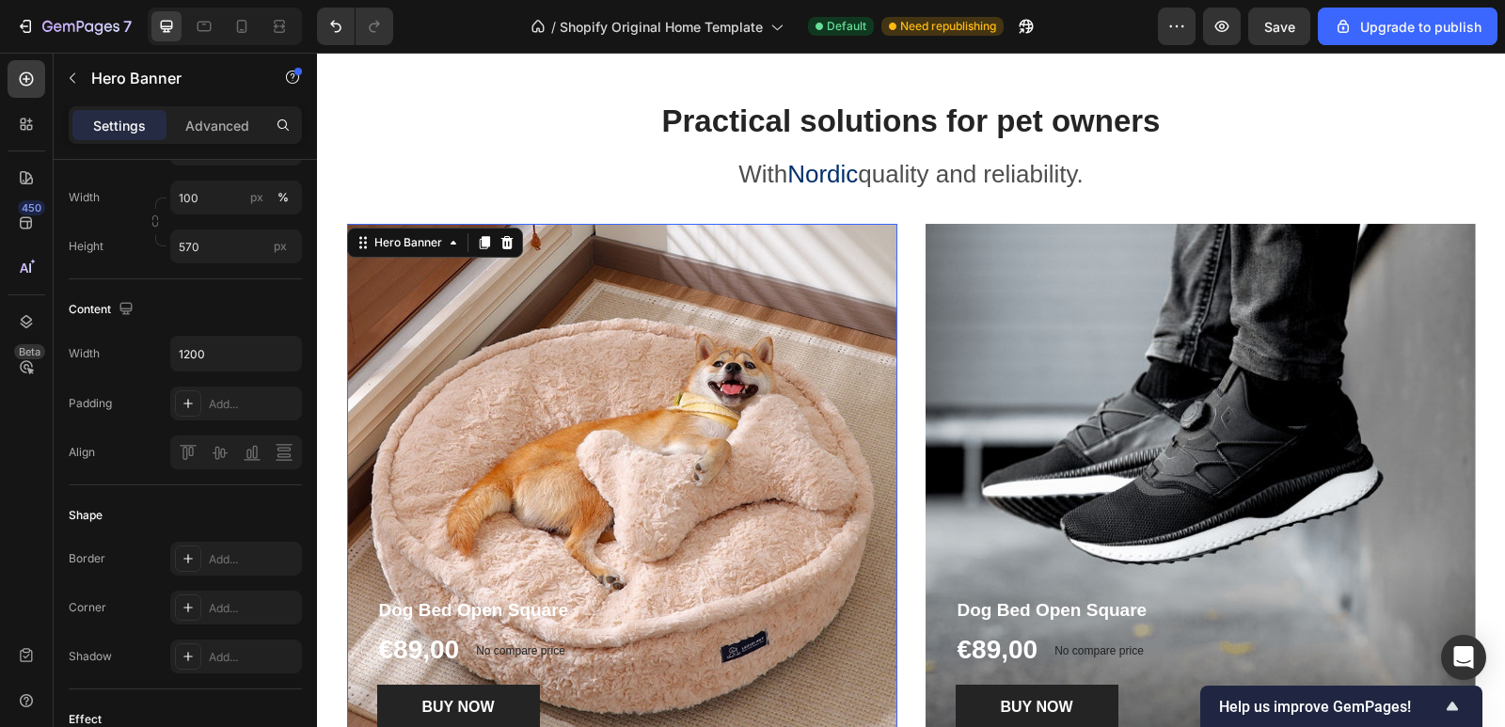
click at [510, 308] on div "Overlay" at bounding box center [622, 492] width 550 height 536
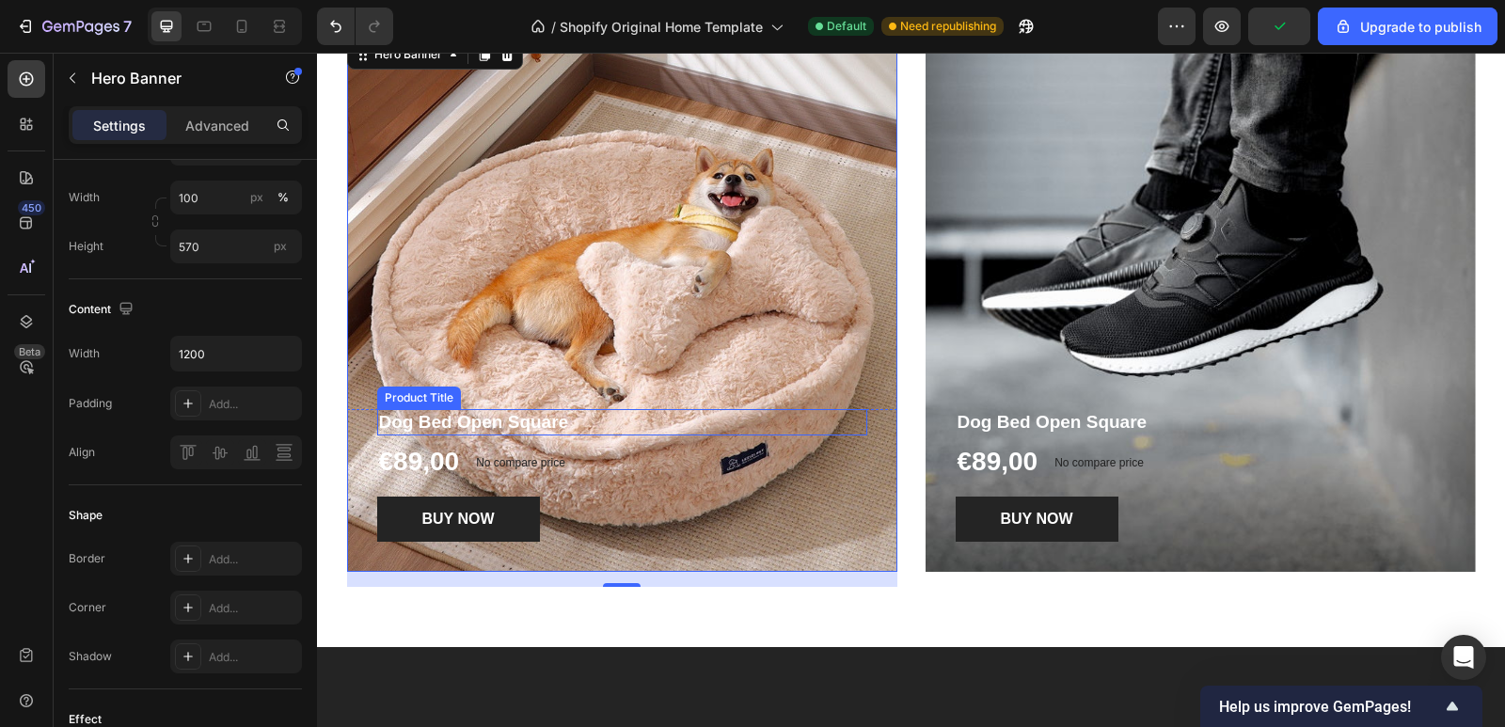
click at [462, 415] on h1 "Dog Bed Open Square" at bounding box center [622, 422] width 490 height 27
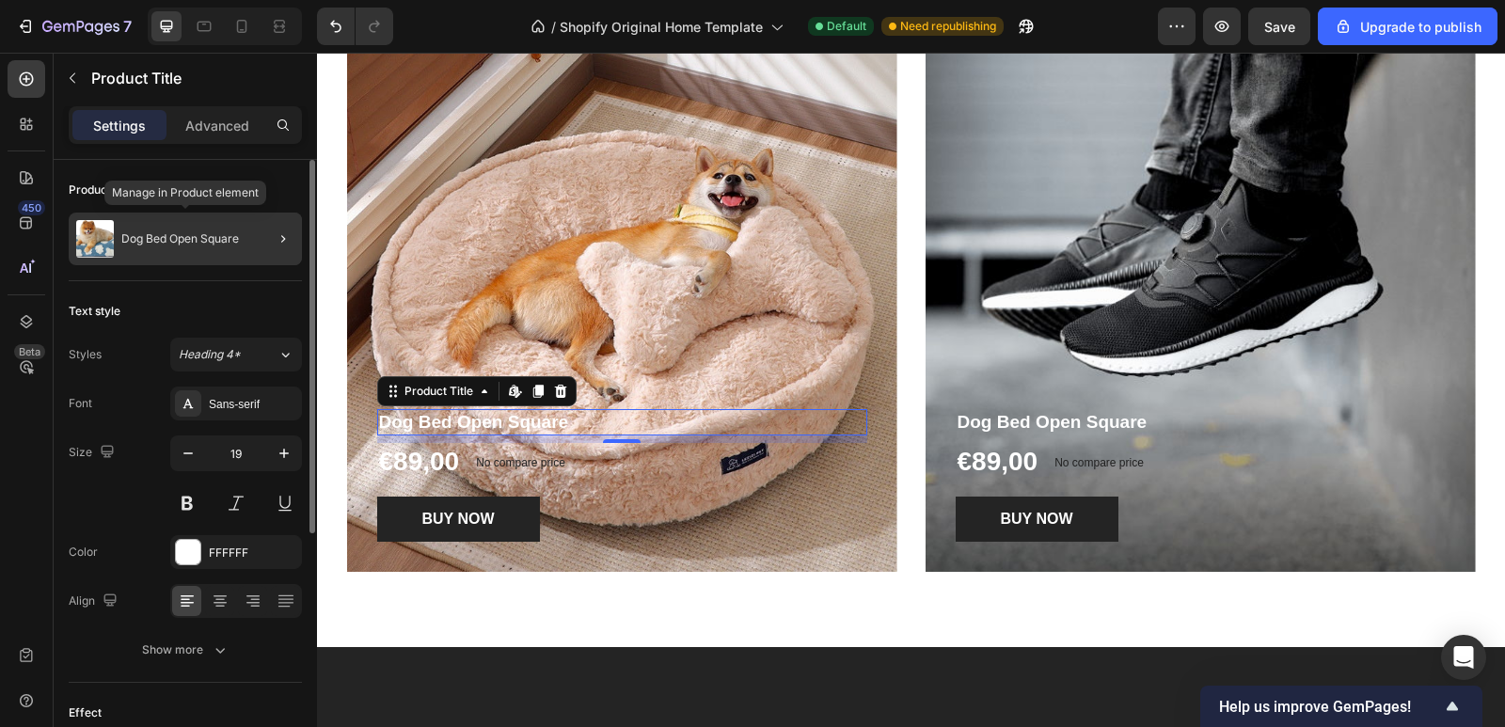
click at [180, 251] on div "Dog Bed Open Square" at bounding box center [185, 239] width 233 height 53
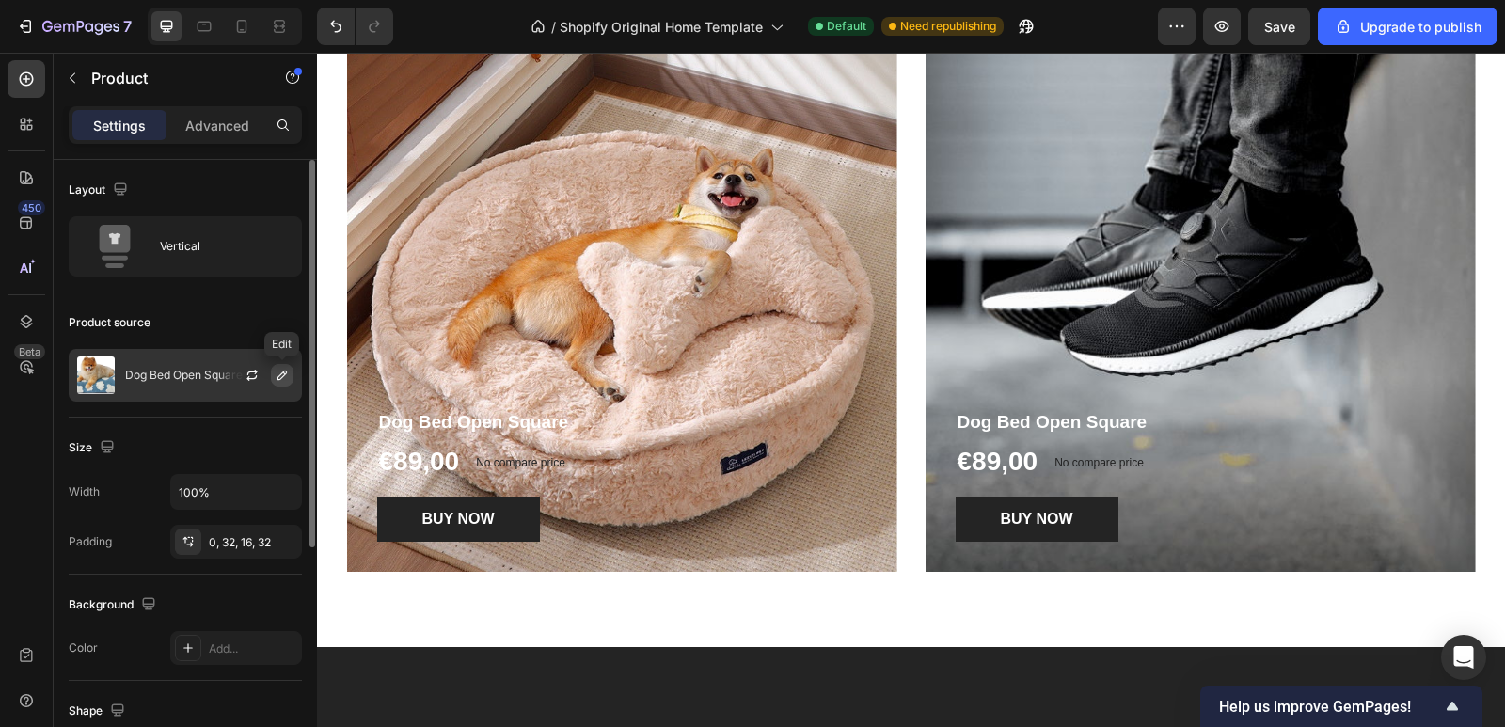
click at [290, 370] on button "button" at bounding box center [282, 375] width 23 height 23
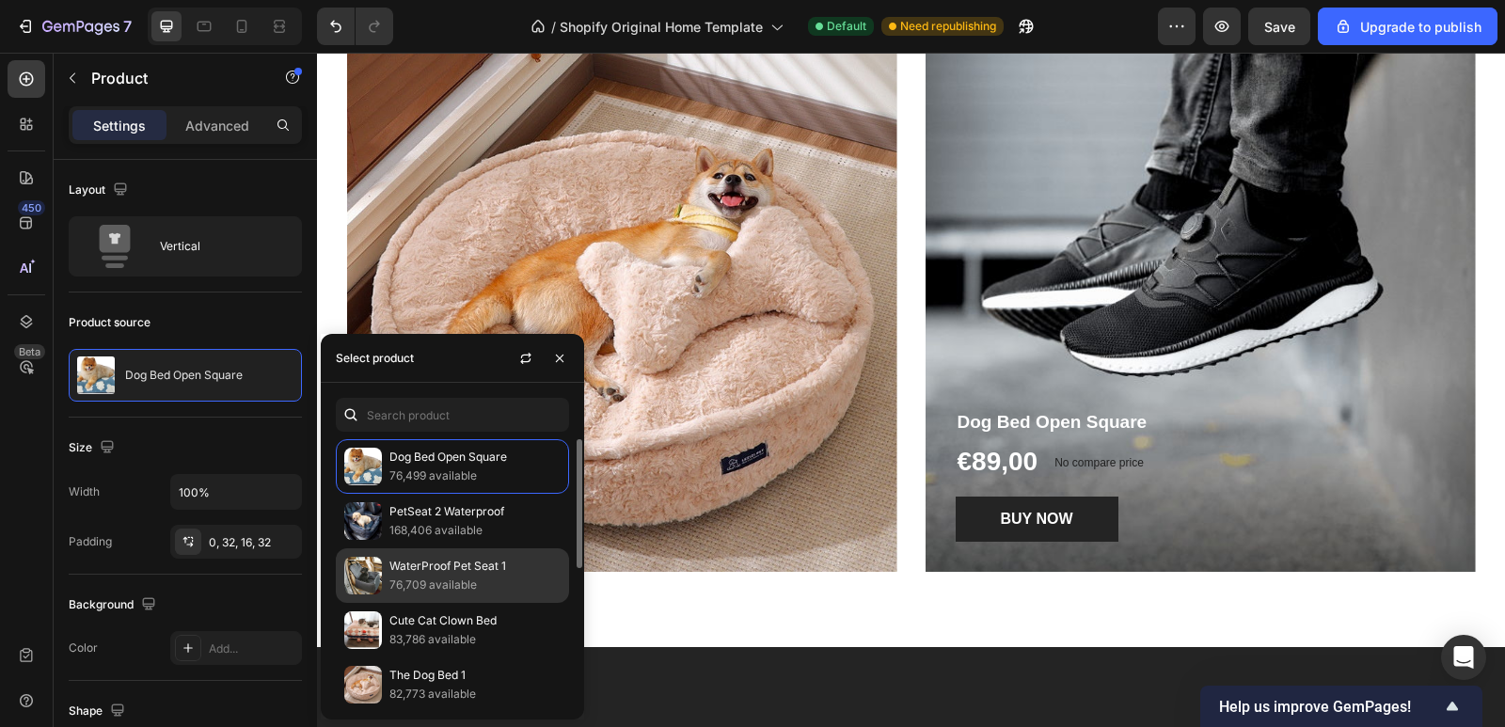
scroll to position [94, 0]
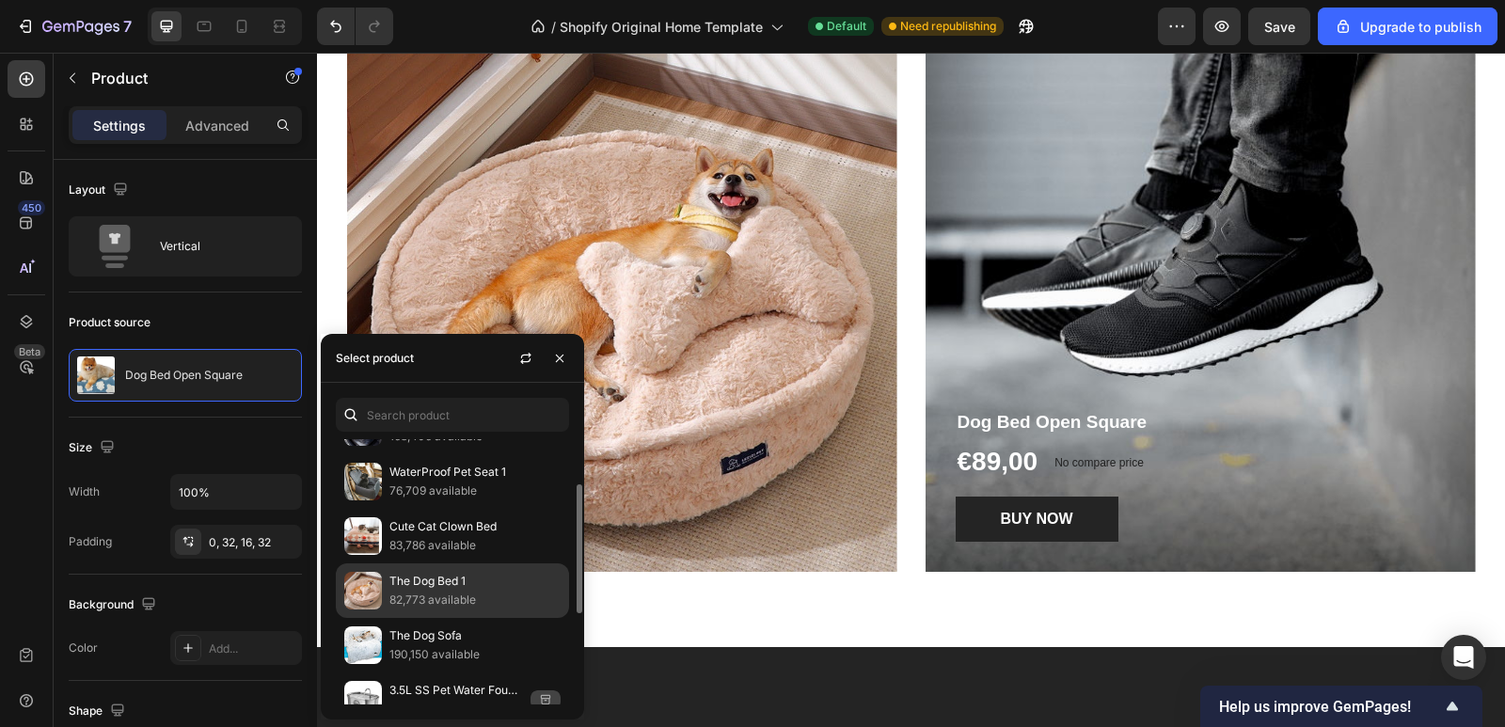
click at [460, 598] on p "82,773 available" at bounding box center [474, 600] width 171 height 19
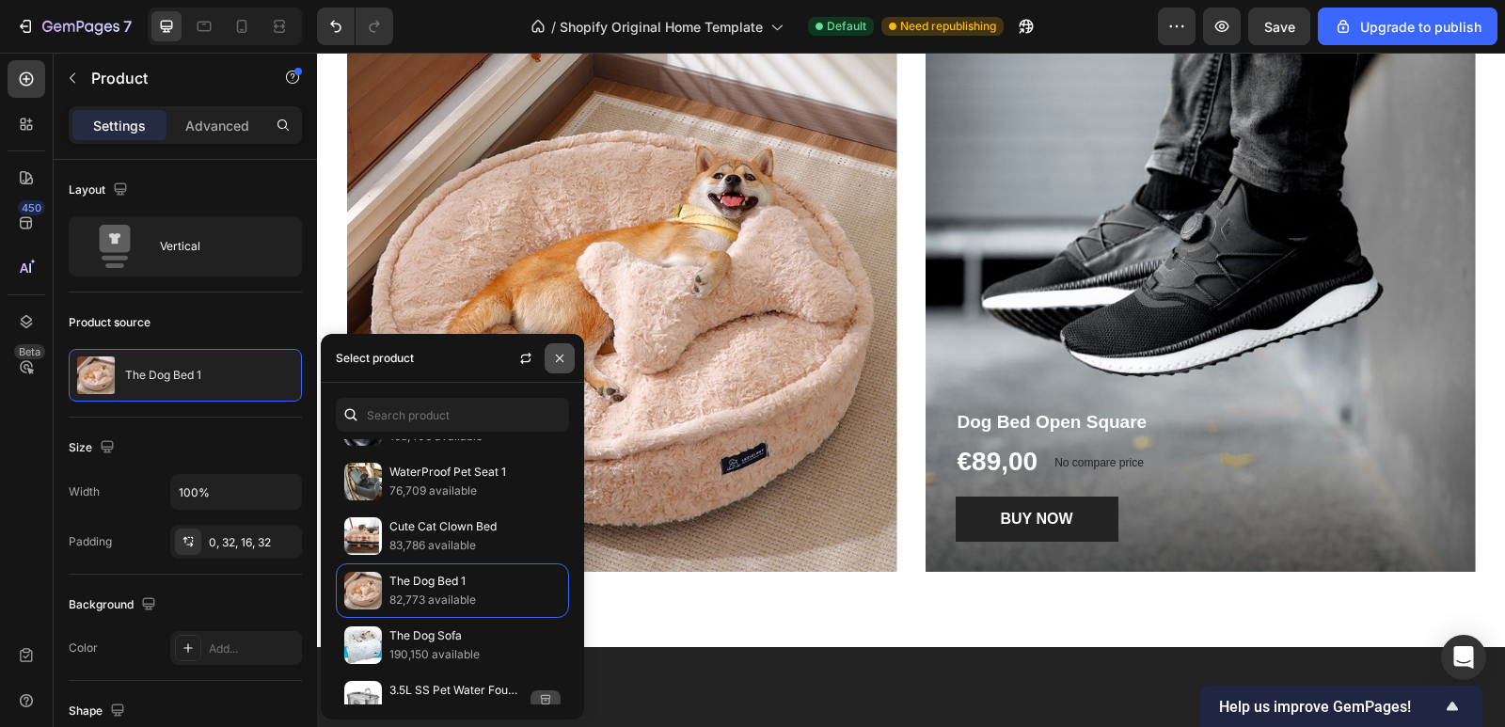
click at [560, 359] on icon "button" at bounding box center [559, 358] width 15 height 15
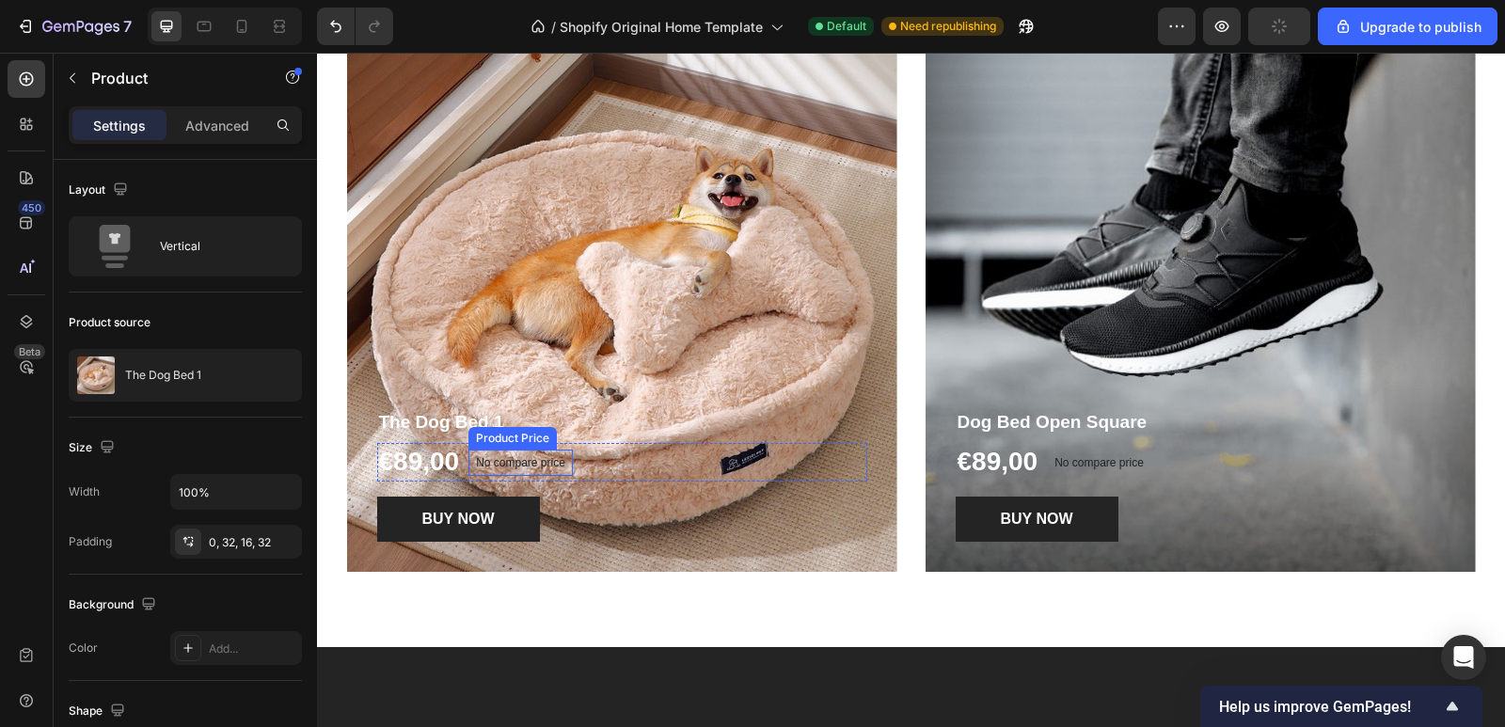
click at [563, 466] on div "No compare price" at bounding box center [520, 463] width 104 height 26
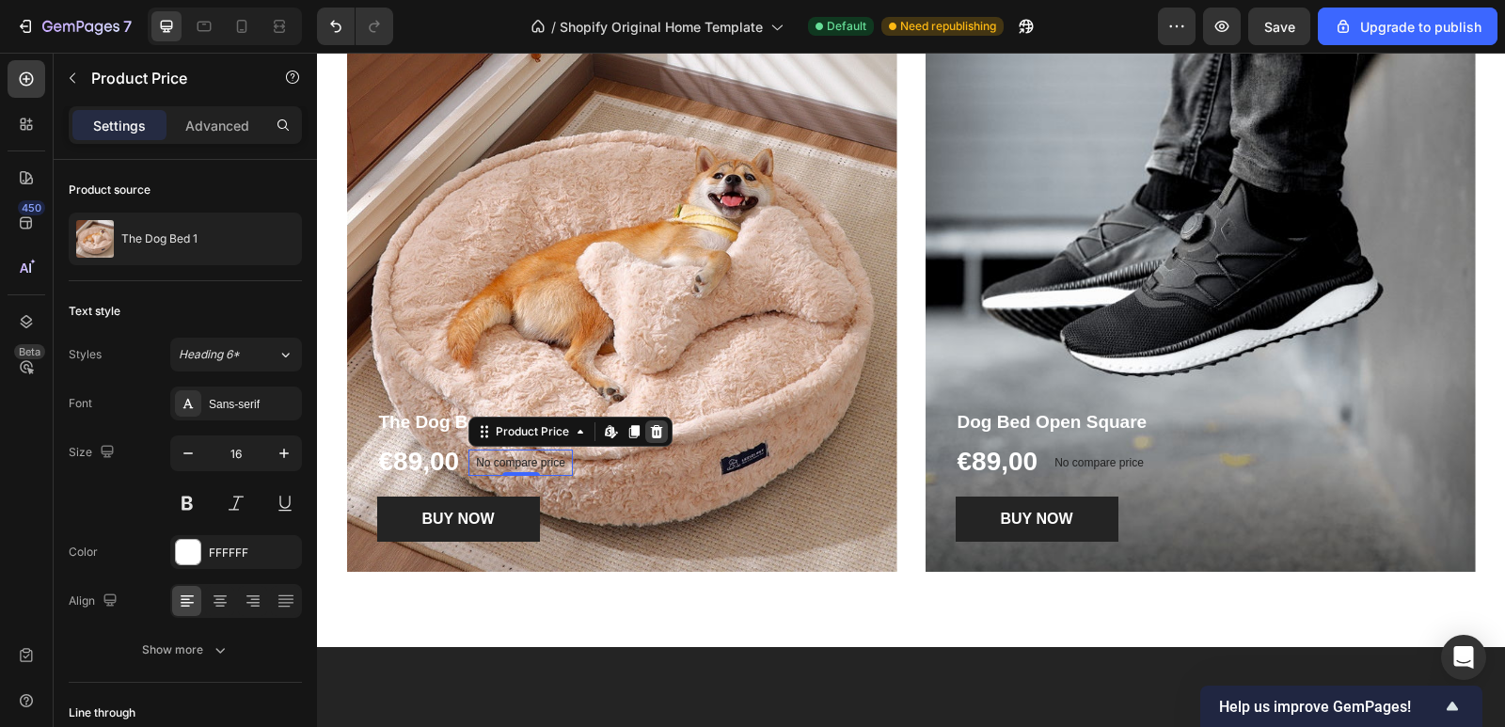
click at [656, 427] on icon at bounding box center [656, 431] width 15 height 15
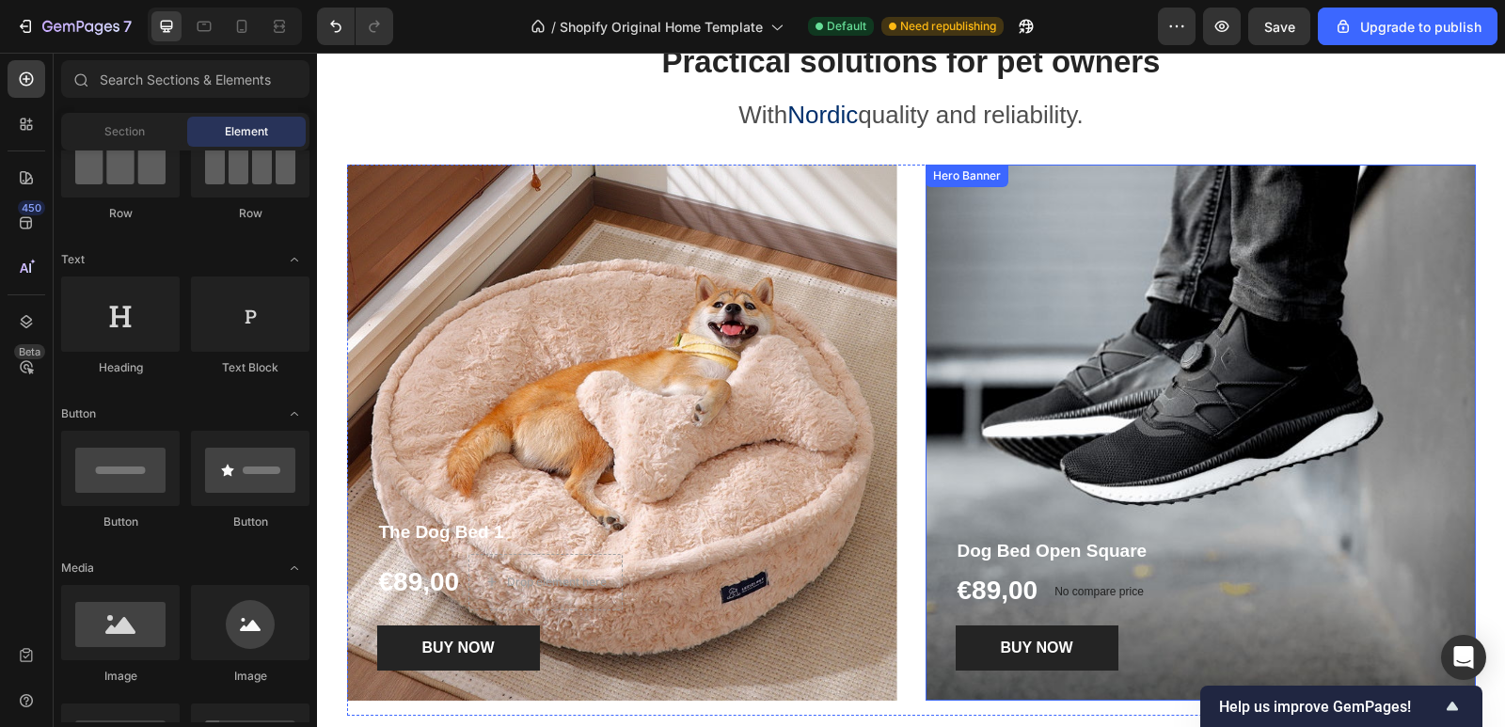
scroll to position [1865, 0]
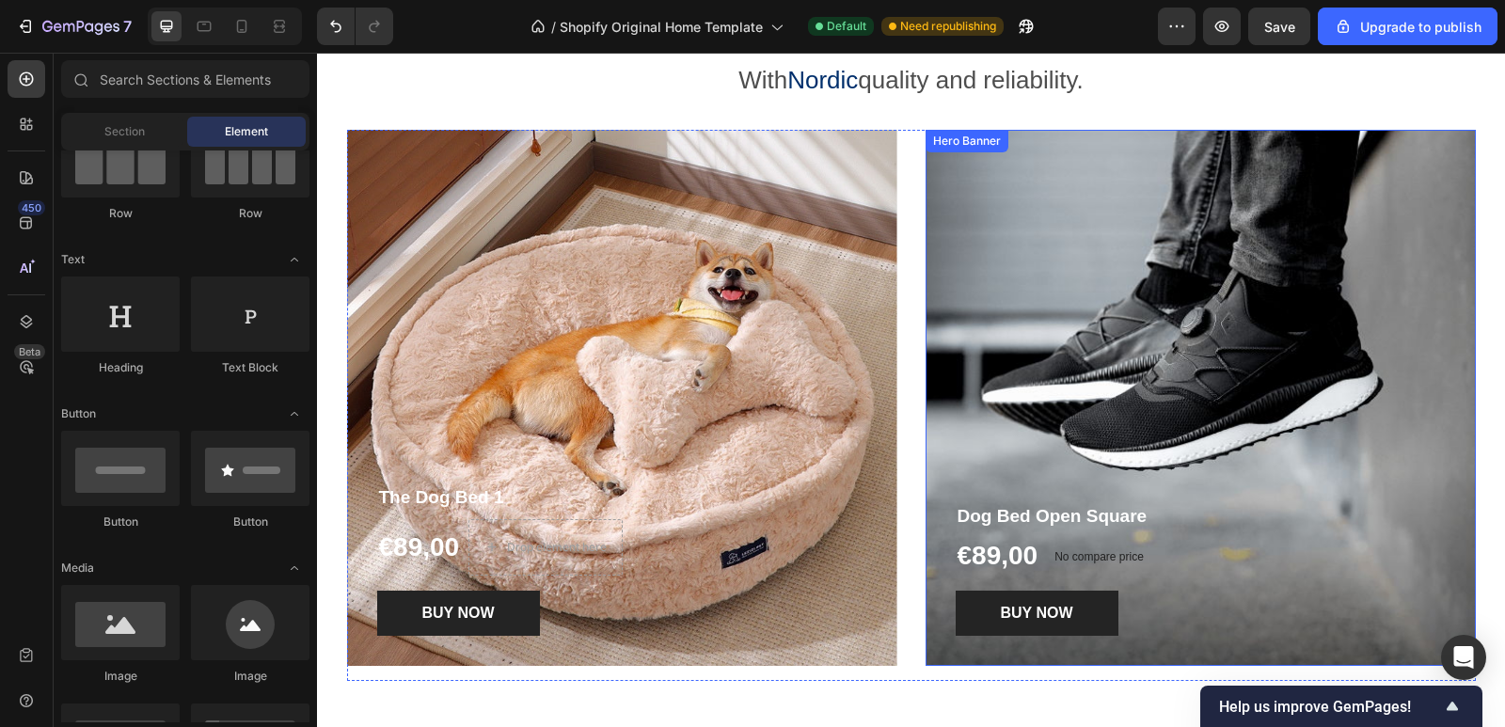
click at [1175, 343] on div "Overlay" at bounding box center [1201, 398] width 550 height 536
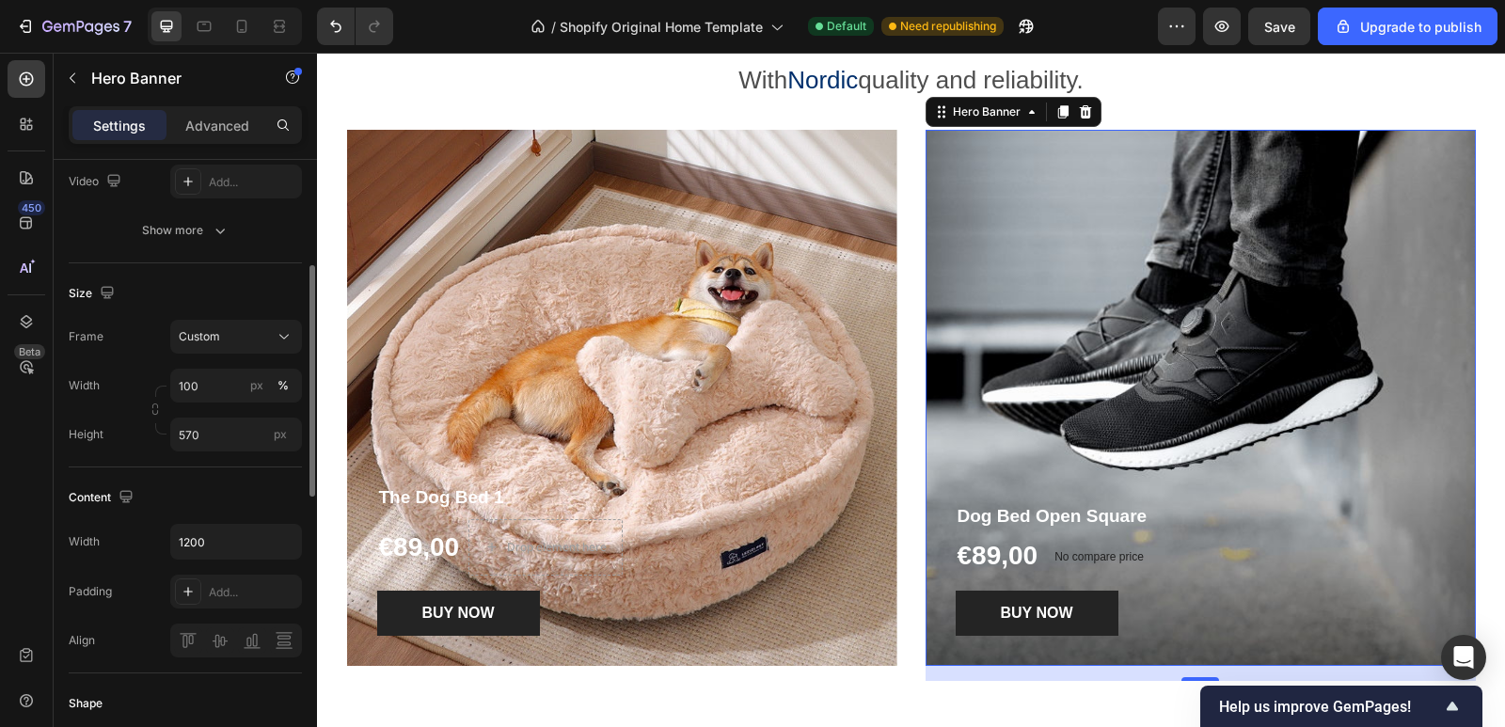
scroll to position [0, 0]
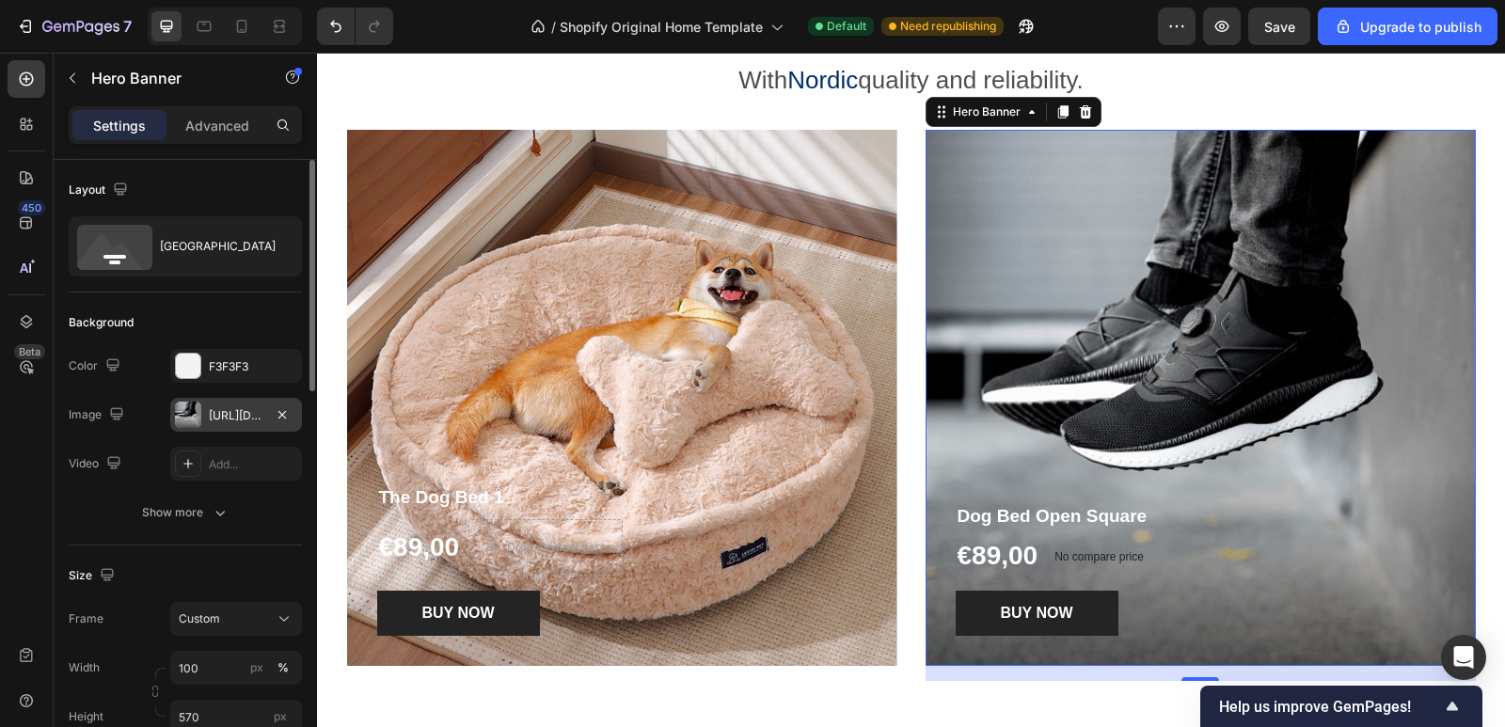
click at [222, 412] on div "https://ucarecdn.com/5e0cd2e8-738c-4727-be33-91b8b767784d/-/format/auto/" at bounding box center [236, 415] width 55 height 17
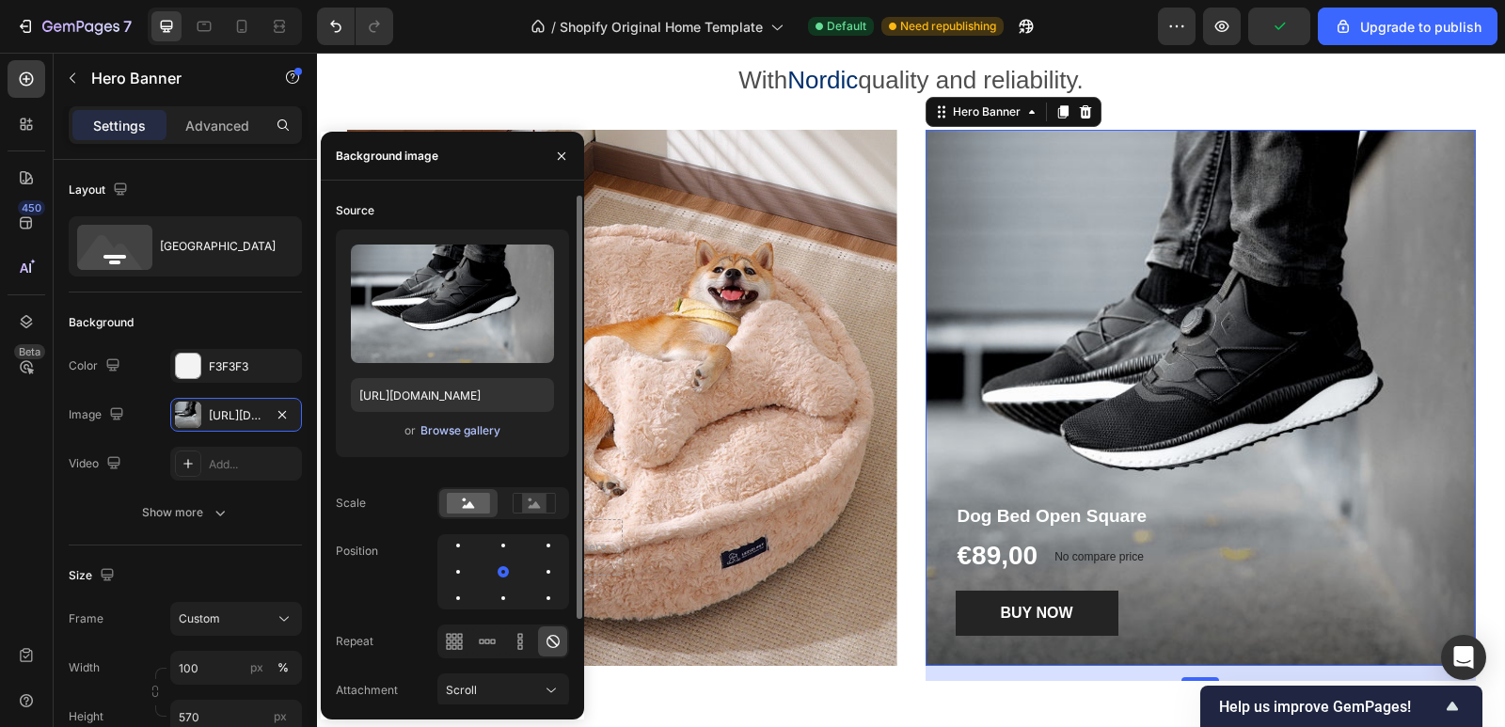
click at [468, 426] on div "Browse gallery" at bounding box center [460, 430] width 80 height 17
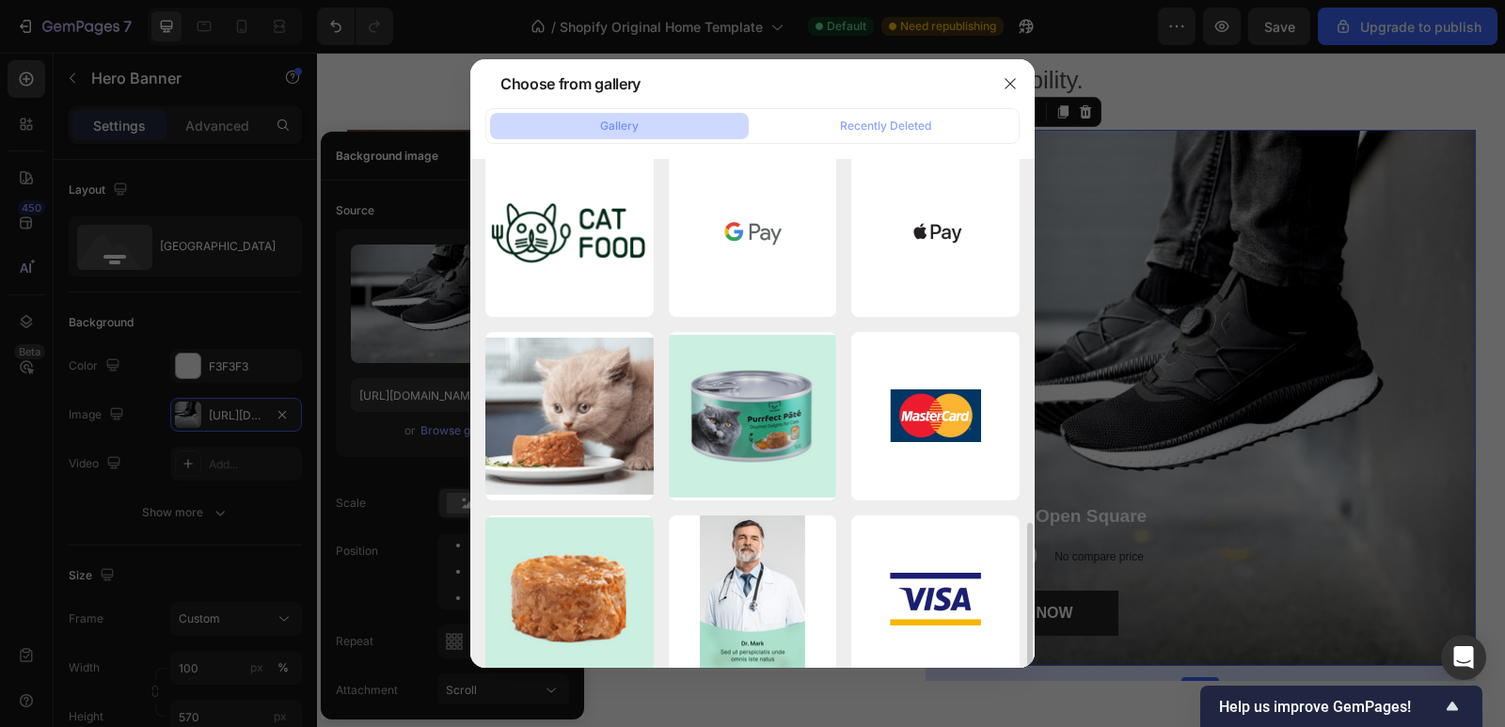
scroll to position [971, 0]
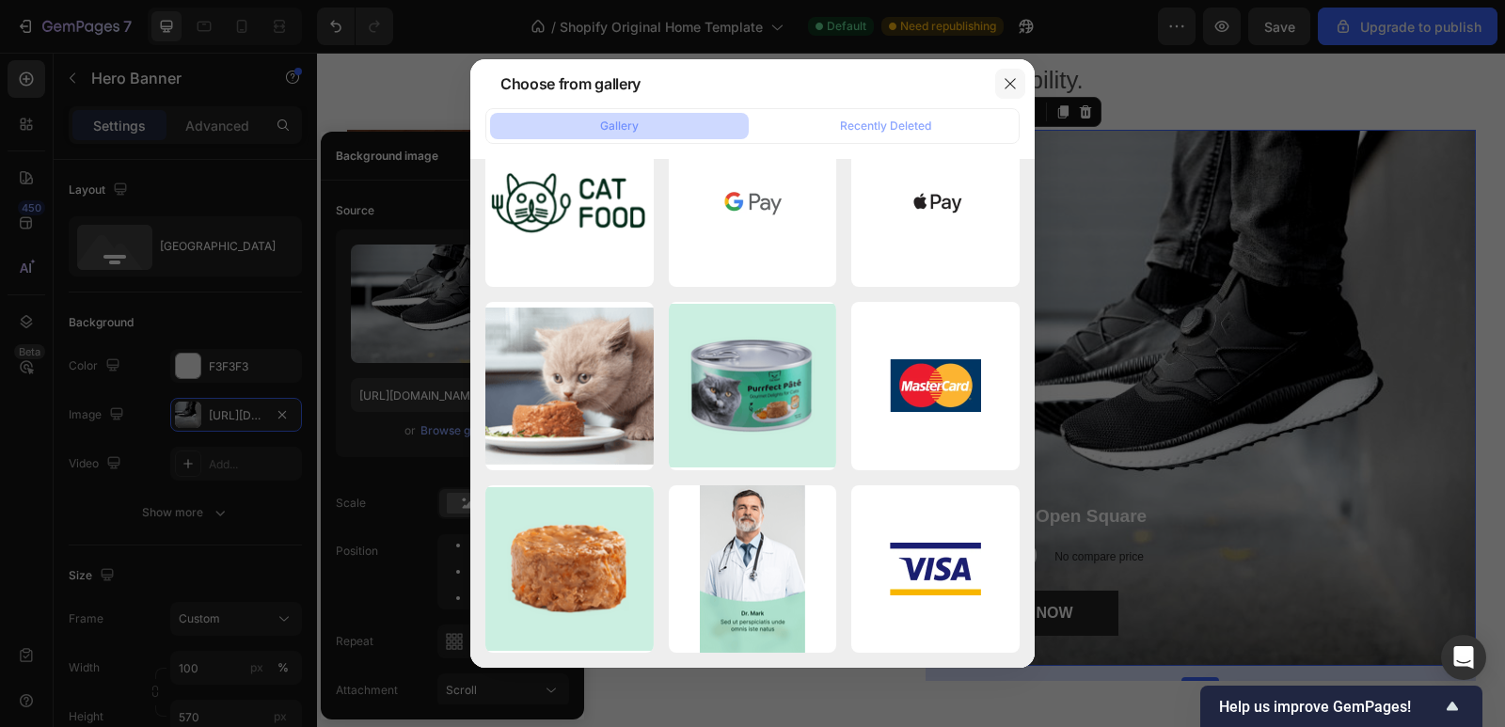
click at [1005, 80] on icon "button" at bounding box center [1010, 83] width 15 height 15
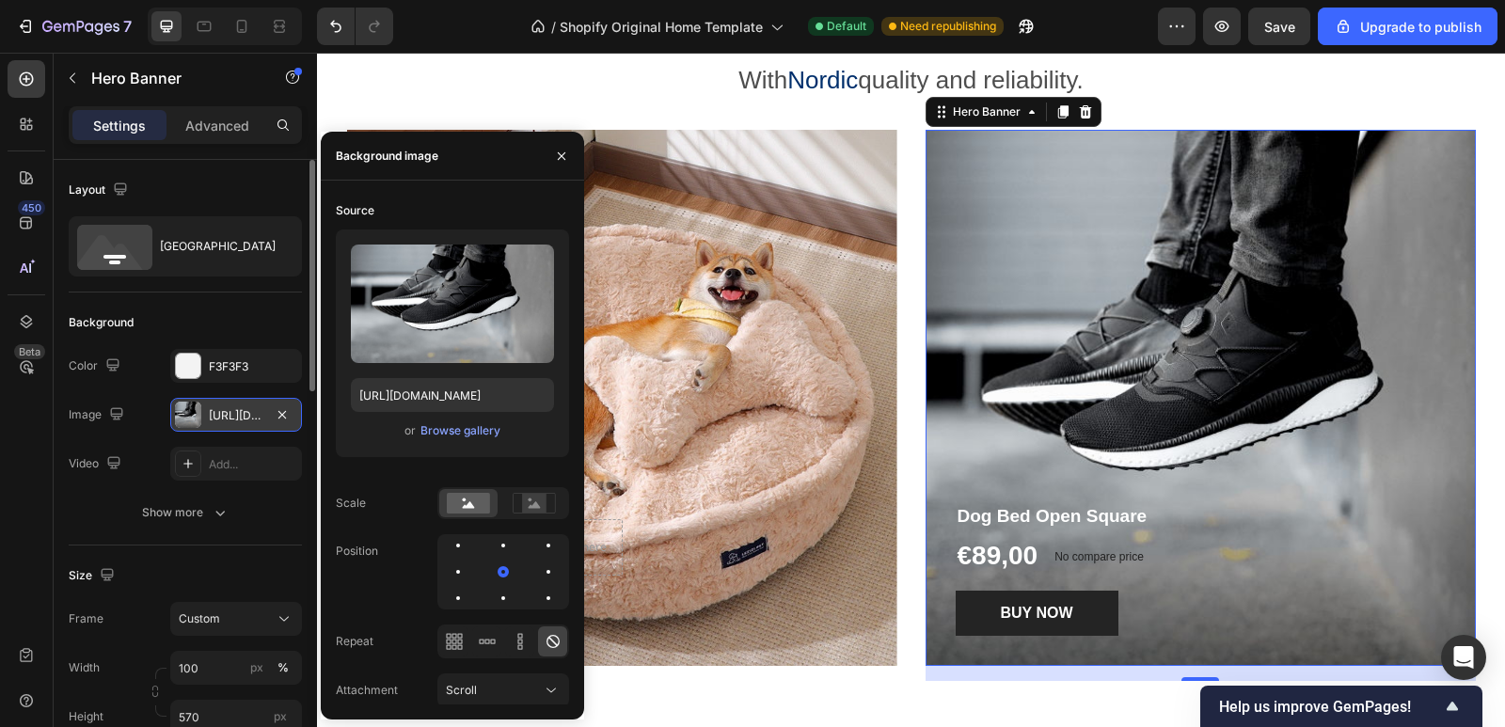
click at [228, 412] on div "https://ucarecdn.com/5e0cd2e8-738c-4727-be33-91b8b767784d/-/format/auto/" at bounding box center [236, 415] width 55 height 17
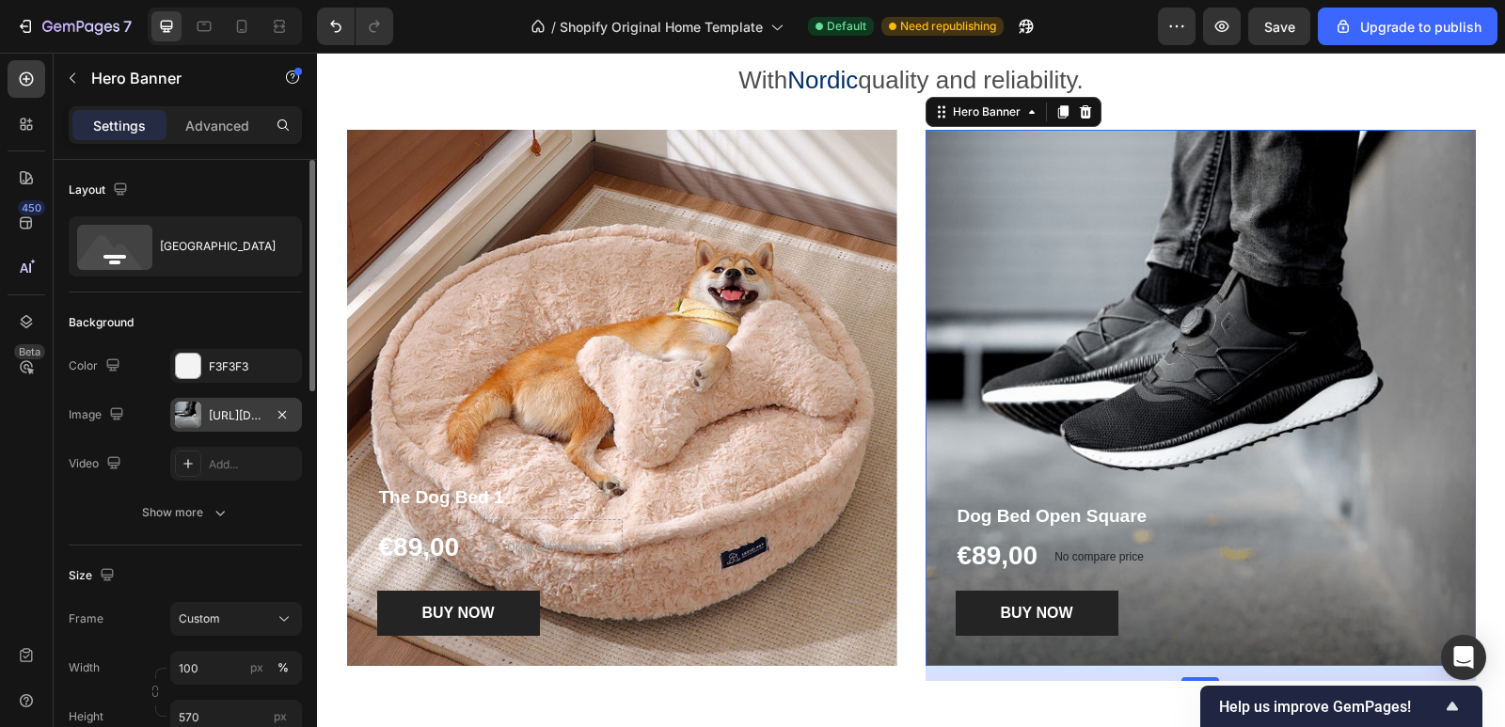
click at [232, 417] on div "https://ucarecdn.com/5e0cd2e8-738c-4727-be33-91b8b767784d/-/format/auto/" at bounding box center [236, 415] width 55 height 17
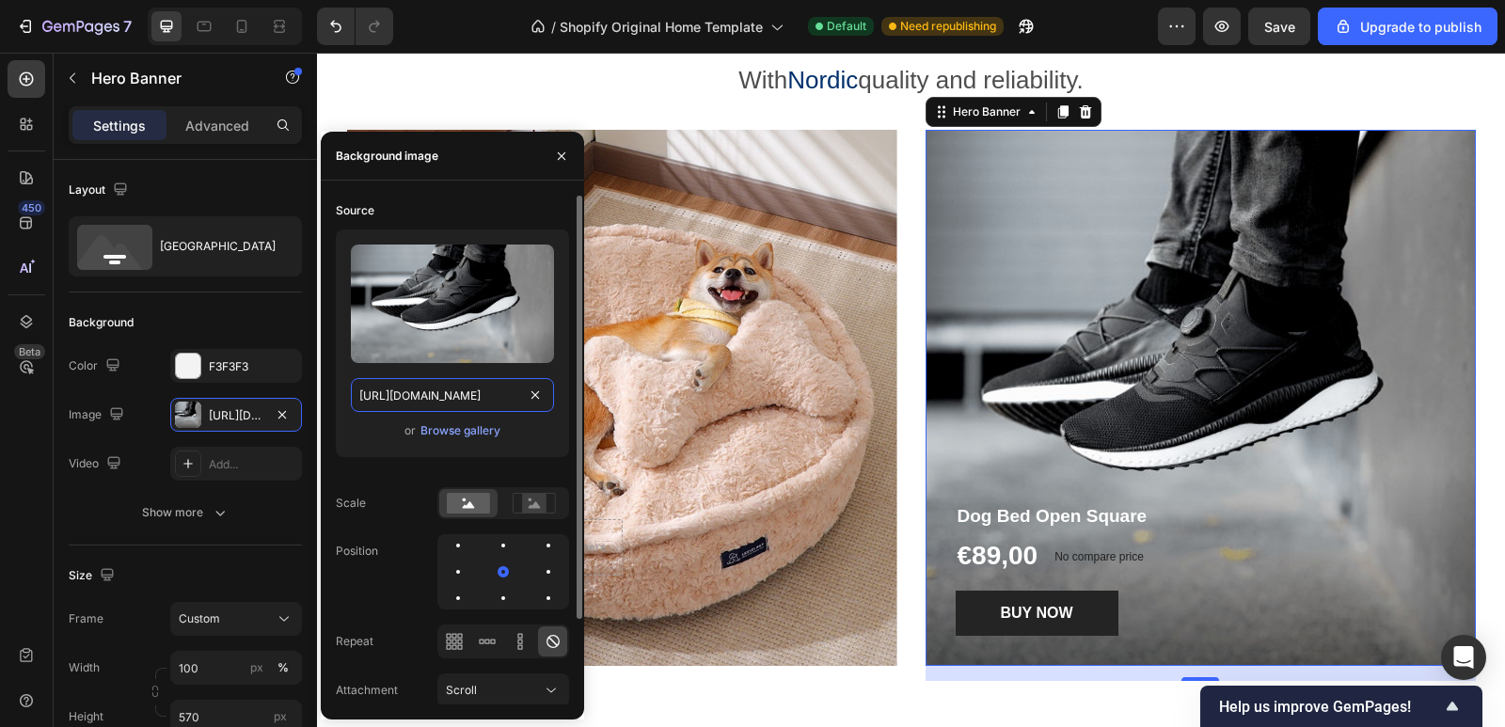
click at [453, 400] on input "https://ucarecdn.com/5e0cd2e8-738c-4727-be33-91b8b767784d/-/format/auto/" at bounding box center [452, 395] width 203 height 34
paste input "cdn.shopify.com/s/files/1/0907/6077/3965/files/5daeed81-6c76-4053-9814-02329bbc…"
type input "https://cdn.shopify.com/s/files/1/0907/6077/3965/files/5daeed81-6c76-4053-9814-…"
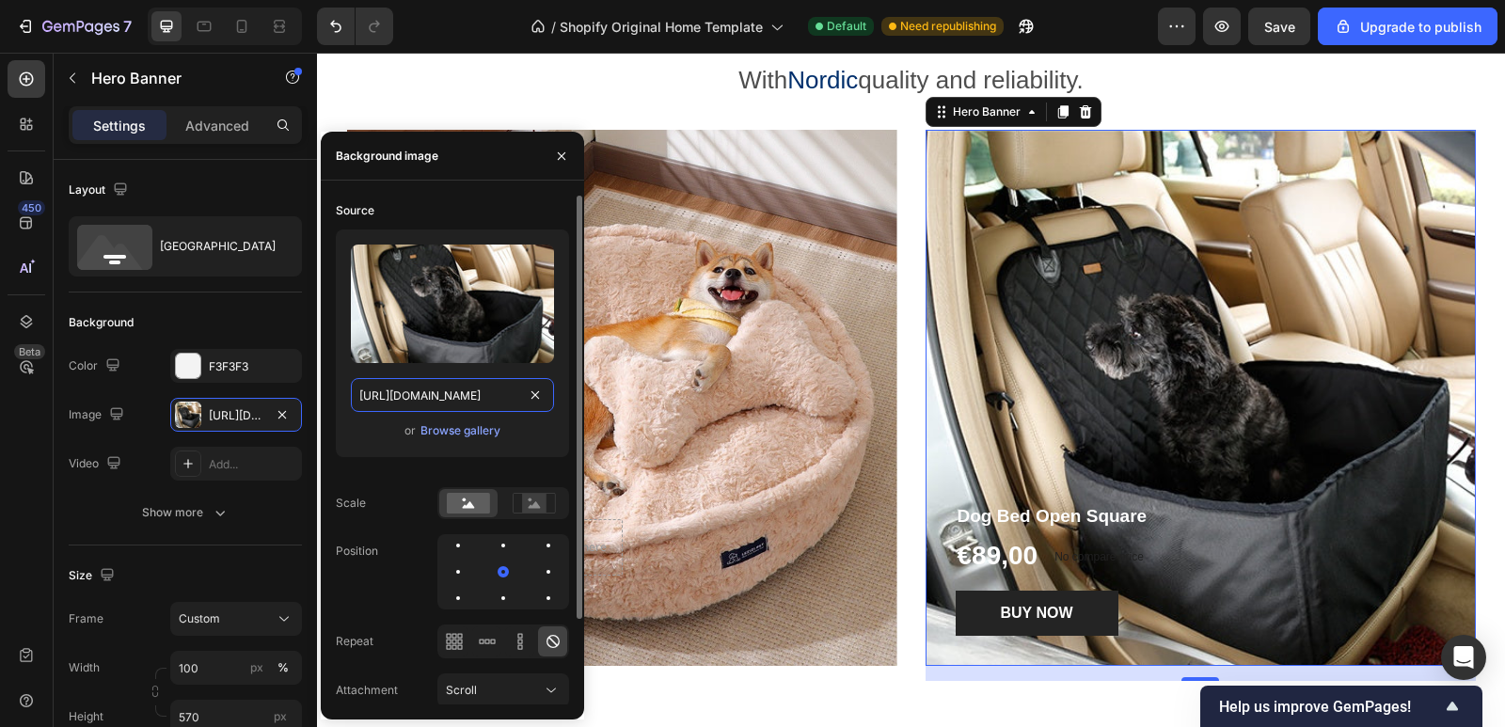
scroll to position [0, 474]
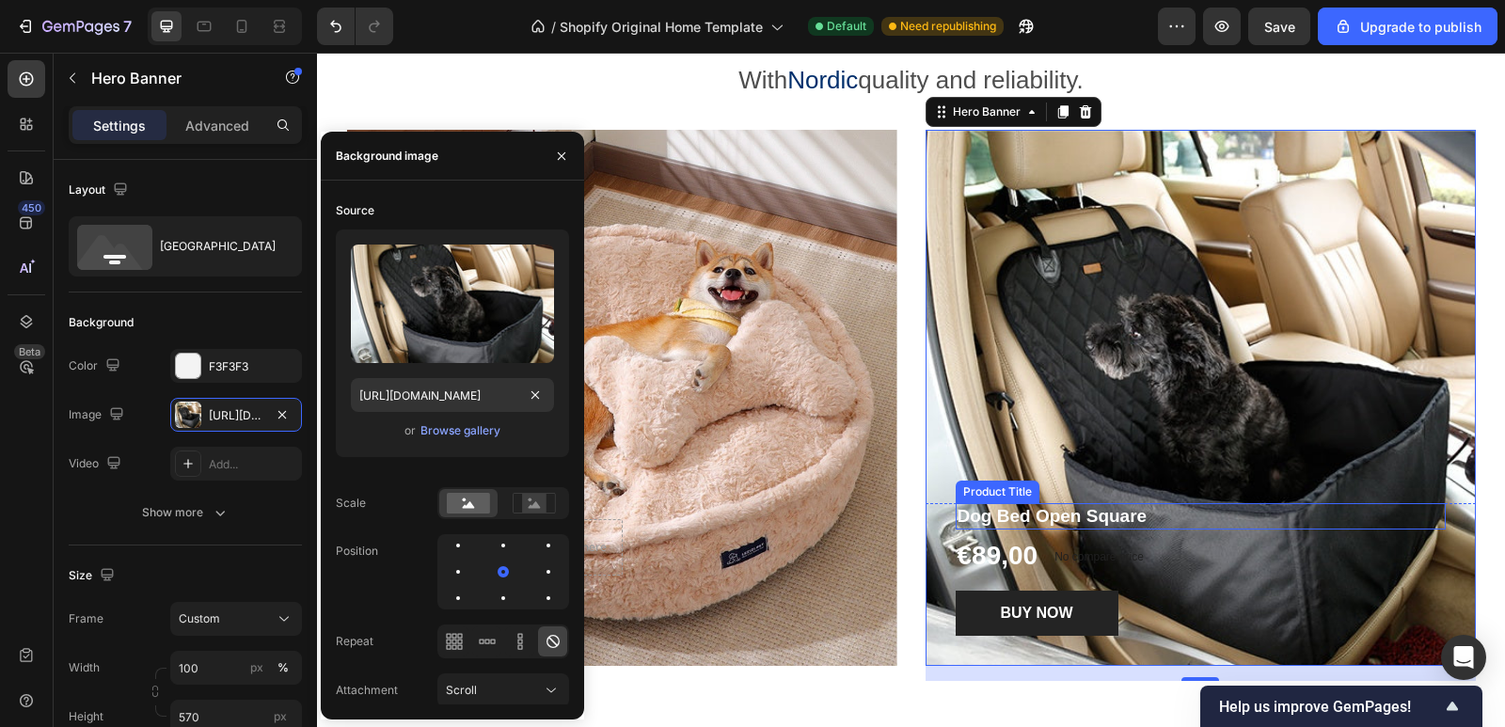
click at [1093, 512] on h1 "Dog Bed Open Square" at bounding box center [1201, 516] width 490 height 27
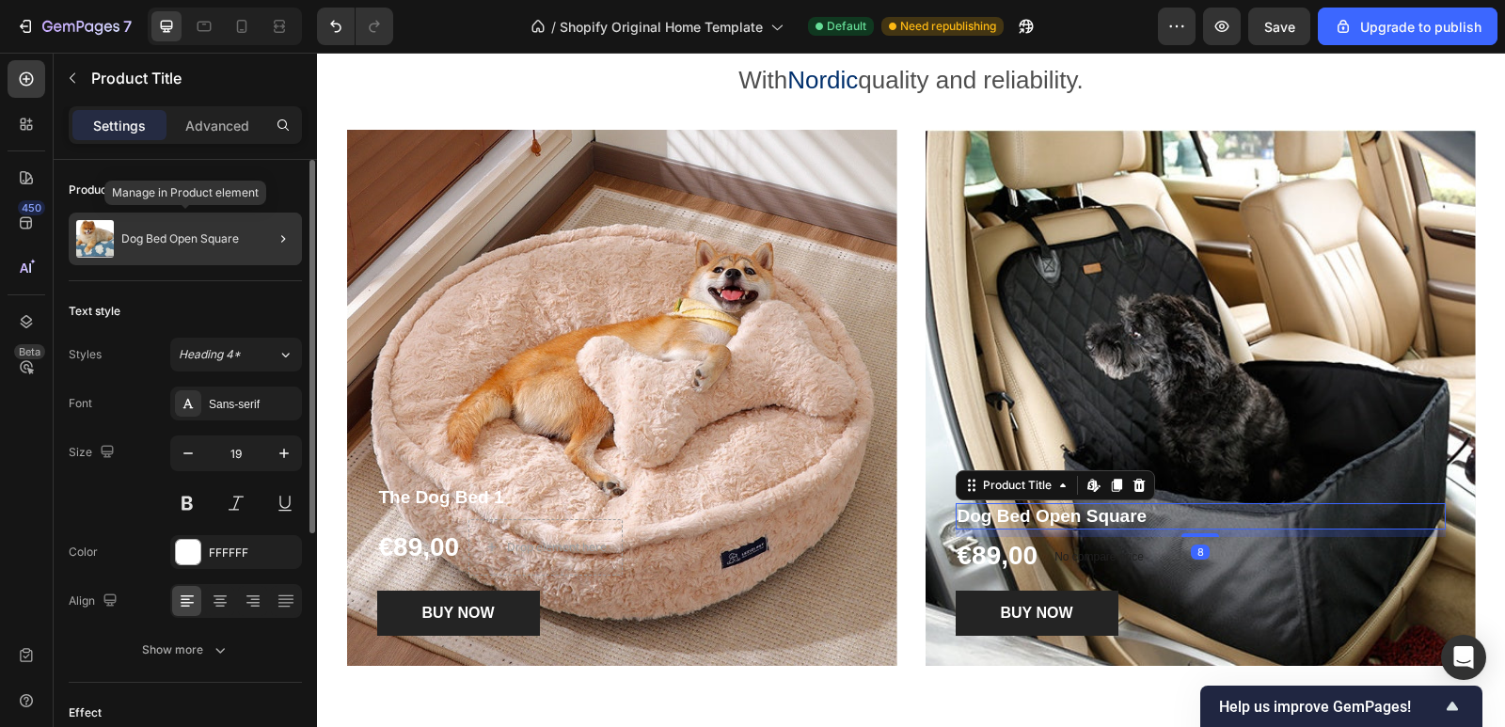
click at [159, 235] on p "Dog Bed Open Square" at bounding box center [180, 238] width 118 height 13
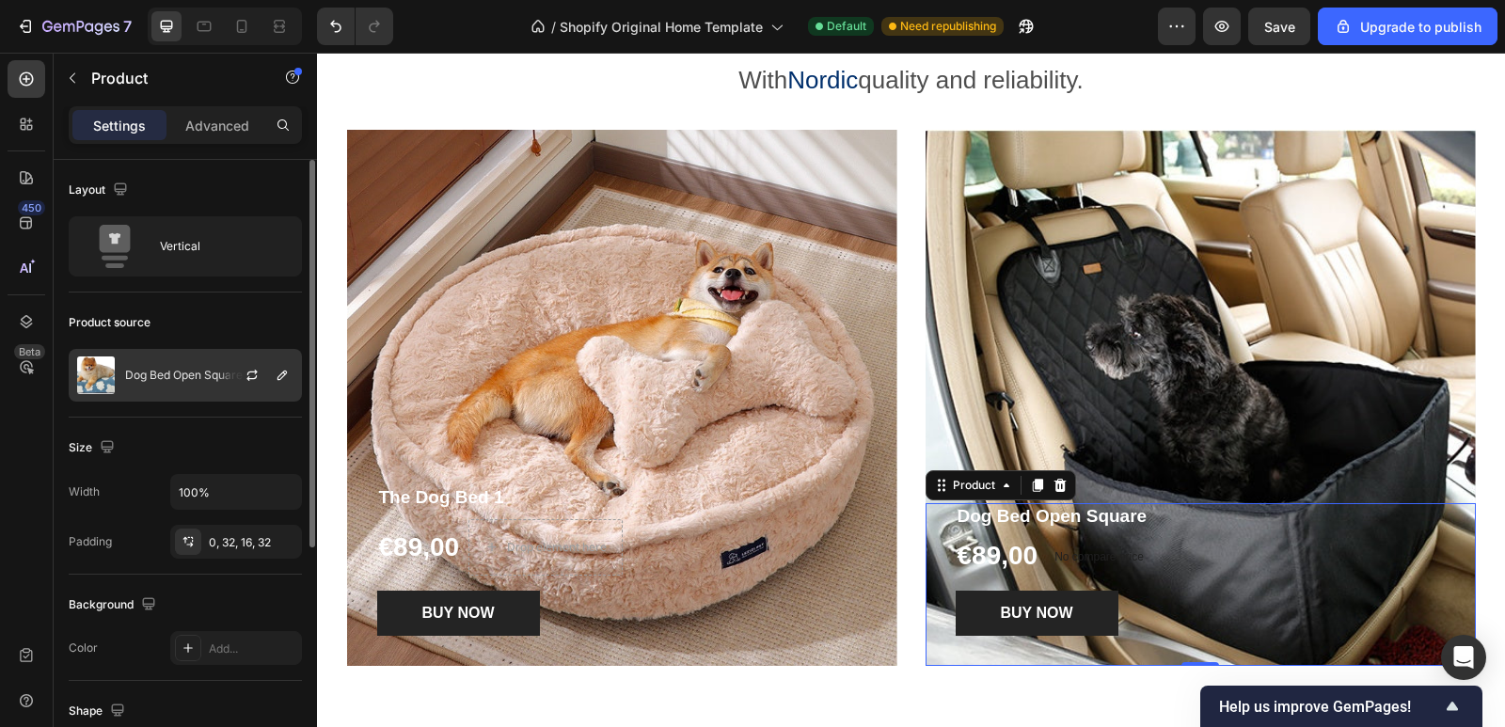
click at [180, 383] on div "Dog Bed Open Square" at bounding box center [185, 375] width 233 height 53
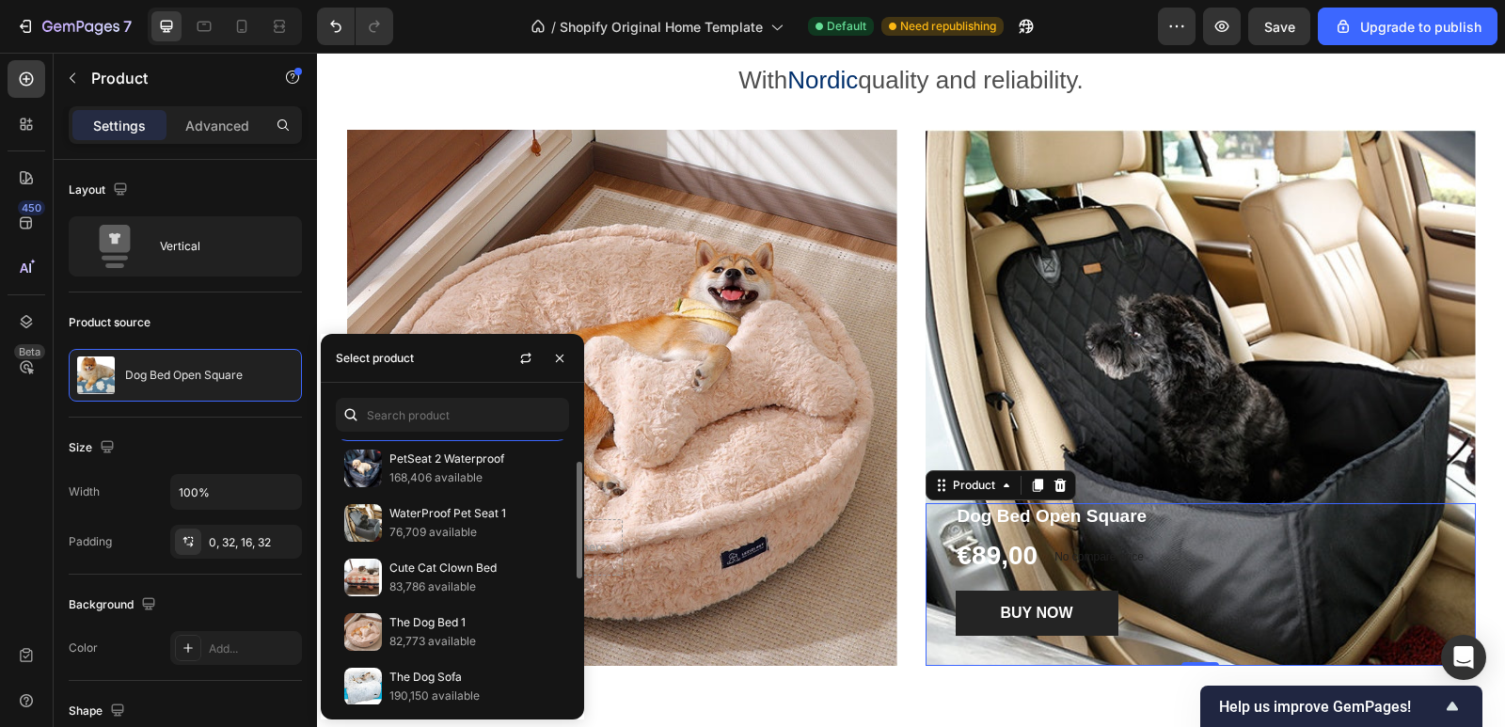
scroll to position [0, 0]
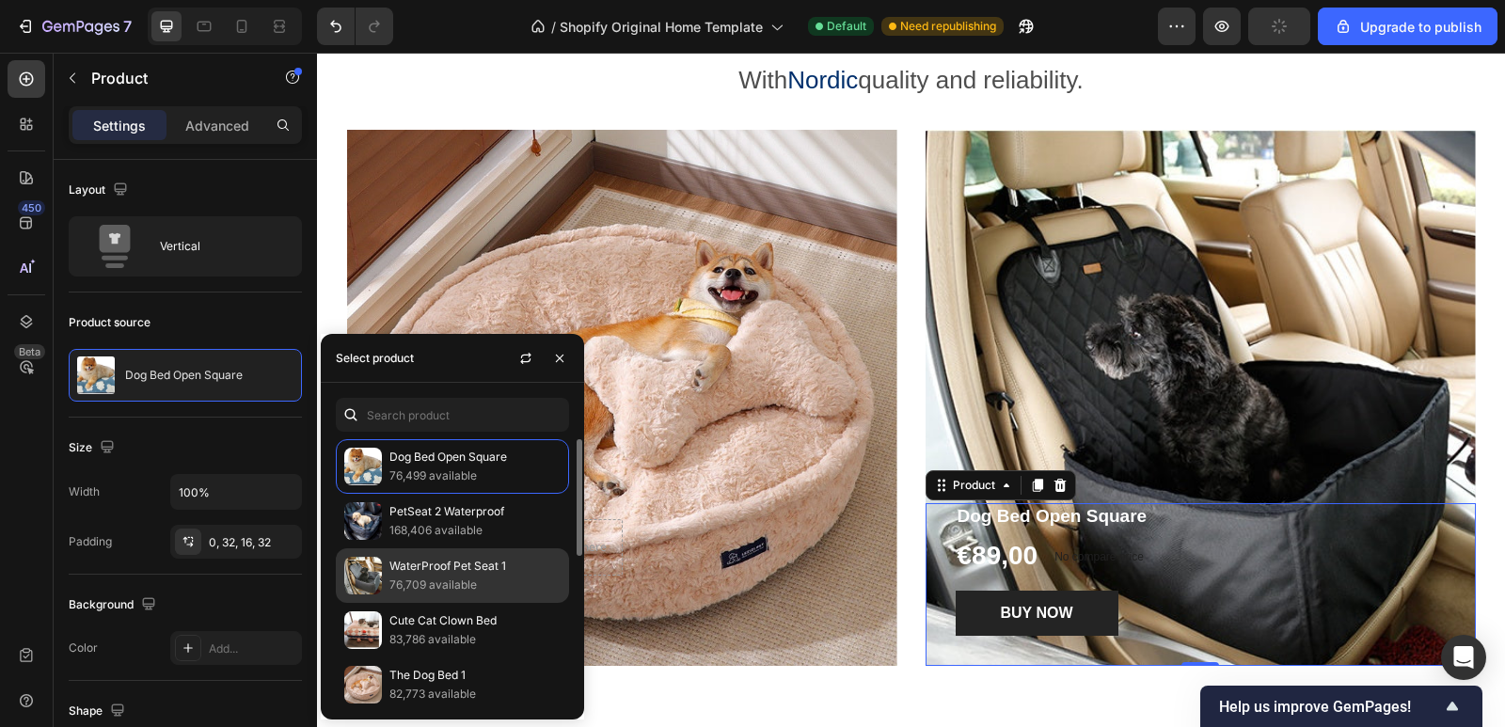
click at [423, 576] on p "76,709 available" at bounding box center [474, 585] width 171 height 19
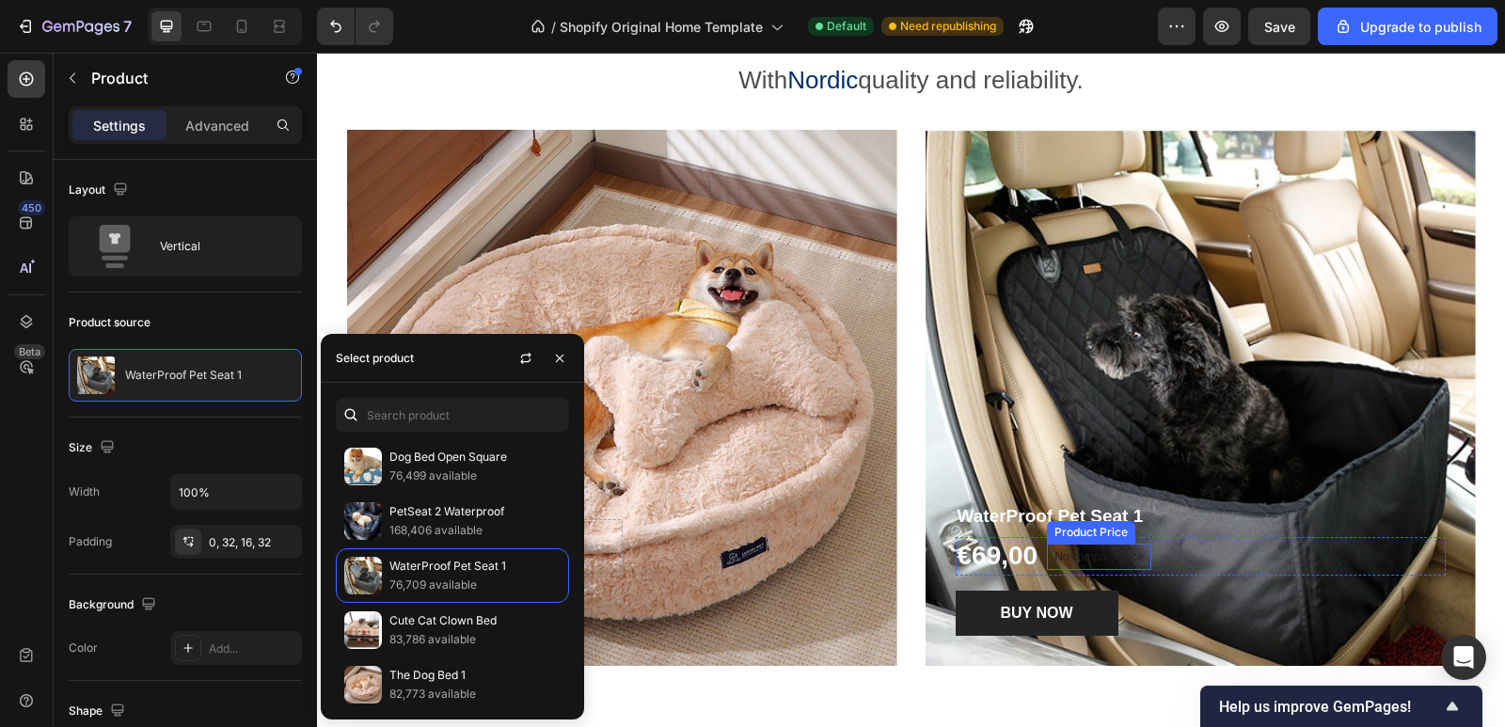
click at [1097, 551] on p "No compare price" at bounding box center [1098, 556] width 89 height 11
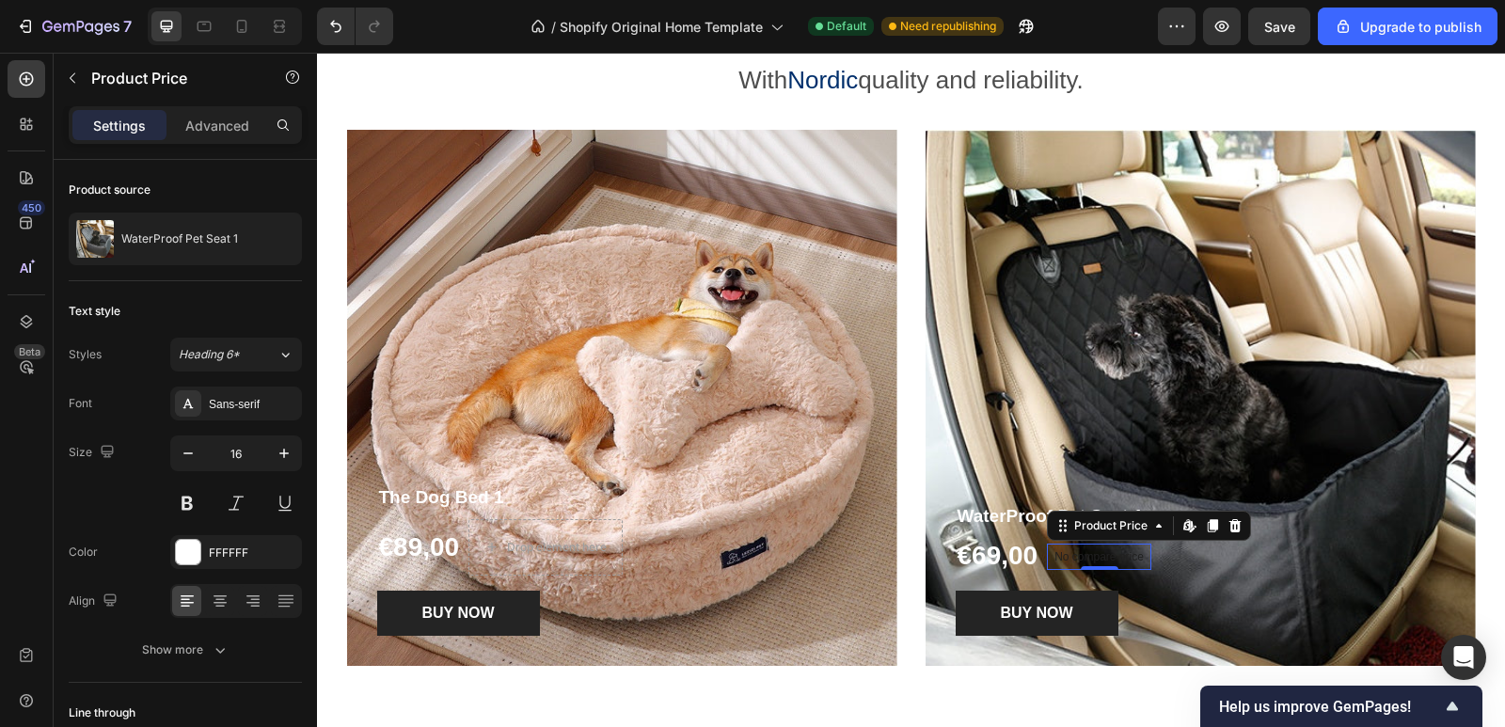
click at [1235, 533] on div at bounding box center [1235, 526] width 23 height 23
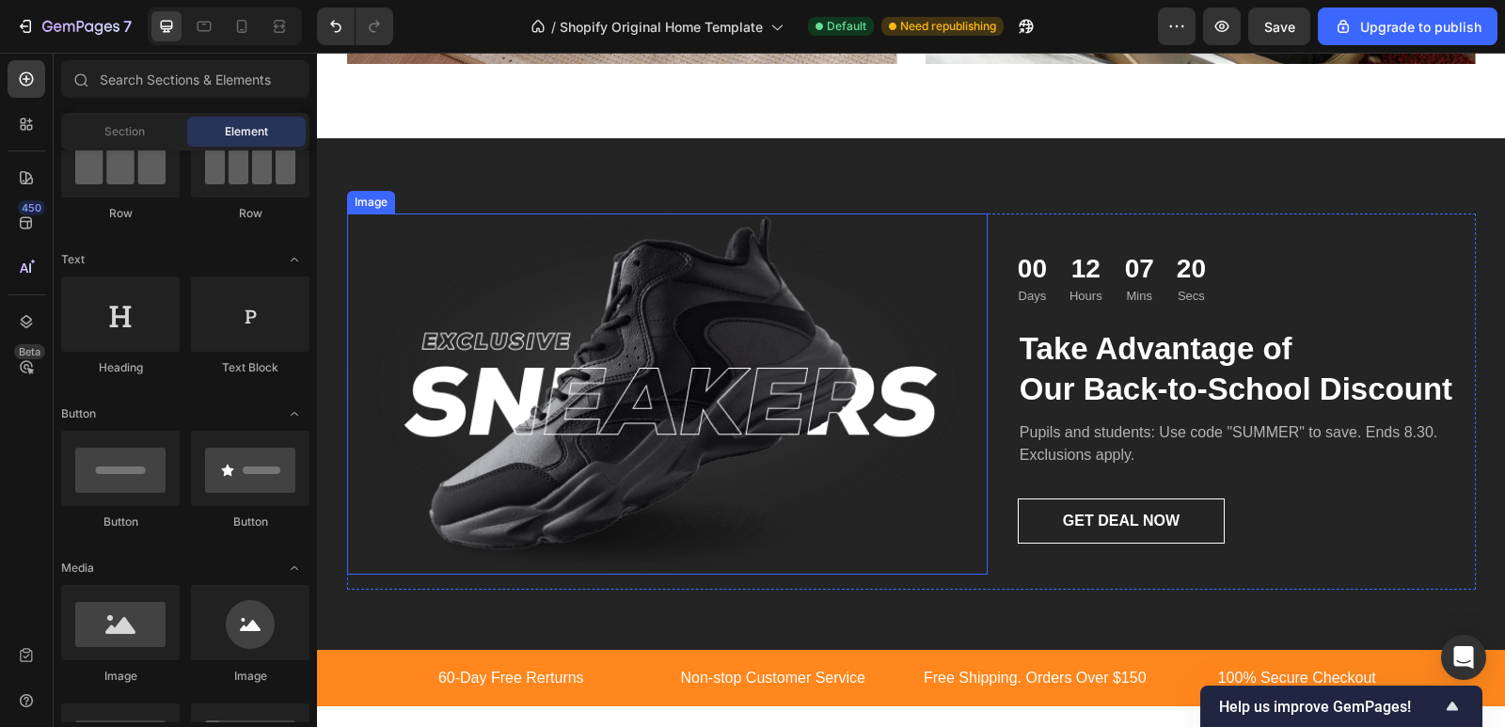
scroll to position [2430, 0]
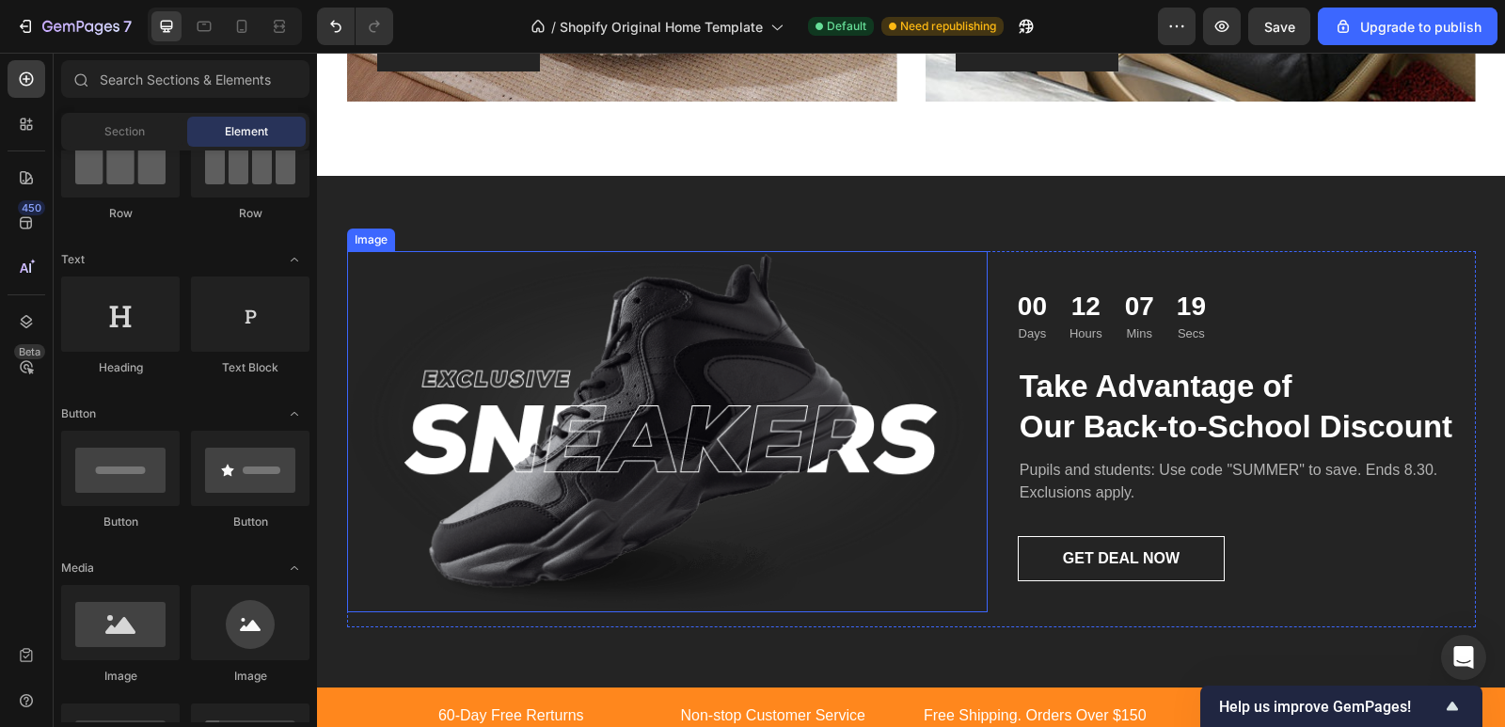
click at [605, 367] on img at bounding box center [667, 431] width 641 height 360
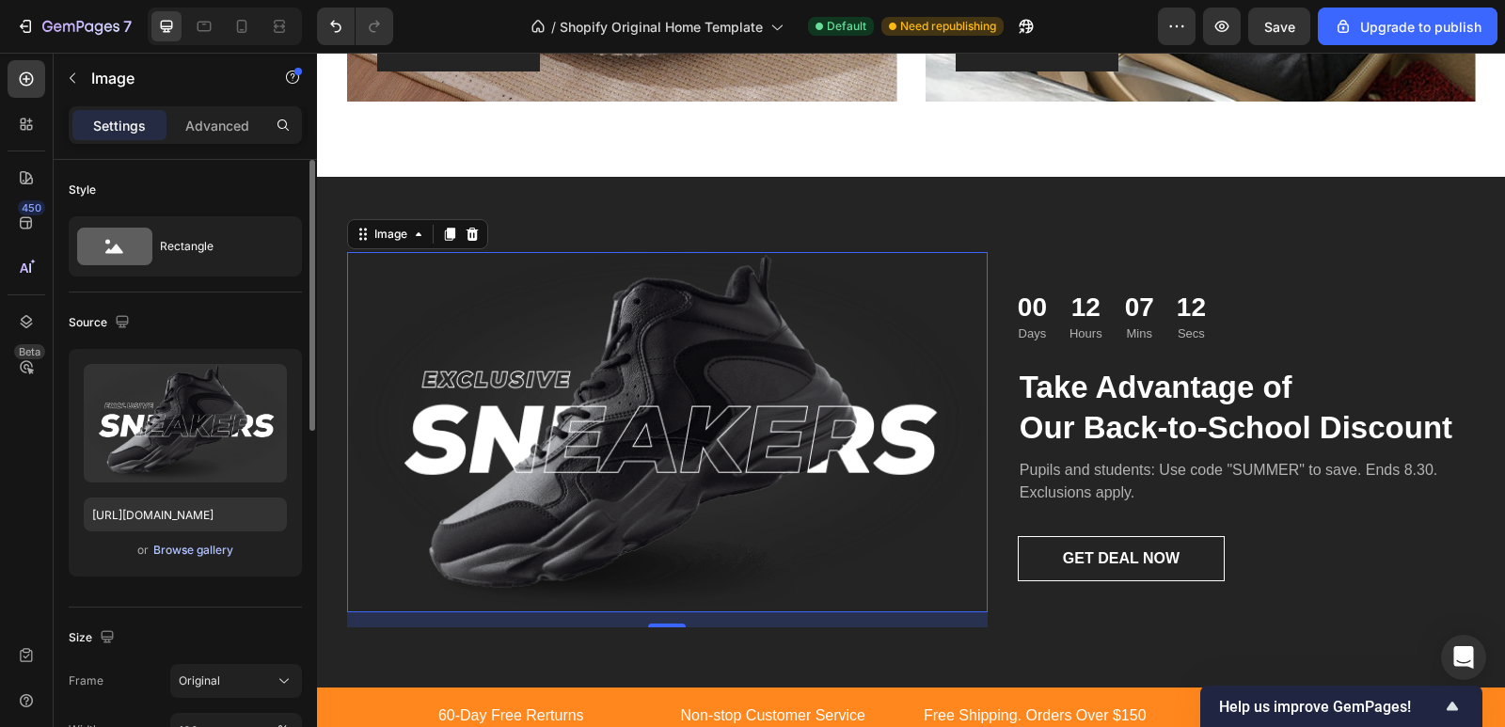
click at [194, 546] on div "Browse gallery" at bounding box center [193, 550] width 80 height 17
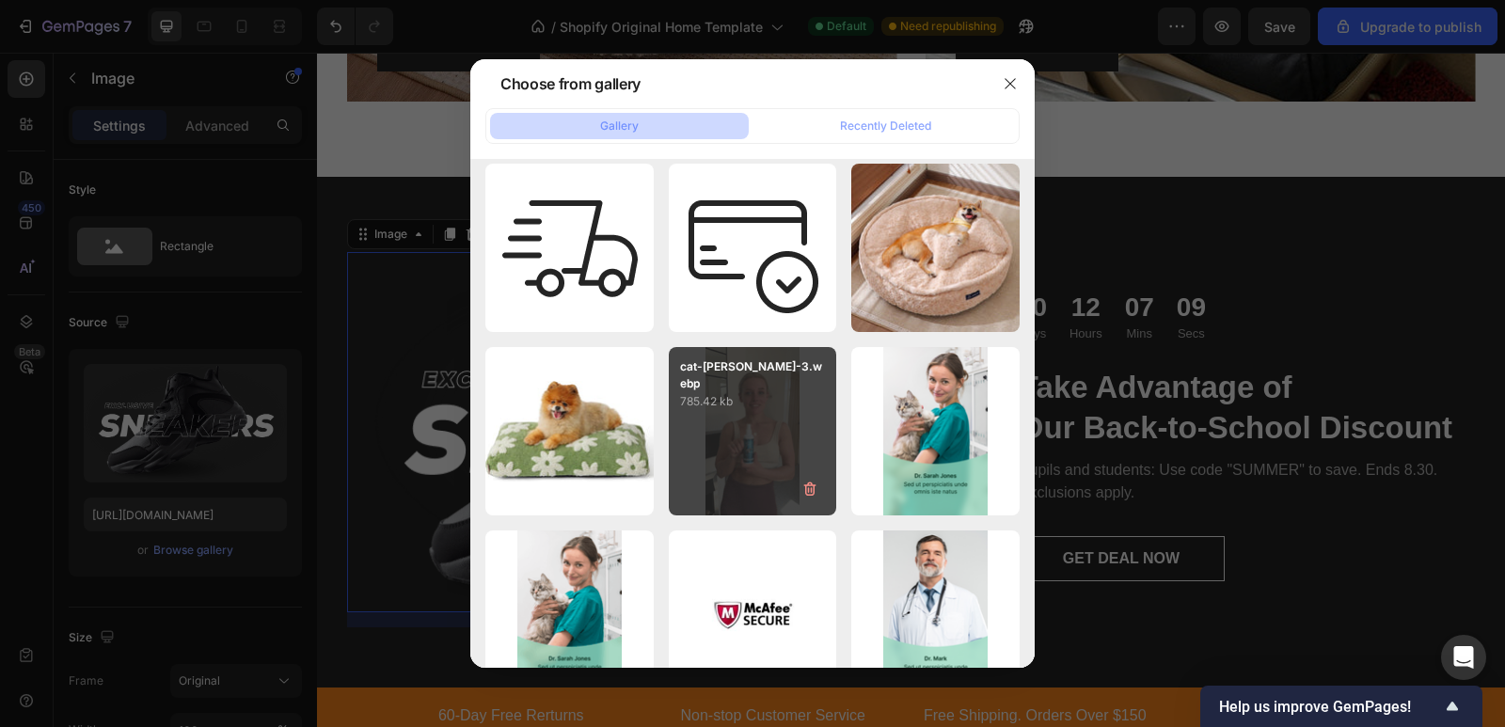
scroll to position [0, 0]
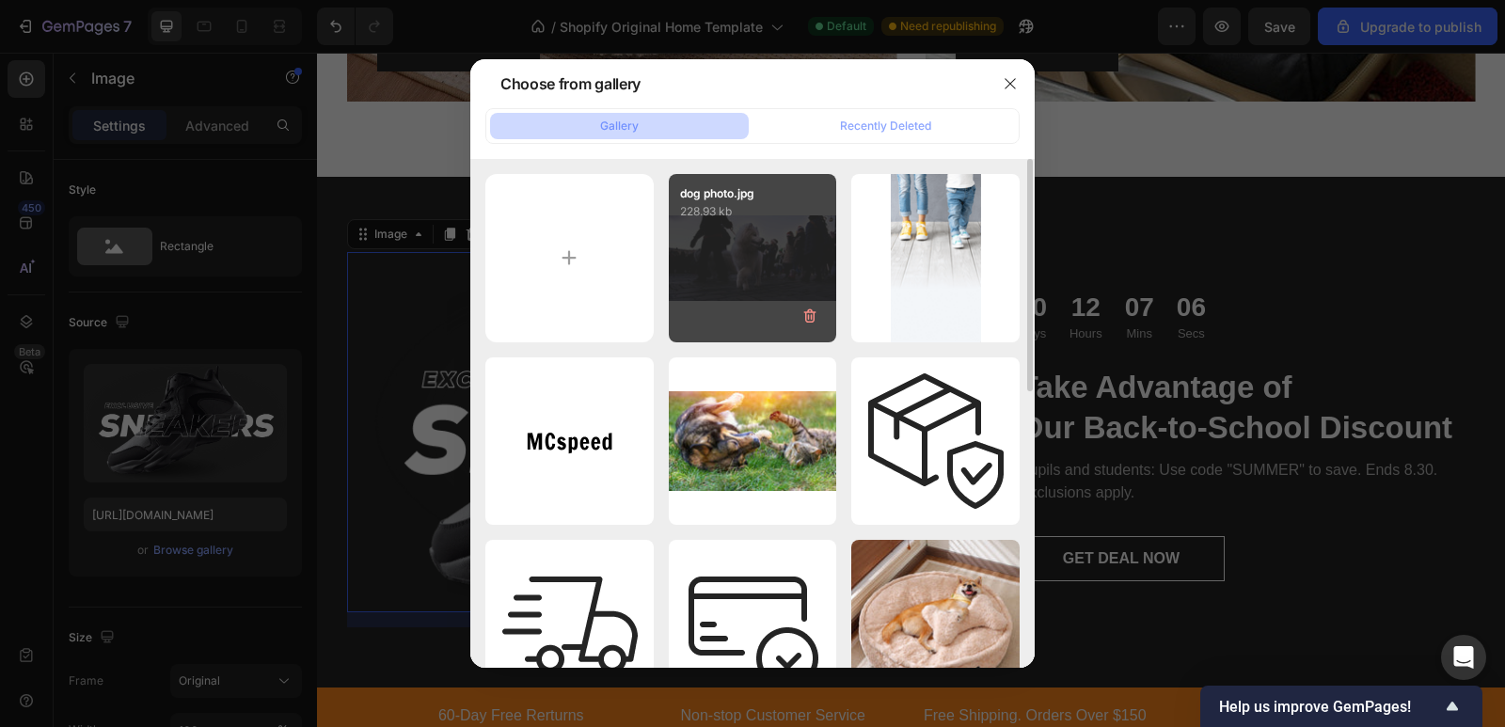
click at [734, 303] on div "dog photo.jpg 228.93 kb" at bounding box center [753, 258] width 168 height 168
type input "https://cdn.shopify.com/s/files/1/0907/6077/3965/files/gempages_585750011204076…"
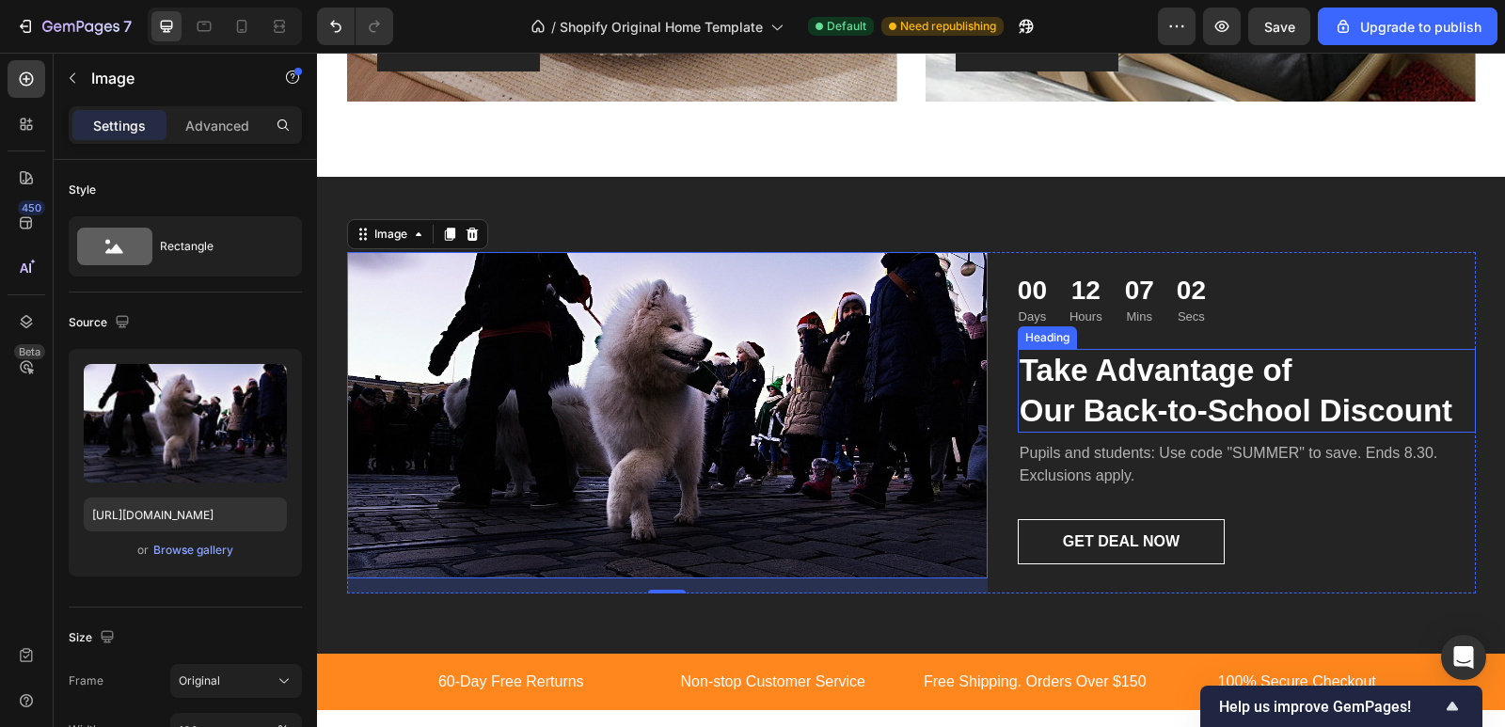
click at [1199, 387] on p "Take Advantage of Our Back-to-School Discount" at bounding box center [1247, 391] width 454 height 81
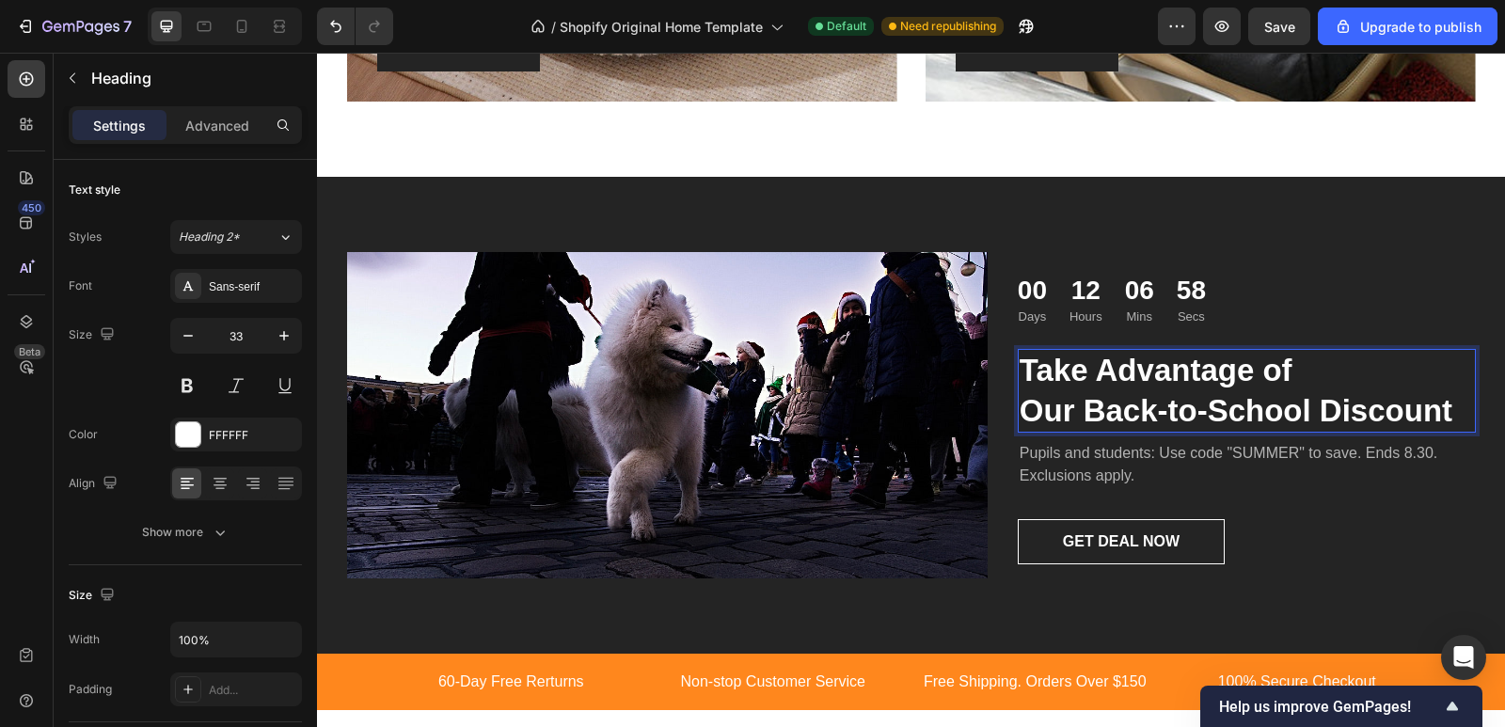
click at [1073, 415] on p "Take Advantage of Our Back-to-School Discount" at bounding box center [1247, 391] width 454 height 81
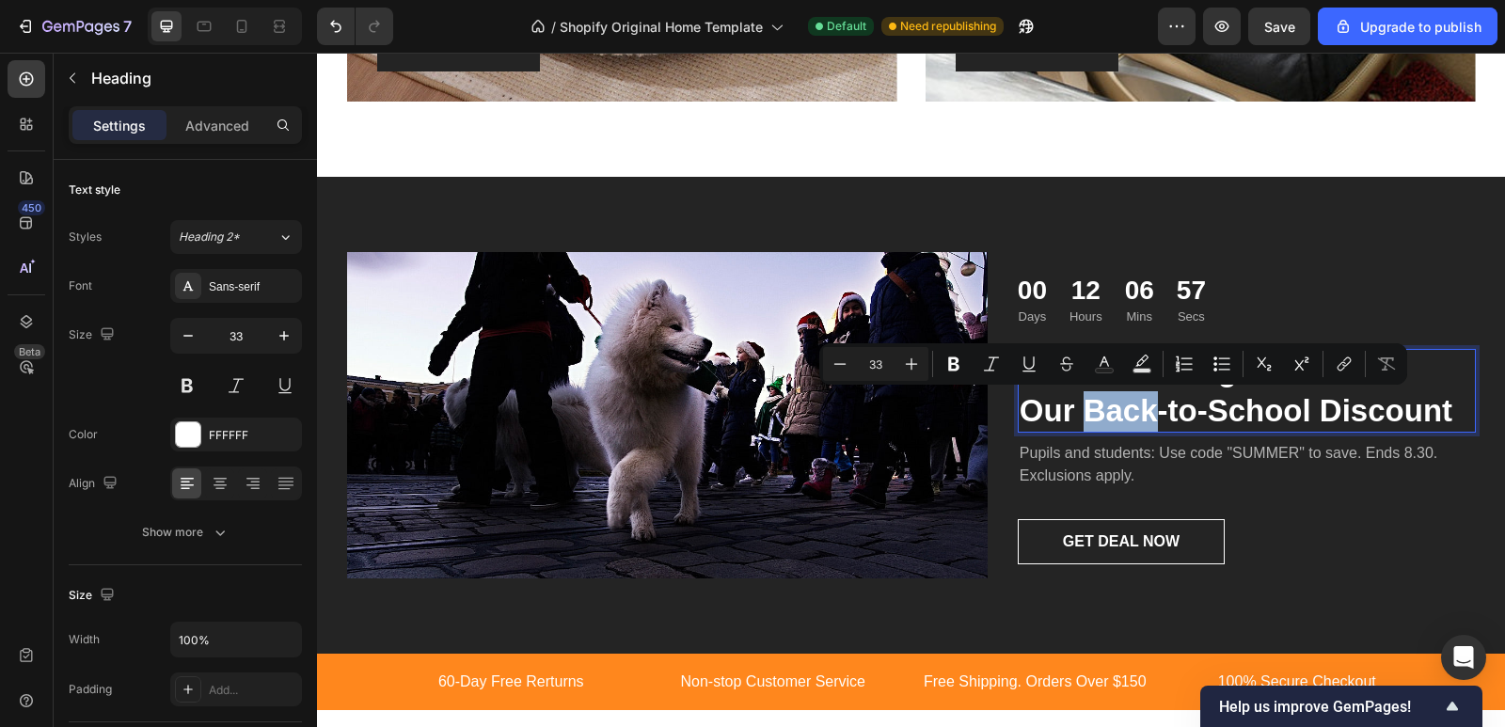
click at [1096, 415] on p "Take Advantage of Our Back-to-School Discount" at bounding box center [1247, 391] width 454 height 81
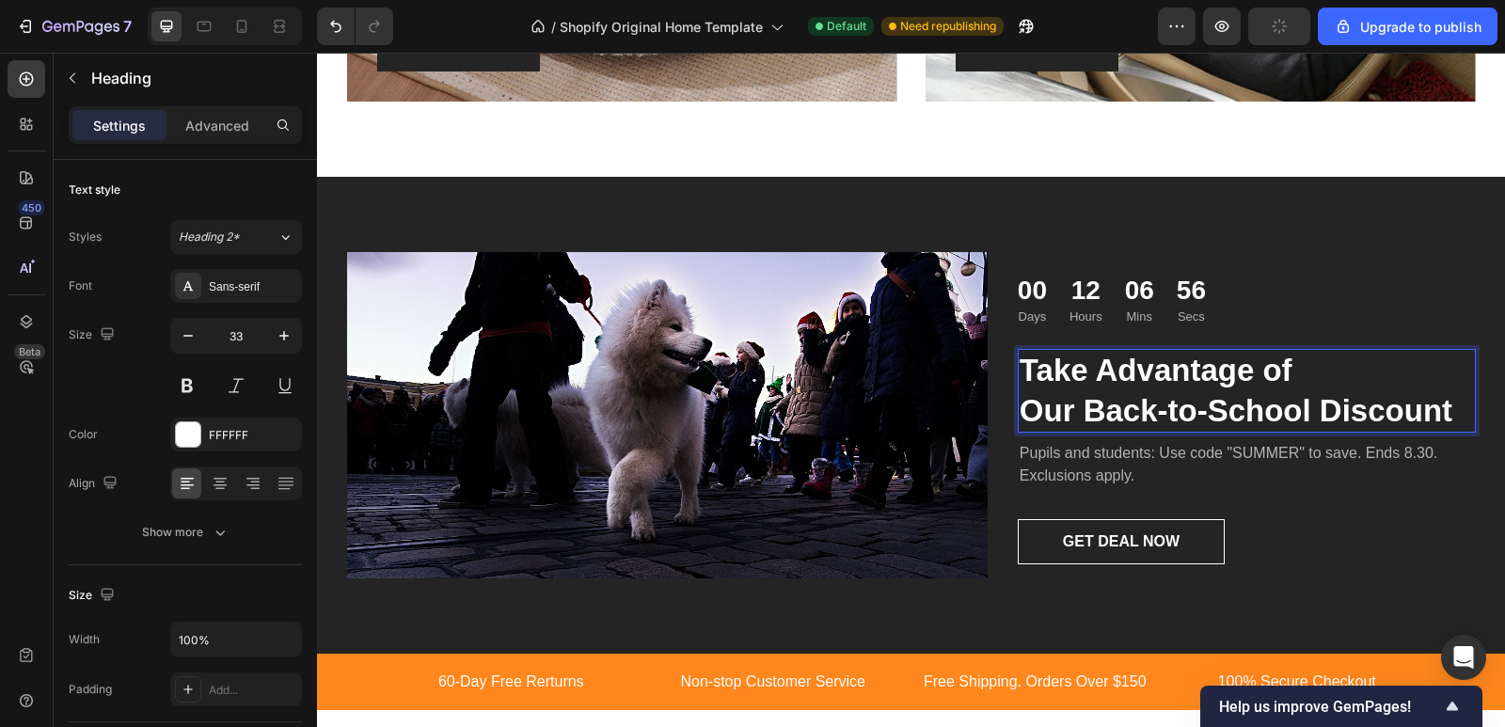
click at [1083, 412] on p "Take Advantage of Our Back-to-School Discount" at bounding box center [1247, 391] width 454 height 81
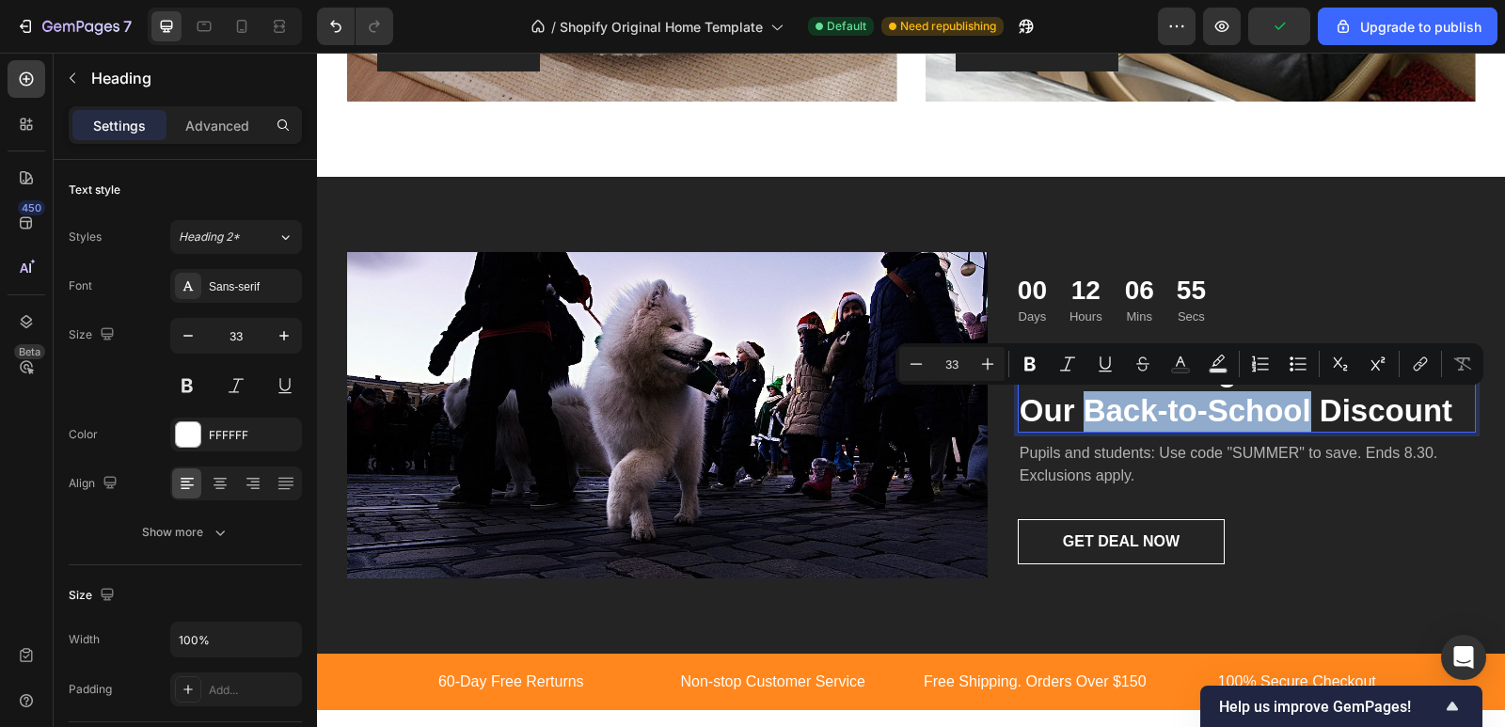
drag, startPoint x: 1083, startPoint y: 412, endPoint x: 1282, endPoint y: 408, distance: 199.4
click at [1282, 408] on p "Take Advantage of Our Back-to-School Discount" at bounding box center [1247, 391] width 454 height 81
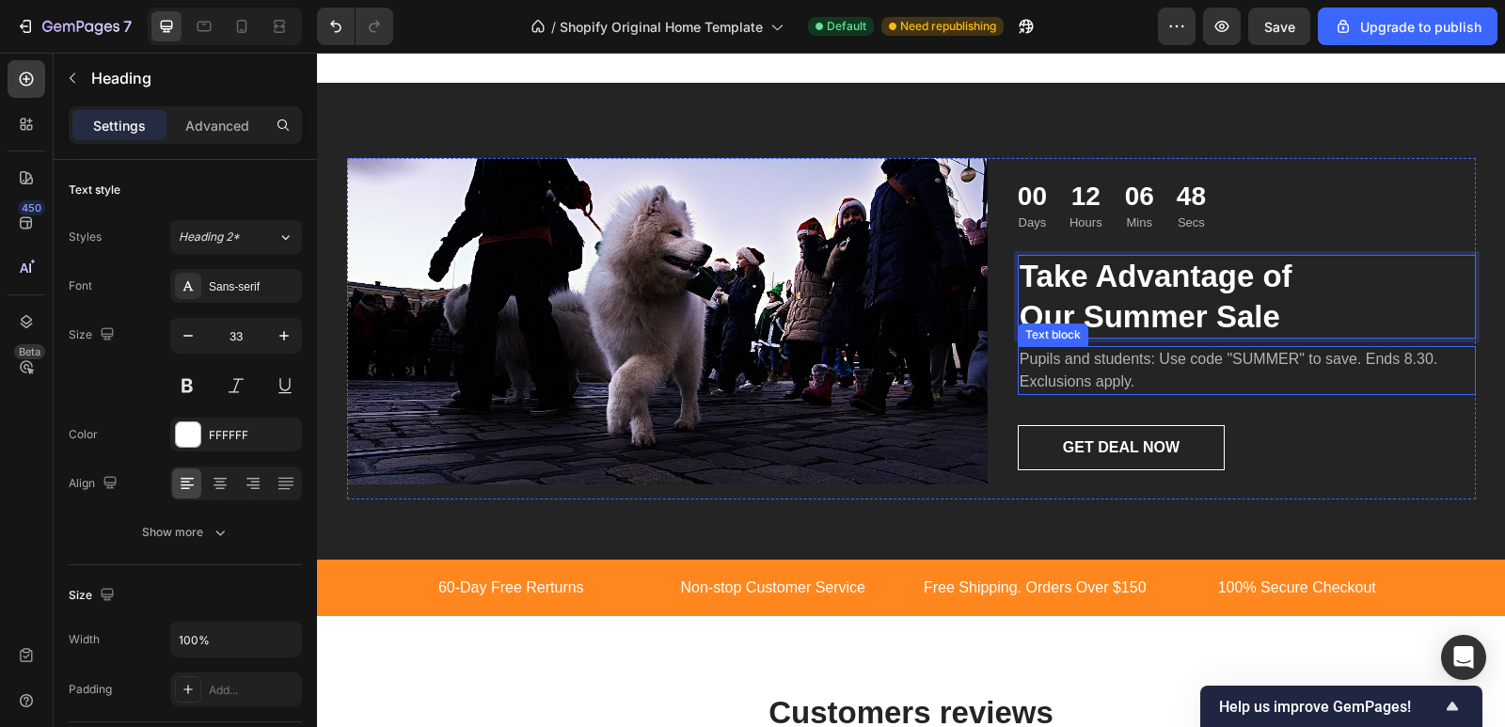
scroll to position [2806, 0]
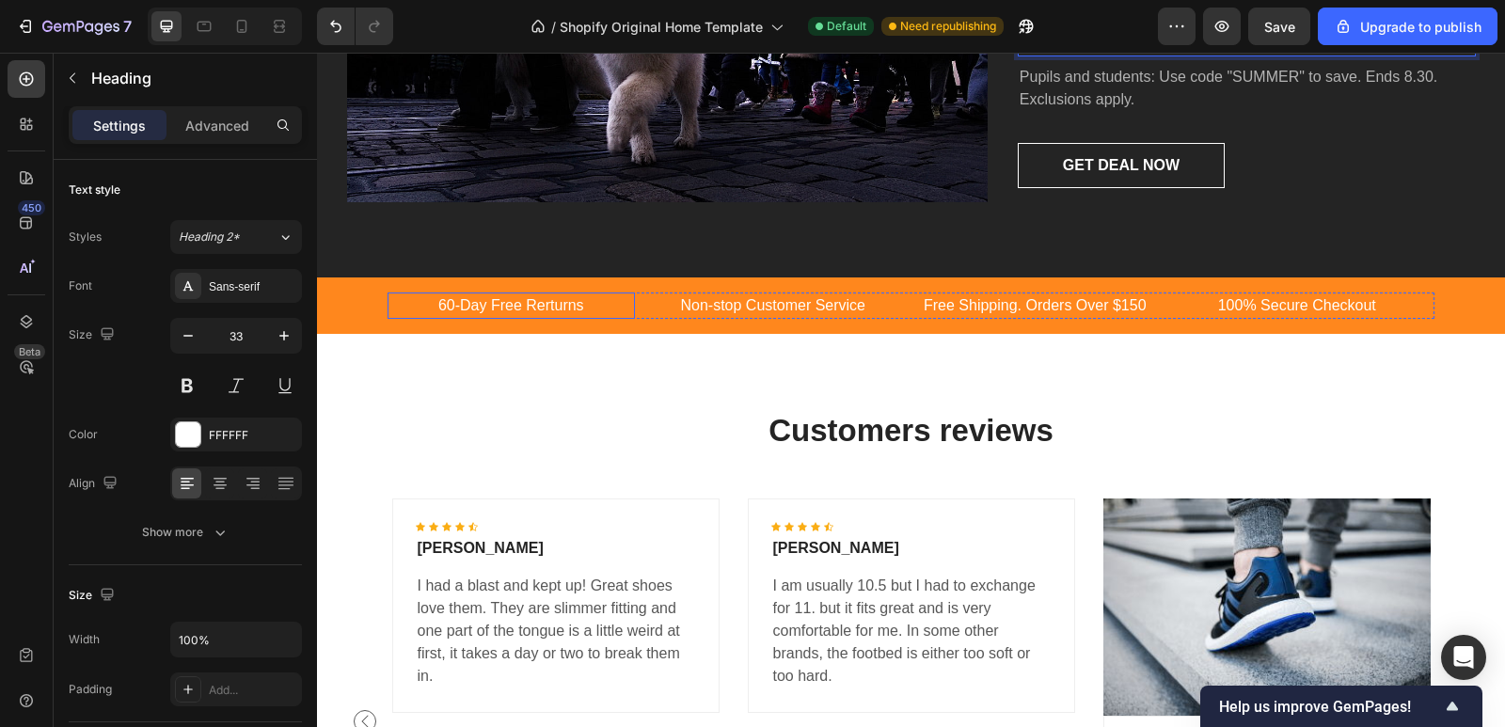
click at [464, 304] on p "60-Day Free Rerturns" at bounding box center [511, 305] width 244 height 23
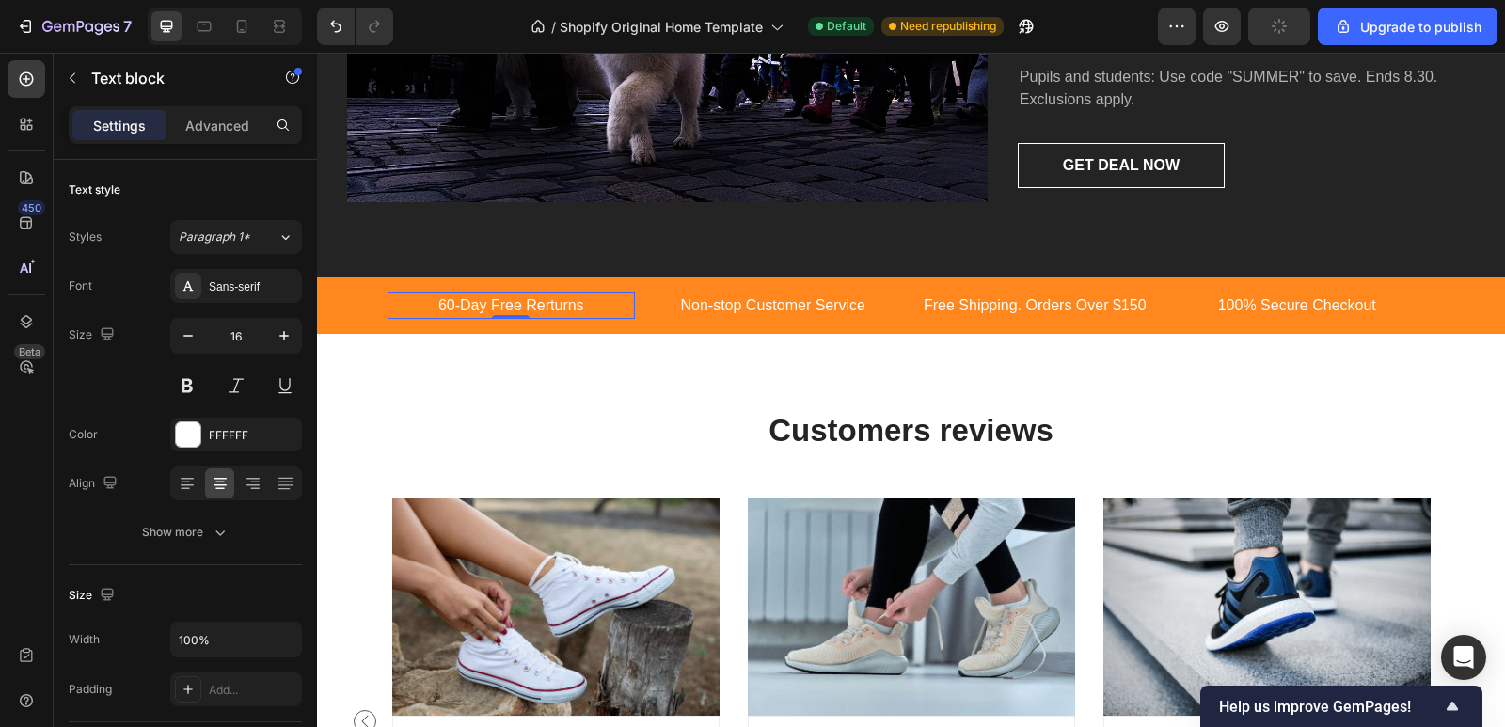
click at [445, 305] on p "60-Day Free Rerturns" at bounding box center [511, 305] width 244 height 23
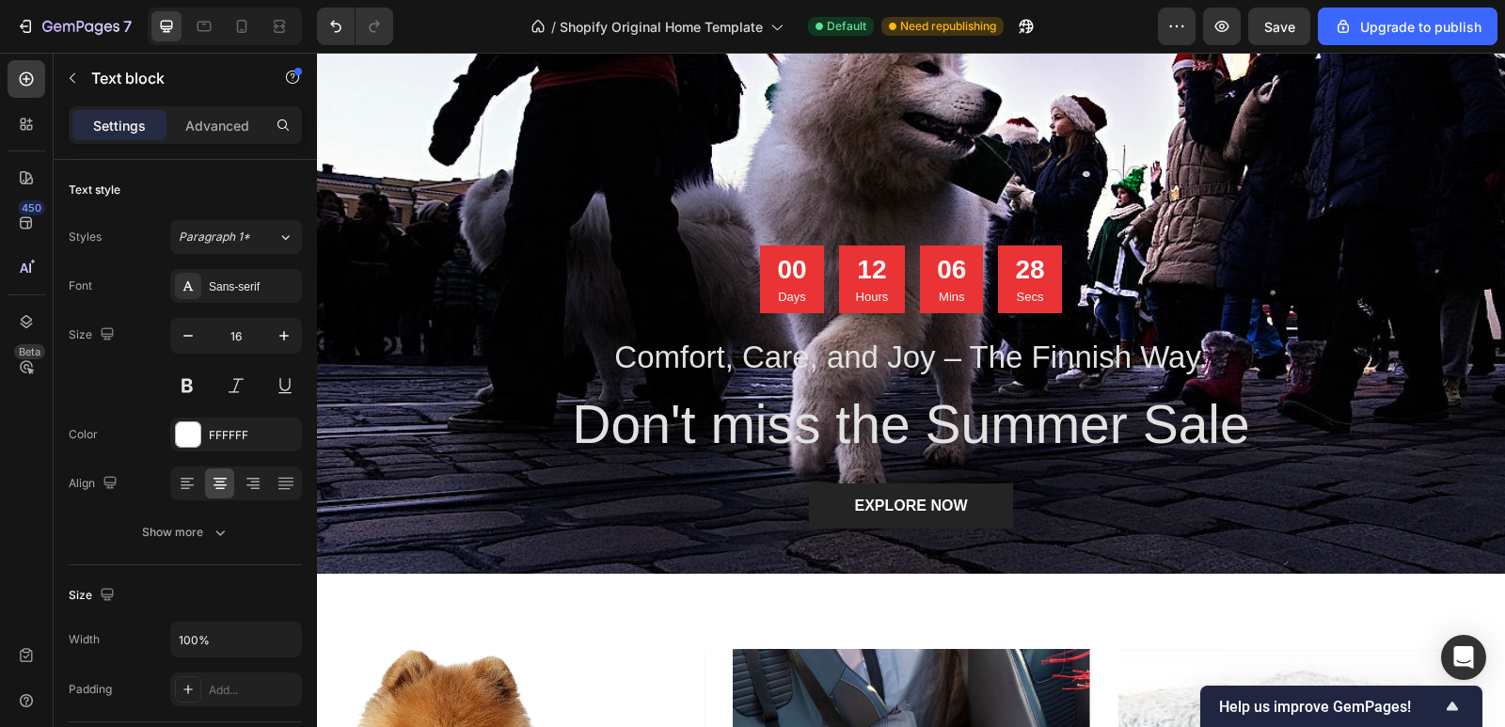
scroll to position [0, 0]
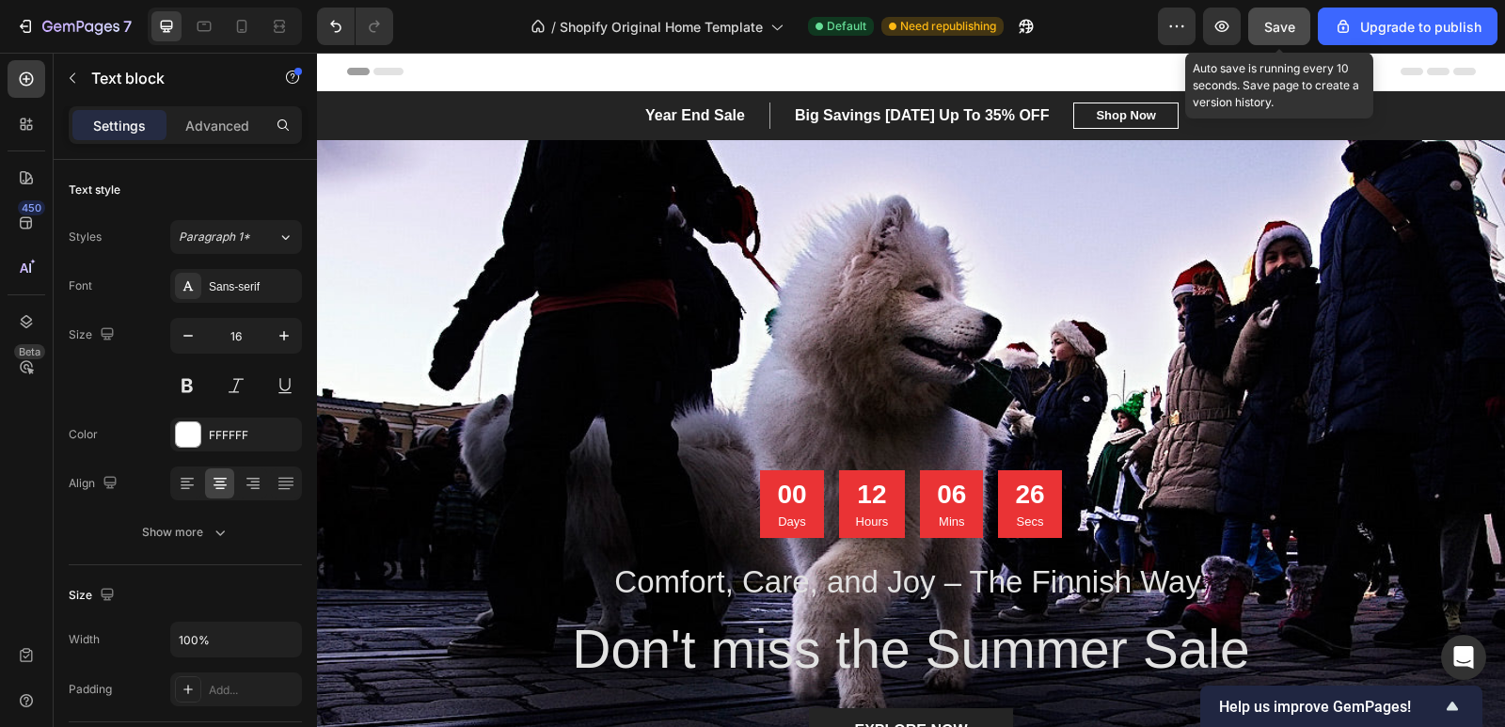
click at [1273, 19] on span "Save" at bounding box center [1279, 27] width 31 height 16
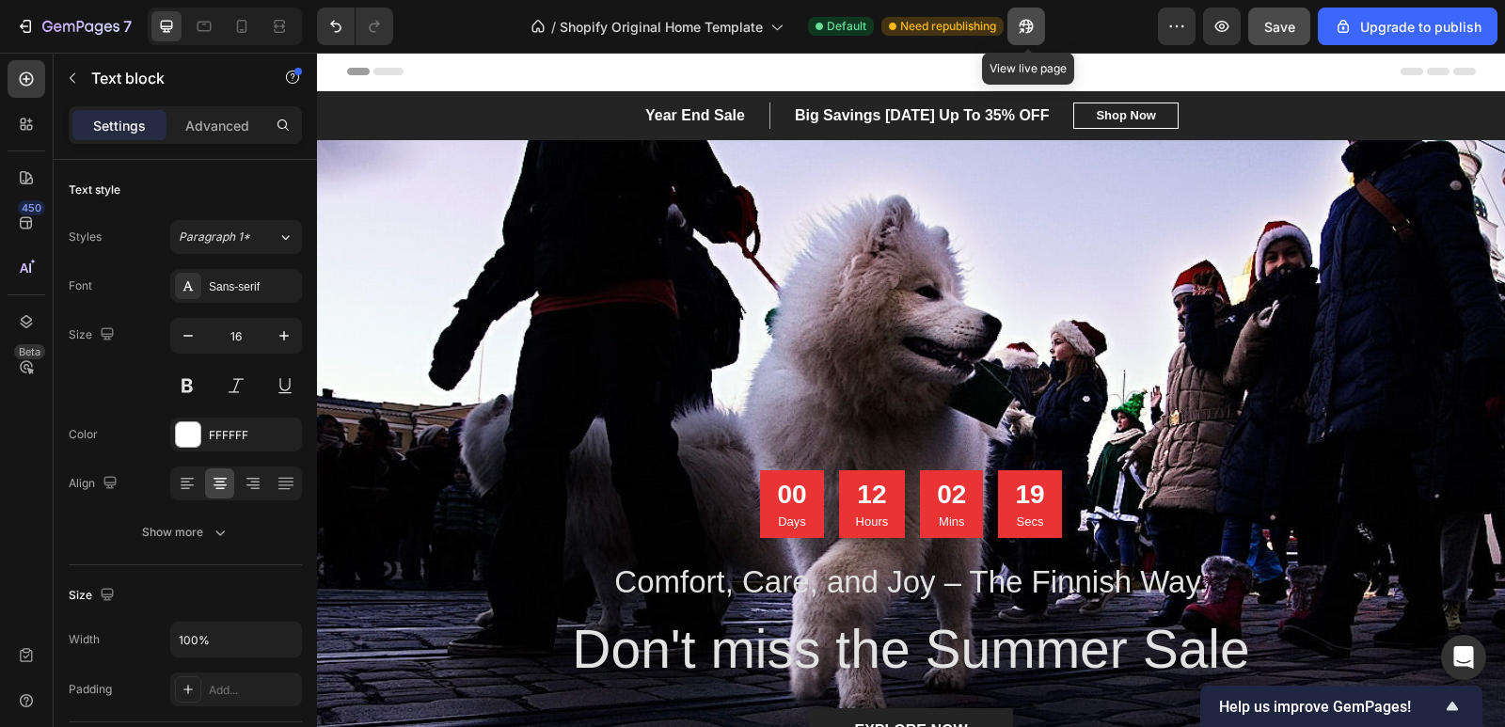
click at [1026, 22] on icon "button" at bounding box center [1027, 27] width 14 height 14
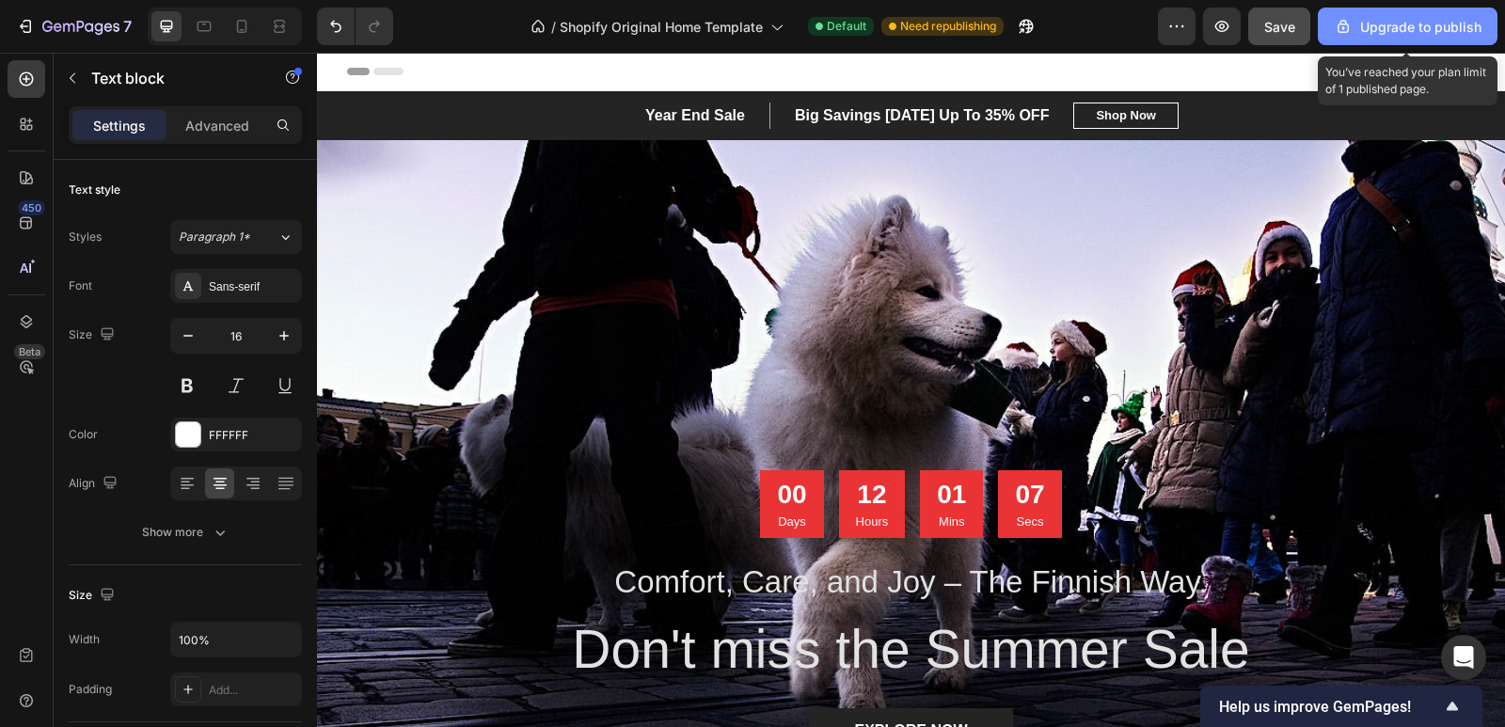
click at [1400, 29] on div "Upgrade to publish" at bounding box center [1408, 27] width 148 height 20
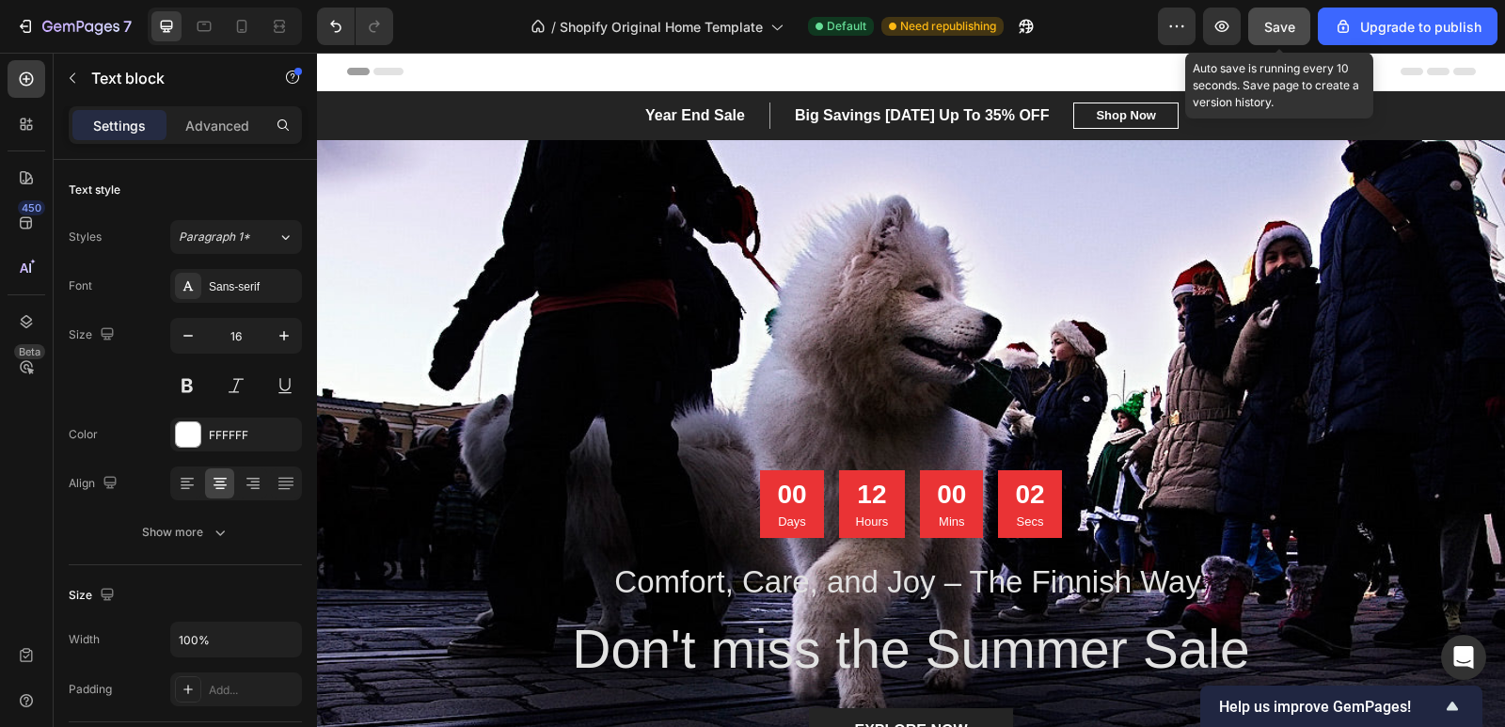
click at [1277, 16] on button "Save" at bounding box center [1279, 27] width 62 height 38
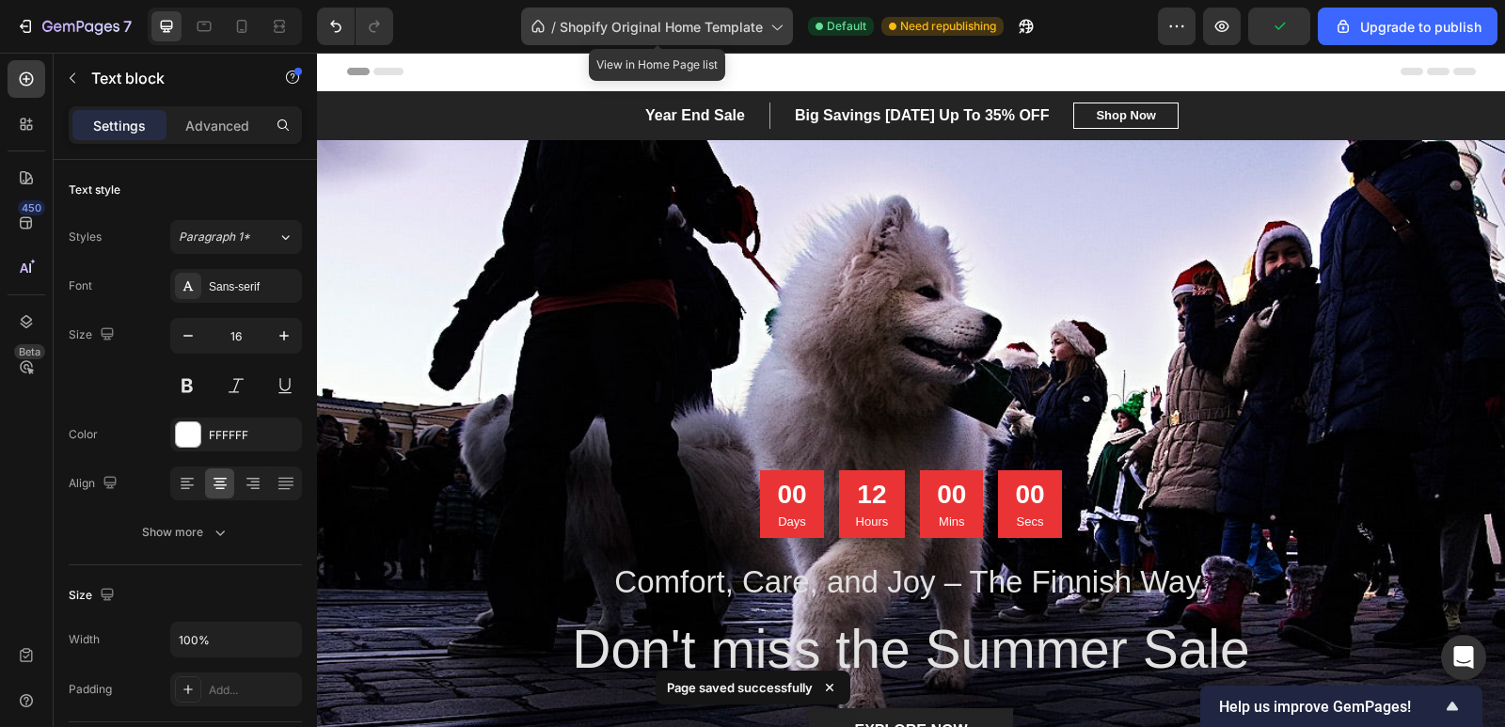
click at [677, 24] on span "Shopify Original Home Template" at bounding box center [661, 27] width 203 height 20
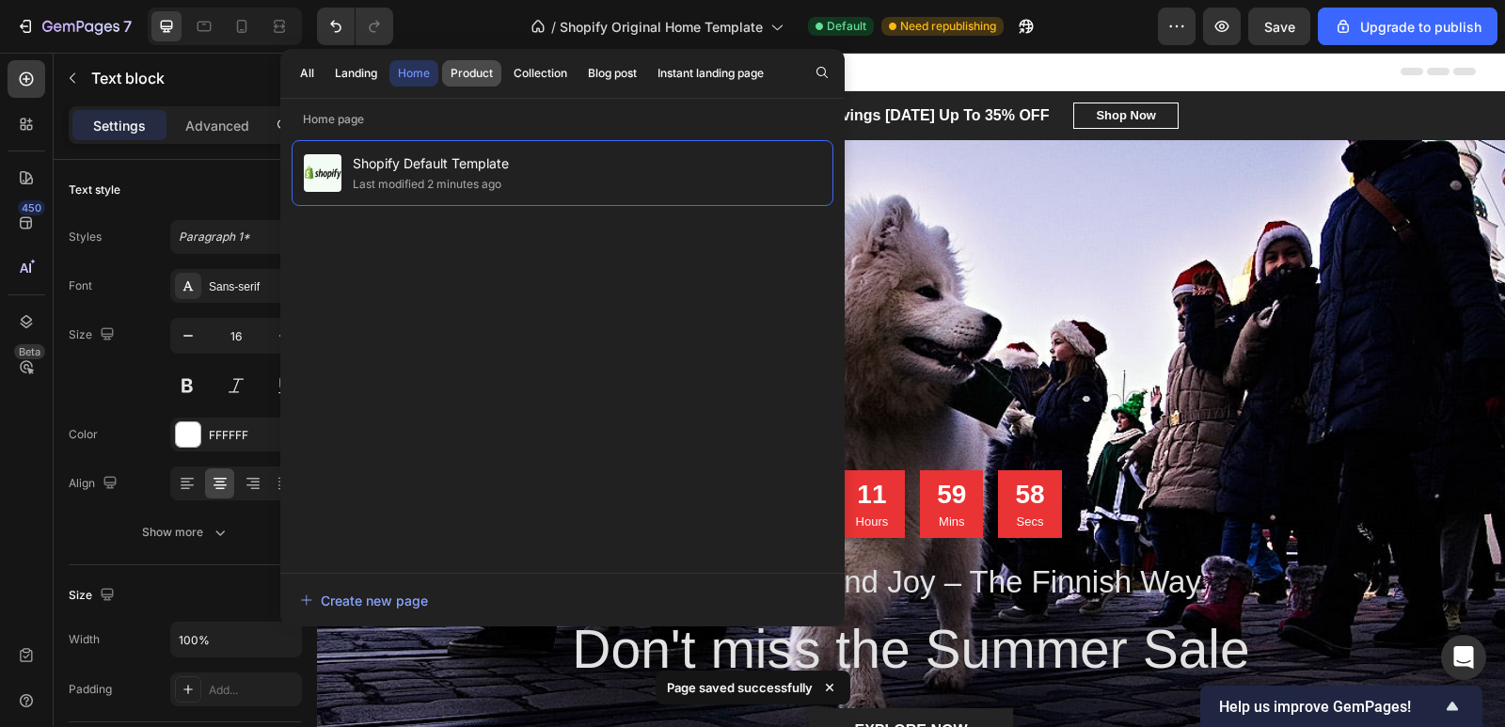
click at [483, 68] on div "Product" at bounding box center [472, 73] width 42 height 17
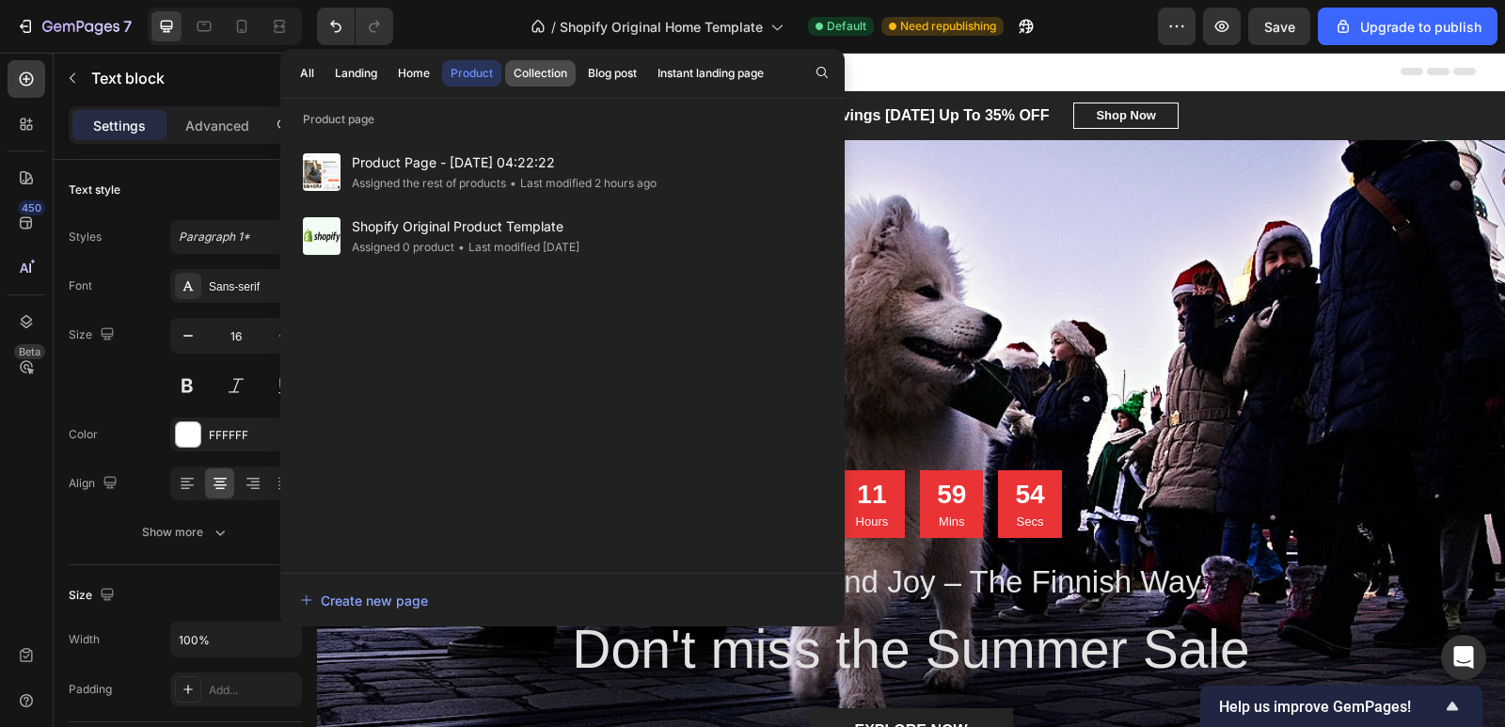
click at [553, 73] on div "Collection" at bounding box center [541, 73] width 54 height 17
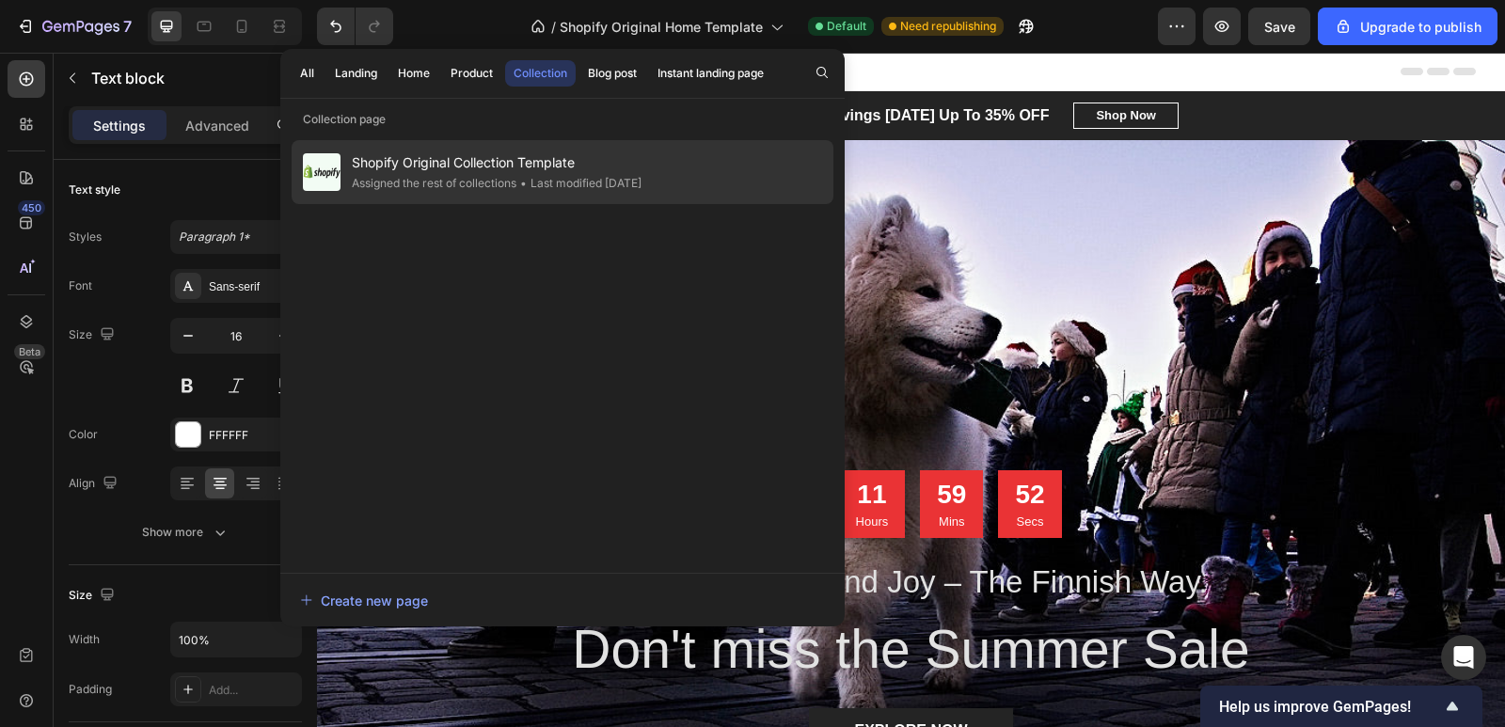
click at [548, 178] on div "• Last modified 5 days ago" at bounding box center [578, 183] width 125 height 19
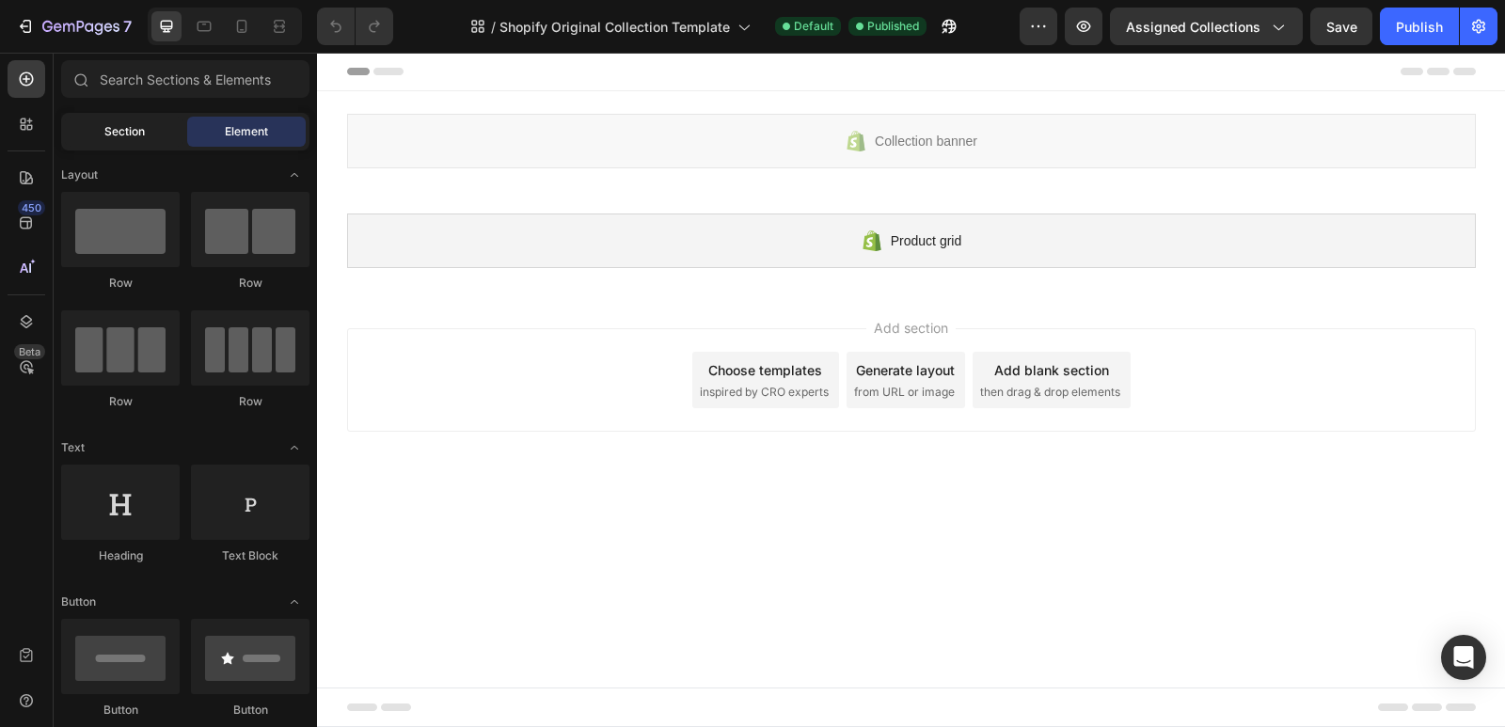
click at [120, 128] on span "Section" at bounding box center [124, 131] width 40 height 17
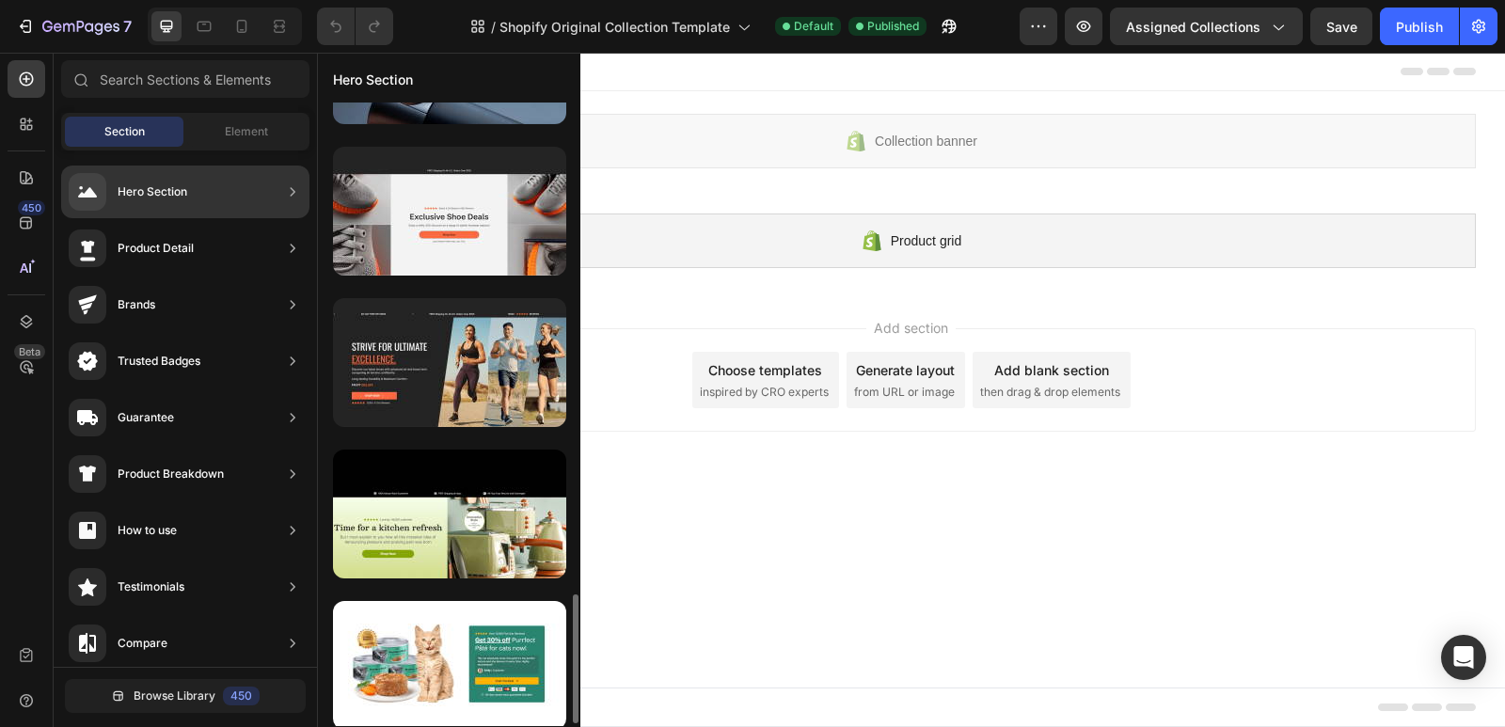
scroll to position [2394, 0]
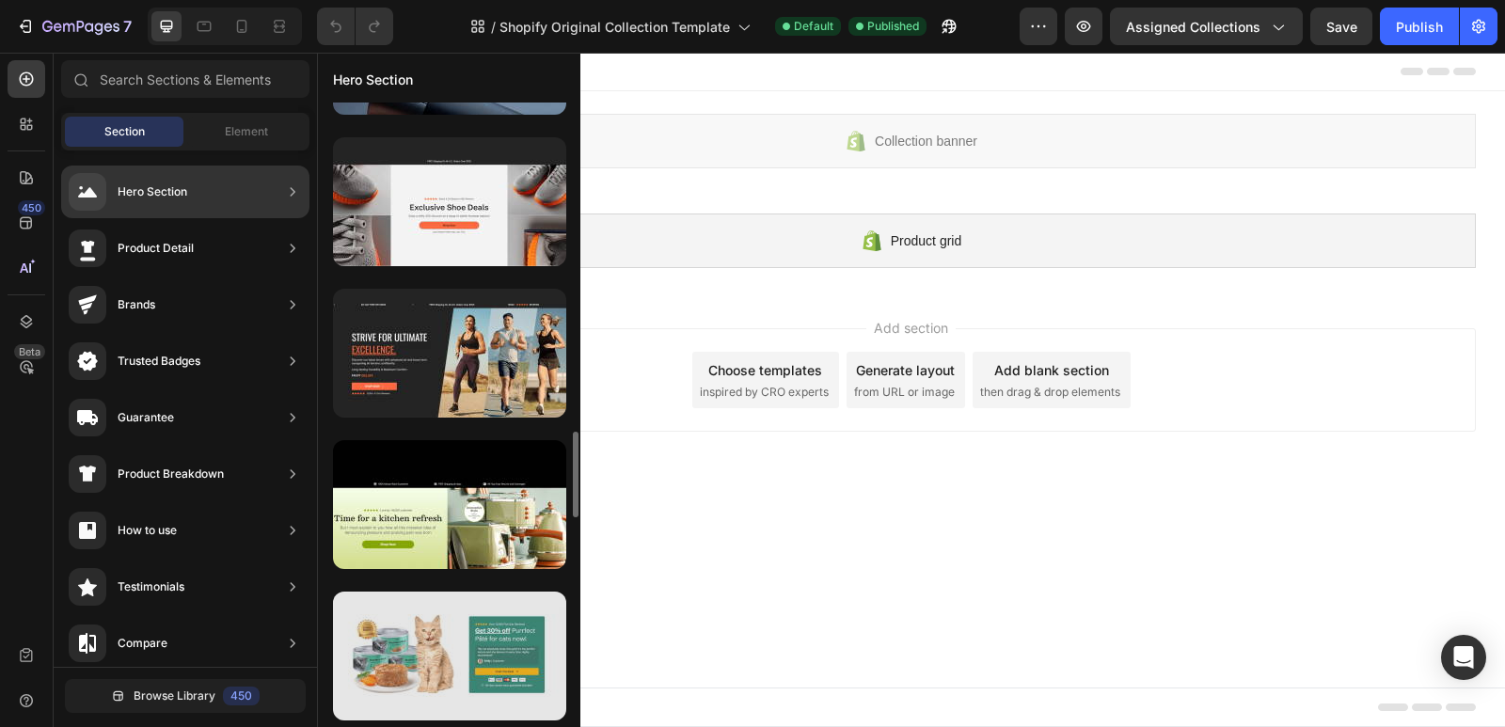
click at [498, 666] on div at bounding box center [449, 656] width 233 height 129
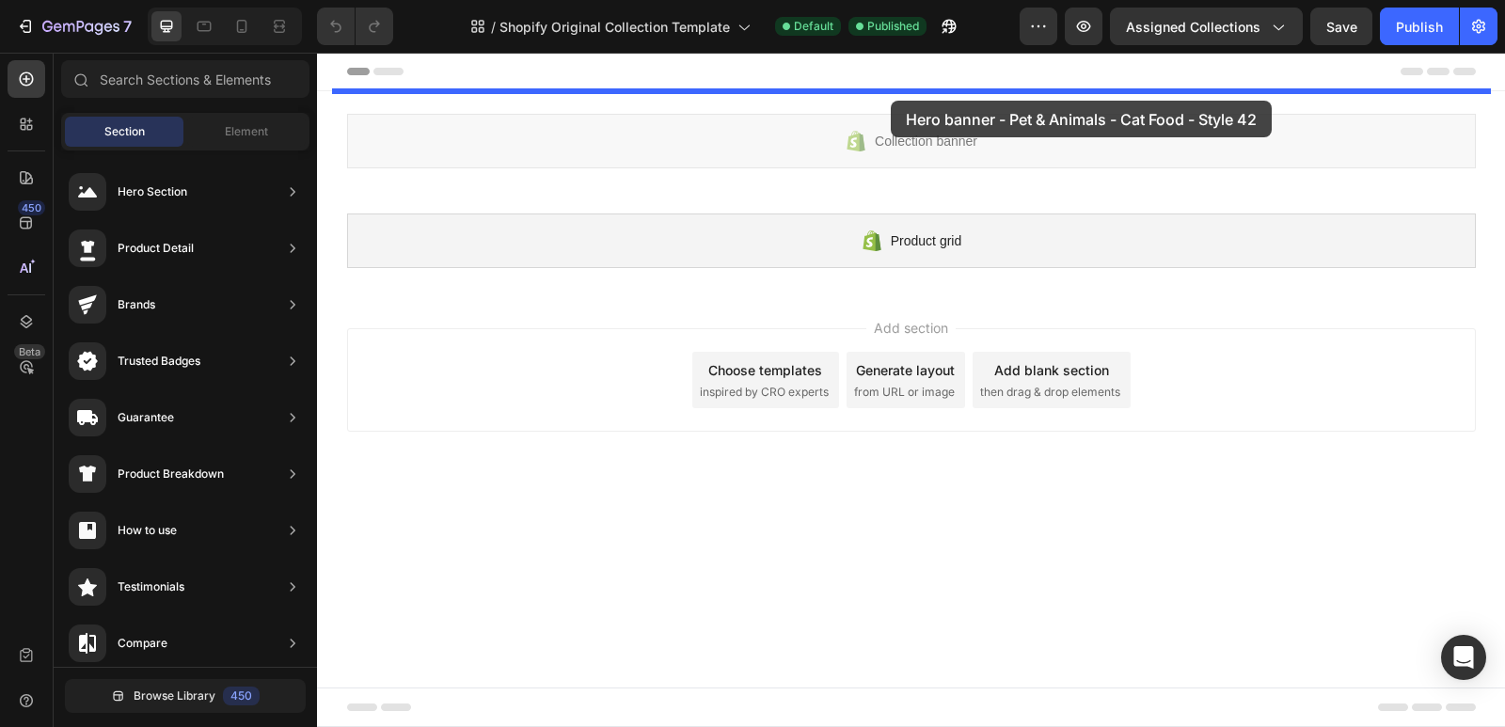
drag, startPoint x: 735, startPoint y: 722, endPoint x: 891, endPoint y: 101, distance: 641.0
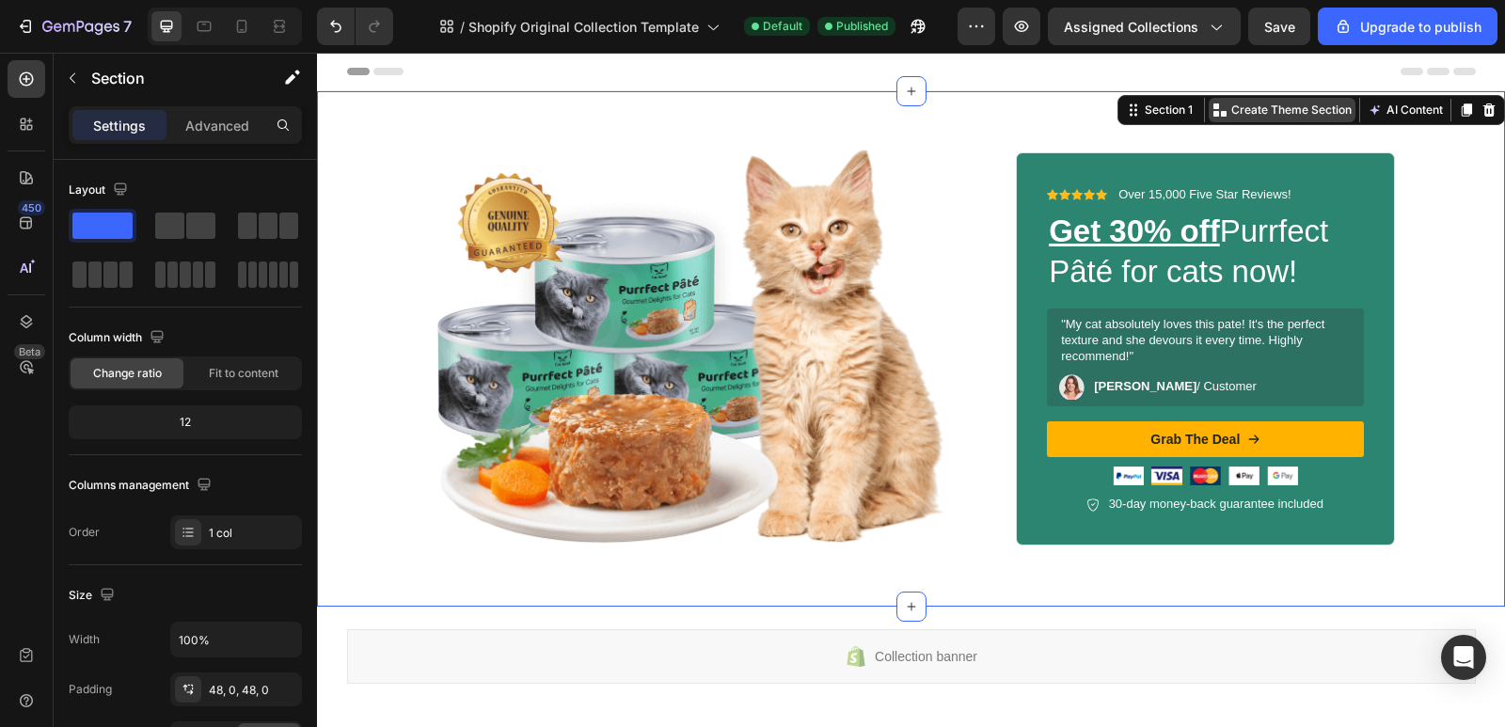
click at [1272, 116] on p "Create Theme Section" at bounding box center [1291, 110] width 120 height 17
click at [1483, 114] on icon at bounding box center [1489, 109] width 12 height 13
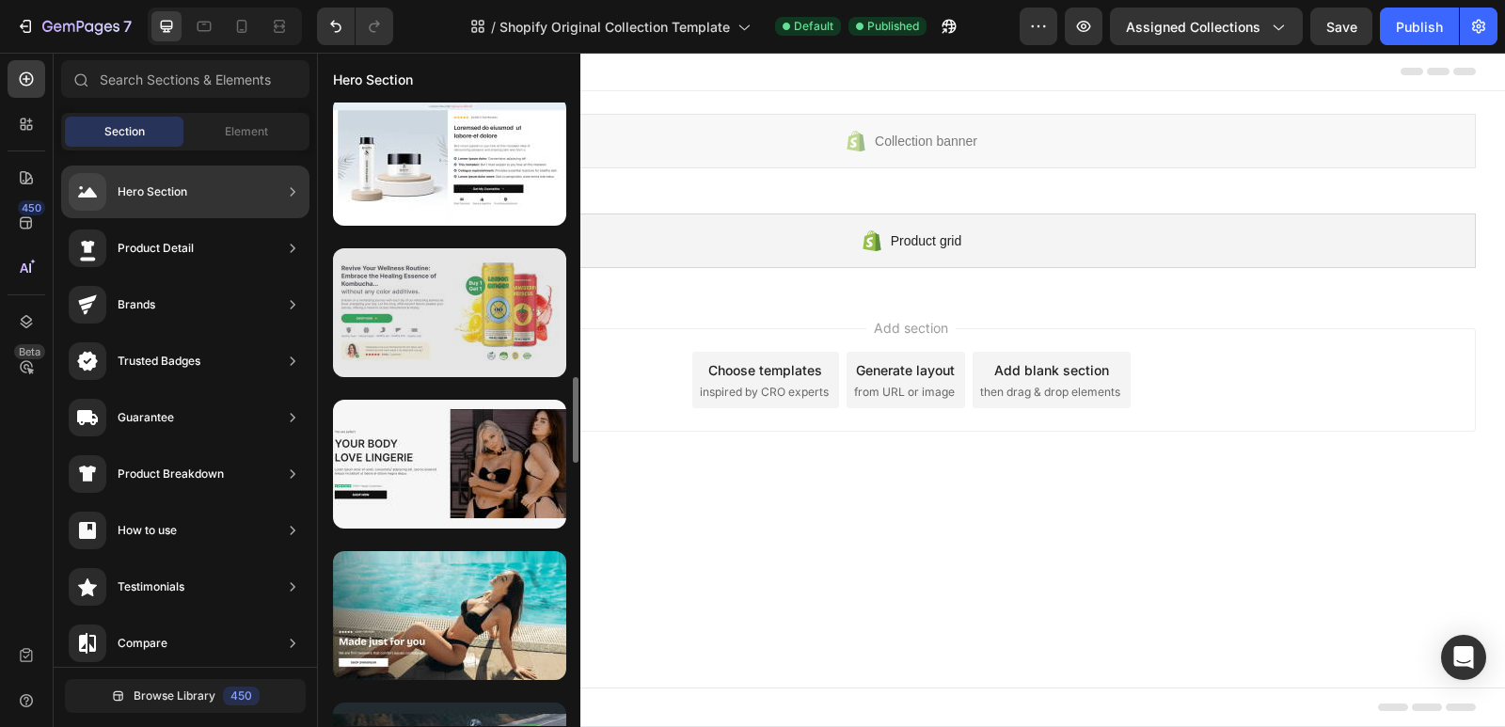
scroll to position [1411, 0]
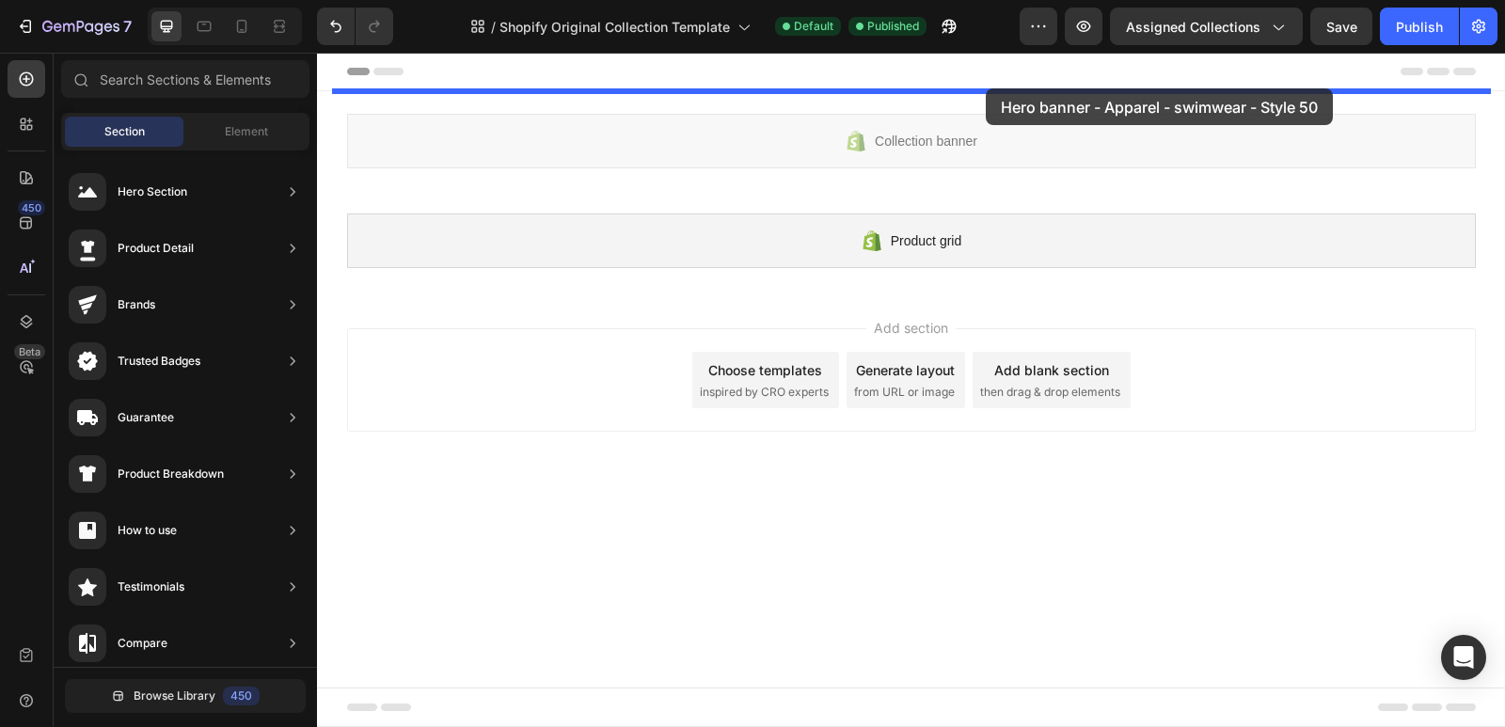
drag, startPoint x: 736, startPoint y: 333, endPoint x: 986, endPoint y: 88, distance: 349.9
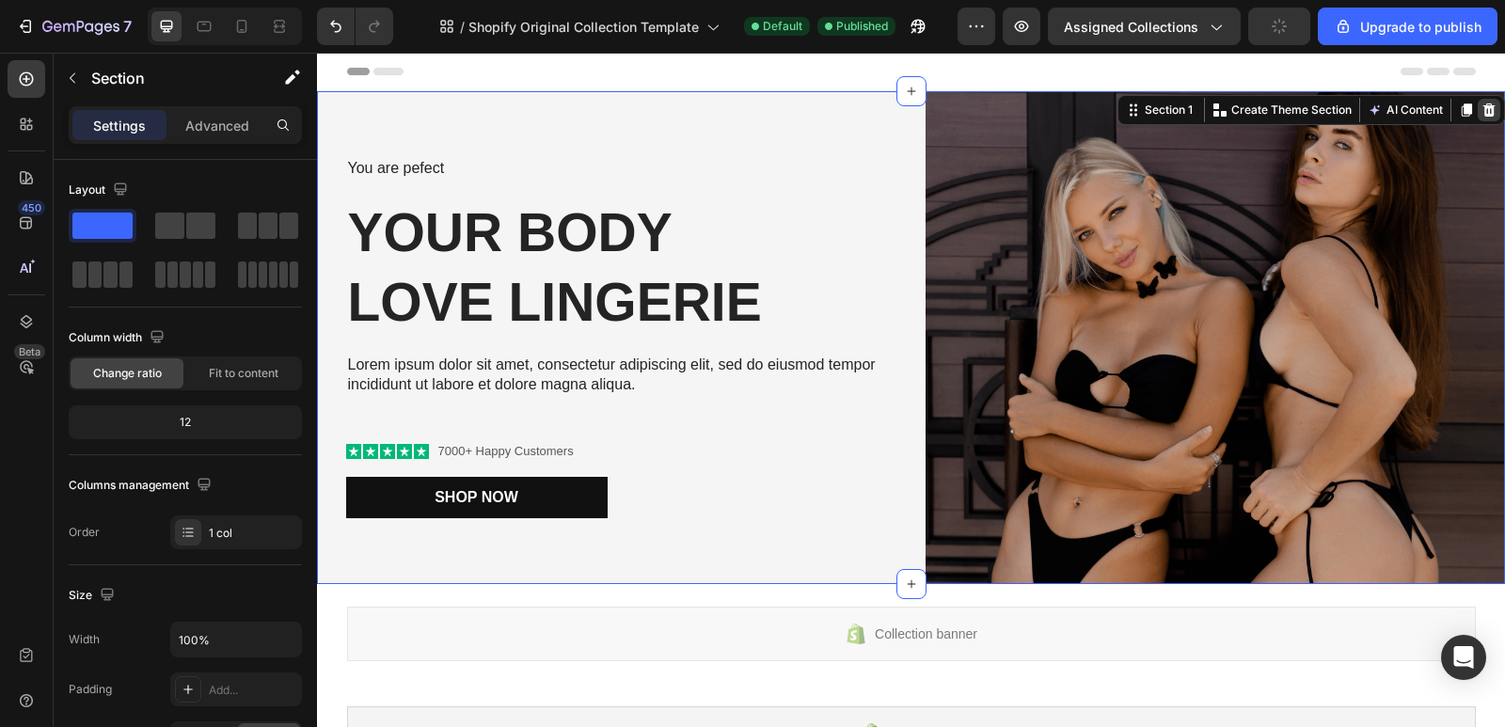
click at [1483, 115] on icon at bounding box center [1489, 109] width 12 height 13
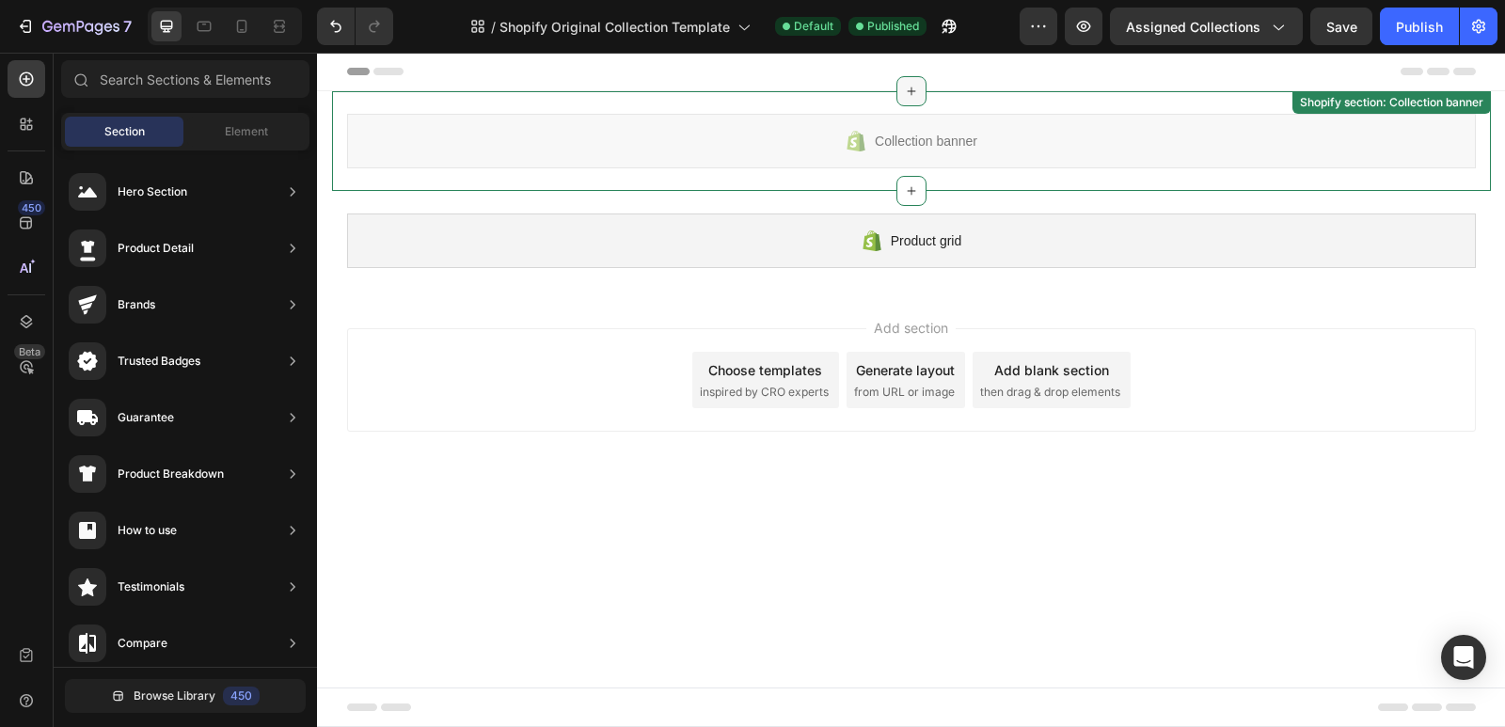
click at [909, 90] on icon at bounding box center [911, 91] width 15 height 15
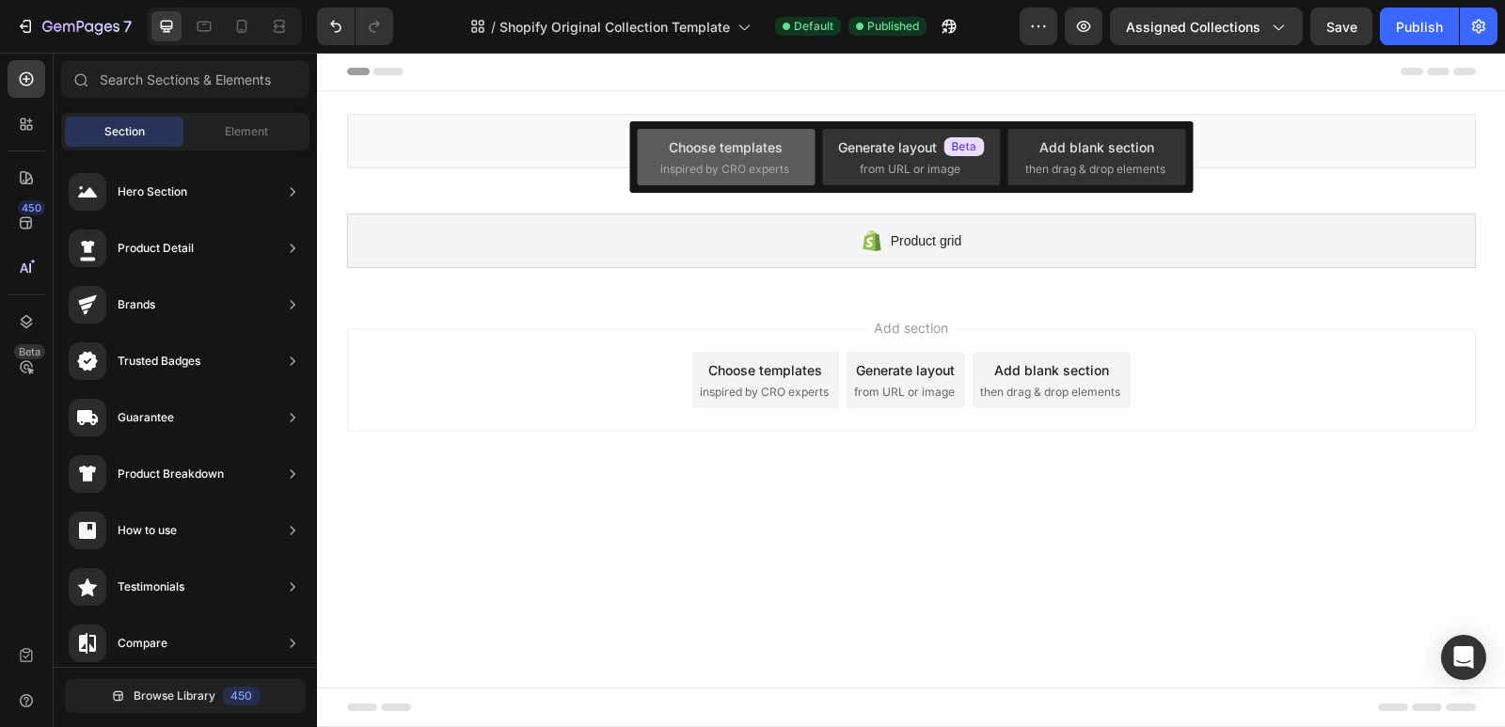
click at [755, 162] on span "inspired by CRO experts" at bounding box center [724, 169] width 129 height 17
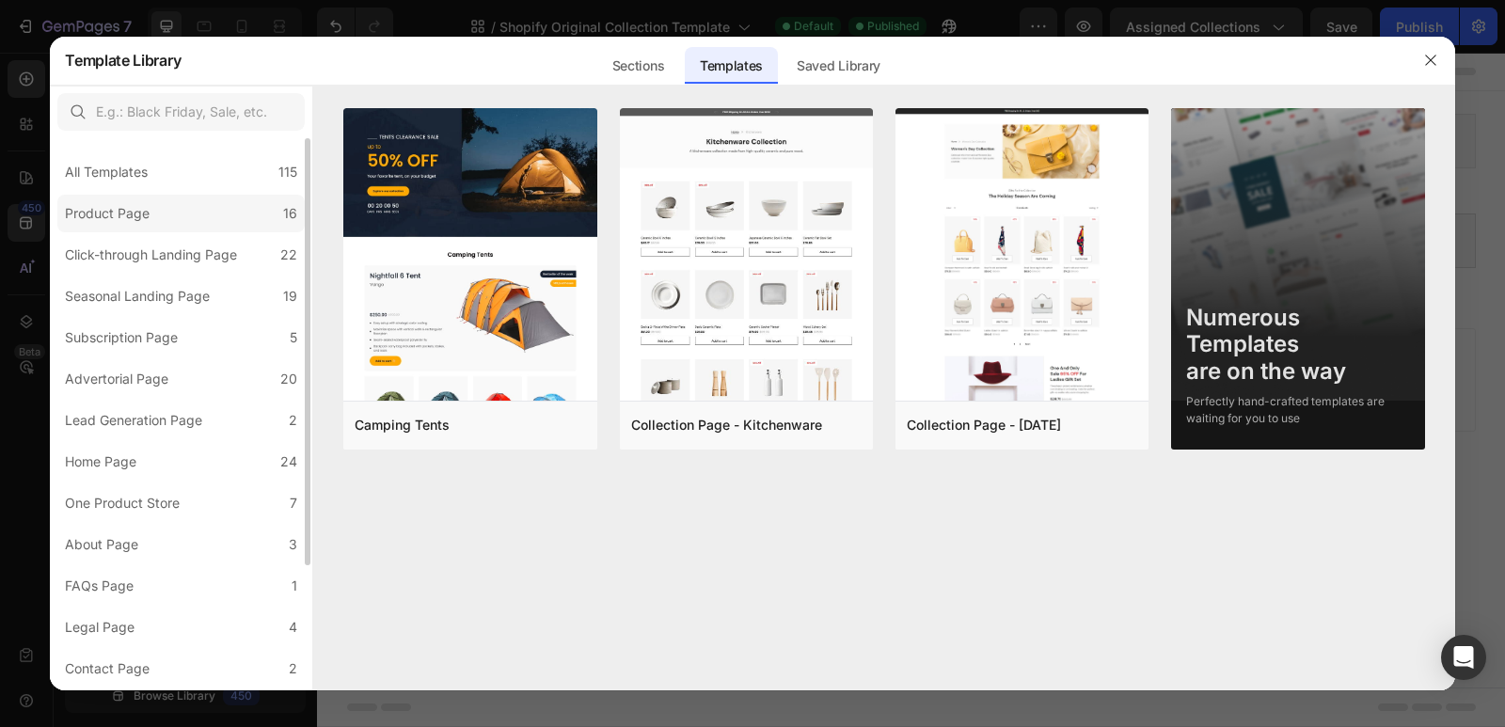
click at [133, 210] on div "Product Page" at bounding box center [107, 213] width 85 height 23
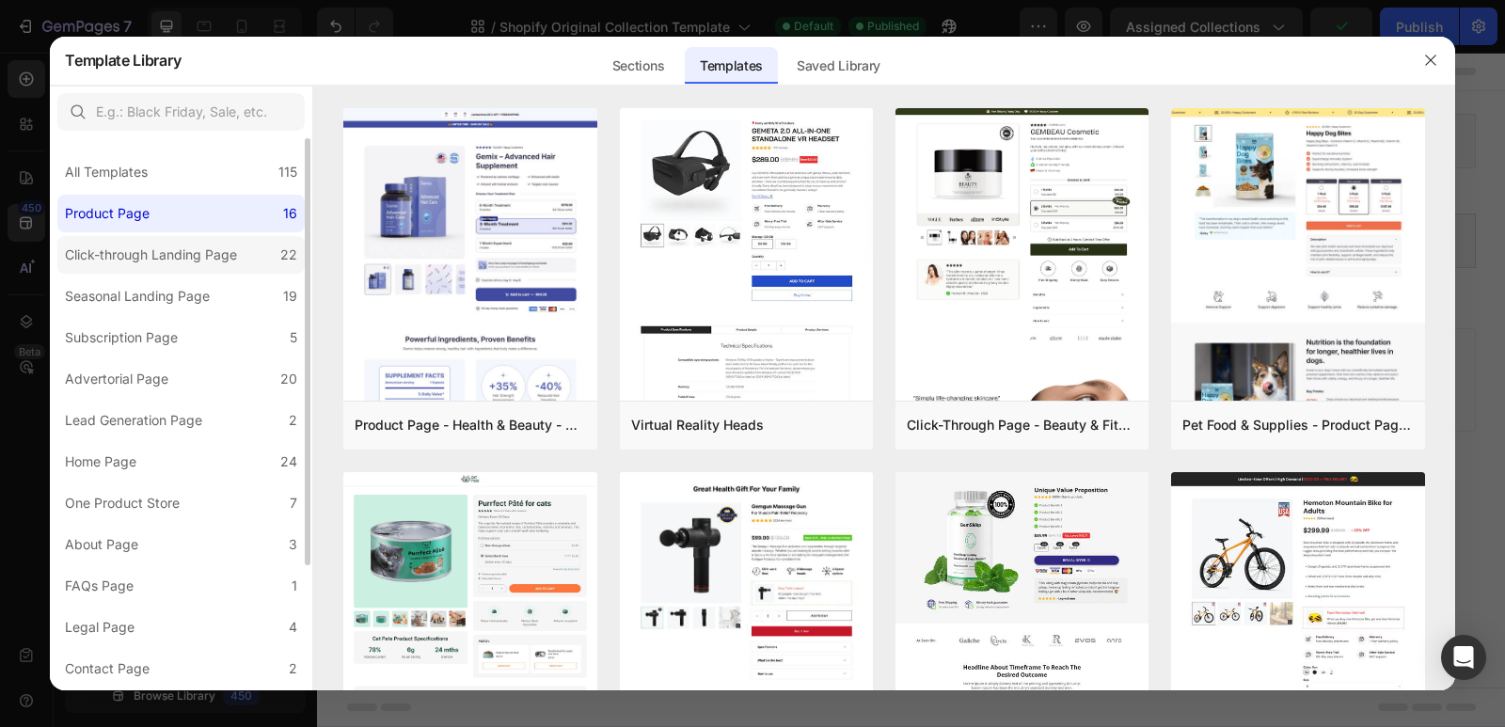
click at [169, 259] on div "Click-through Landing Page" at bounding box center [151, 255] width 172 height 23
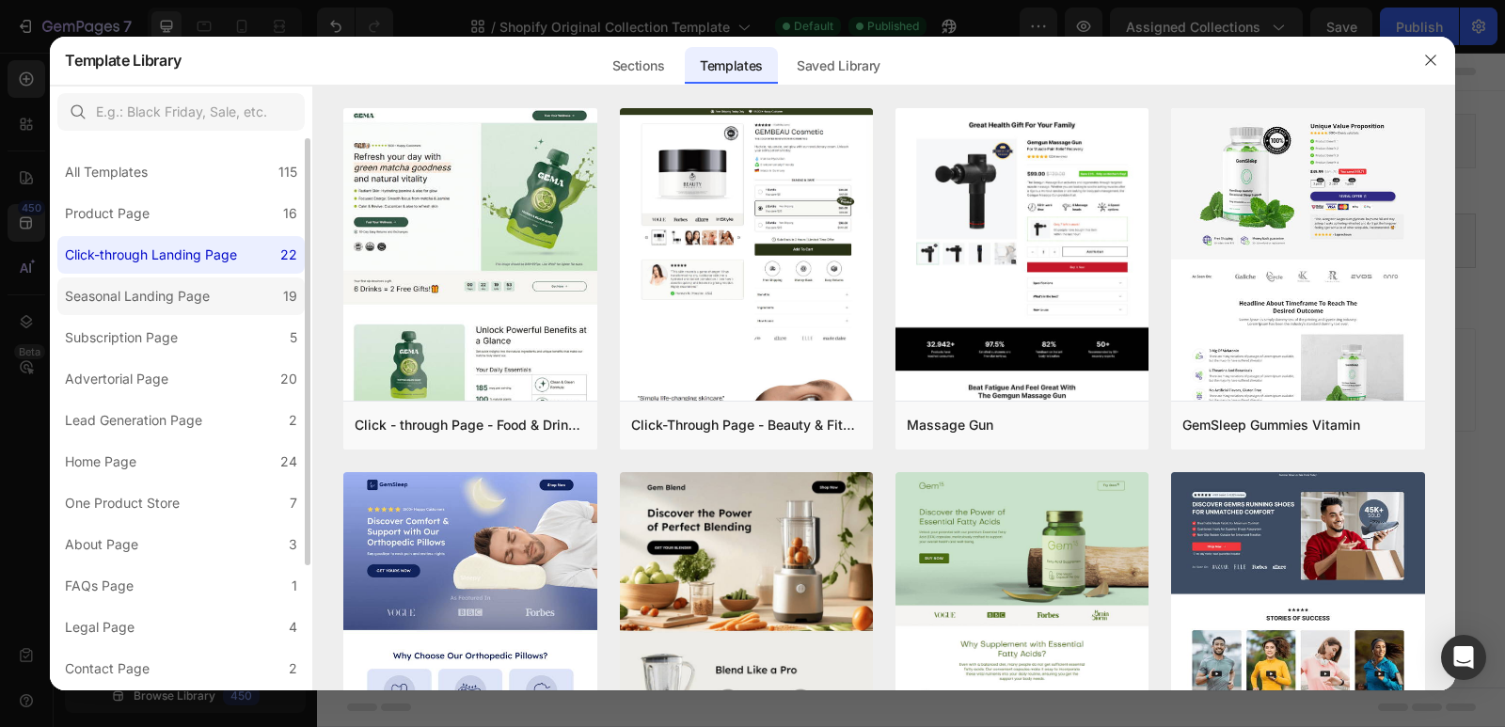
click at [168, 301] on div "Seasonal Landing Page" at bounding box center [137, 296] width 145 height 23
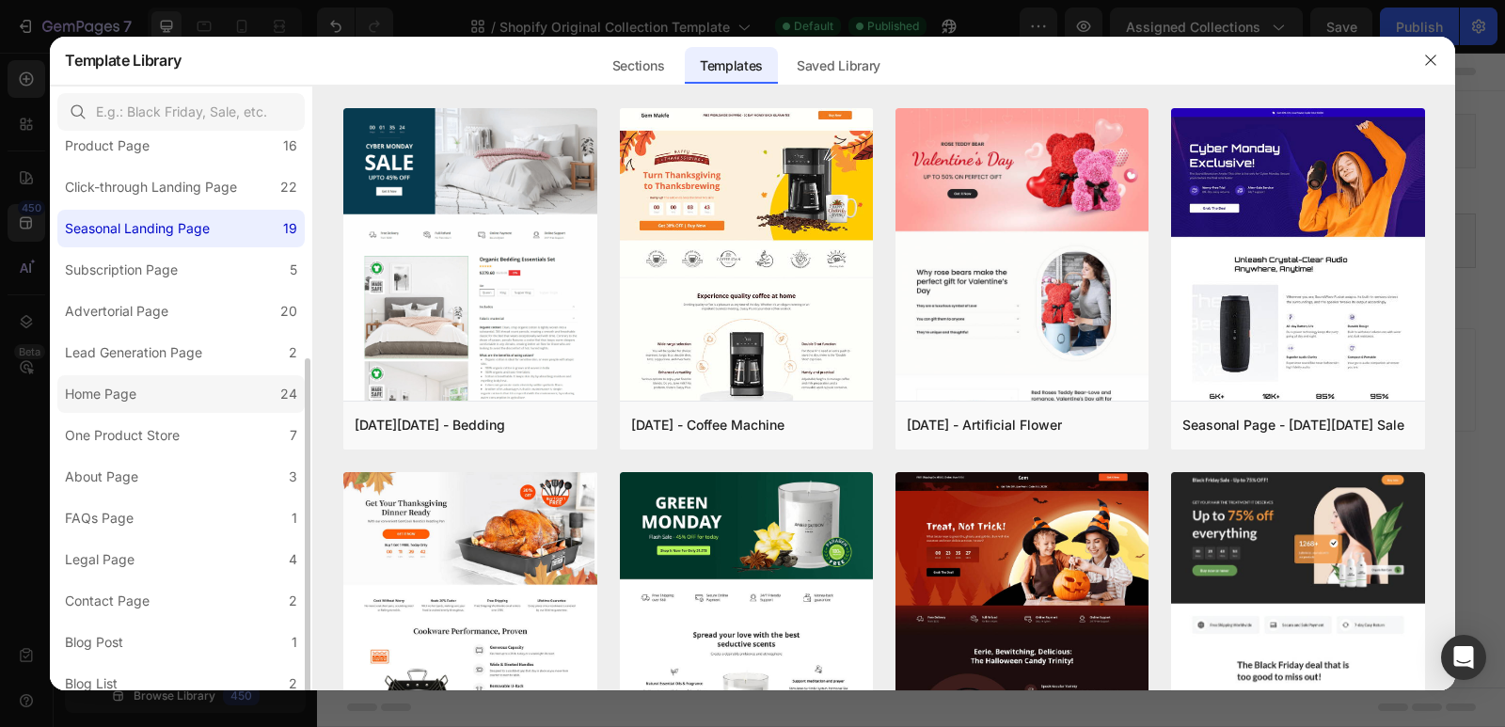
scroll to position [162, 0]
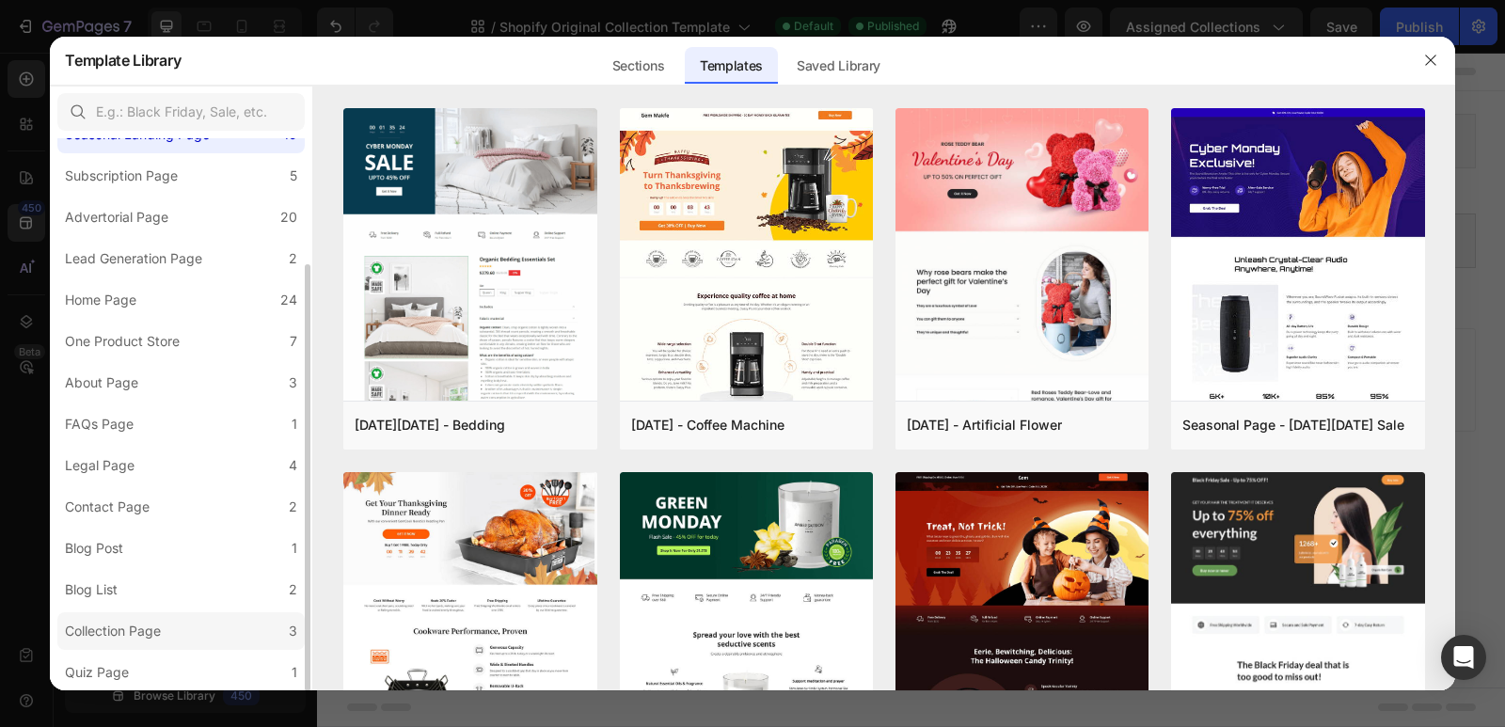
click at [186, 627] on label "Collection Page 3" at bounding box center [180, 631] width 247 height 38
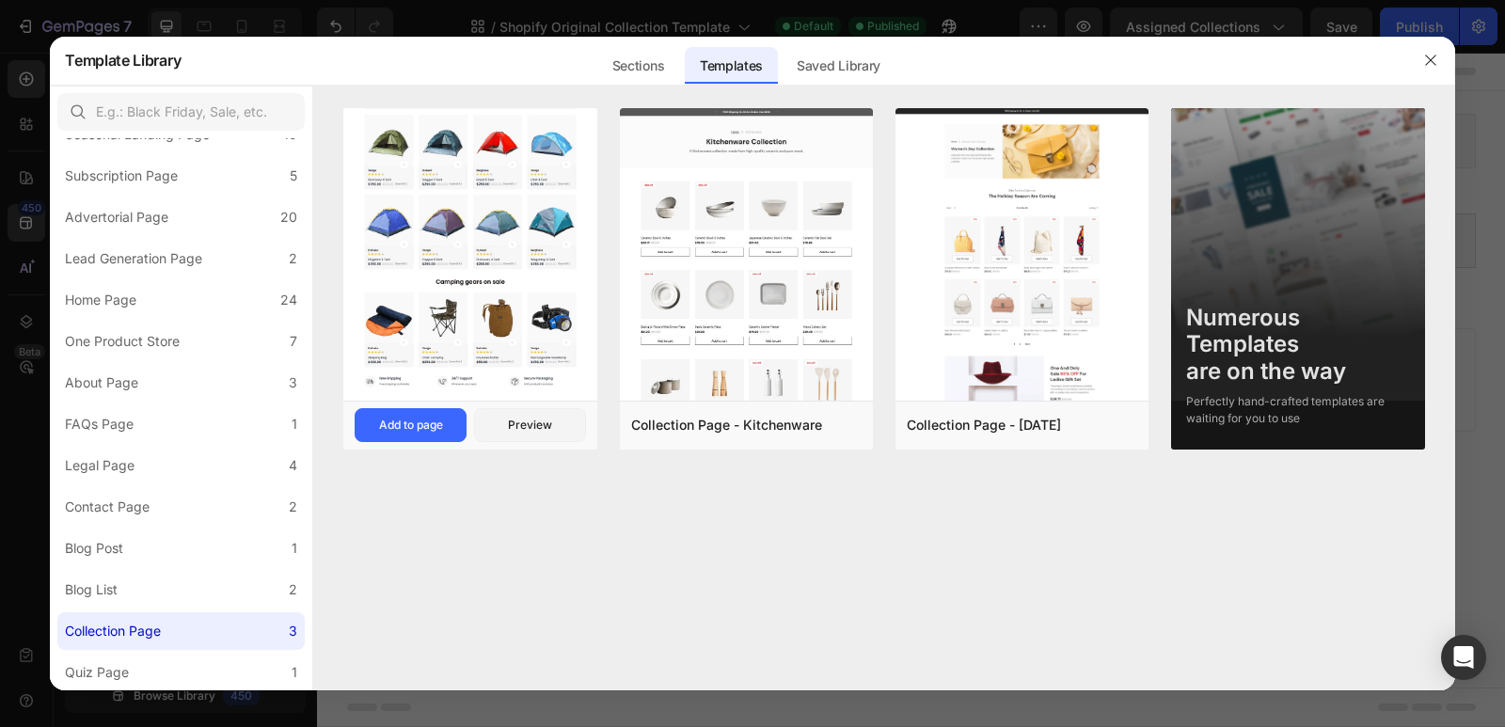
click at [433, 301] on img at bounding box center [469, 124] width 253 height 554
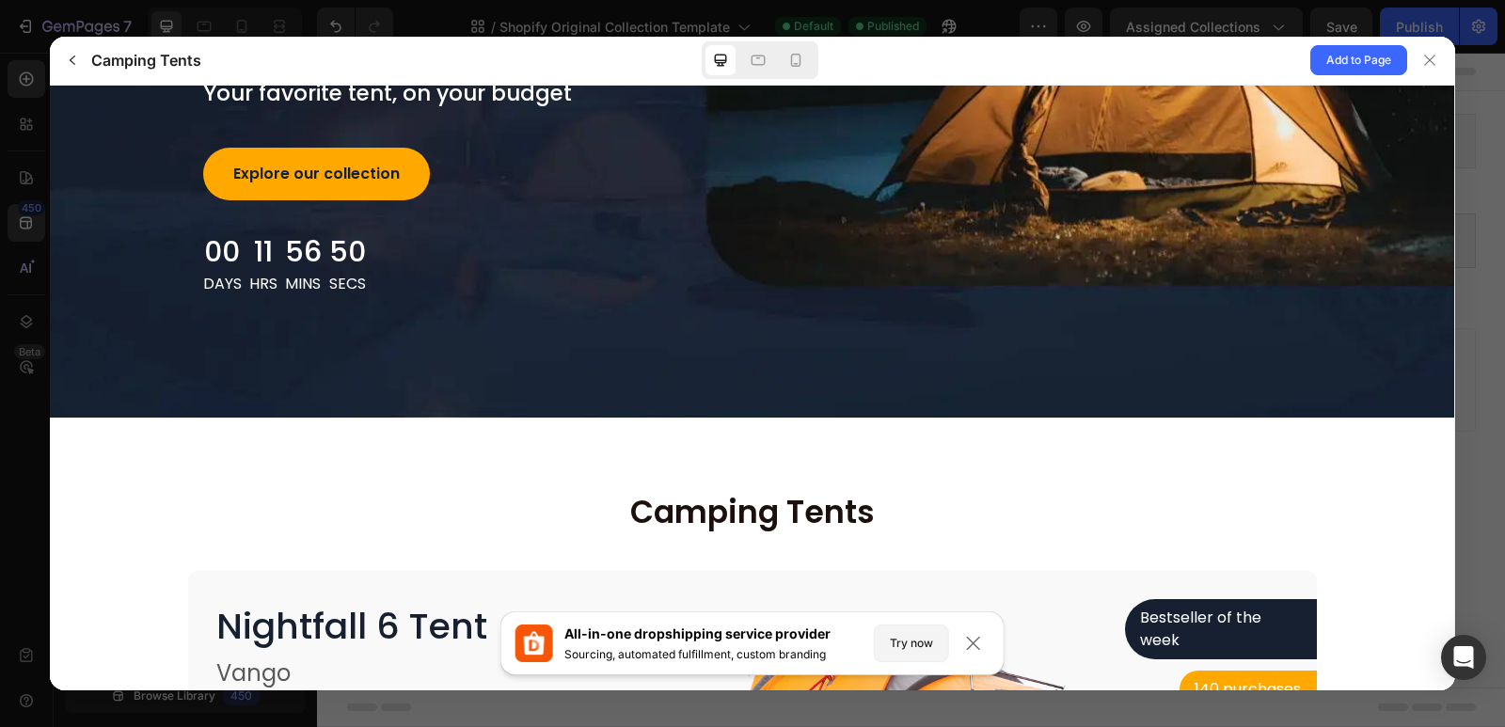
scroll to position [0, 0]
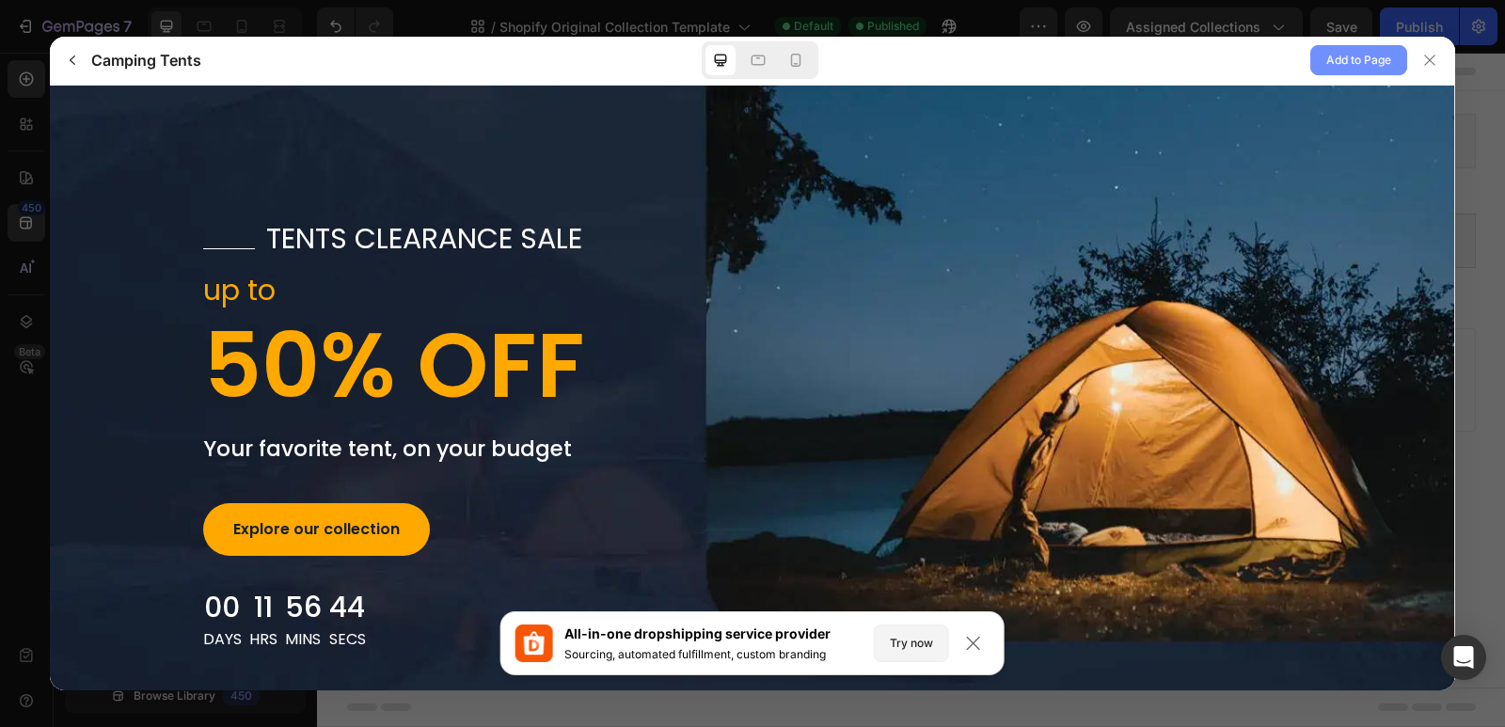
click at [1350, 61] on span "Add to Page" at bounding box center [1358, 60] width 65 height 23
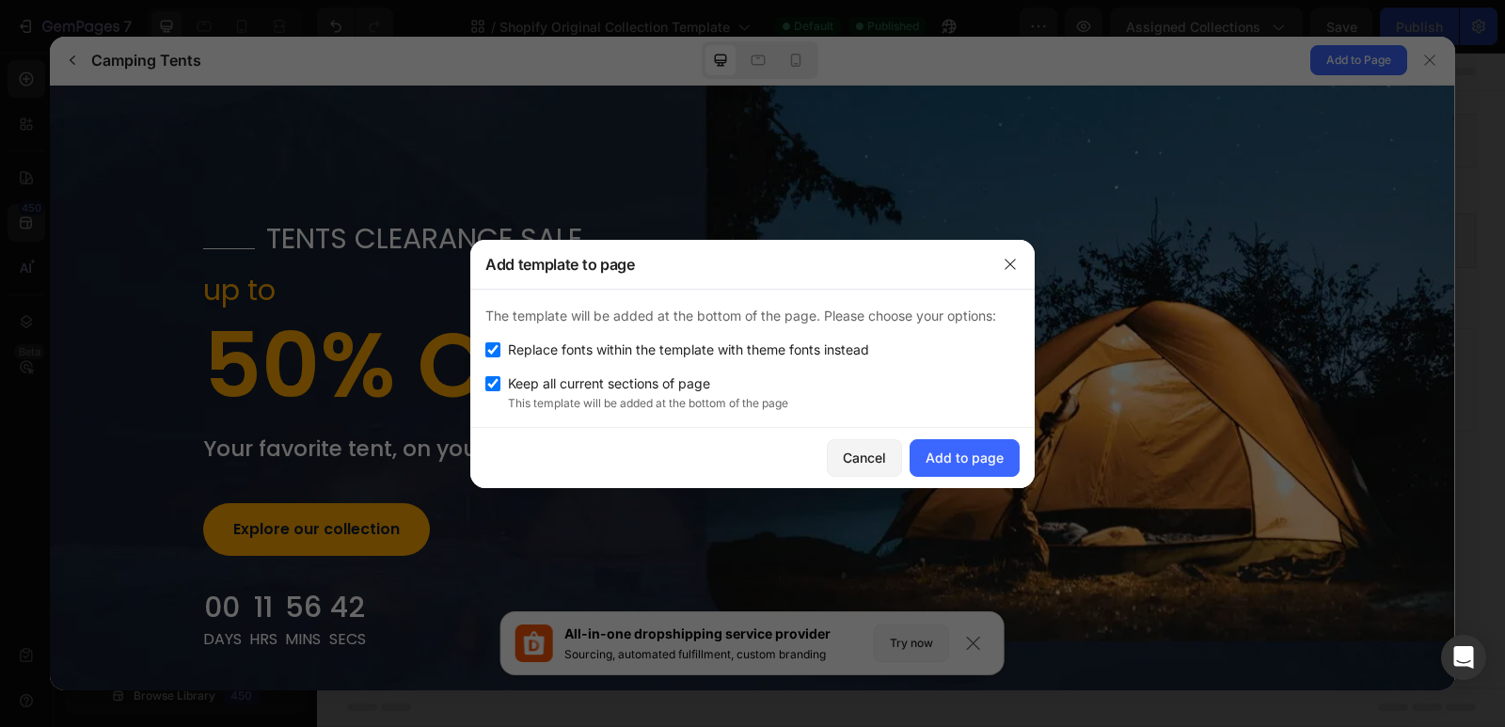
click at [494, 381] on input "checkbox" at bounding box center [492, 383] width 15 height 15
checkbox input "false"
click at [975, 456] on div "Add to page" at bounding box center [965, 458] width 78 height 20
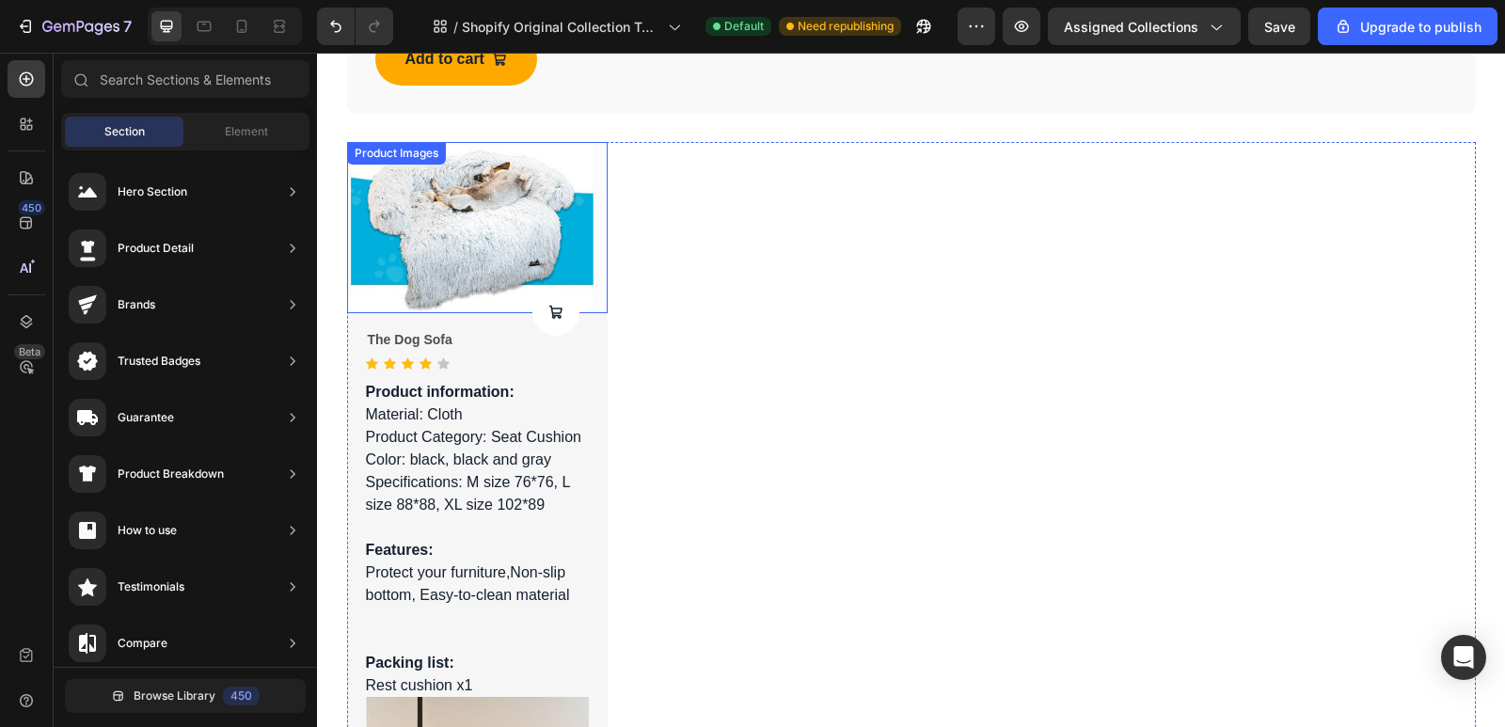
scroll to position [1411, 0]
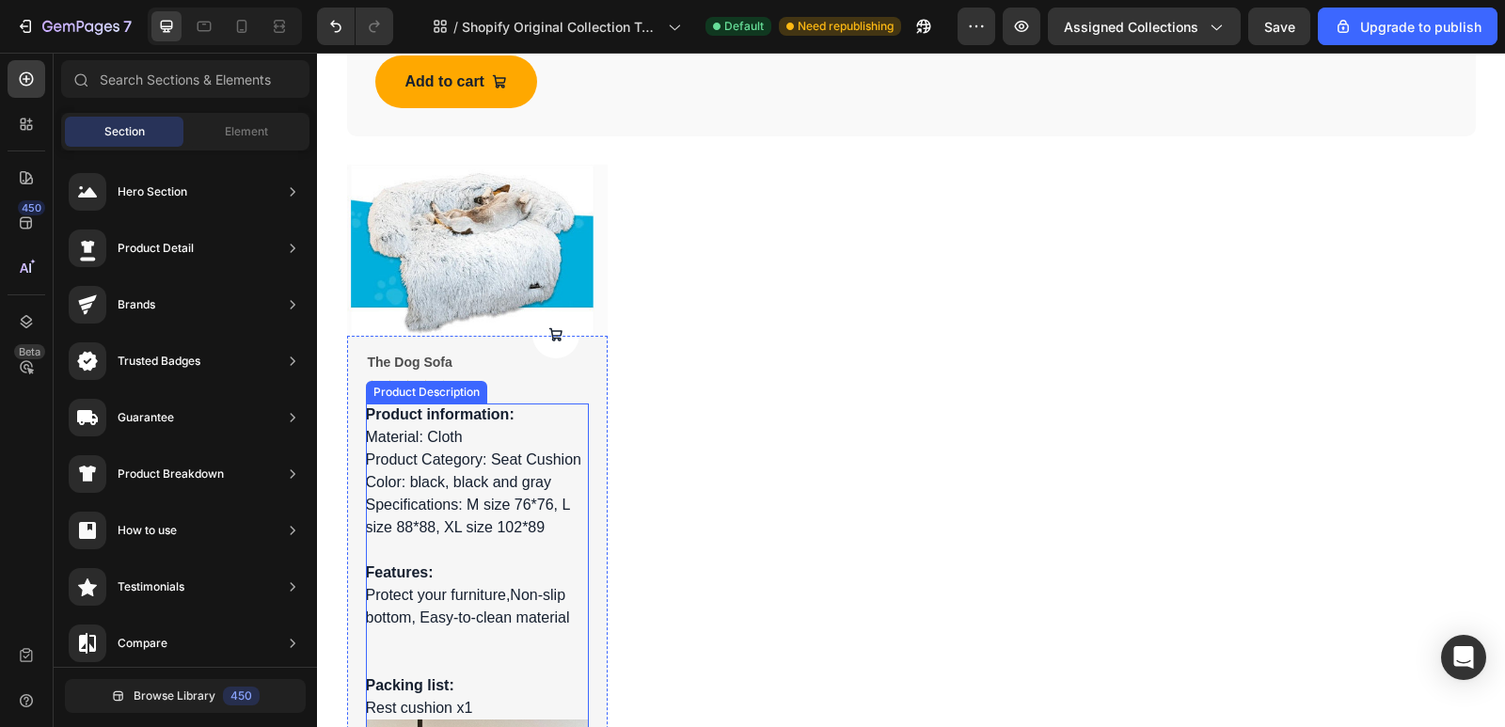
click at [514, 449] on p "Material: Cloth Product Category: Seat Cushion Color: black, black and gray Spe…" at bounding box center [473, 482] width 215 height 106
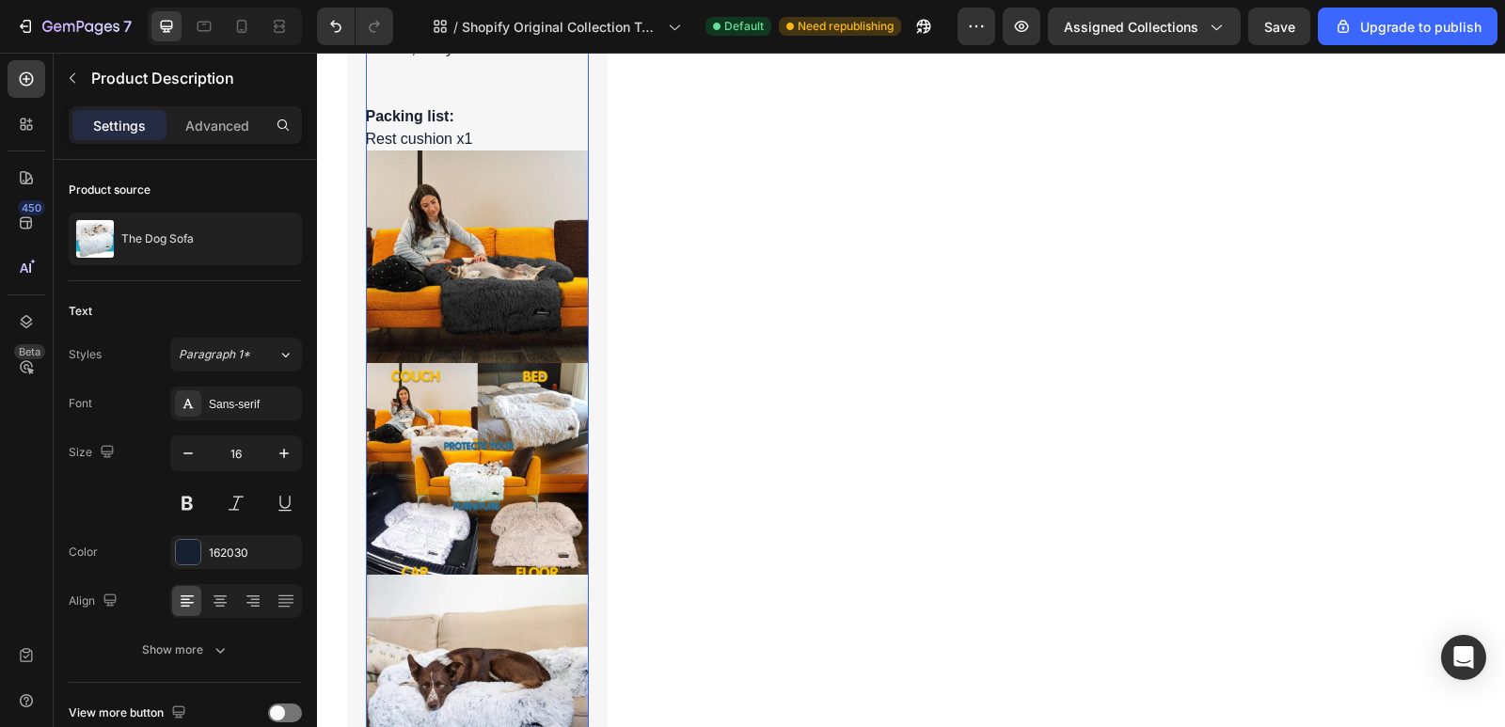
scroll to position [1693, 0]
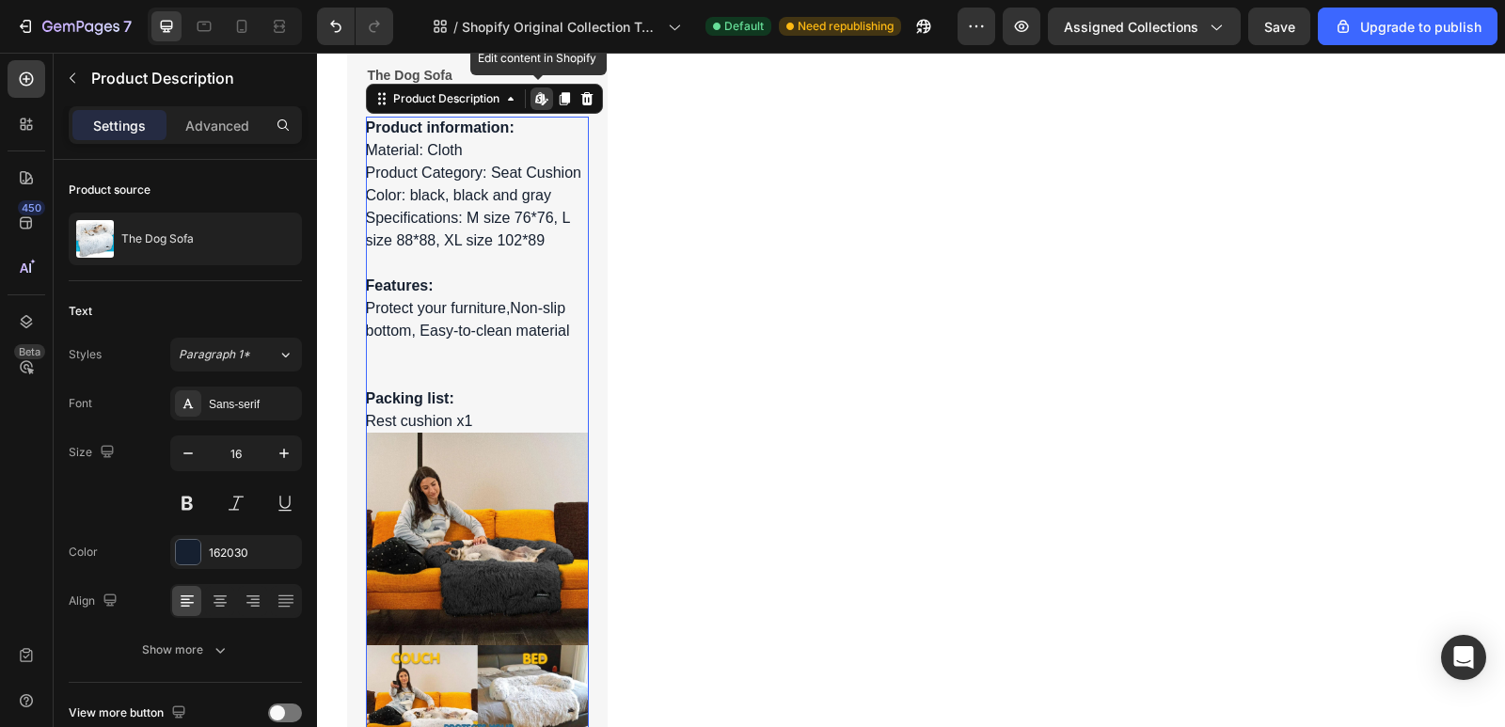
click at [535, 101] on icon at bounding box center [539, 97] width 8 height 11
